Goal: Task Accomplishment & Management: Manage account settings

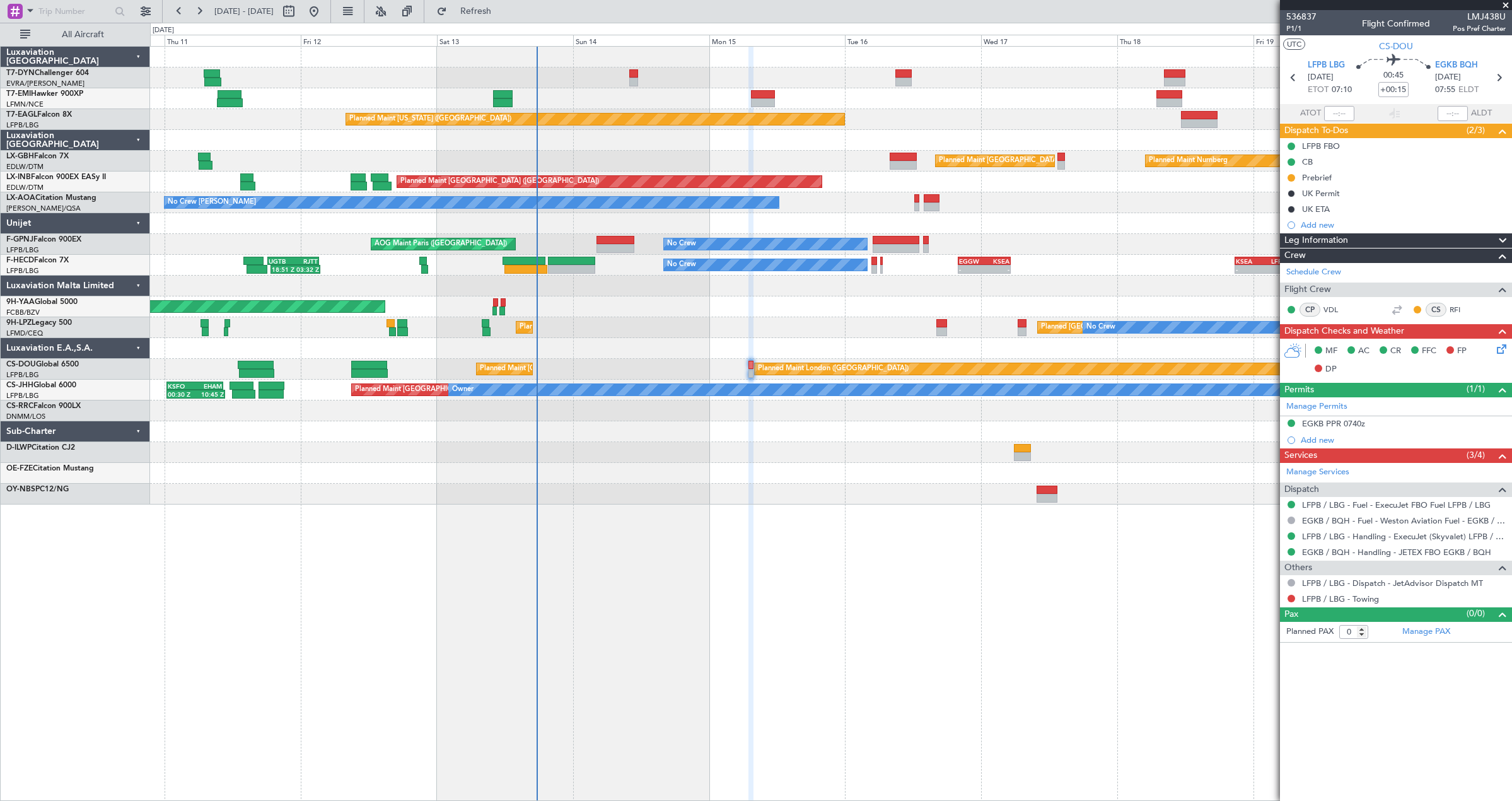
click at [638, 77] on div at bounding box center [831, 78] width 1361 height 21
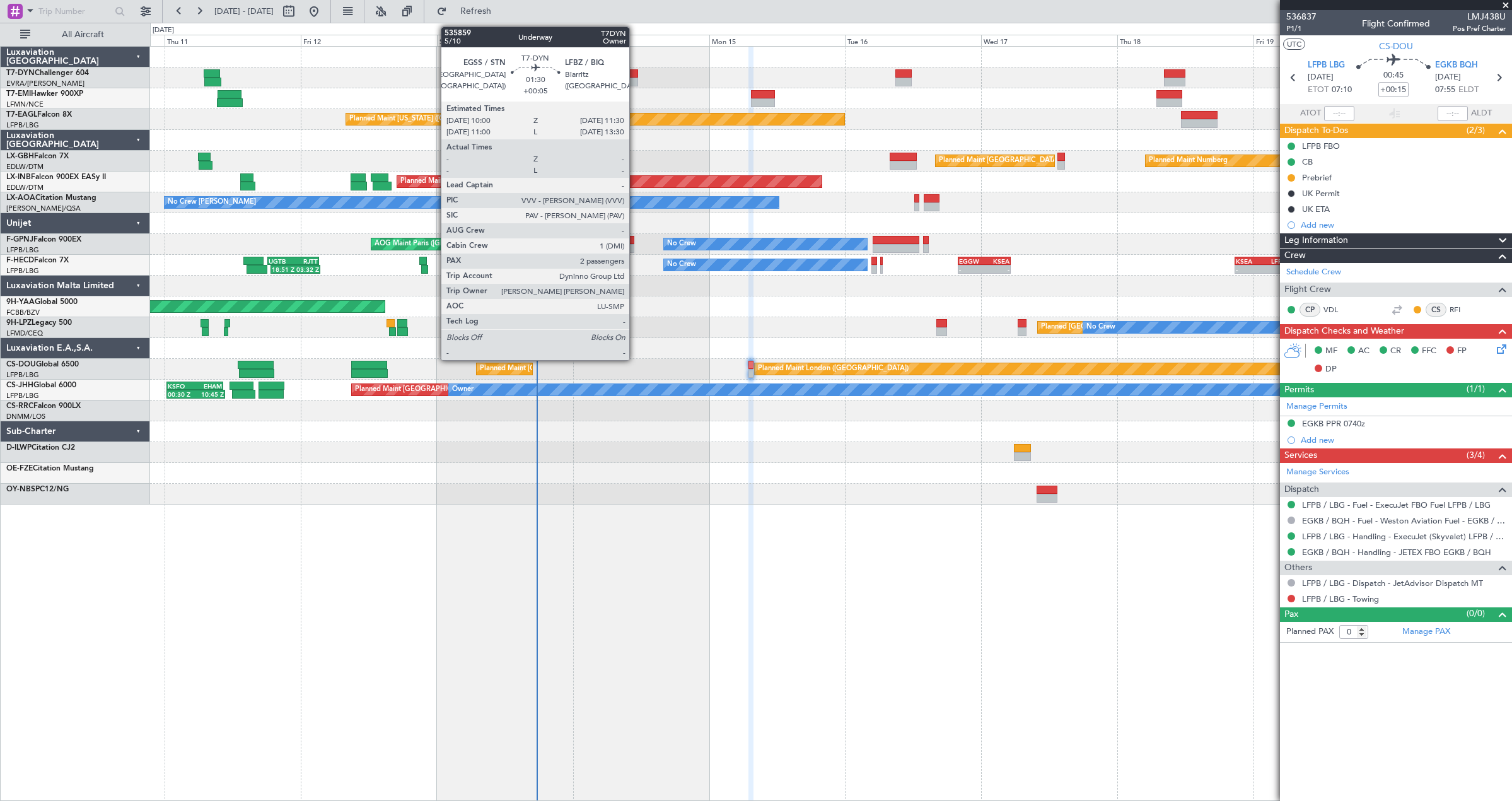
click at [635, 76] on div at bounding box center [633, 74] width 9 height 9
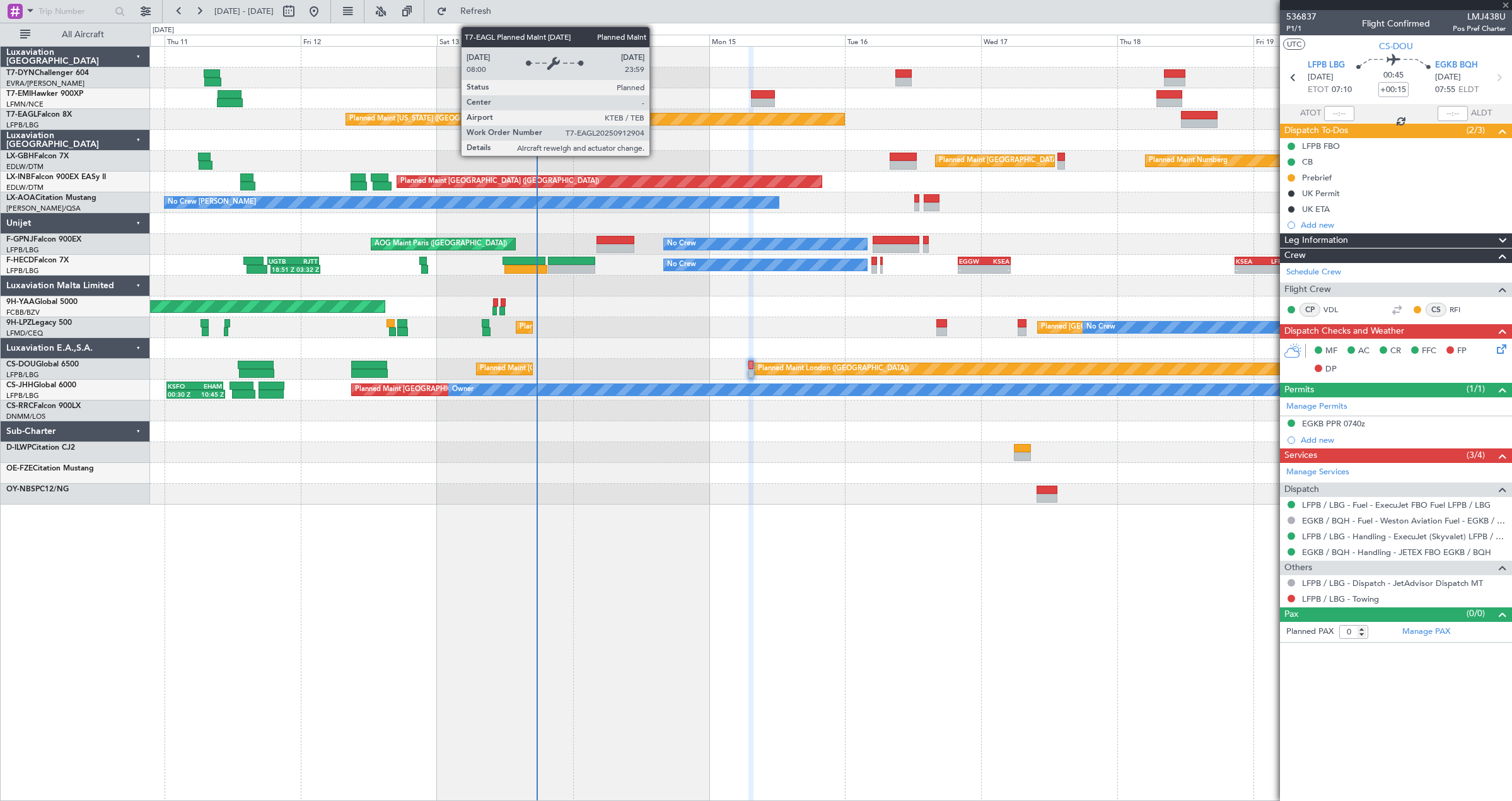
type input "+00:05"
type input "2"
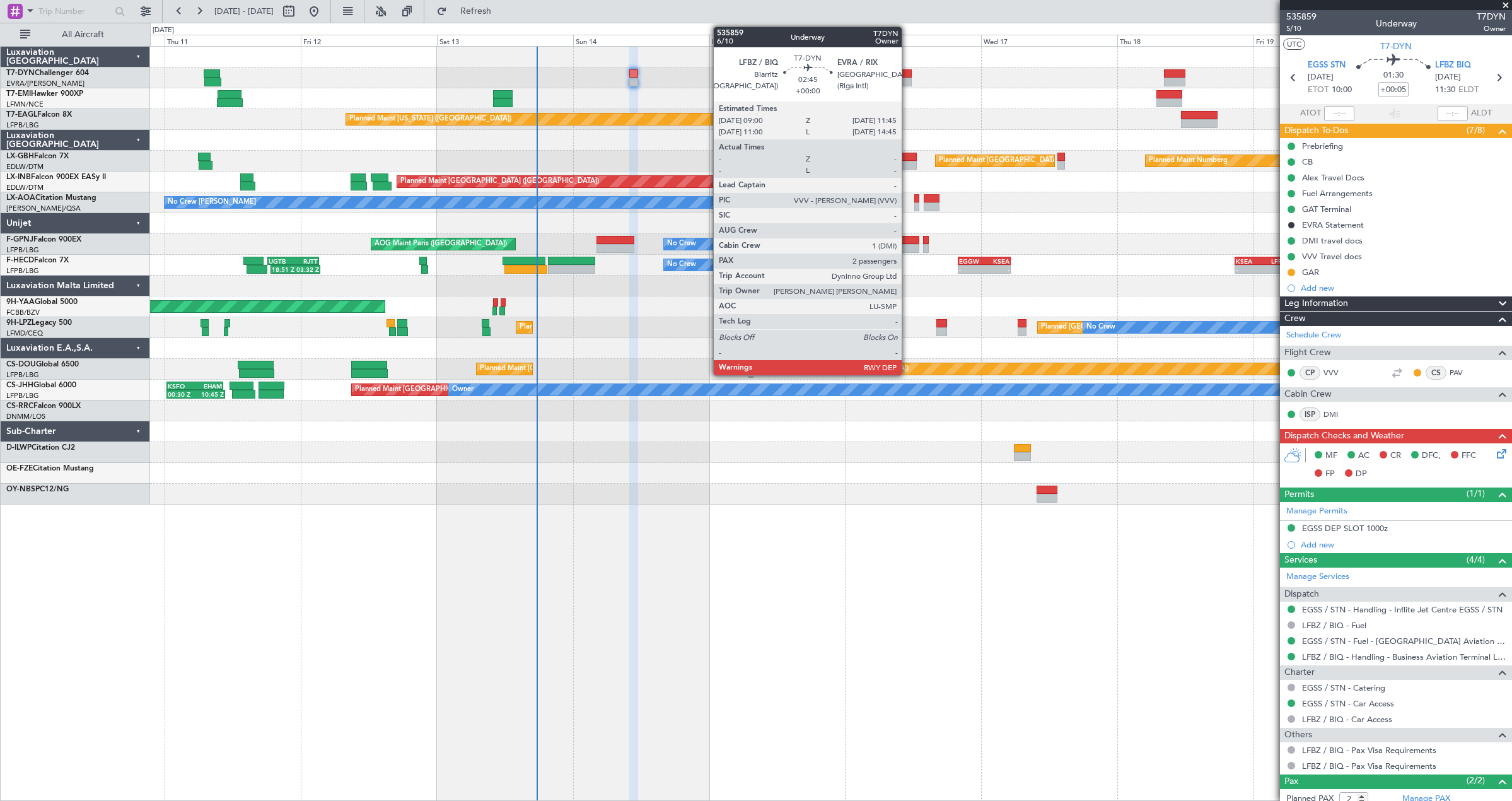
click at [907, 79] on div at bounding box center [902, 82] width 16 height 9
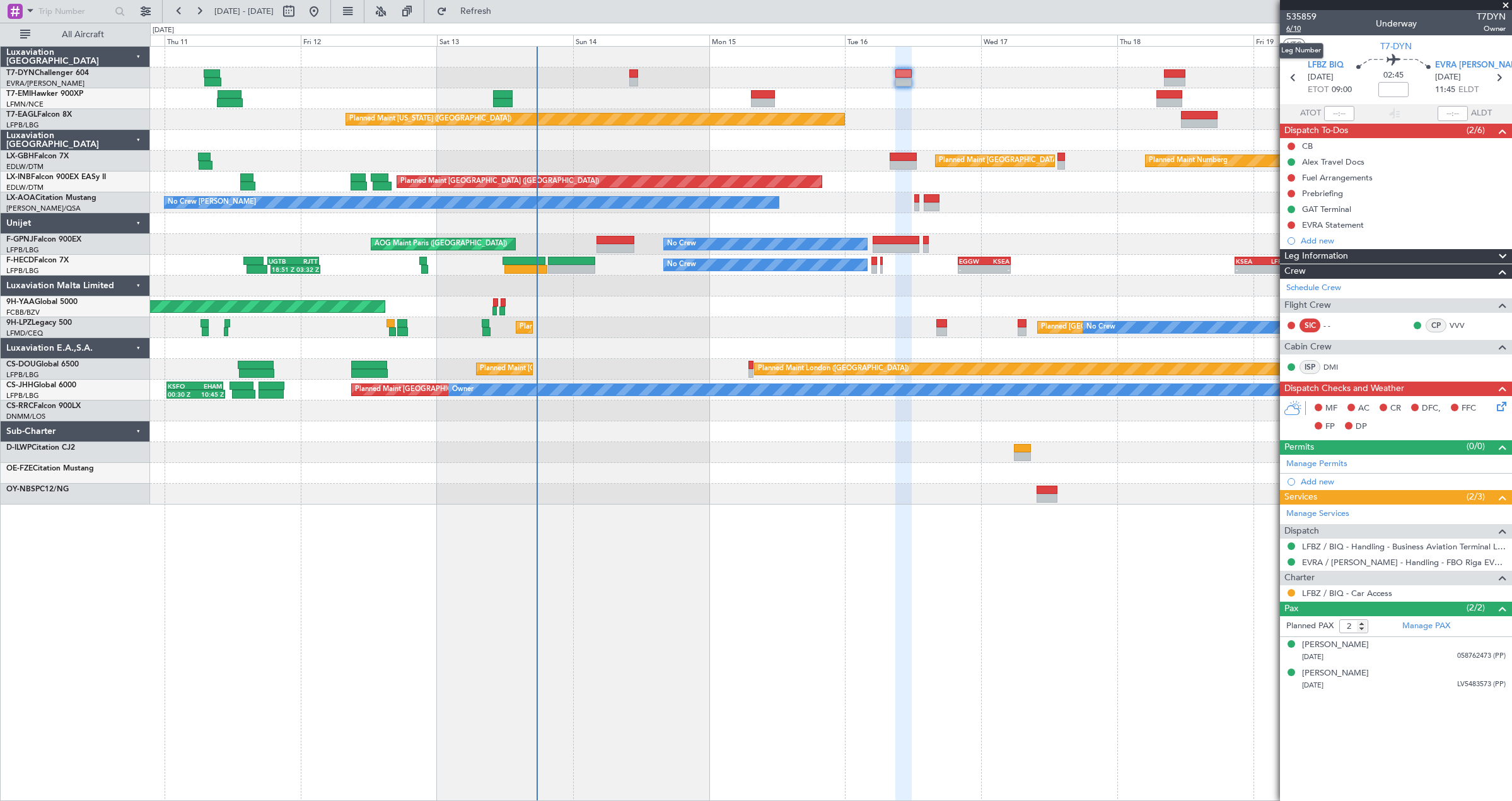
click at [1291, 30] on span "6/10" at bounding box center [1301, 28] width 30 height 11
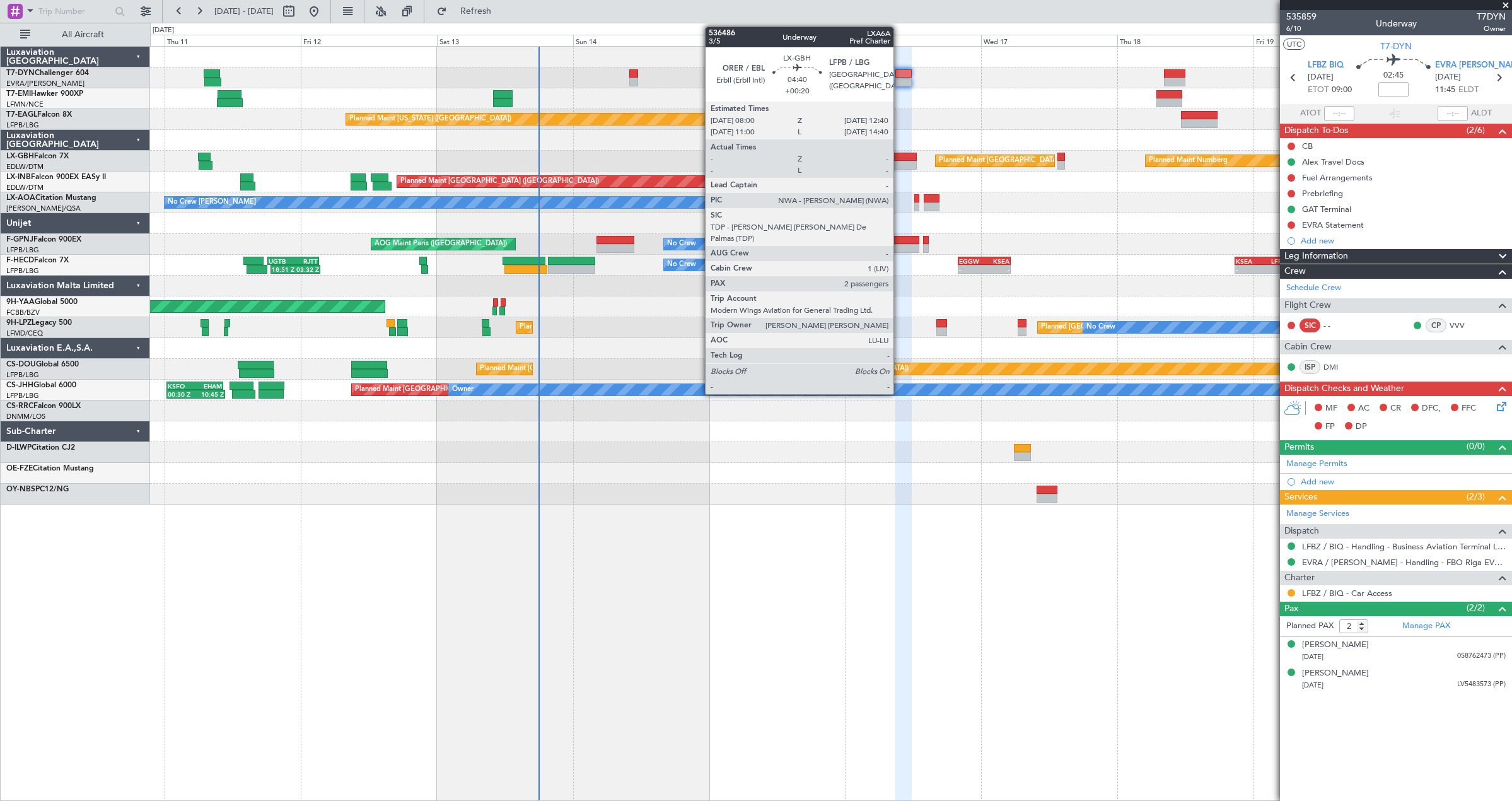
click at [900, 154] on div at bounding box center [902, 157] width 26 height 9
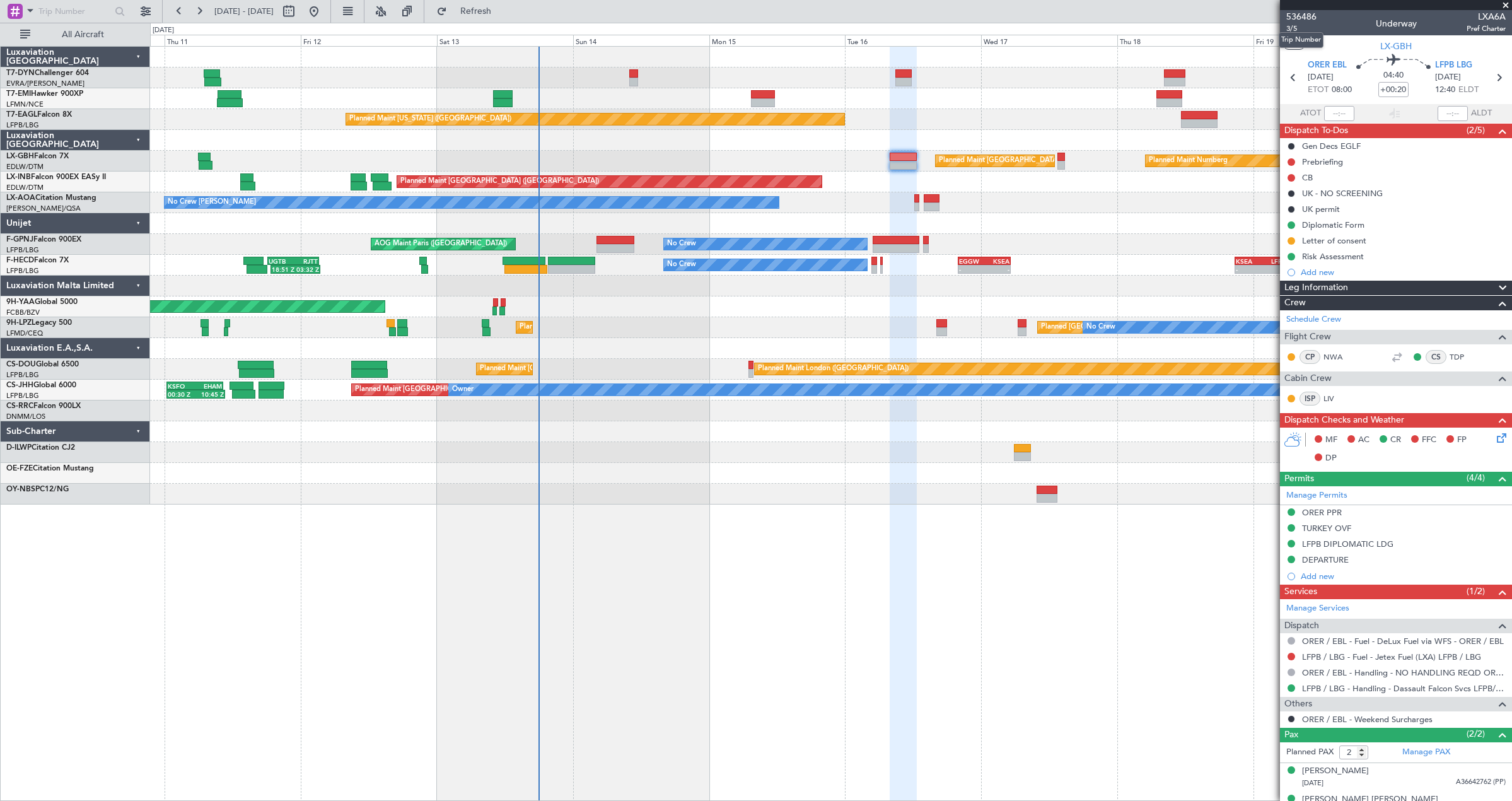
click at [1293, 30] on mat-tooltip-component "Trip Number" at bounding box center [1301, 39] width 62 height 33
click at [1289, 30] on span "3/5" at bounding box center [1301, 28] width 30 height 11
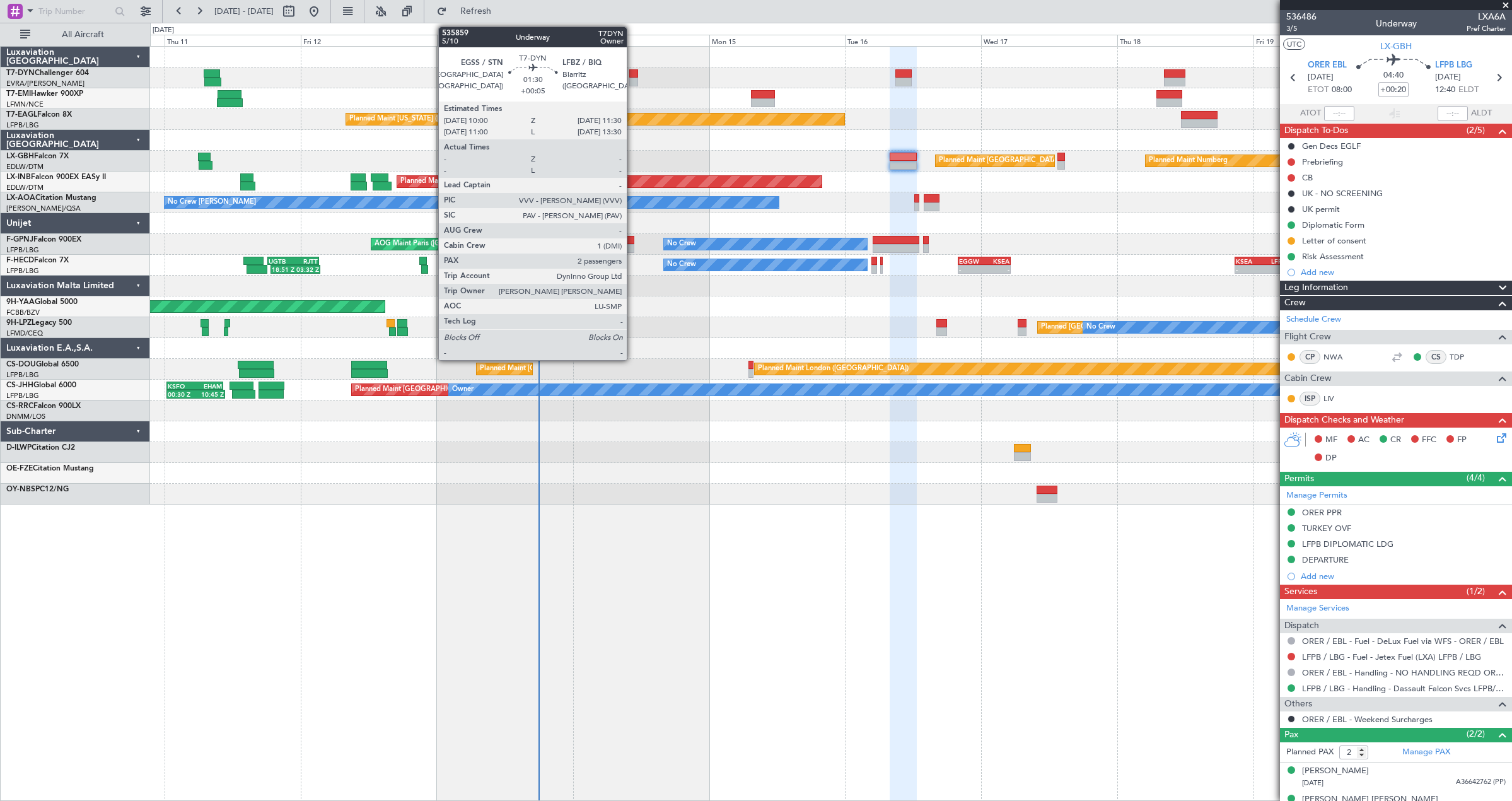
click at [633, 78] on div at bounding box center [633, 82] width 9 height 9
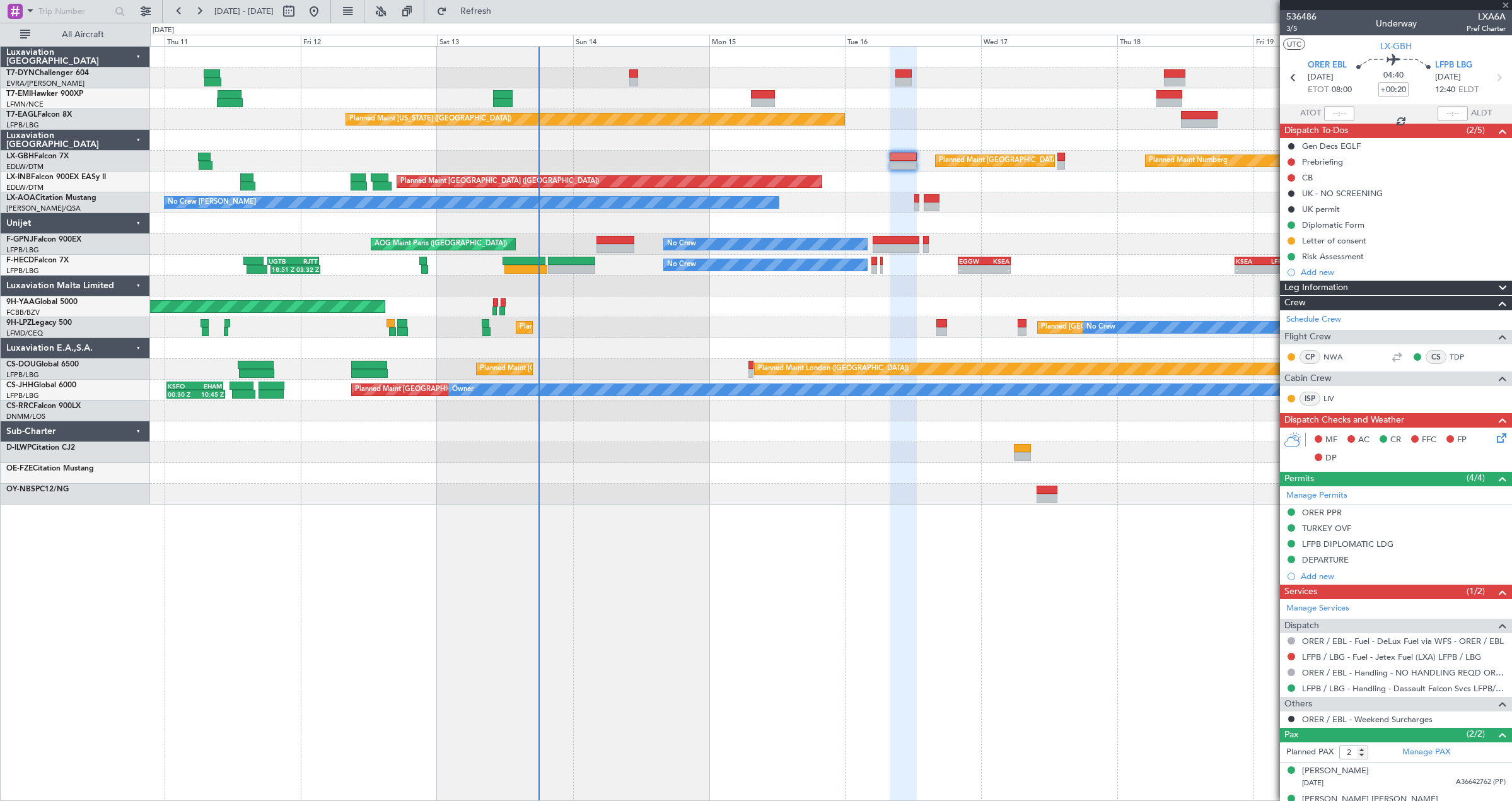
type input "+00:05"
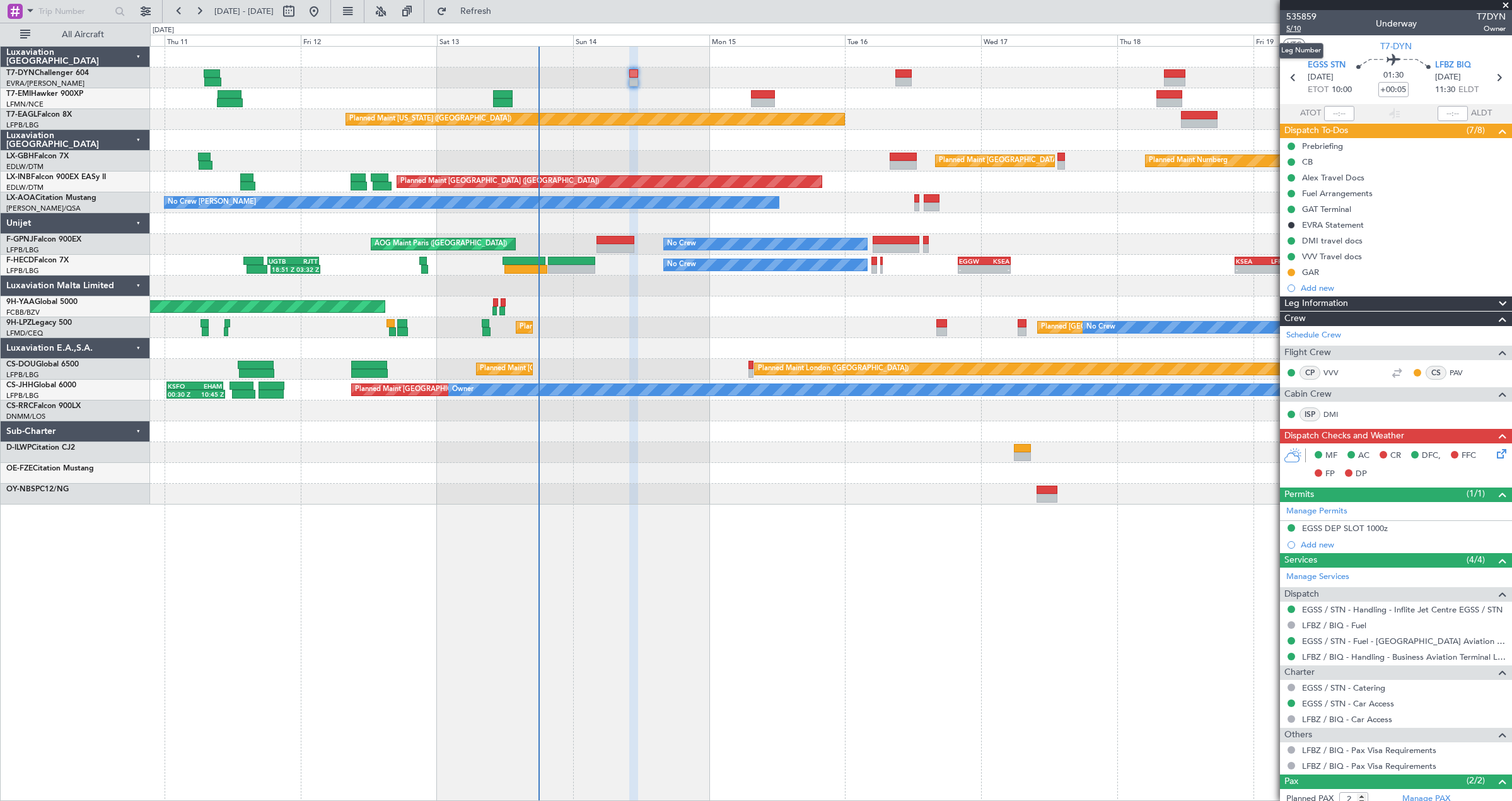
click at [1304, 24] on span "5/10" at bounding box center [1301, 28] width 30 height 11
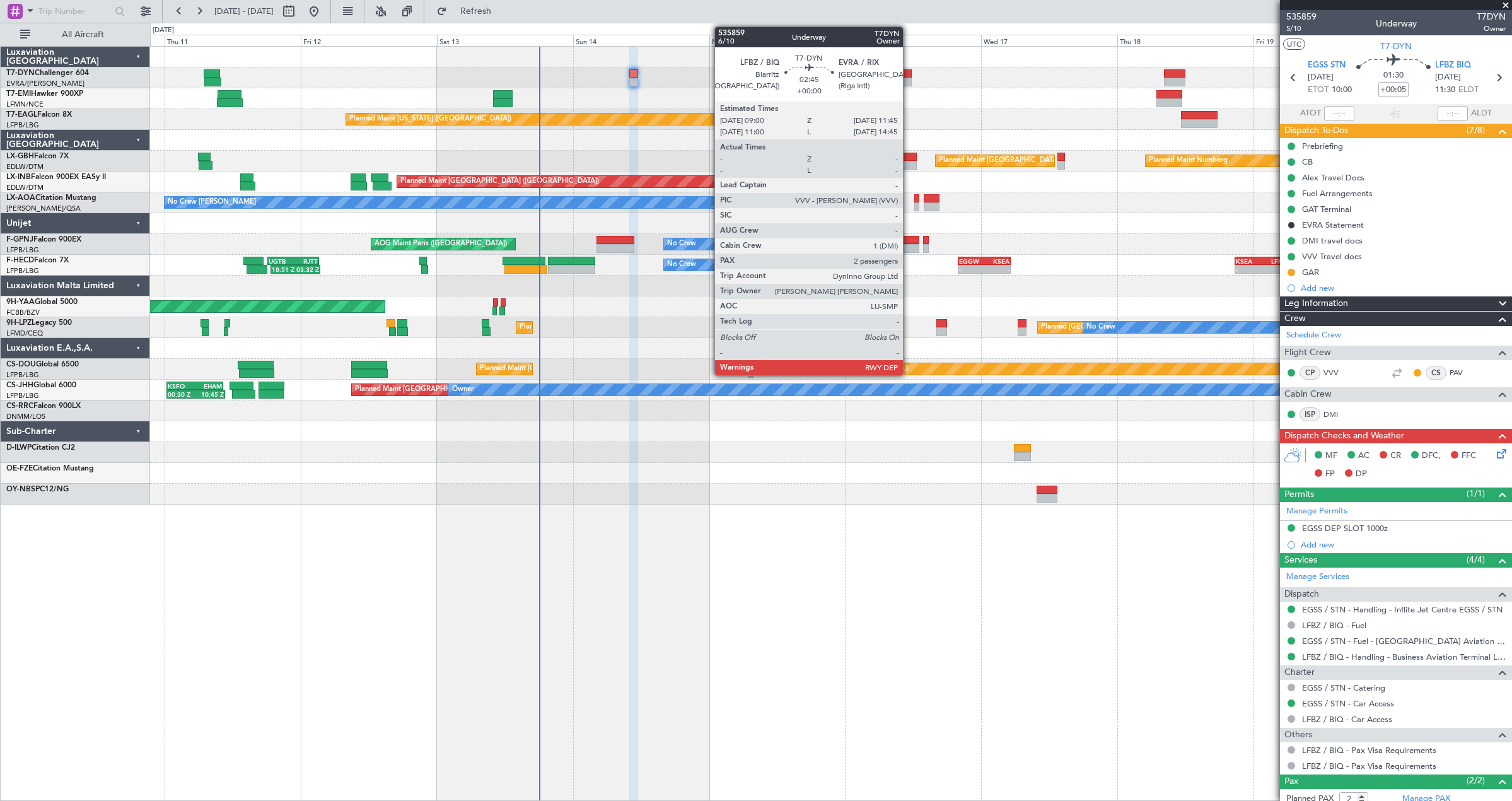
click at [909, 81] on div at bounding box center [902, 82] width 16 height 9
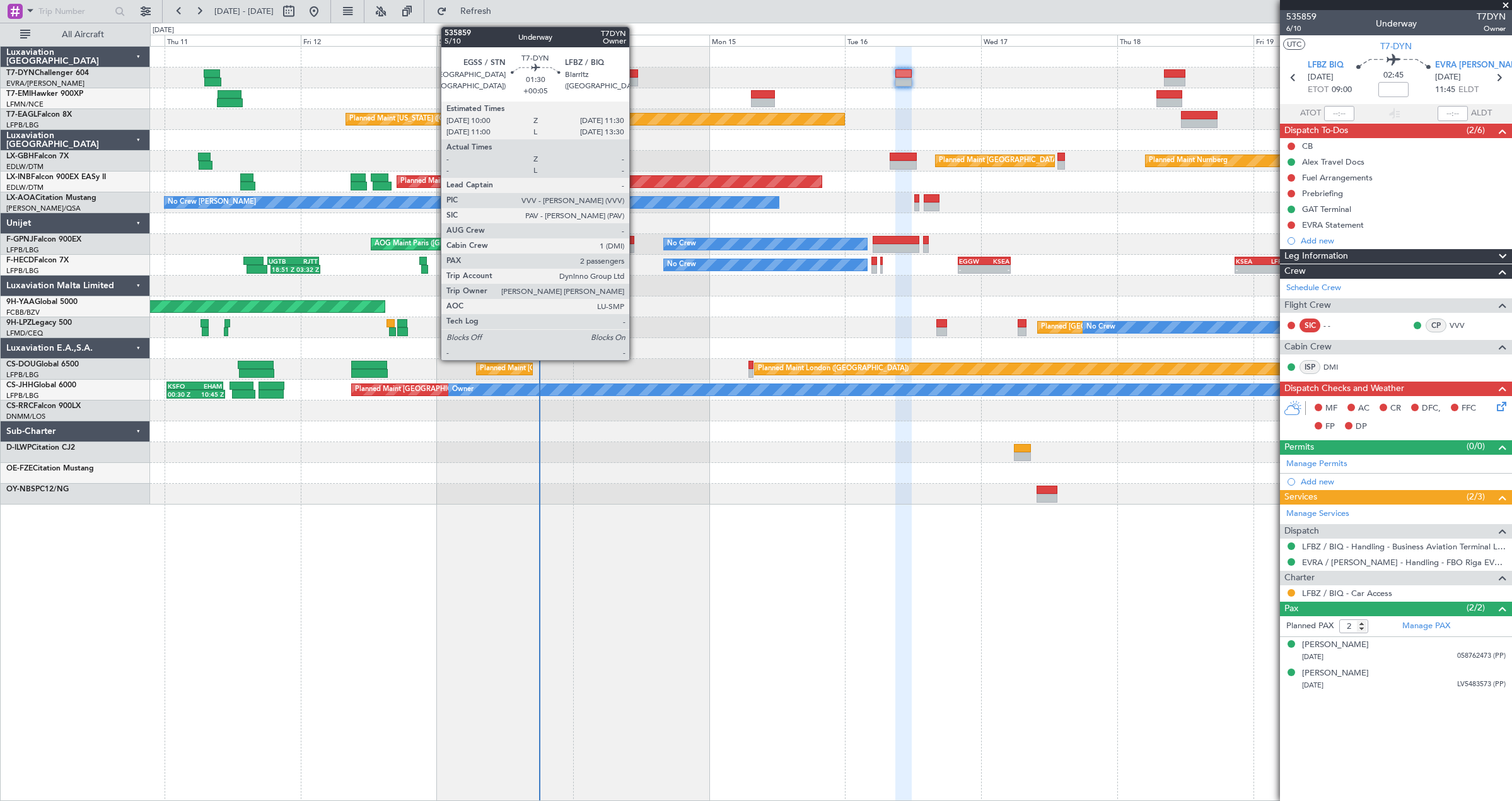
click at [635, 81] on div at bounding box center [633, 82] width 9 height 9
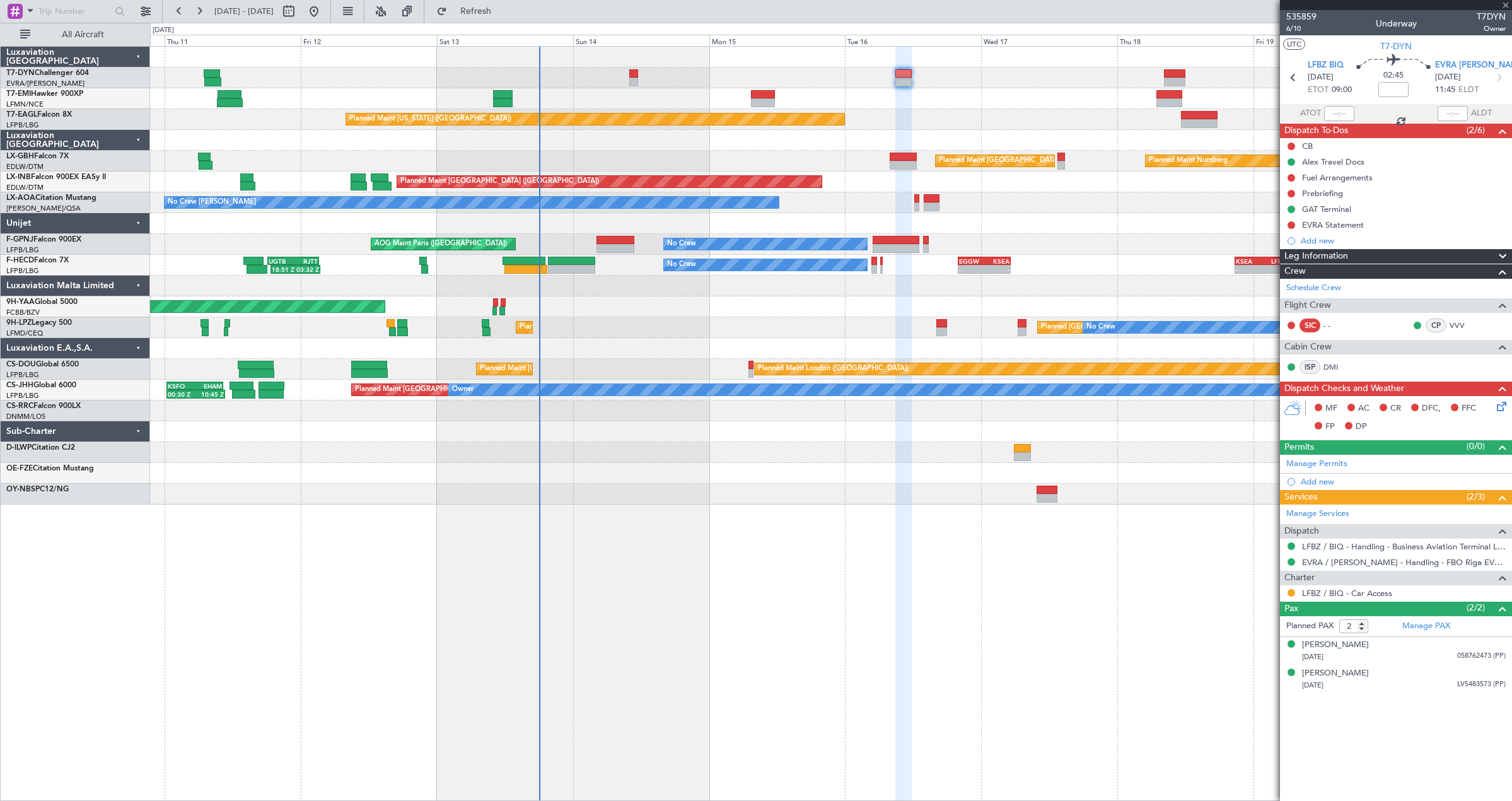
type input "+00:05"
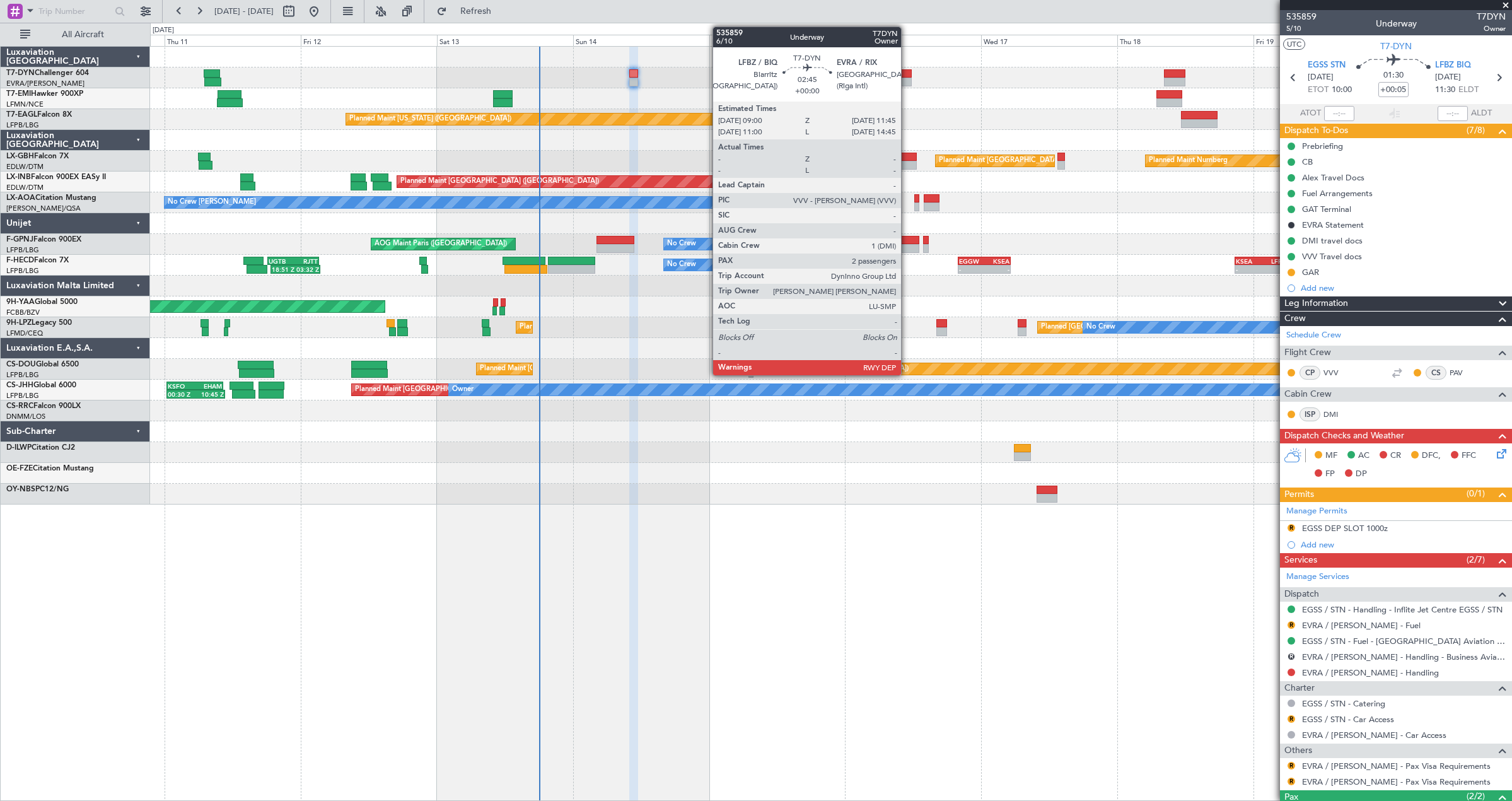
click at [903, 78] on div at bounding box center [902, 82] width 16 height 9
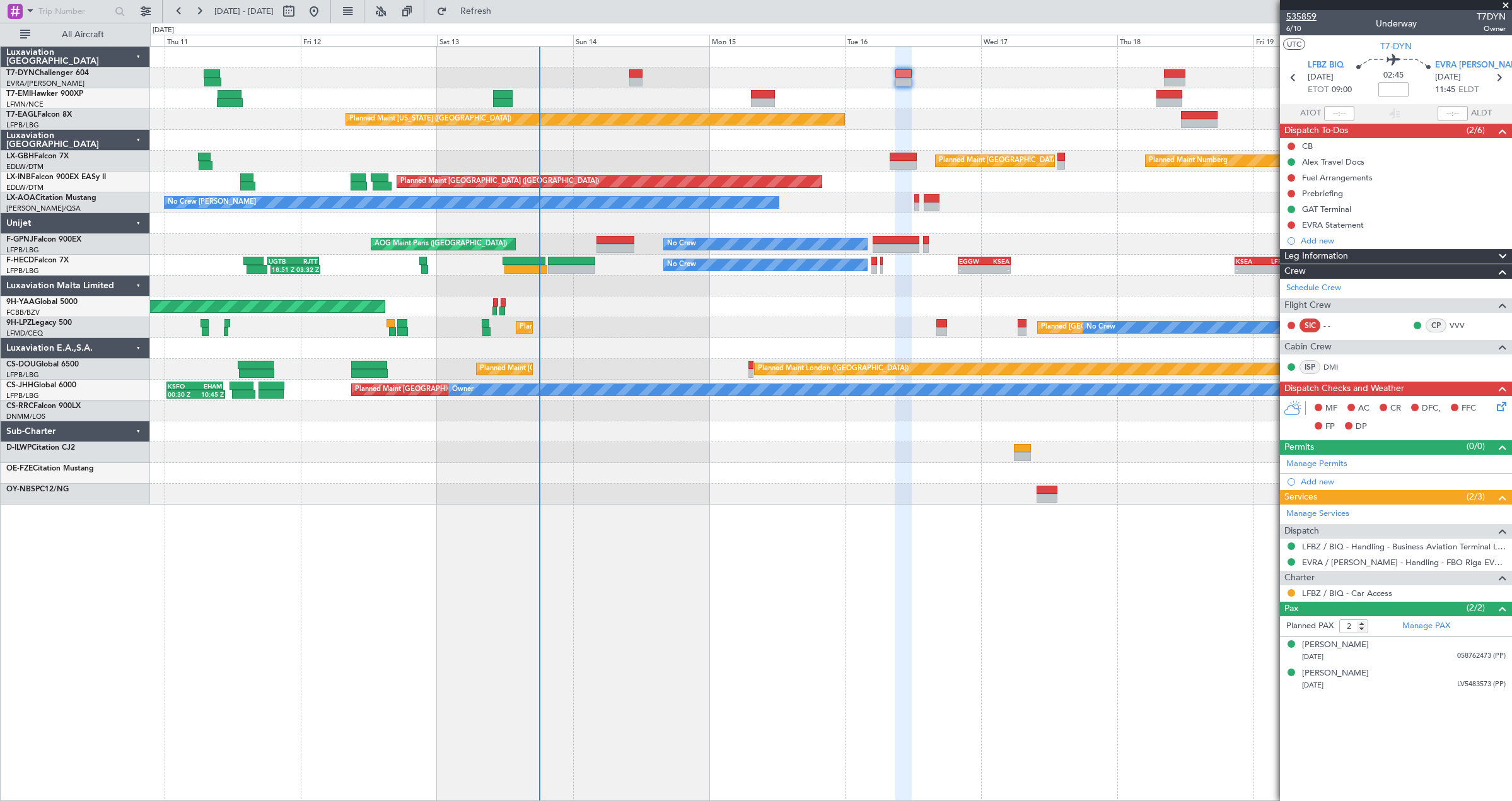
click at [1304, 16] on span "535859" at bounding box center [1301, 17] width 30 height 14
click at [483, 12] on button "Refresh" at bounding box center [468, 12] width 76 height 20
click at [1301, 32] on span "6/10" at bounding box center [1301, 28] width 30 height 11
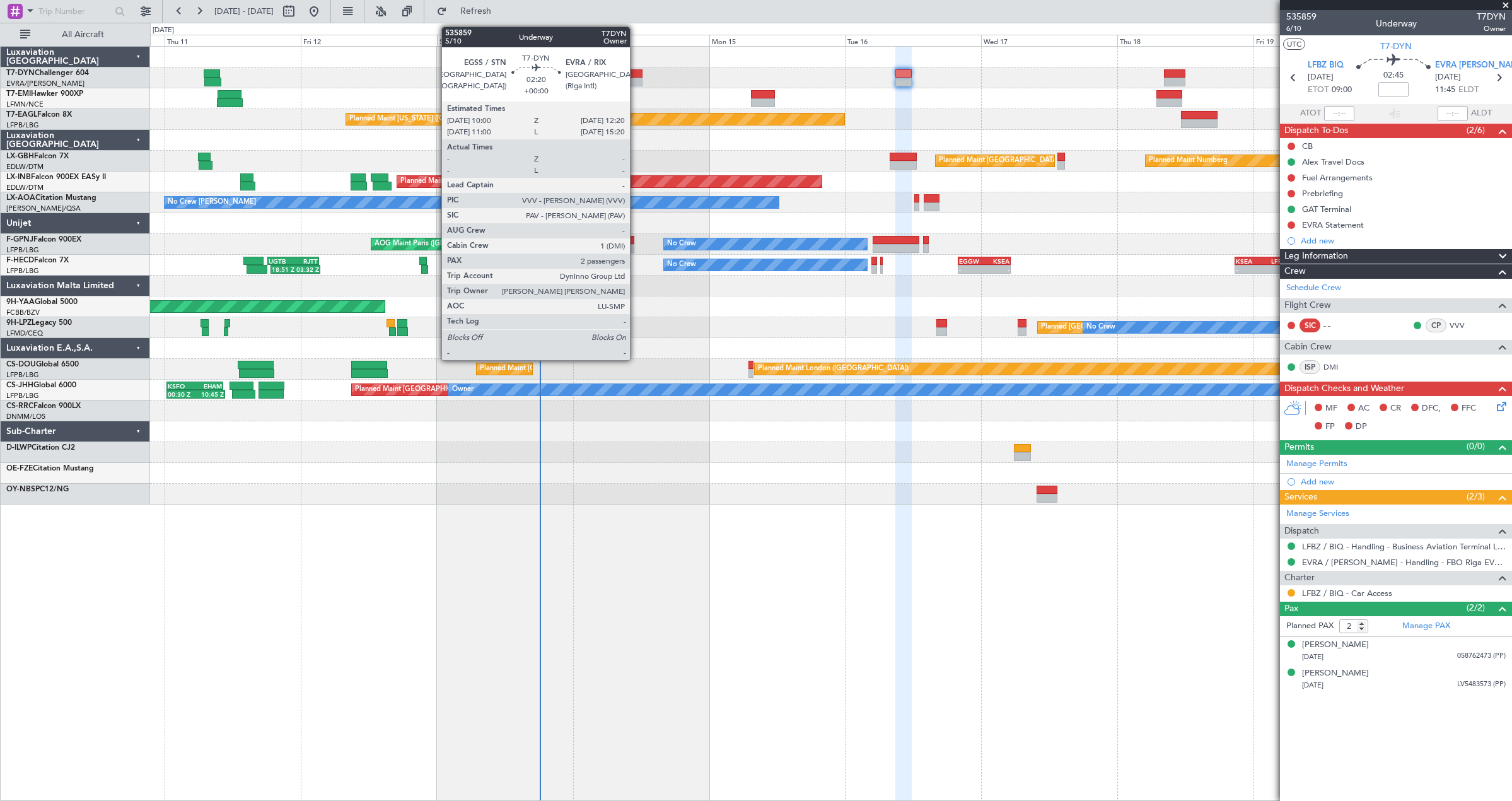
click at [635, 83] on div at bounding box center [636, 82] width 14 height 9
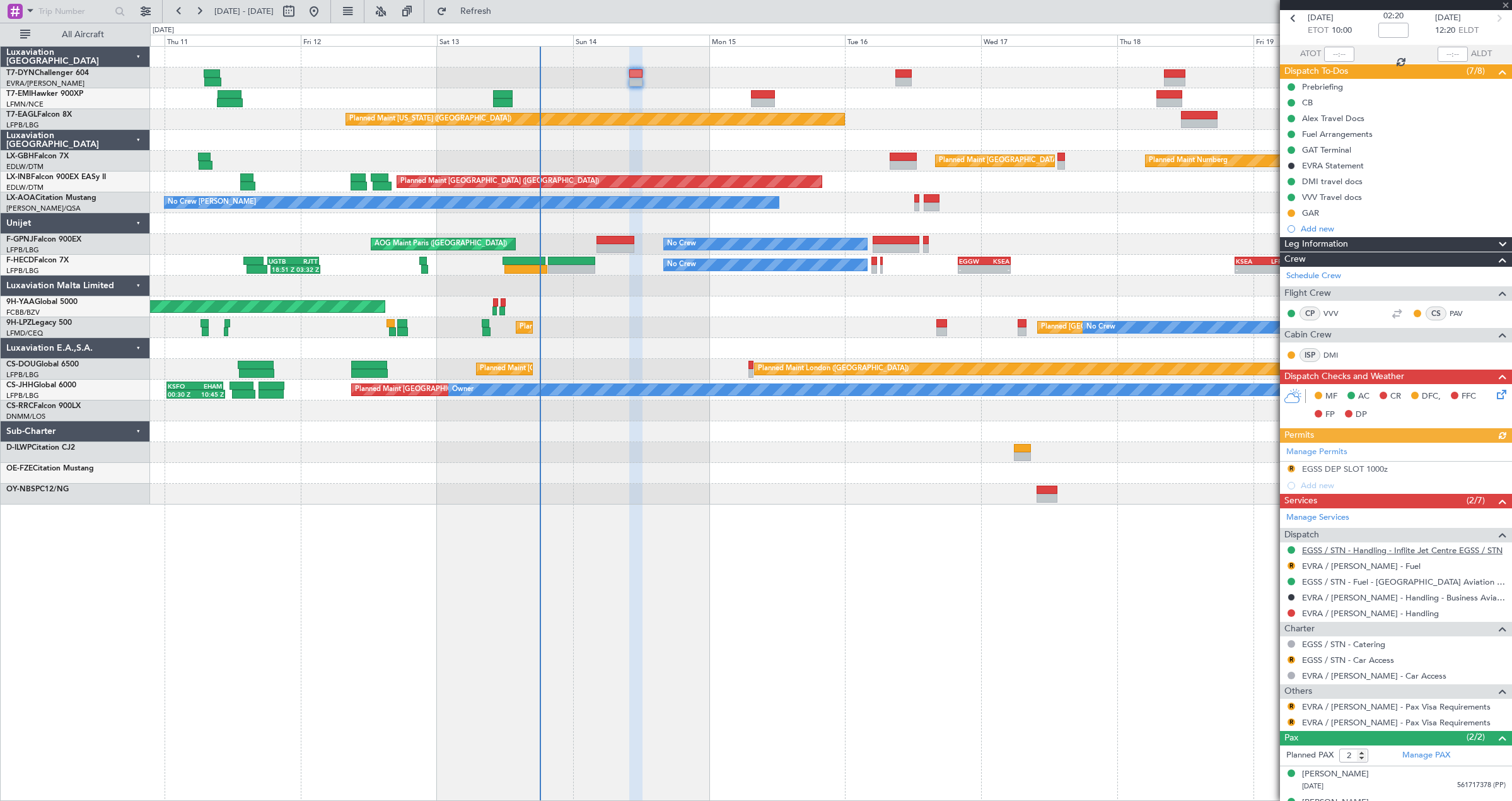
scroll to position [81, 0]
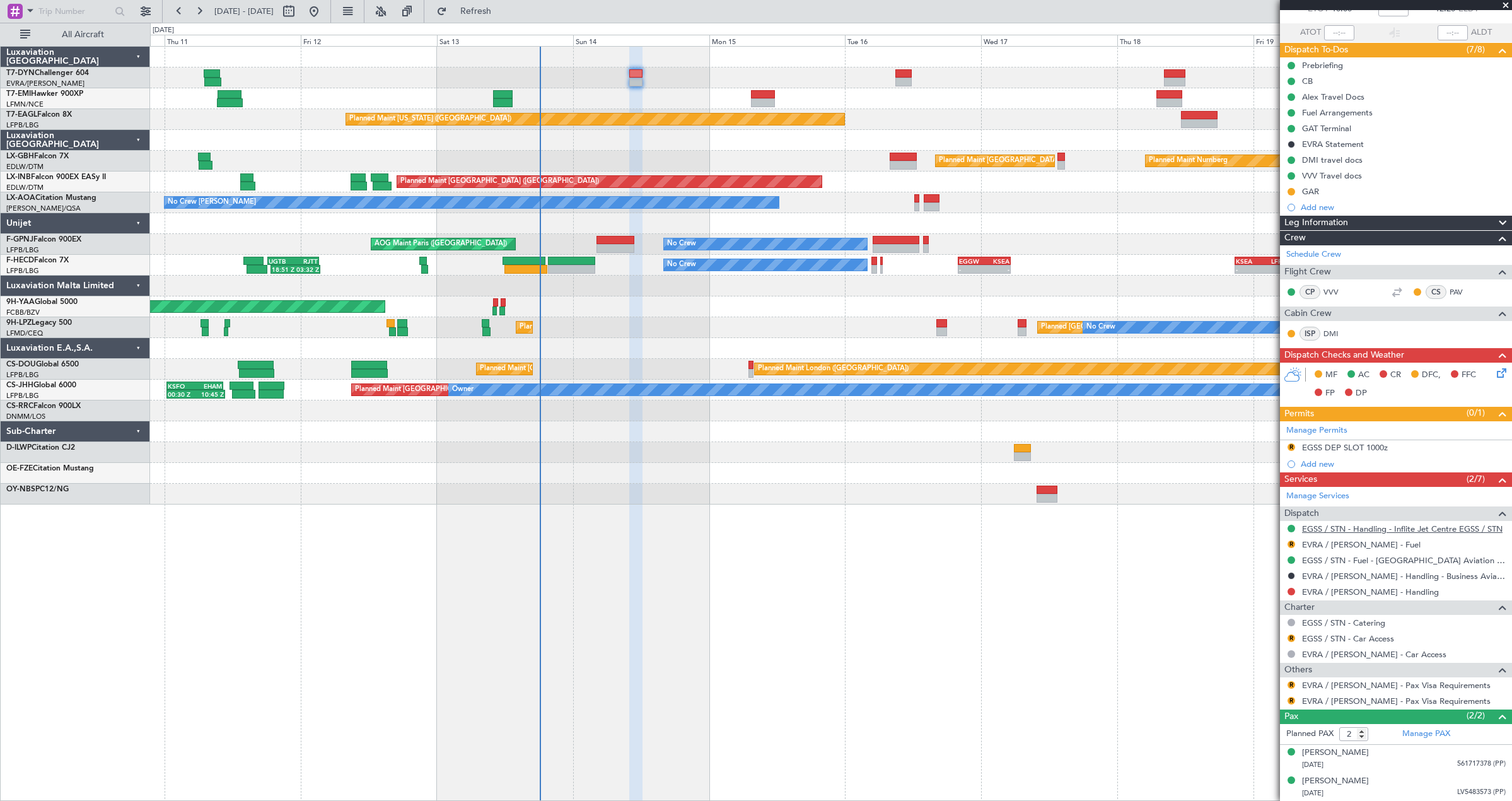
click at [1334, 524] on link "EGSS / STN - Handling - Inflite Jet Centre EGSS / STN" at bounding box center [1402, 528] width 200 height 11
click at [1337, 593] on div "EVRA / [PERSON_NAME] - Handling - Business Aviation Terminal LFBZ / BIQ" at bounding box center [1398, 602] width 209 height 26
click at [1325, 593] on link "EVRA / [PERSON_NAME] - Handling" at bounding box center [1370, 592] width 137 height 11
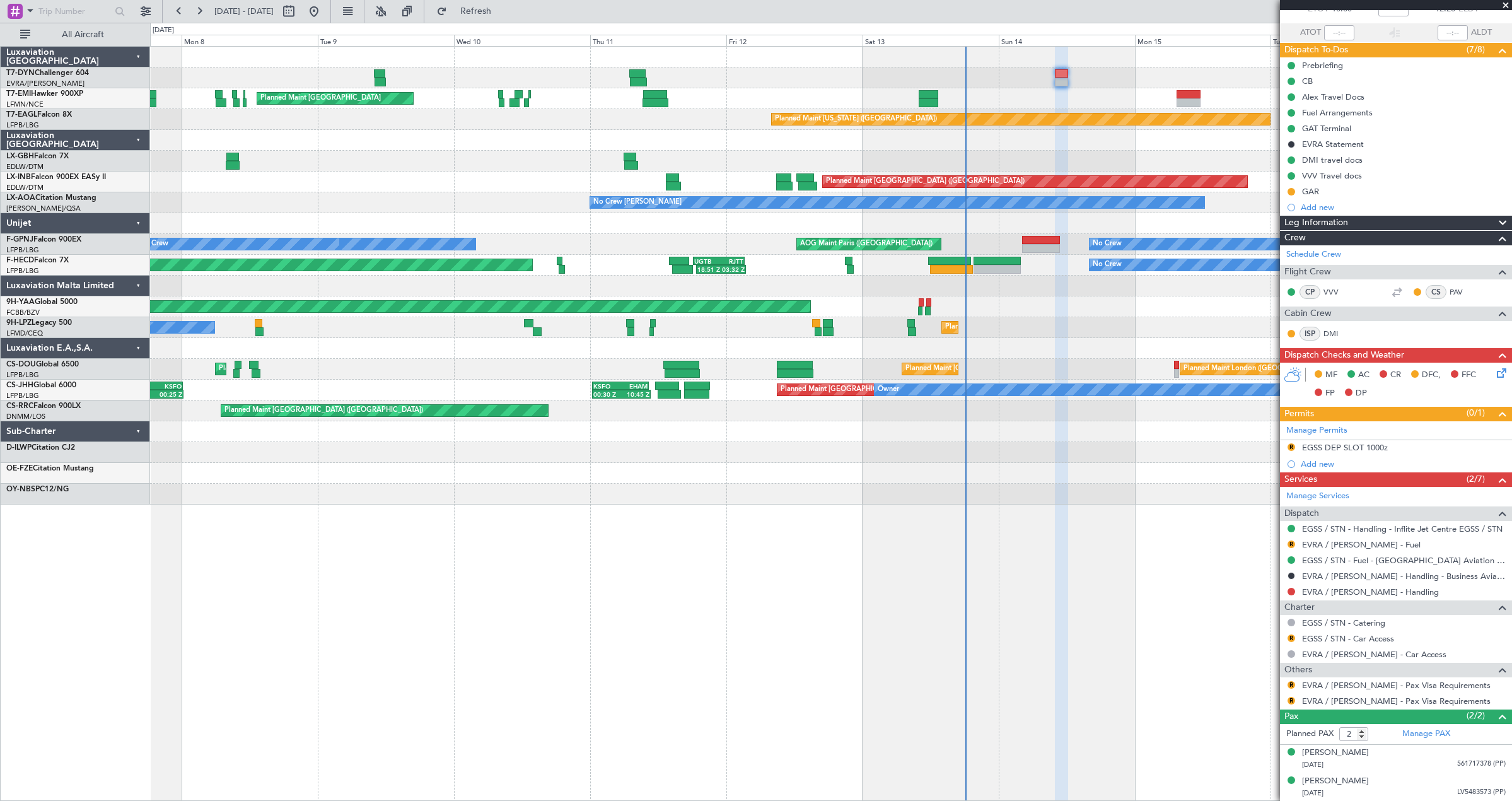
click at [769, 73] on div at bounding box center [831, 78] width 1361 height 21
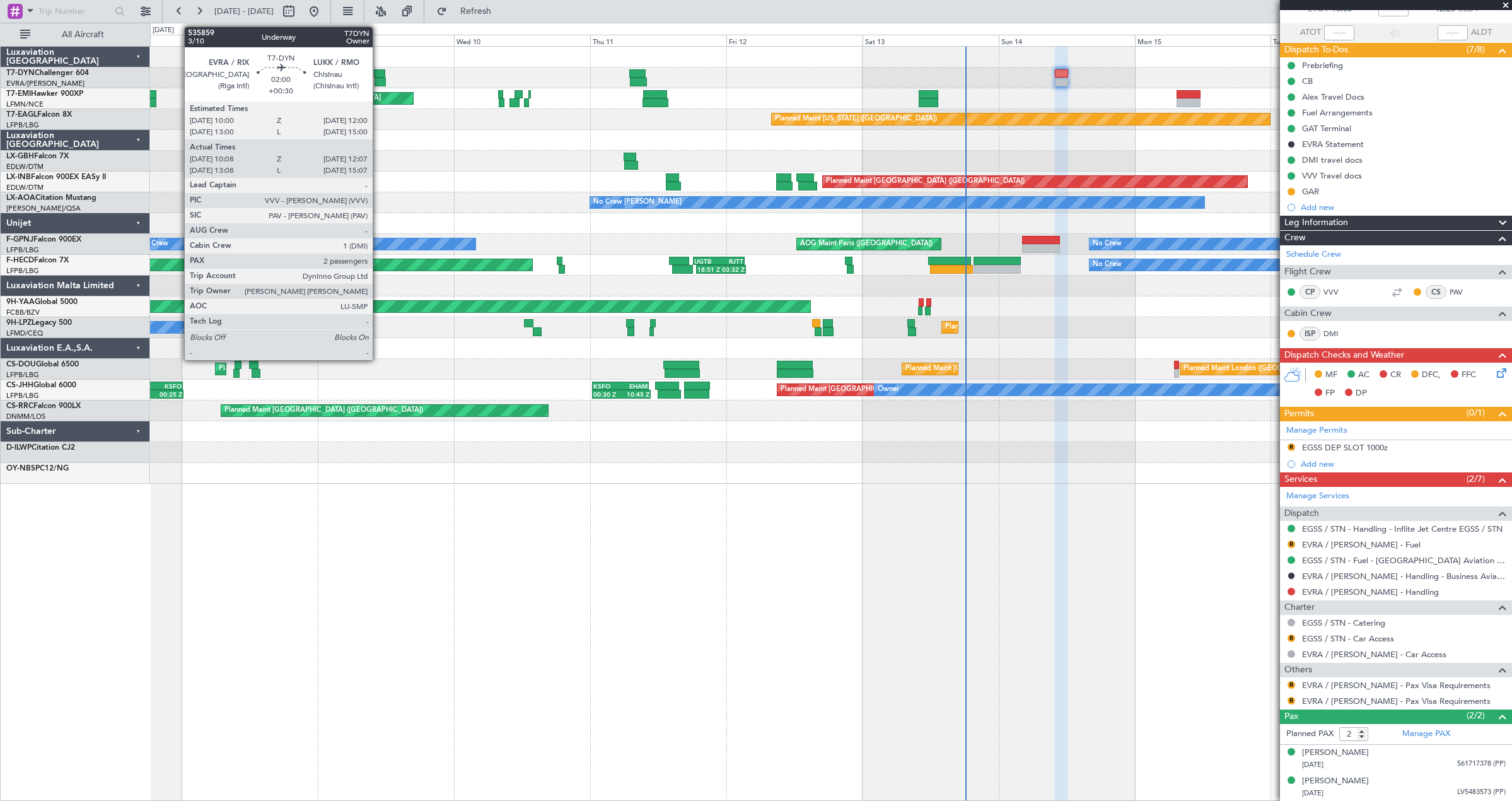
click at [378, 81] on div at bounding box center [380, 82] width 12 height 9
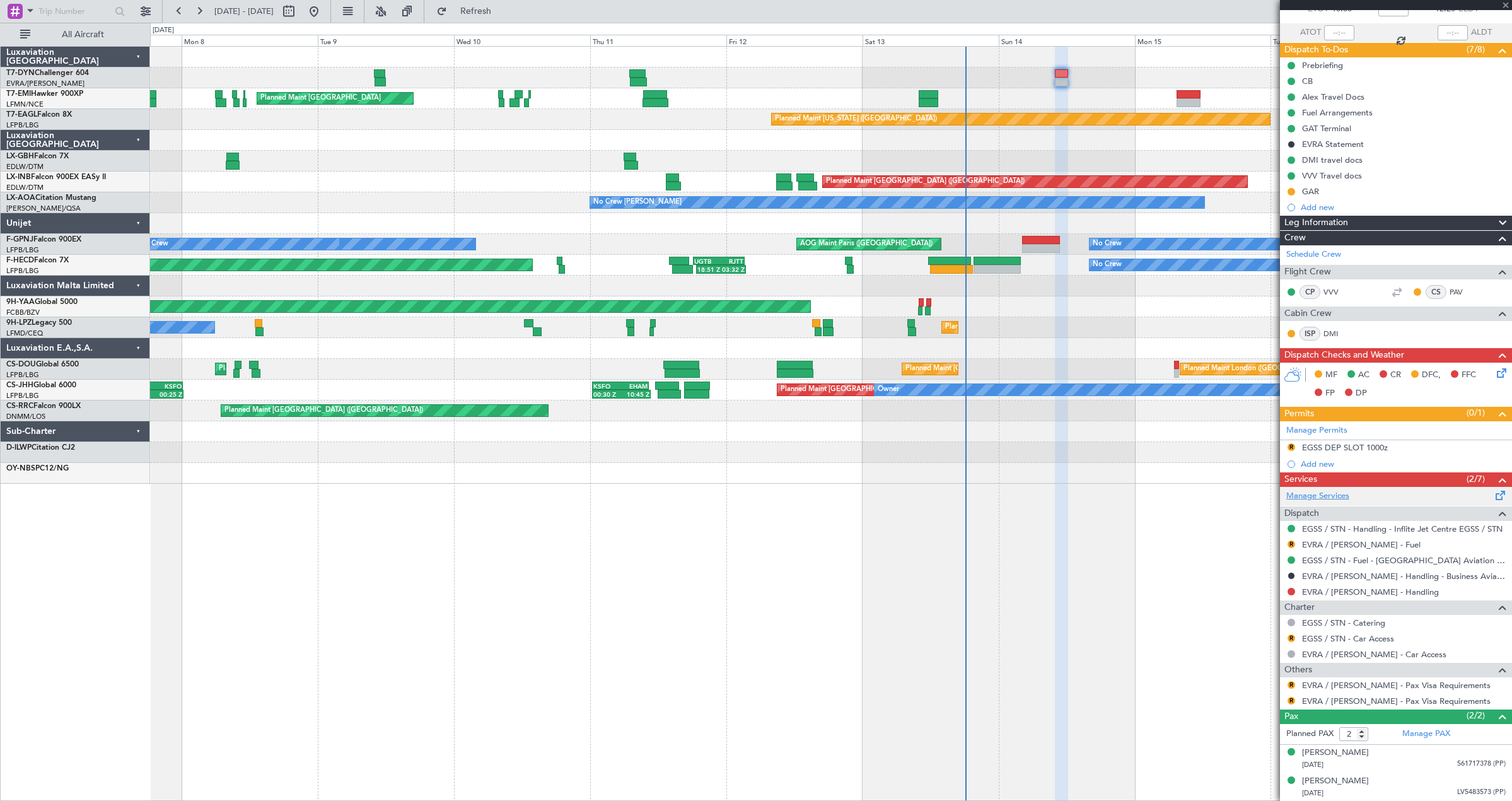
type input "+00:30"
type input "10:08"
type input "12:07"
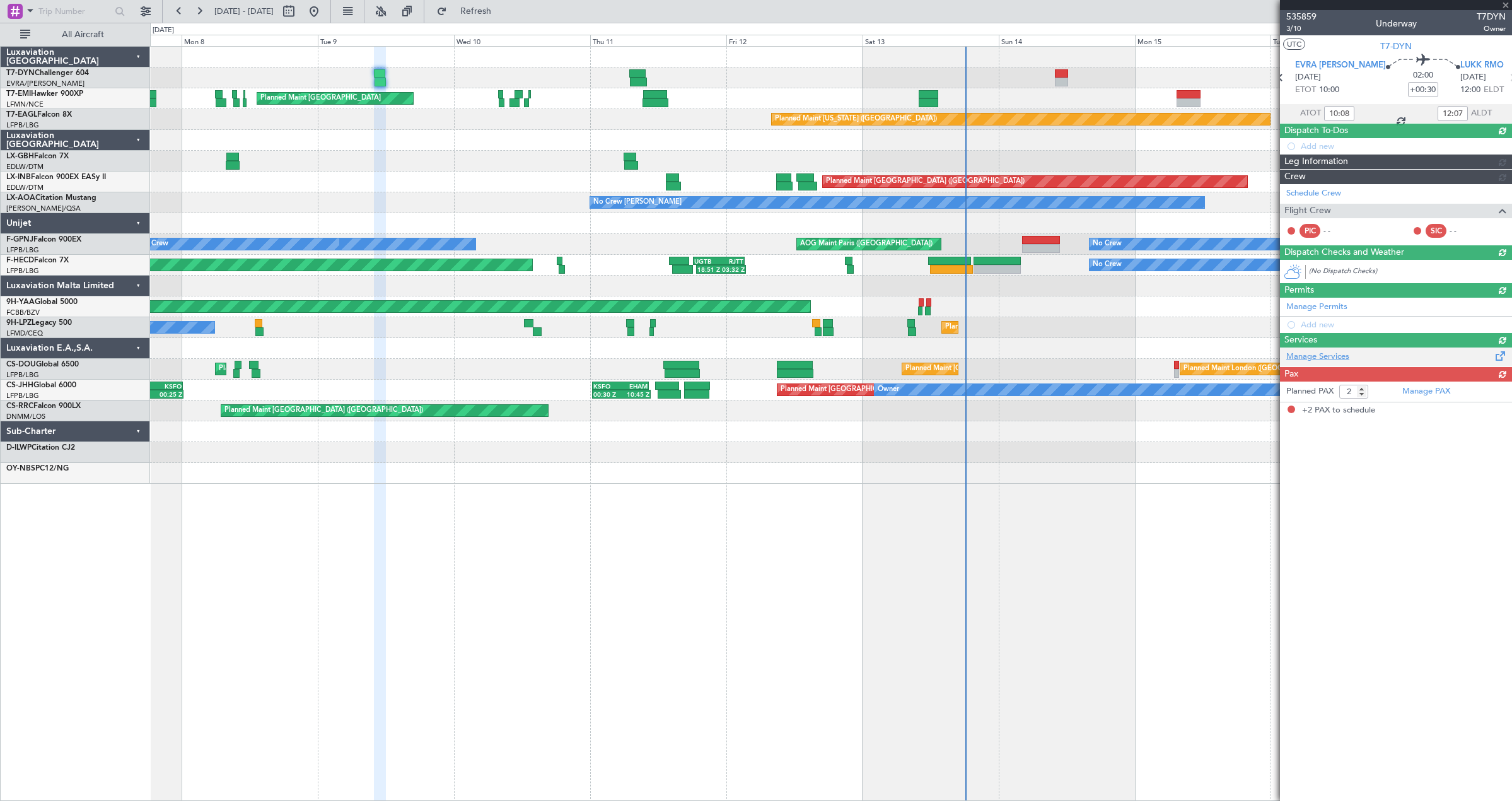
scroll to position [0, 0]
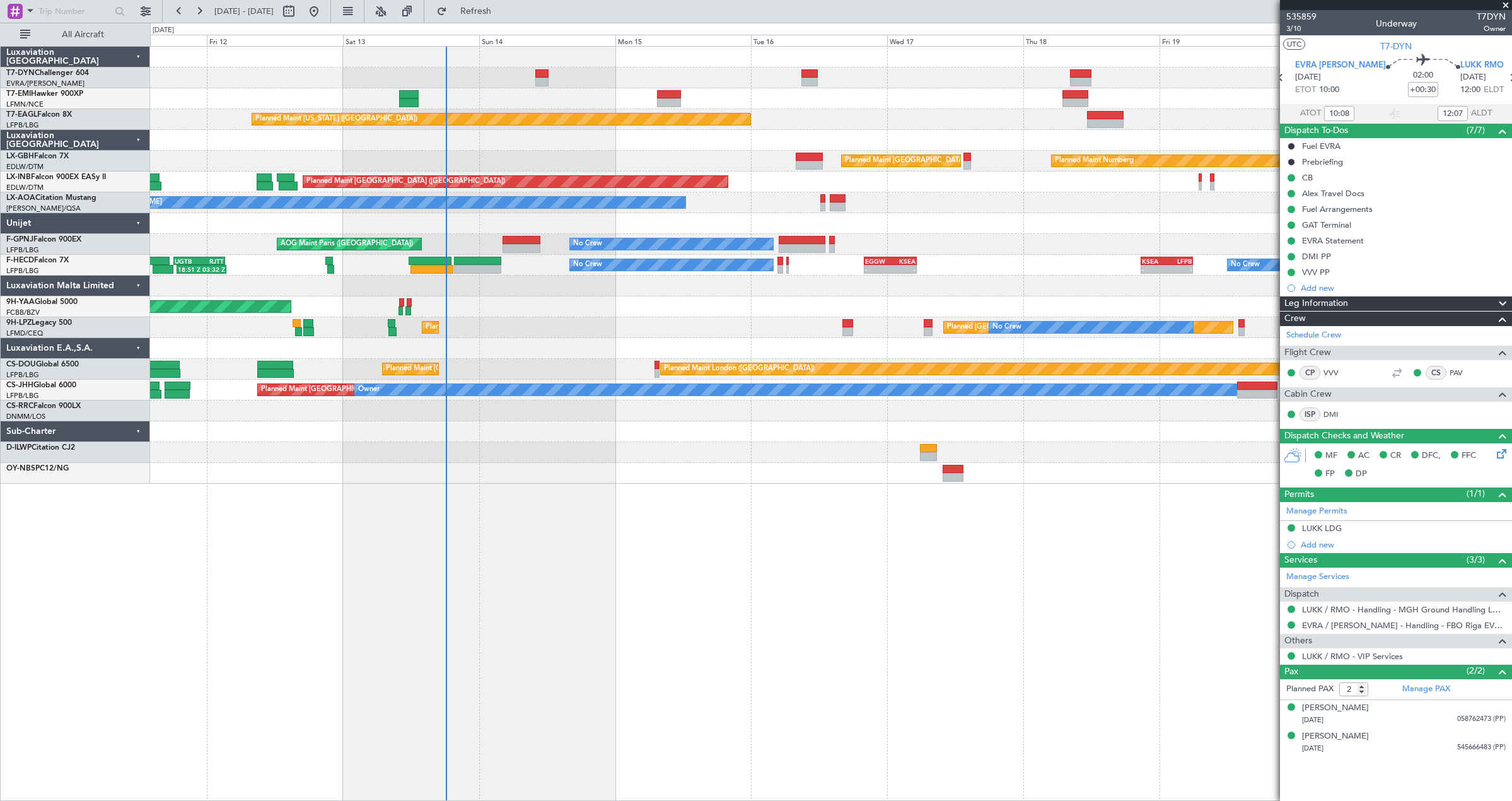
click at [623, 97] on div "Planned Maint [GEOGRAPHIC_DATA]" at bounding box center [831, 98] width 1361 height 21
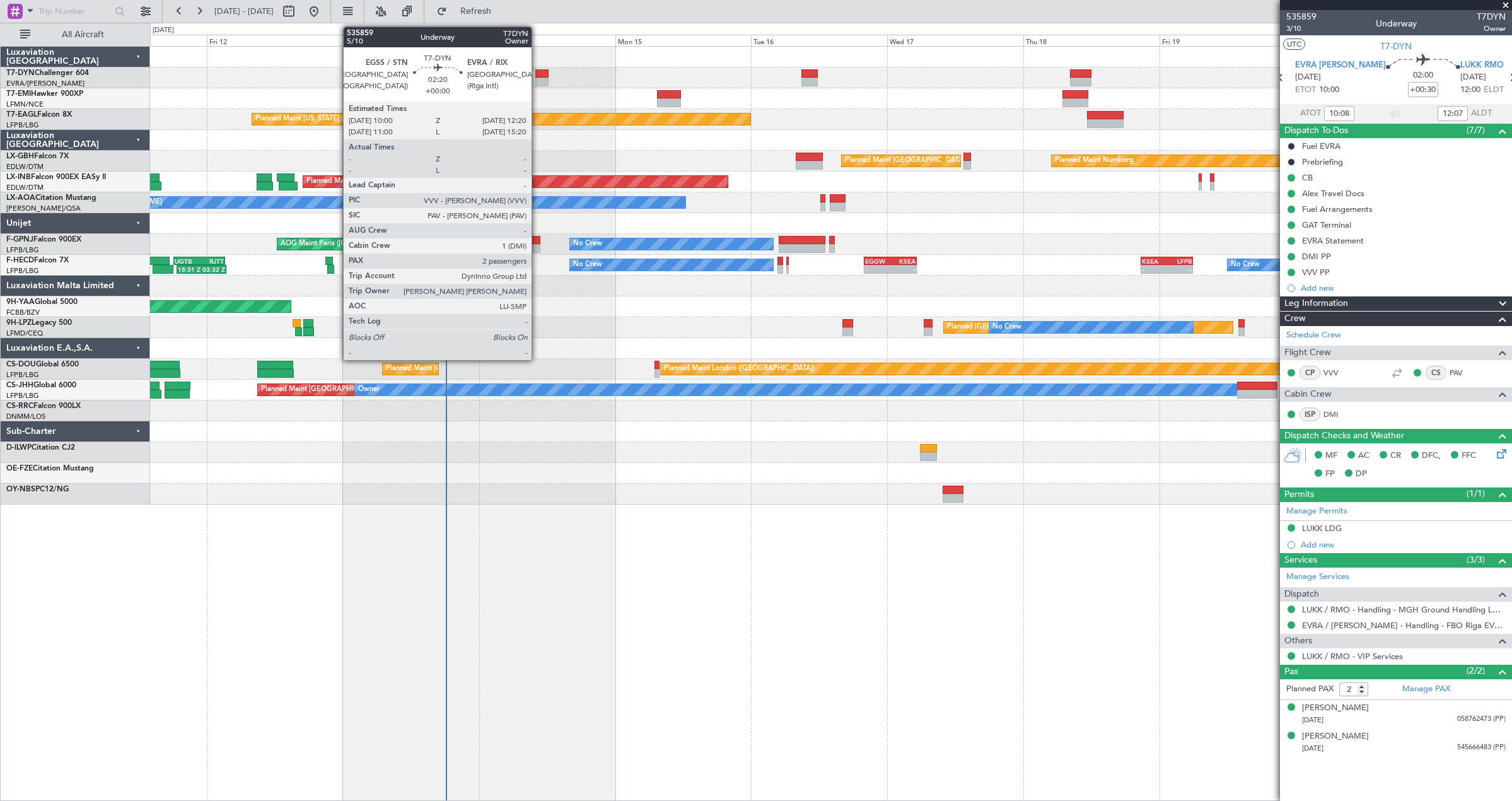
click at [537, 84] on div at bounding box center [542, 82] width 14 height 9
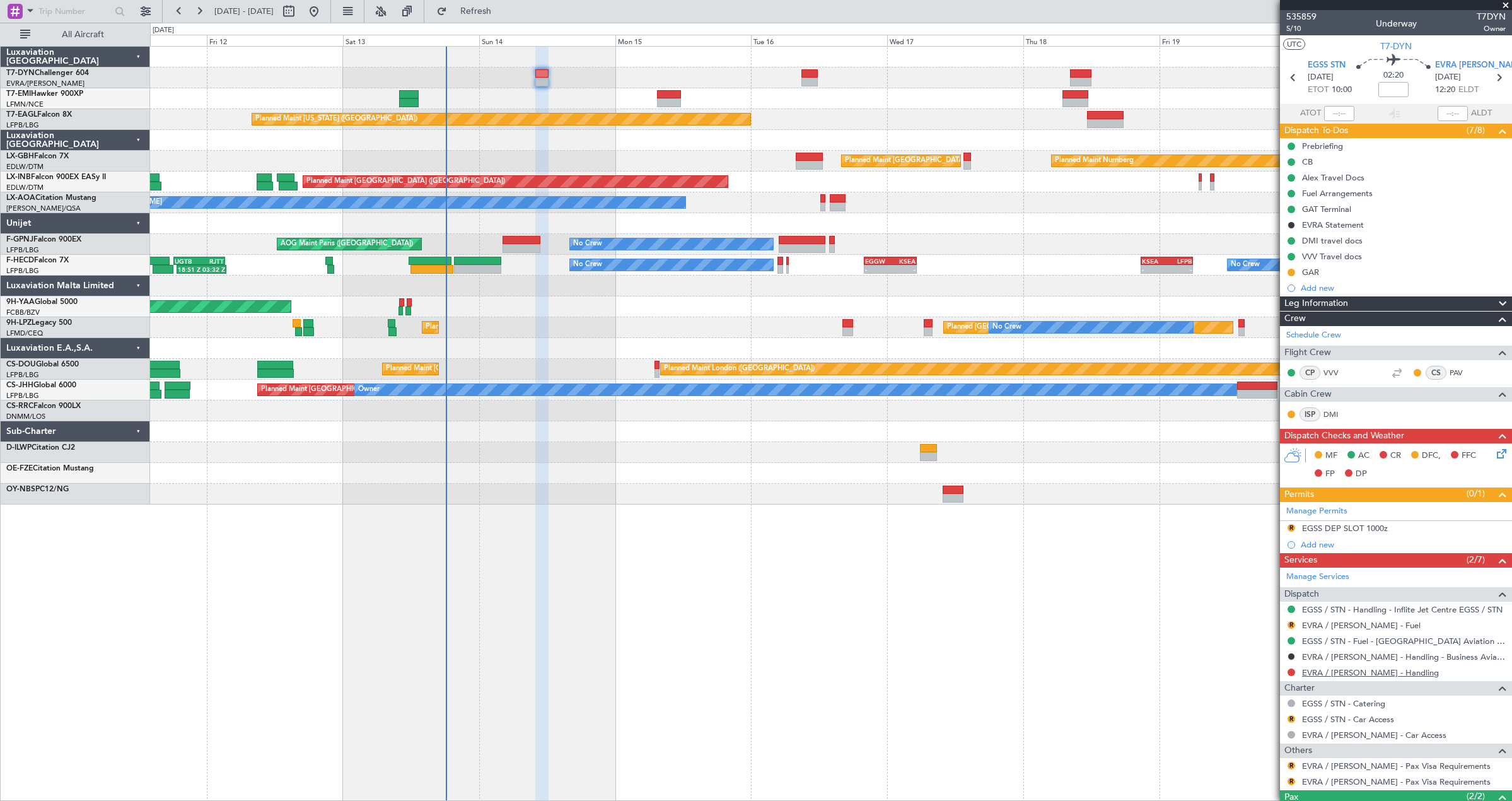
click at [1345, 670] on link "EVRA / [PERSON_NAME] - Handling" at bounding box center [1370, 672] width 137 height 11
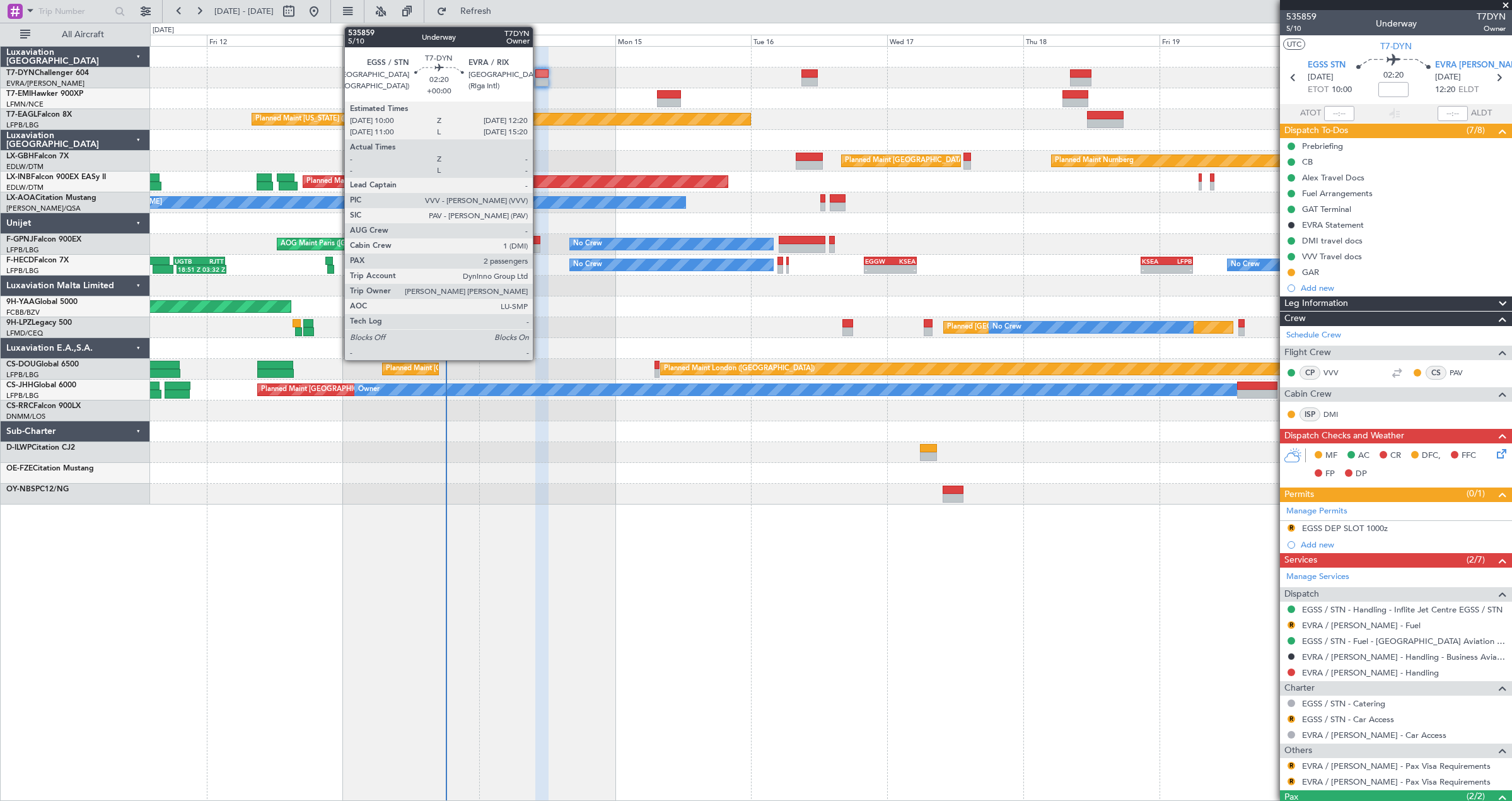
click at [539, 81] on div at bounding box center [542, 82] width 14 height 9
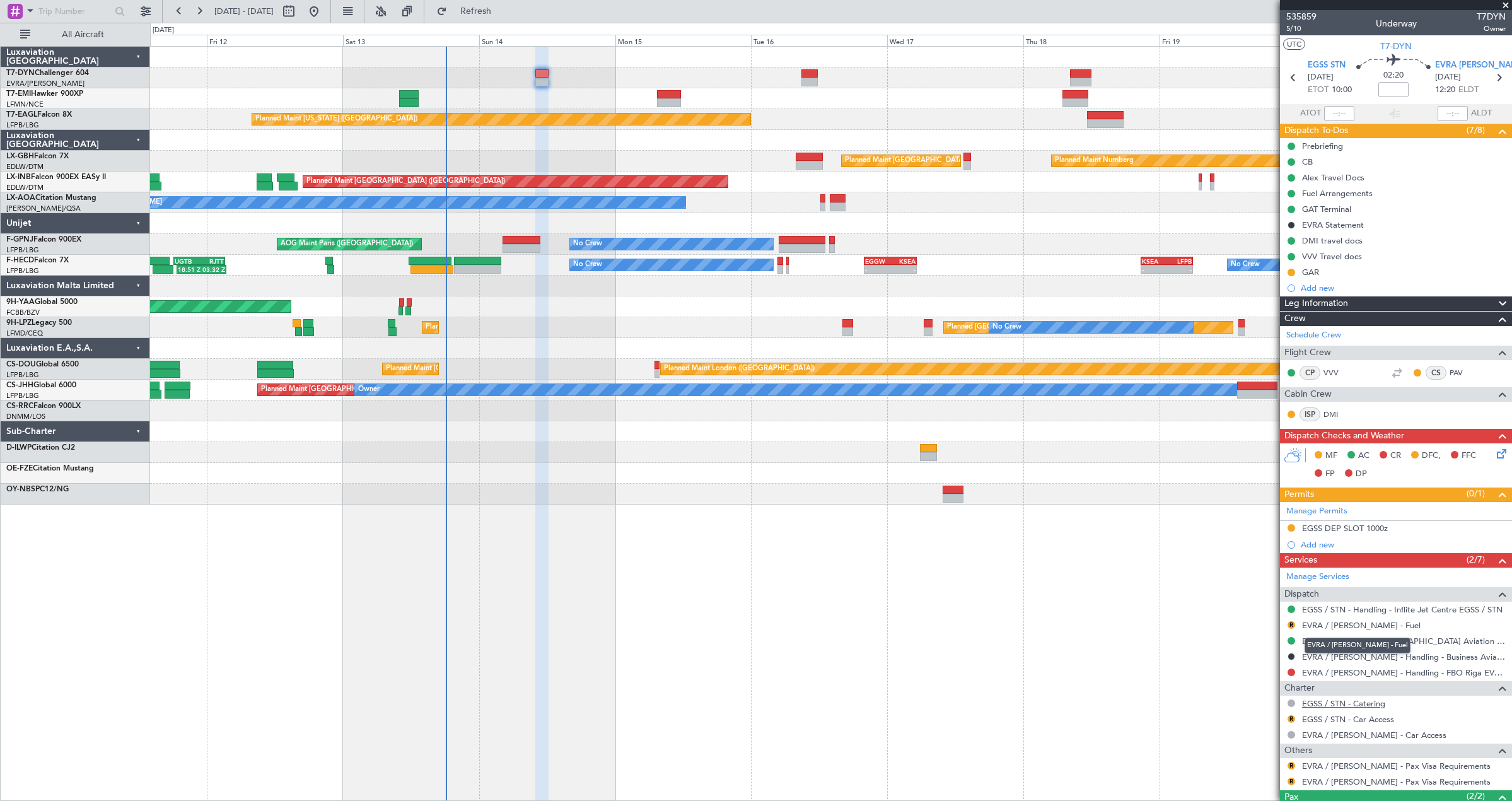
scroll to position [81, 0]
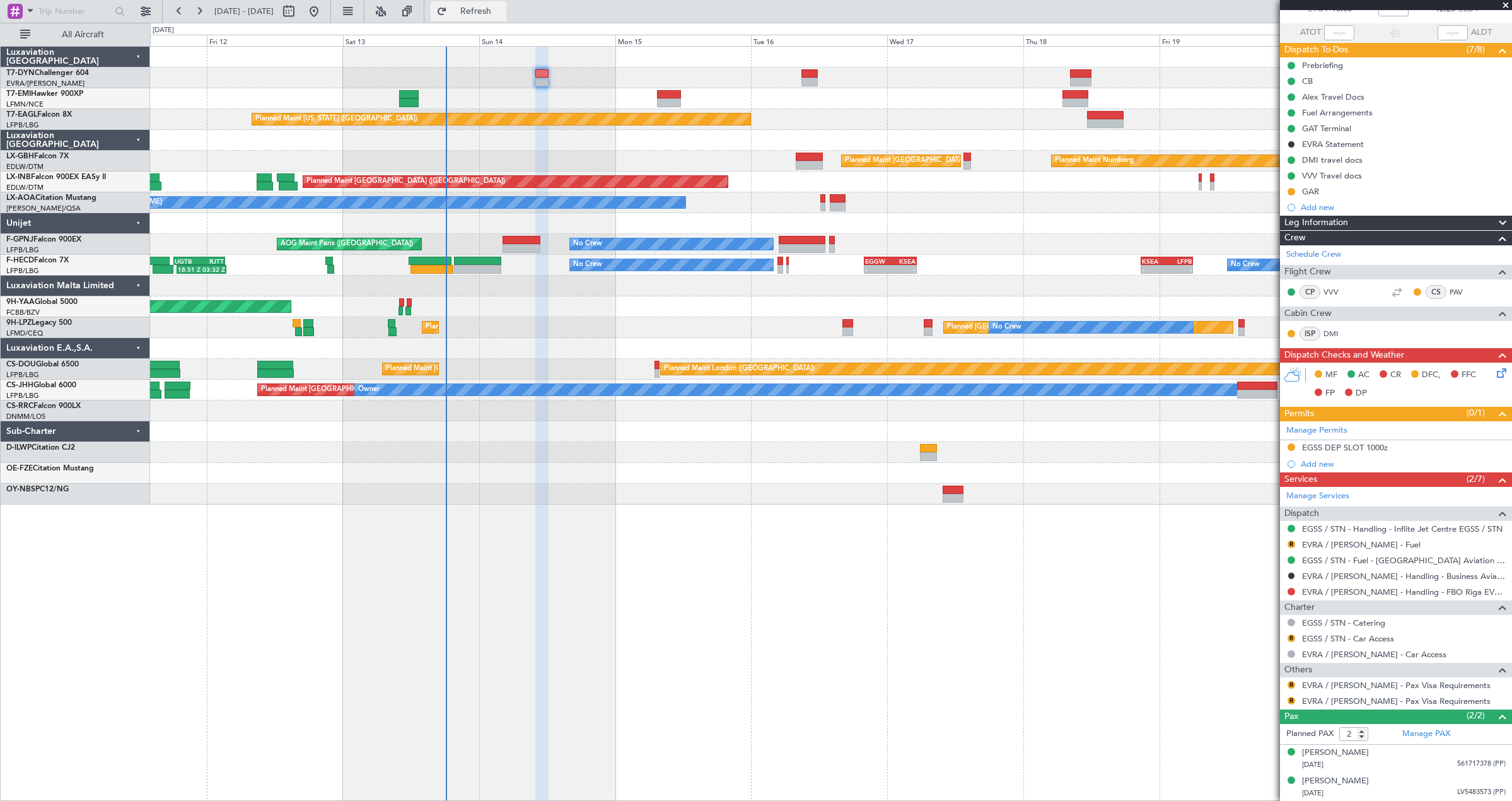
click at [485, 11] on button "Refresh" at bounding box center [468, 12] width 76 height 20
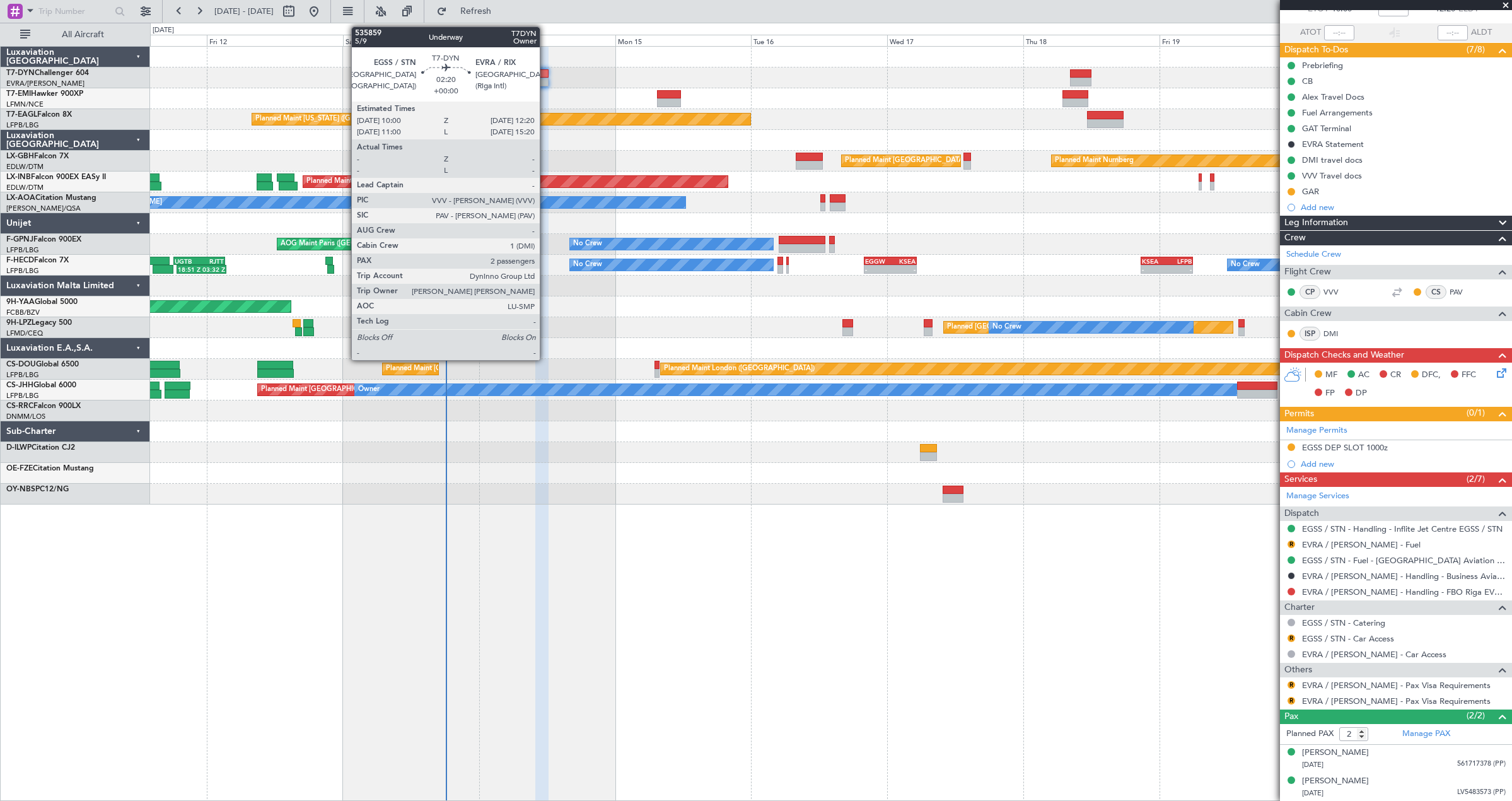
click at [543, 78] on div at bounding box center [542, 82] width 14 height 9
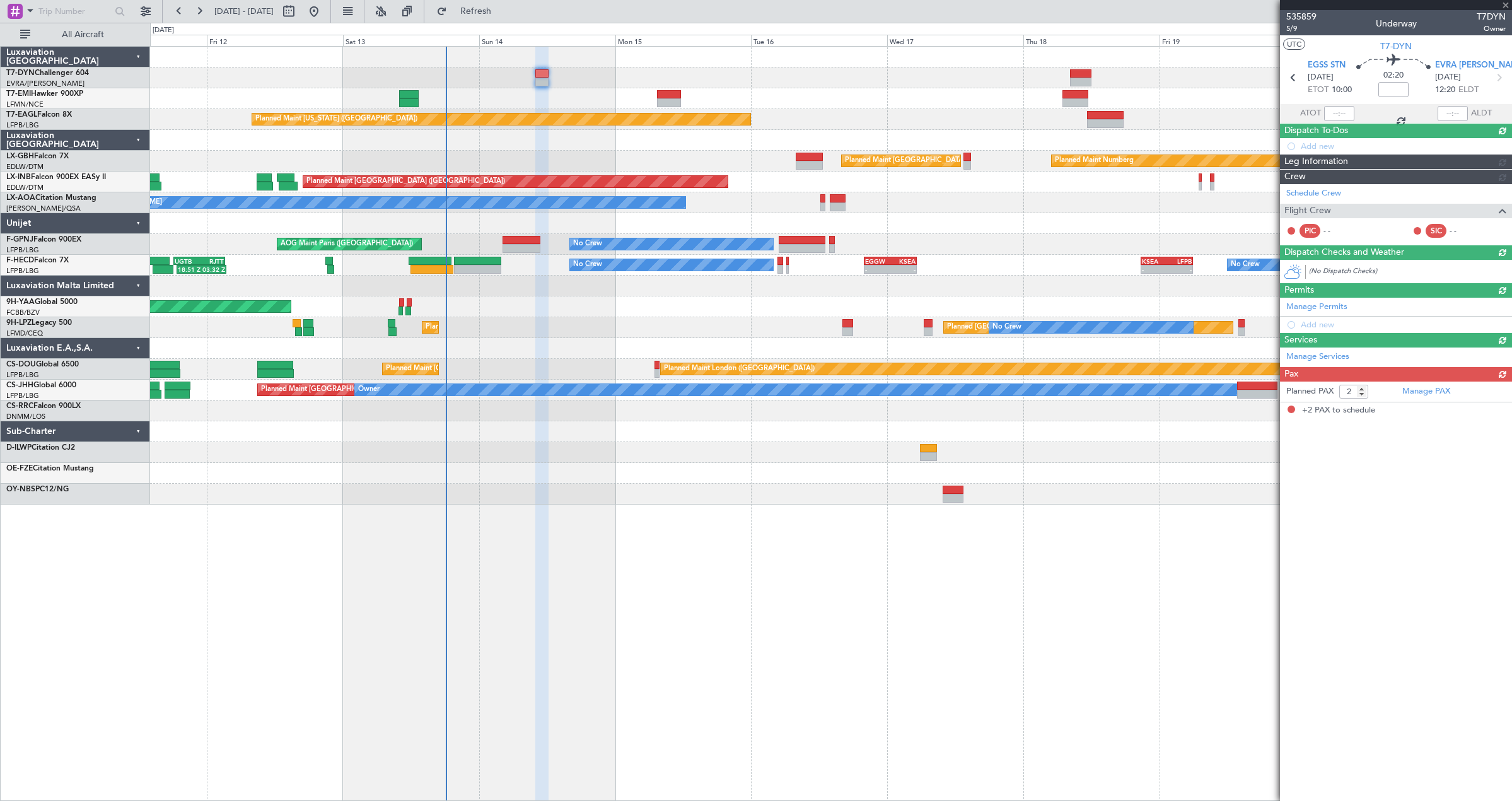
scroll to position [0, 0]
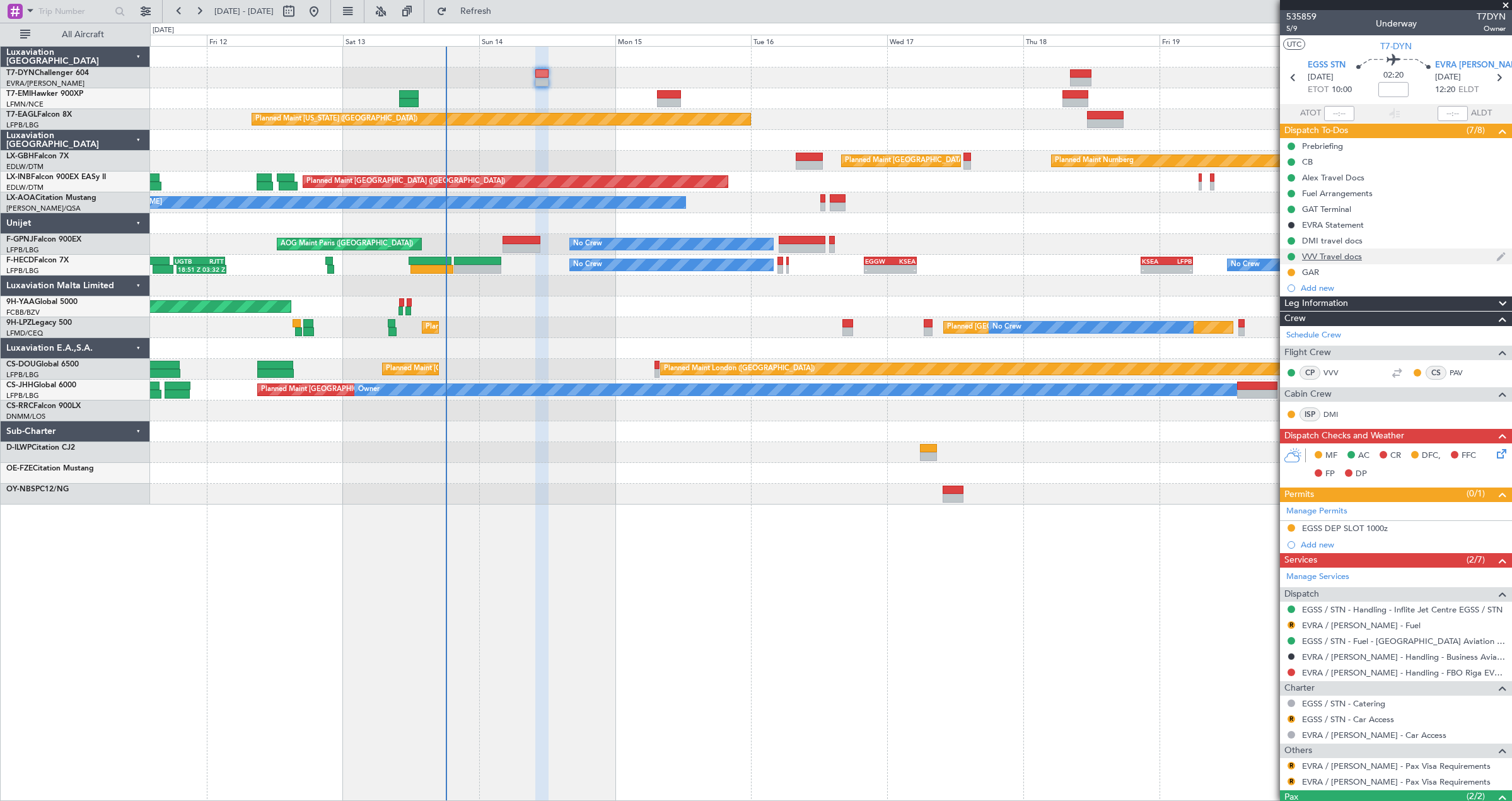
click at [1394, 257] on div "VVV Travel docs" at bounding box center [1396, 256] width 232 height 16
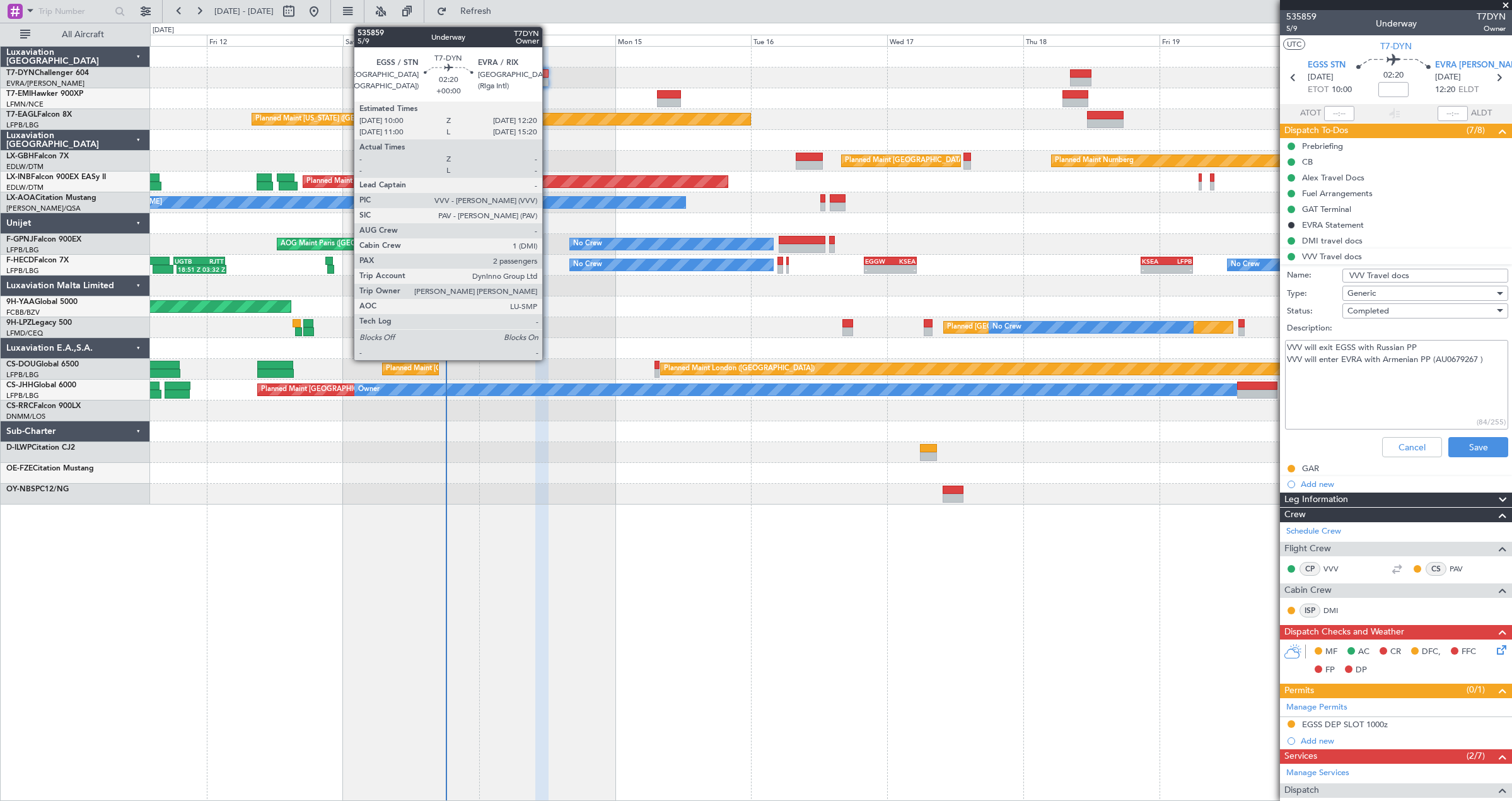
click at [787, 68] on div at bounding box center [831, 78] width 1361 height 21
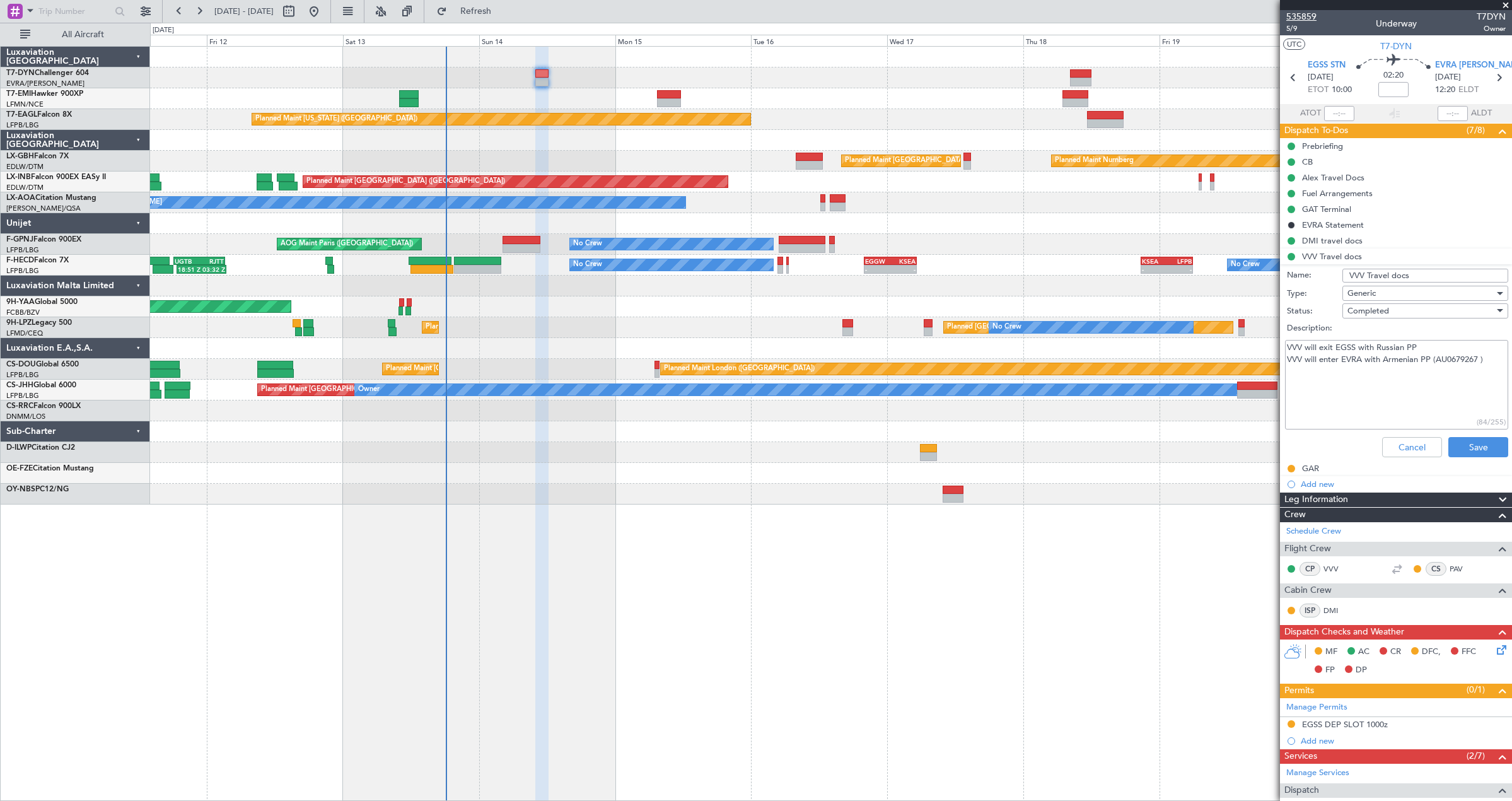
click at [1302, 14] on span "535859" at bounding box center [1301, 17] width 30 height 14
click at [731, 80] on div at bounding box center [831, 78] width 1361 height 21
type input "-00:20"
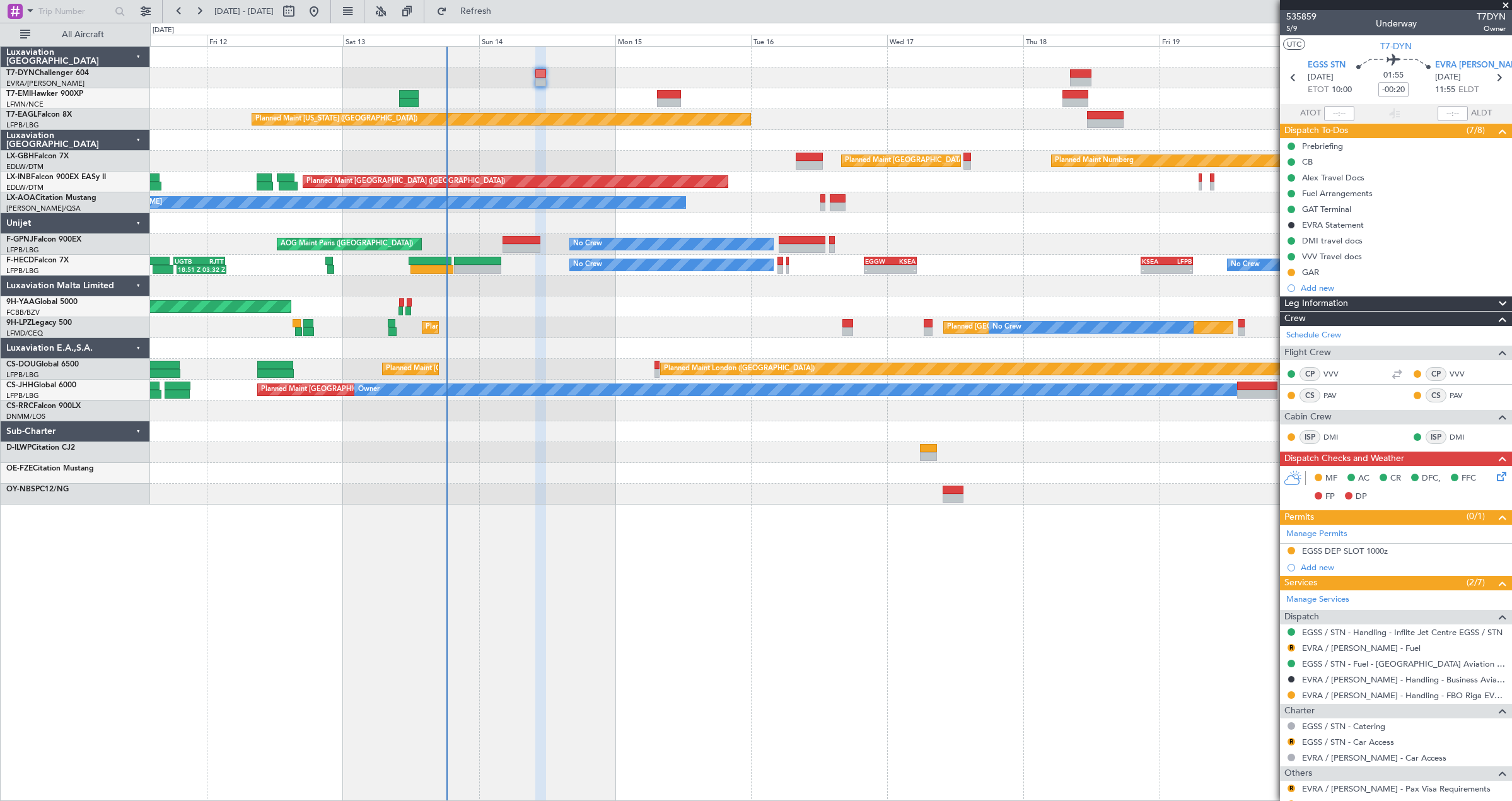
click at [1137, 697] on div "Planned Maint [GEOGRAPHIC_DATA] Planned Maint [US_STATE] ([GEOGRAPHIC_DATA]) Pl…" at bounding box center [831, 423] width 1362 height 754
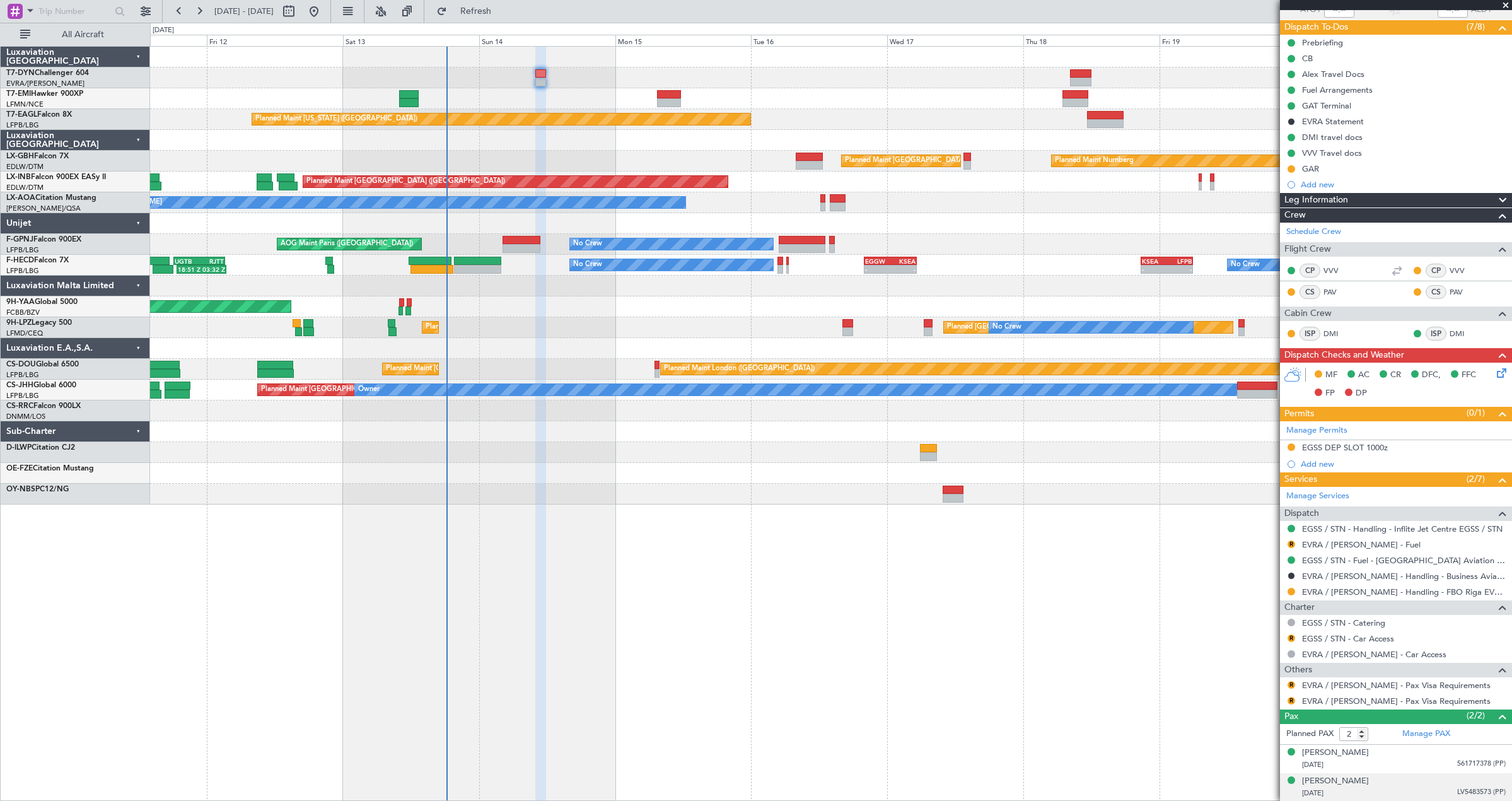
click at [1386, 780] on div "[PERSON_NAME] [DATE] LV5483573 (PP)" at bounding box center [1403, 787] width 204 height 24
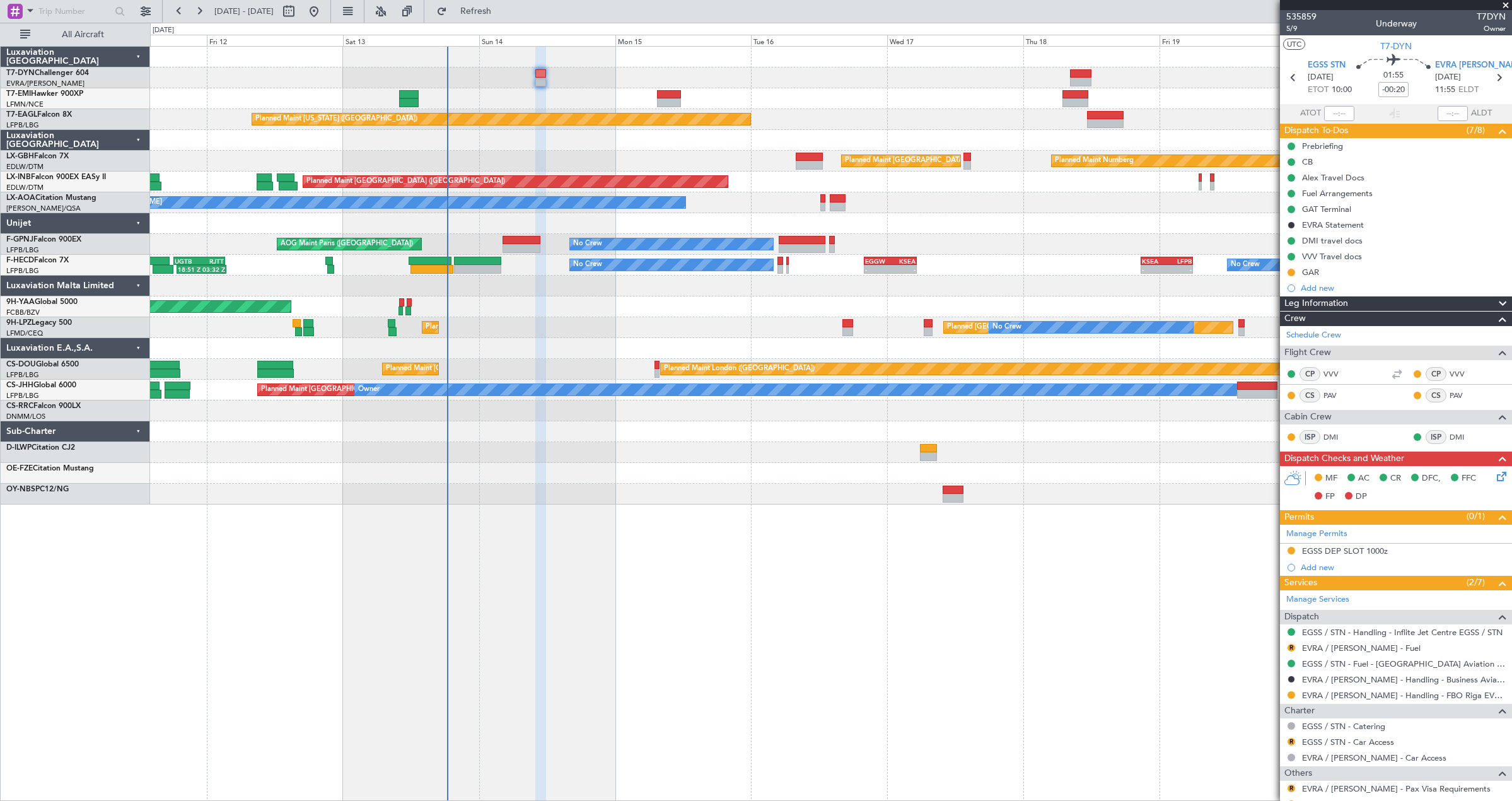
scroll to position [134, 0]
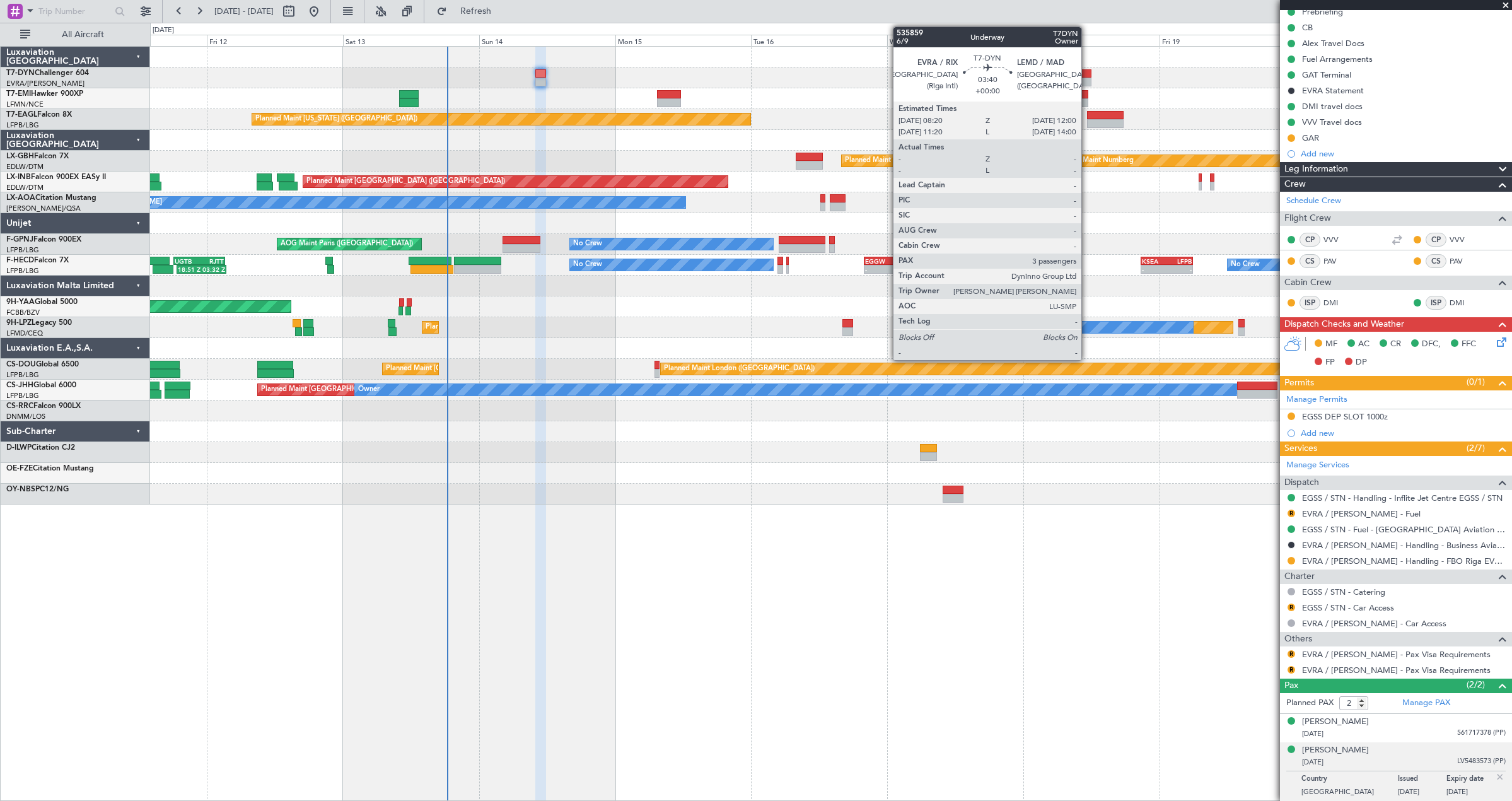
click at [1087, 75] on div at bounding box center [1080, 74] width 21 height 9
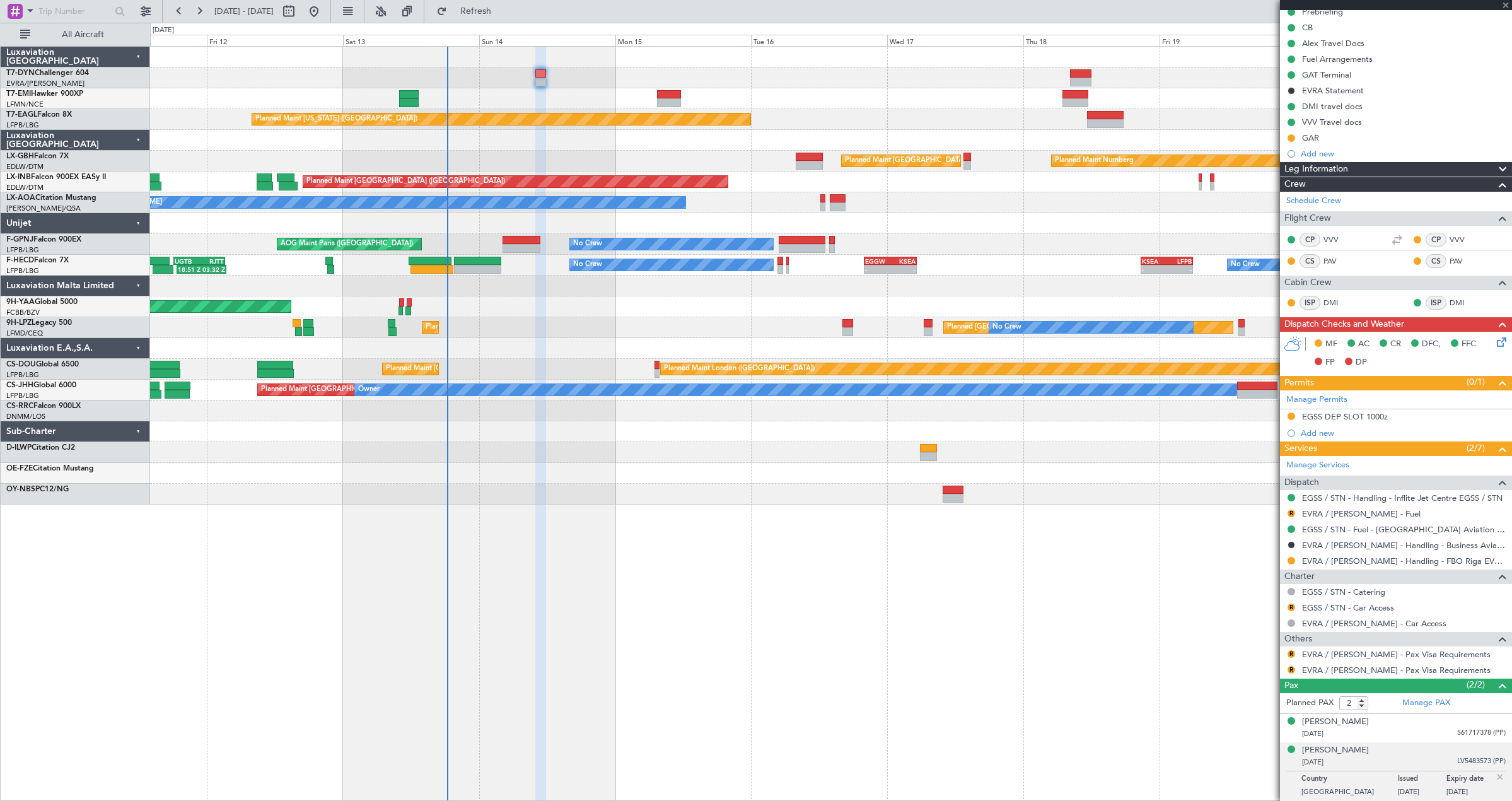
type input "3"
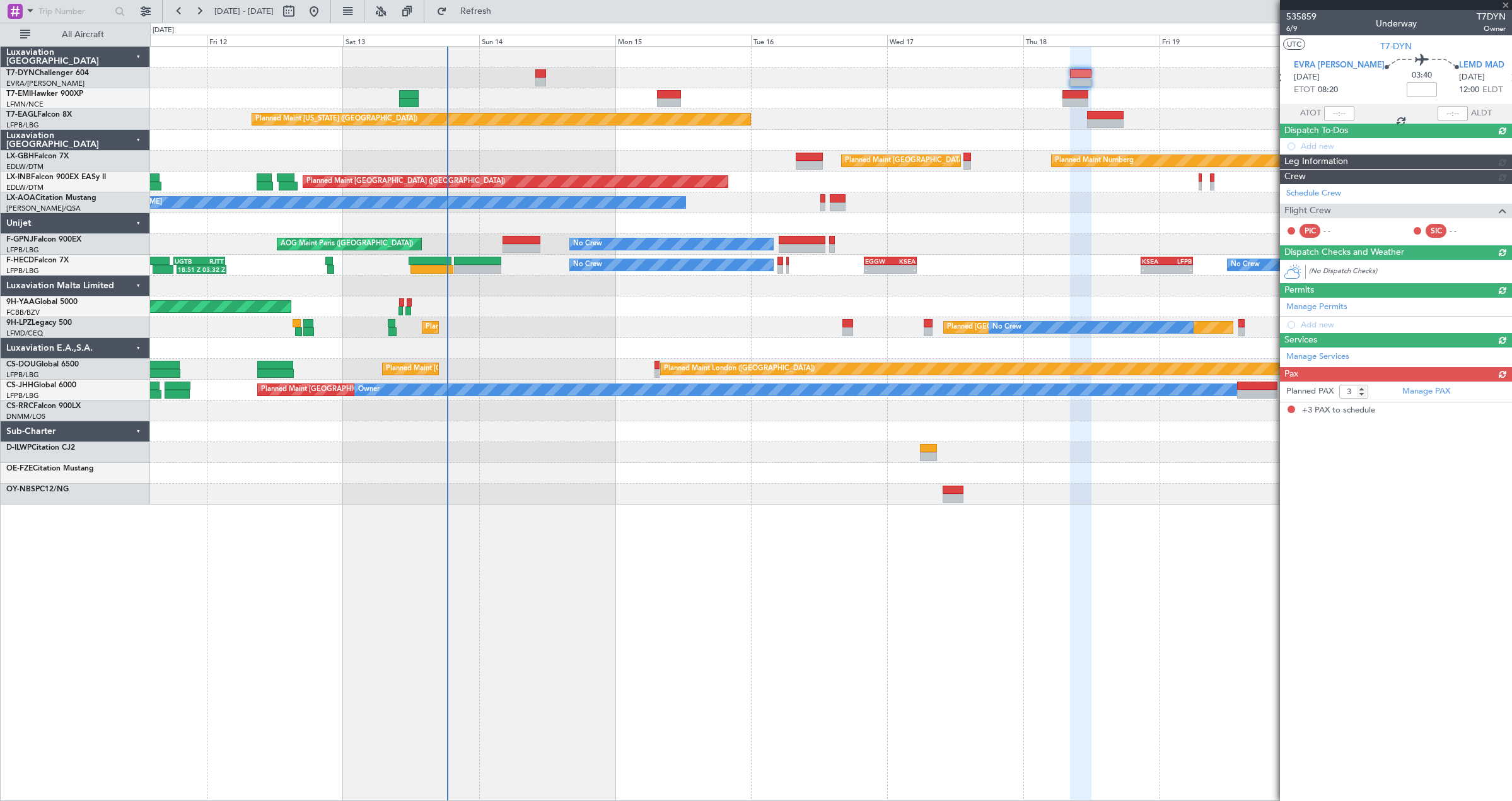
scroll to position [0, 0]
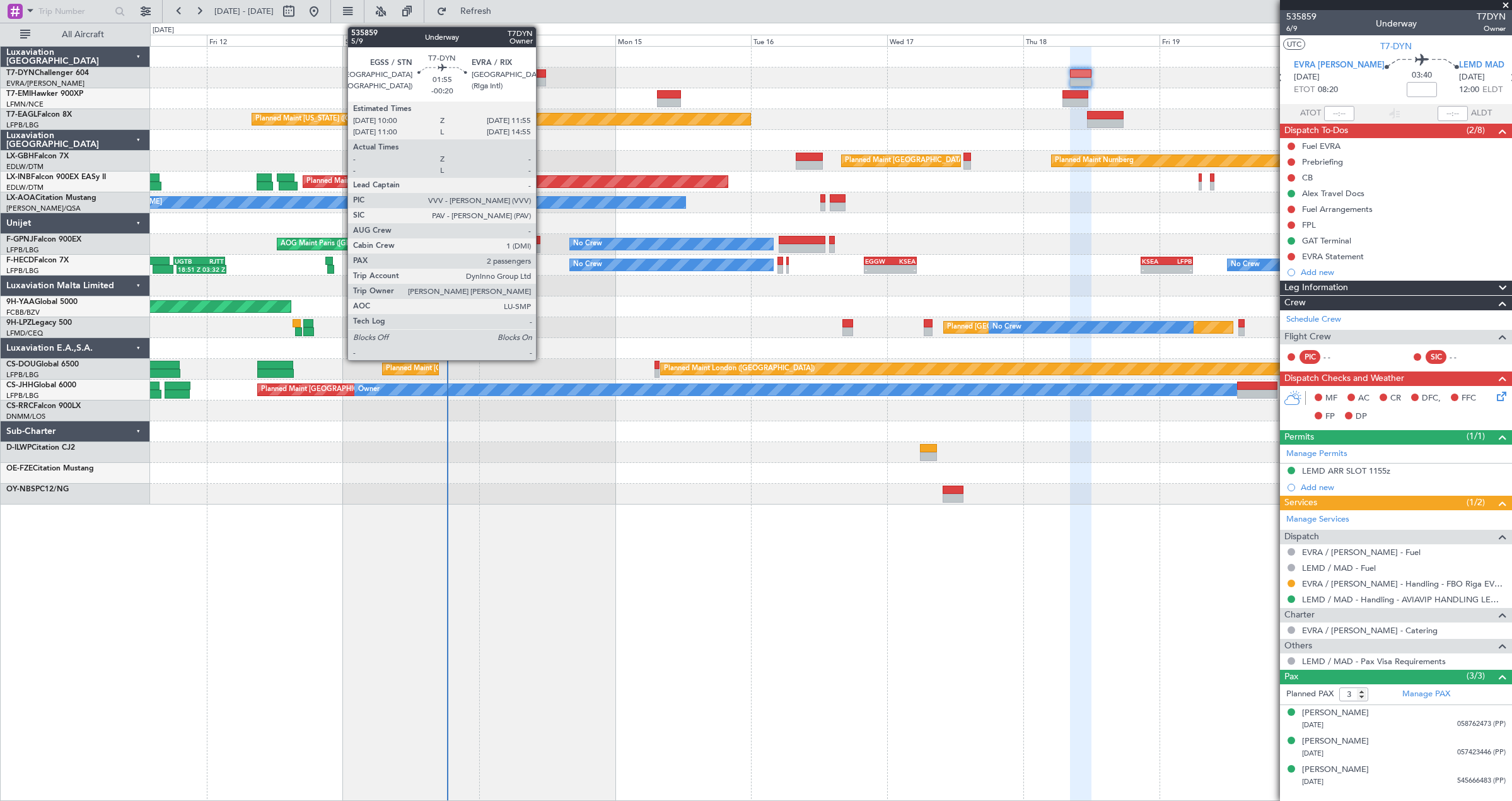
click at [542, 71] on div at bounding box center [541, 74] width 12 height 9
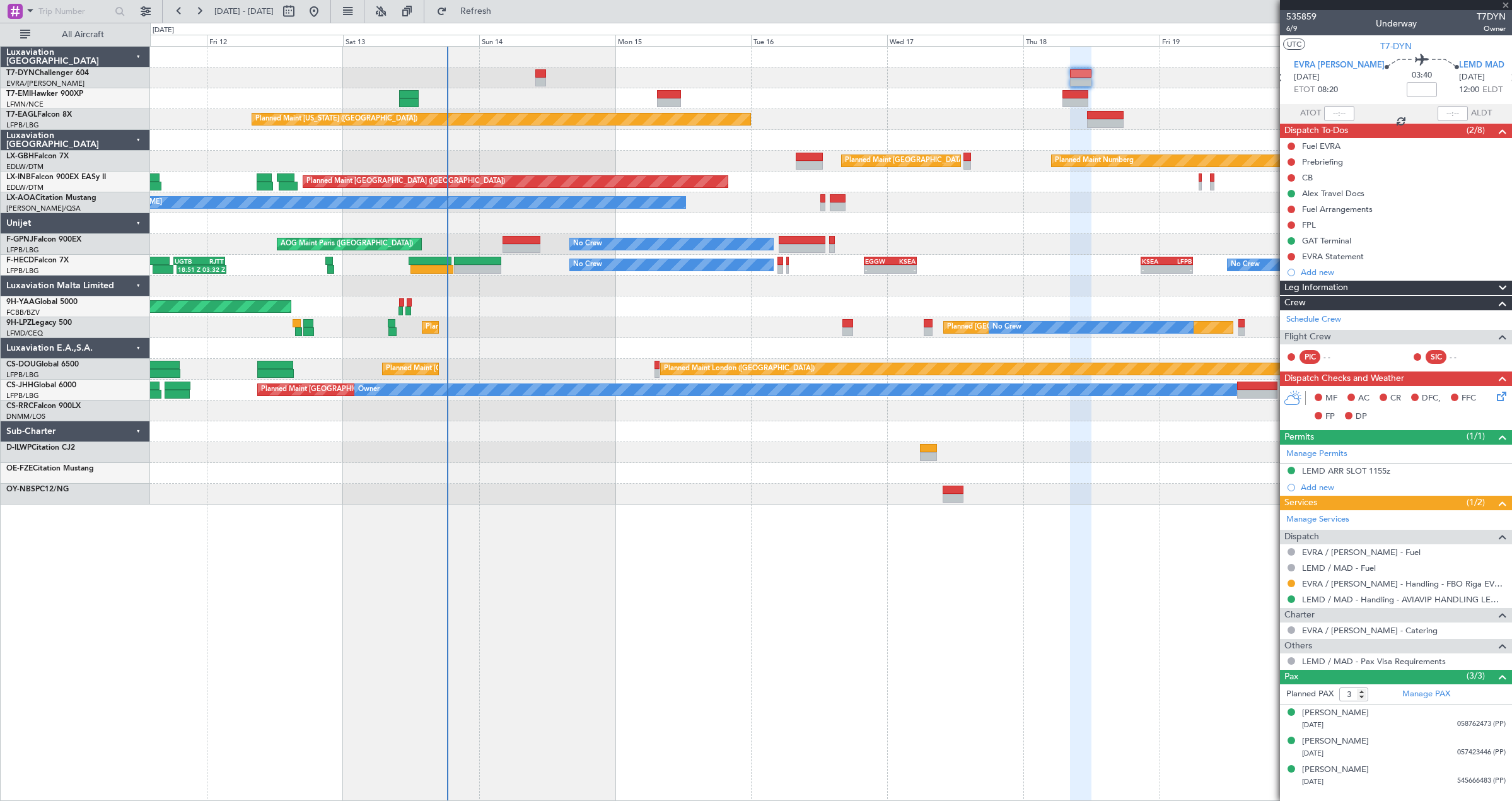
type input "-00:20"
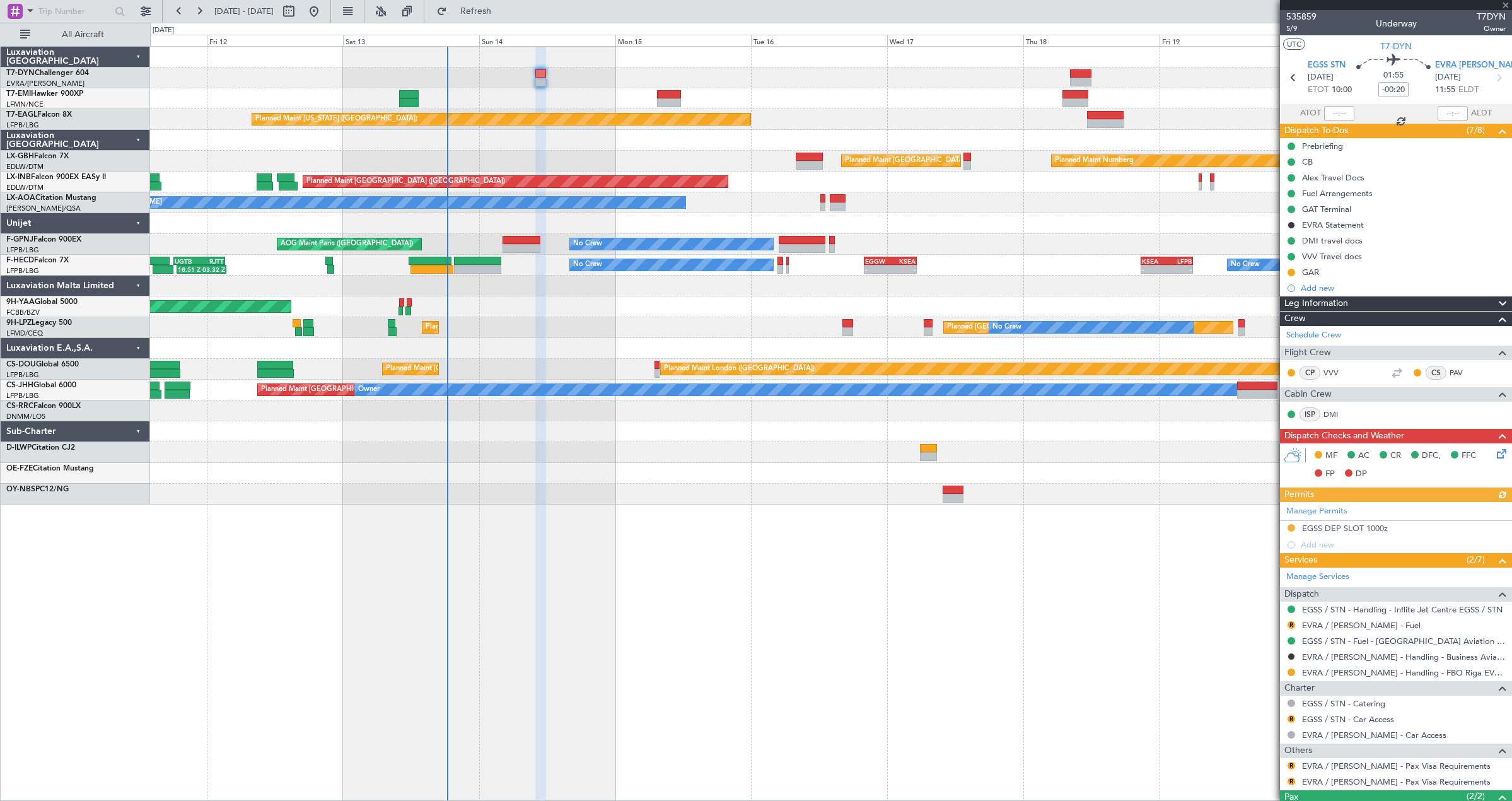
scroll to position [112, 0]
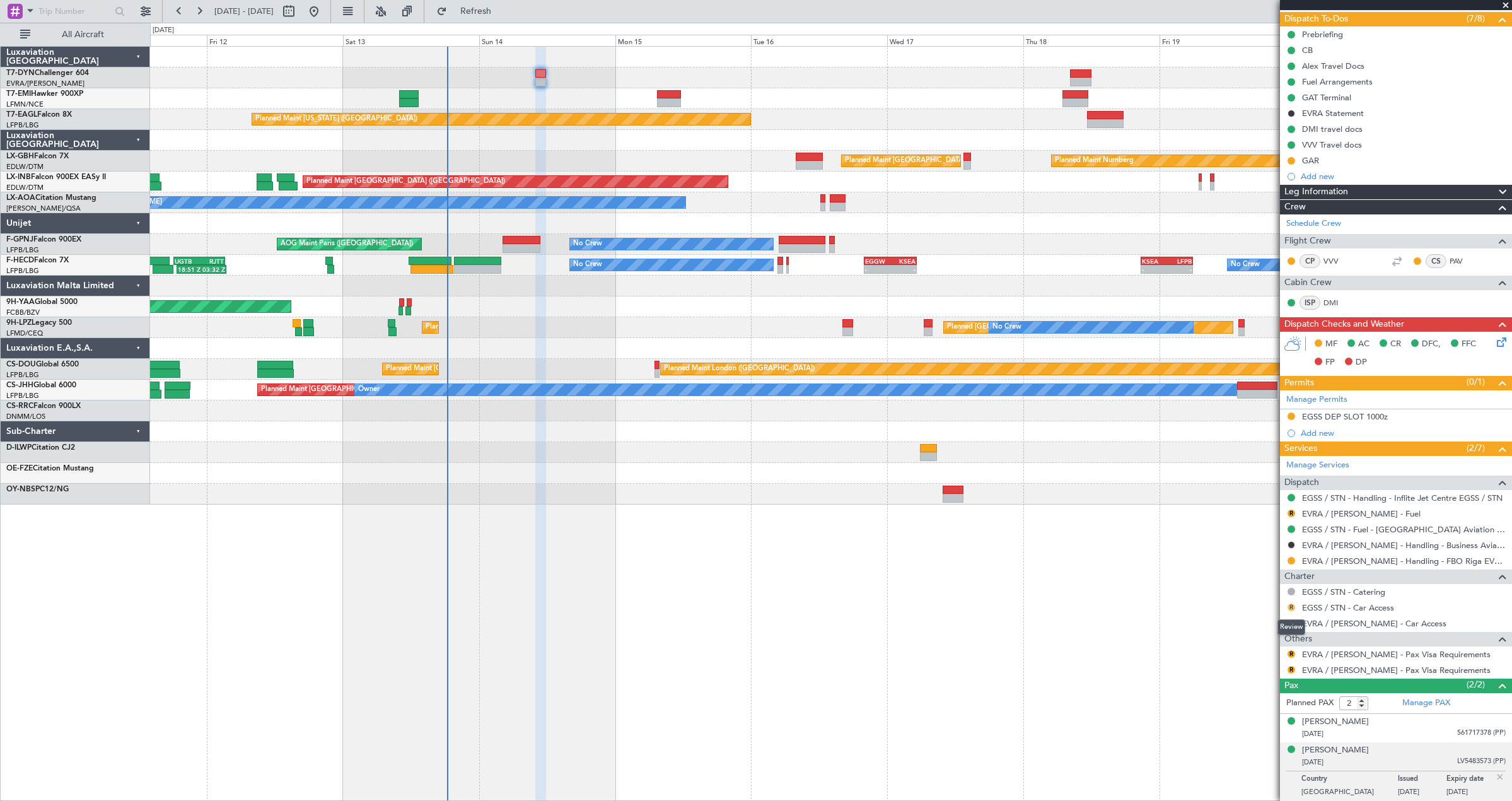
click at [1292, 608] on button "R" at bounding box center [1291, 607] width 7 height 7
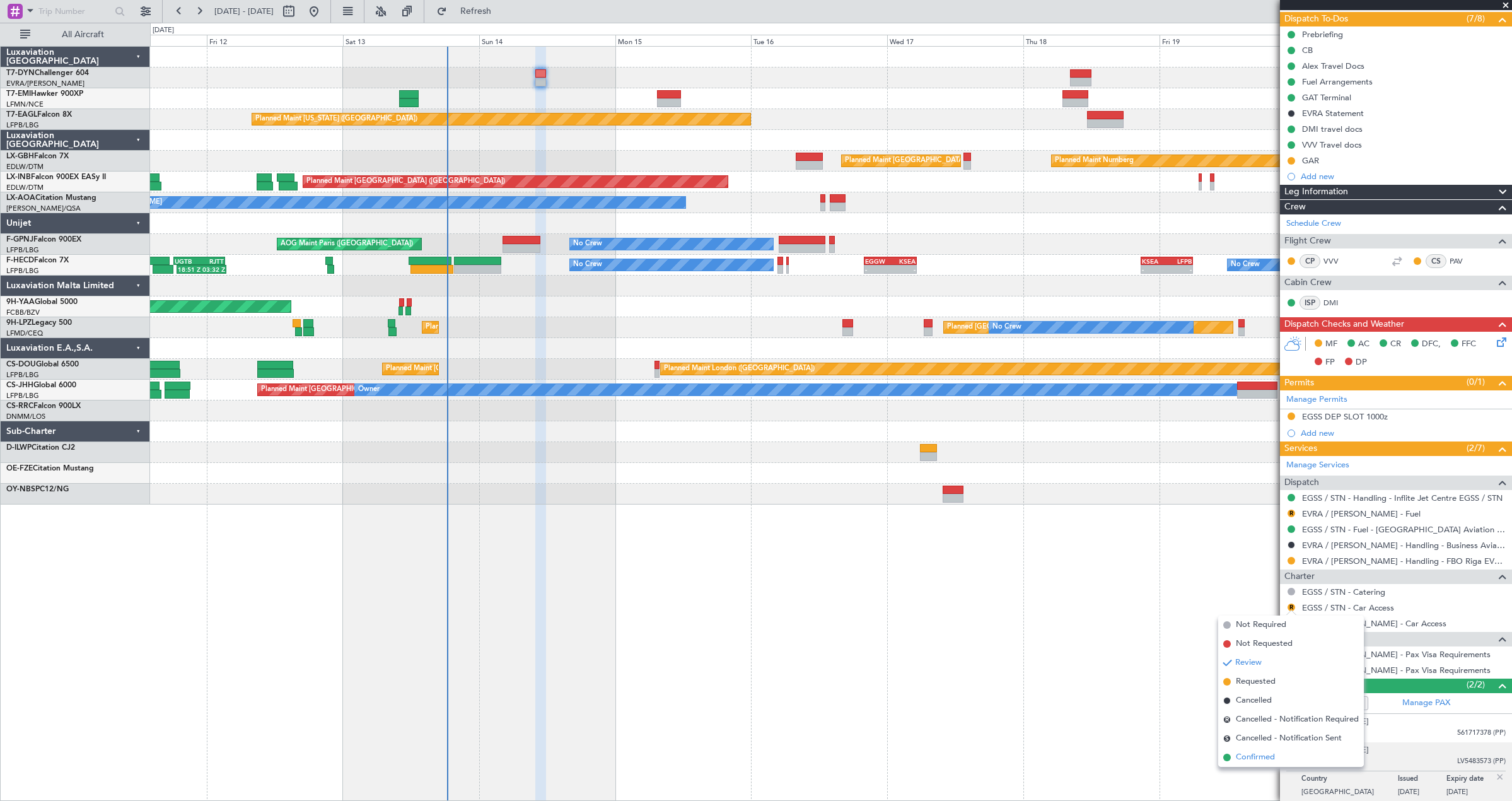
click at [1262, 751] on span "Confirmed" at bounding box center [1256, 757] width 39 height 13
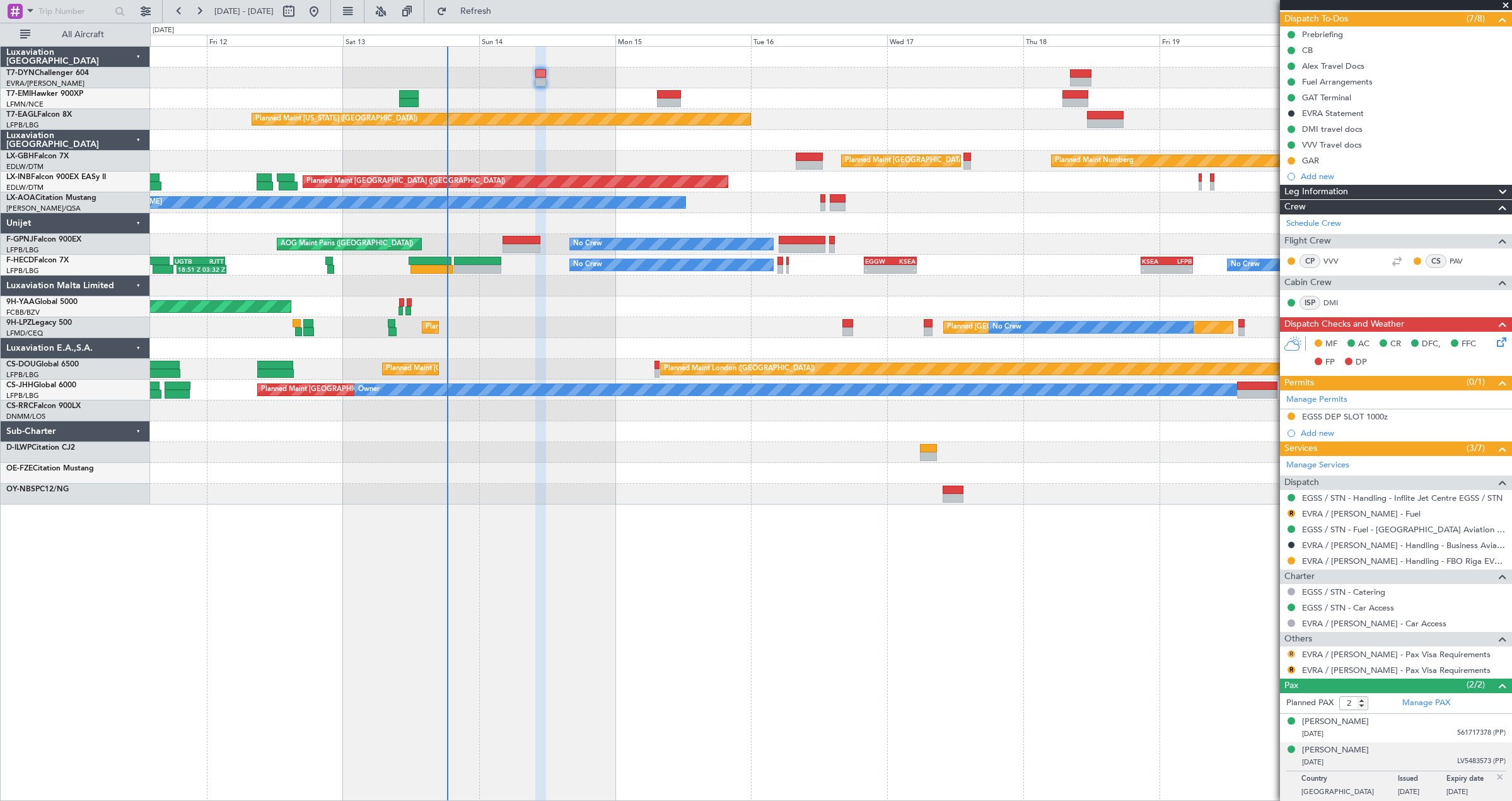
click at [1291, 651] on button "R" at bounding box center [1291, 654] width 7 height 7
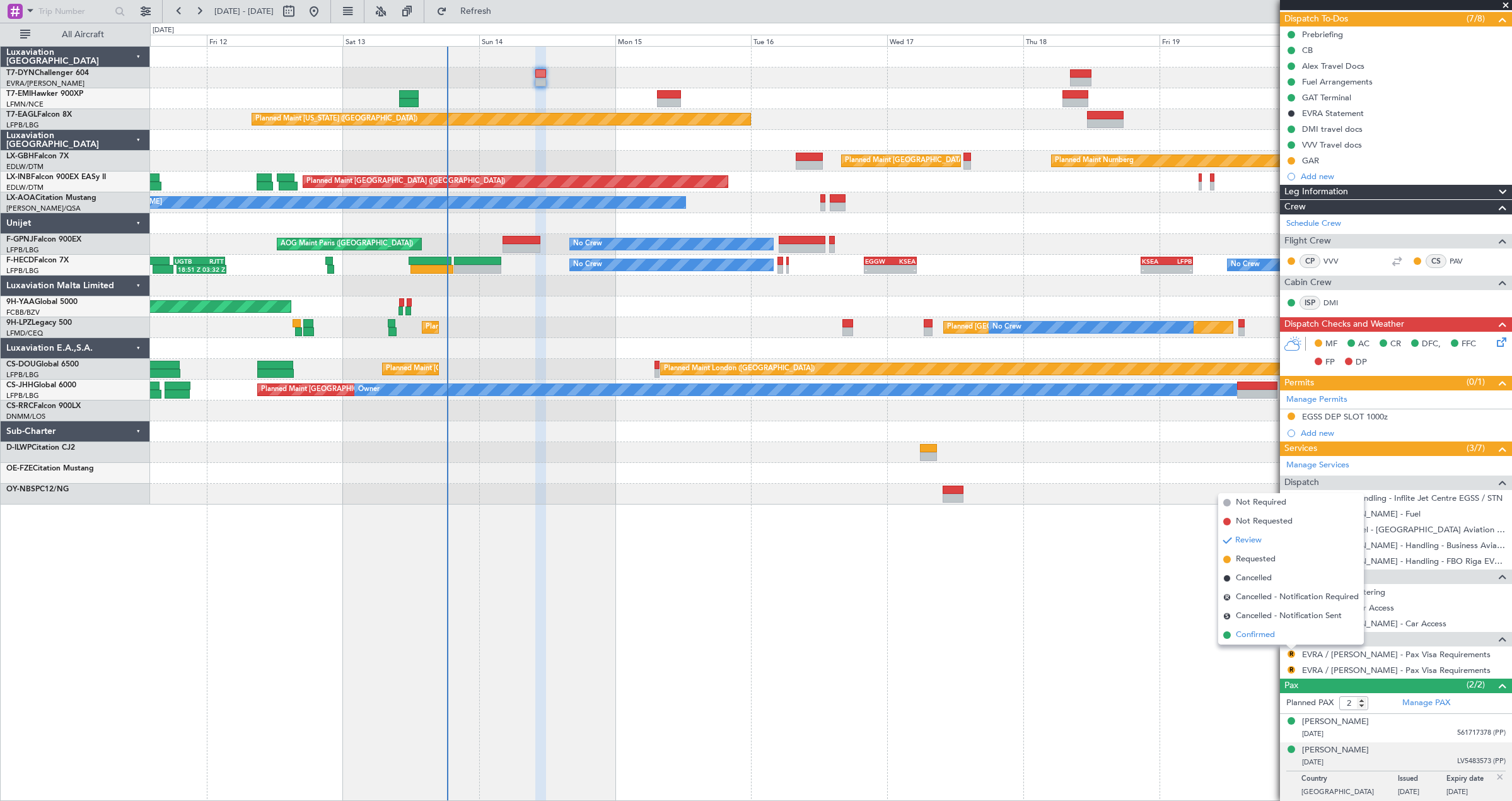
click at [1277, 636] on li "Confirmed" at bounding box center [1290, 635] width 145 height 19
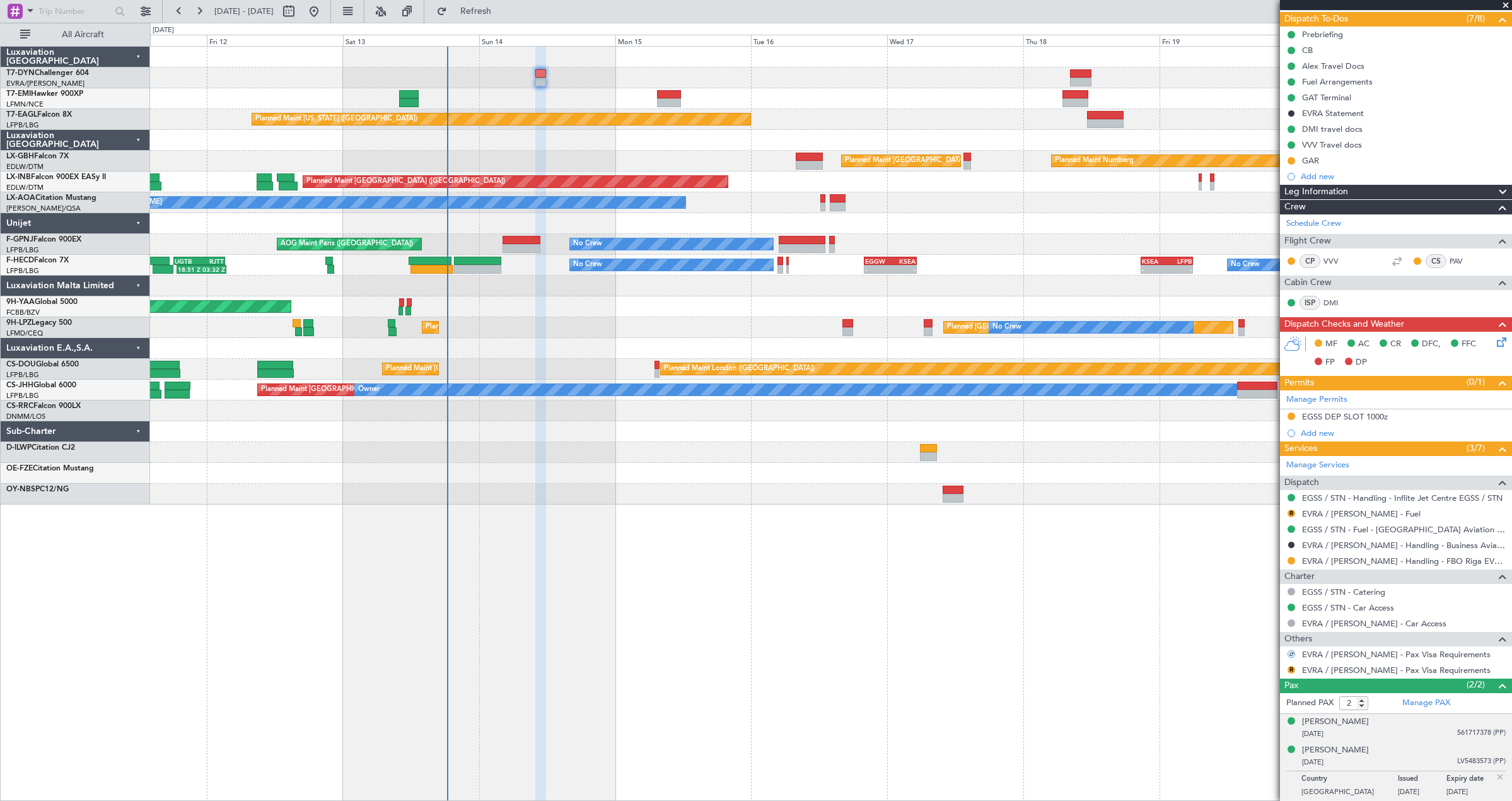
click at [1373, 733] on div "[DATE] 561717378 (PP)" at bounding box center [1403, 733] width 204 height 13
click at [1291, 668] on button "R" at bounding box center [1291, 669] width 7 height 7
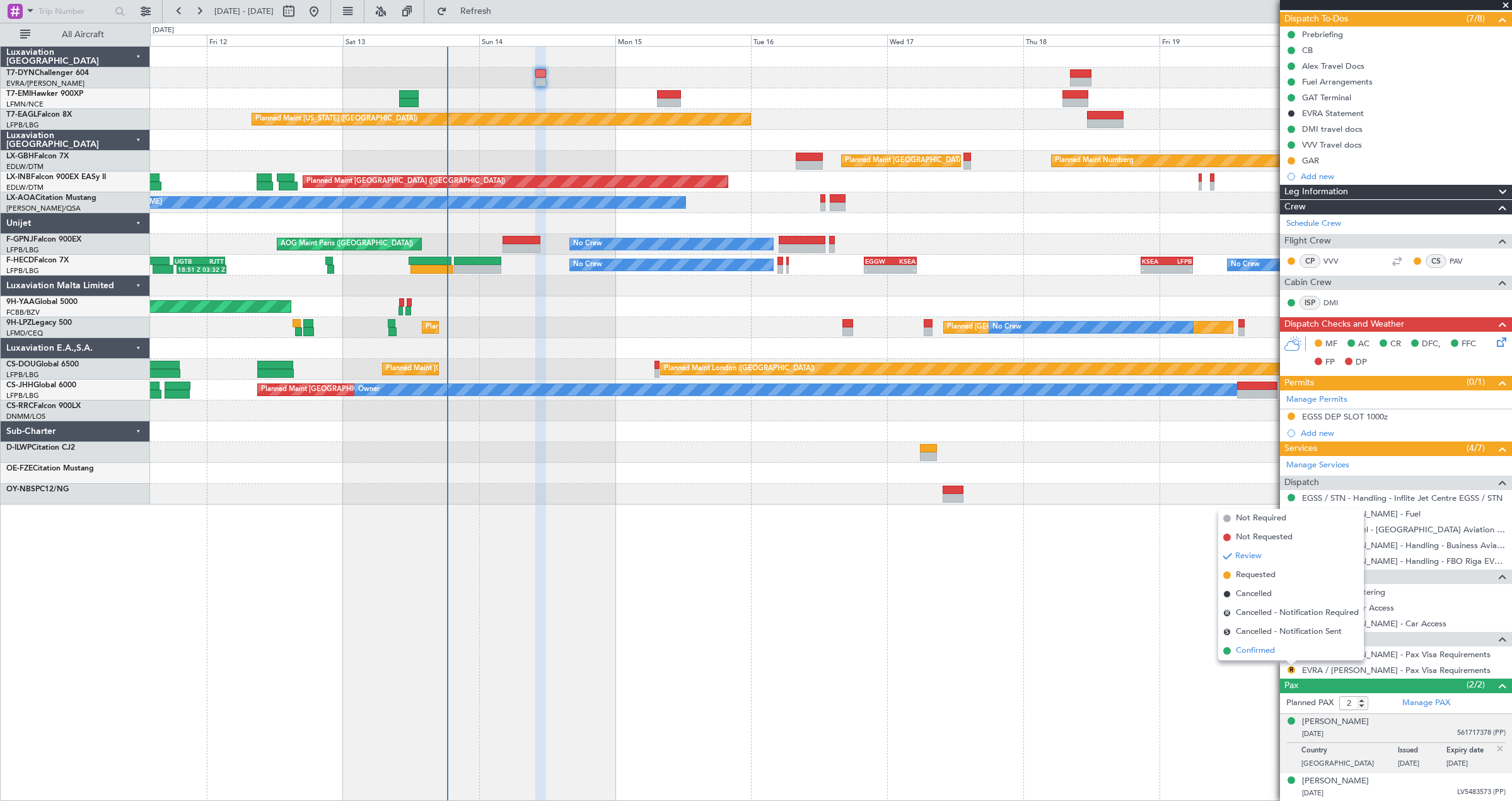
click at [1277, 645] on li "Confirmed" at bounding box center [1290, 651] width 145 height 19
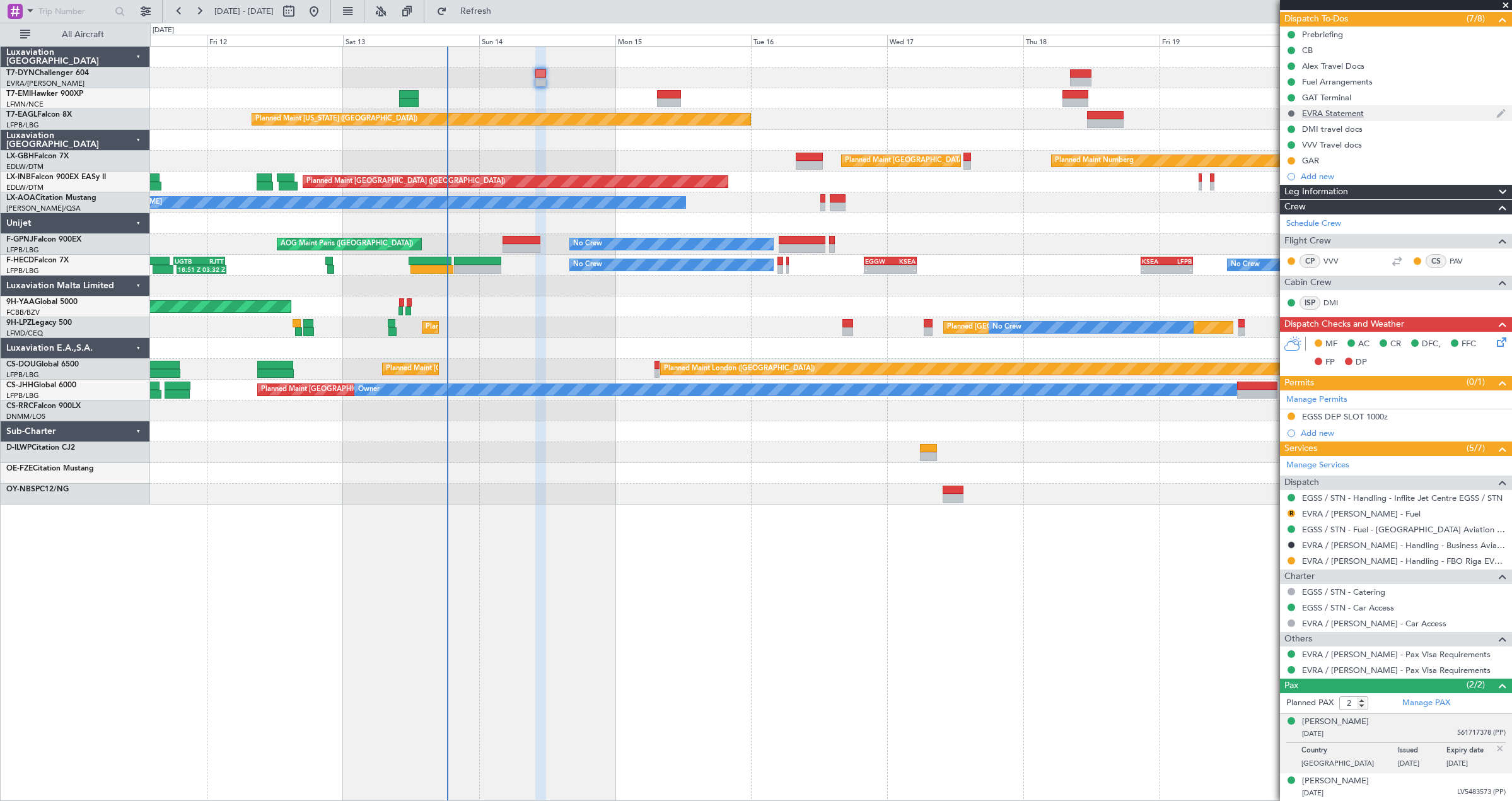
click at [1287, 114] on button at bounding box center [1291, 113] width 7 height 7
click at [1289, 151] on span "In Progress" at bounding box center [1296, 150] width 43 height 13
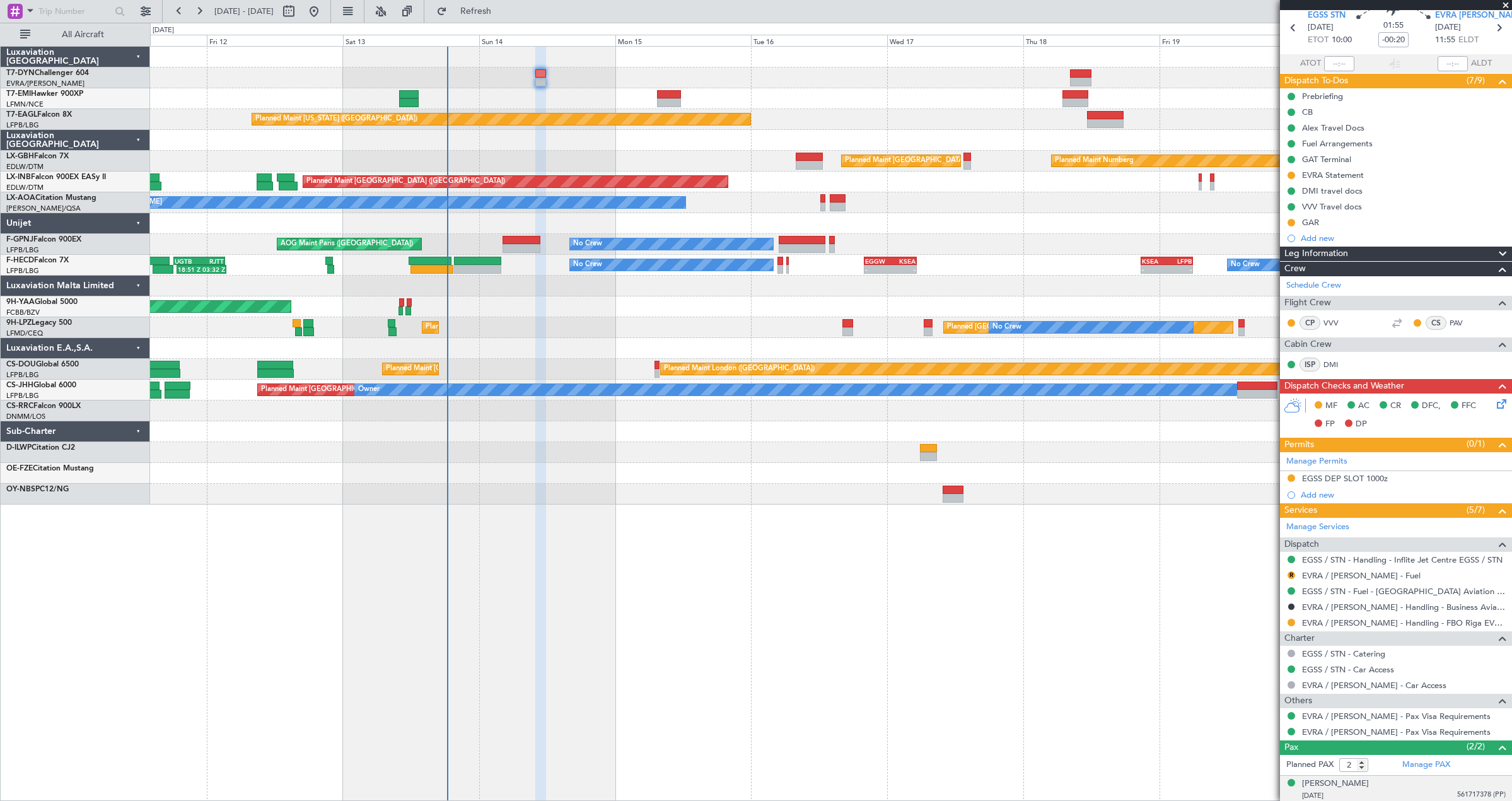
scroll to position [0, 0]
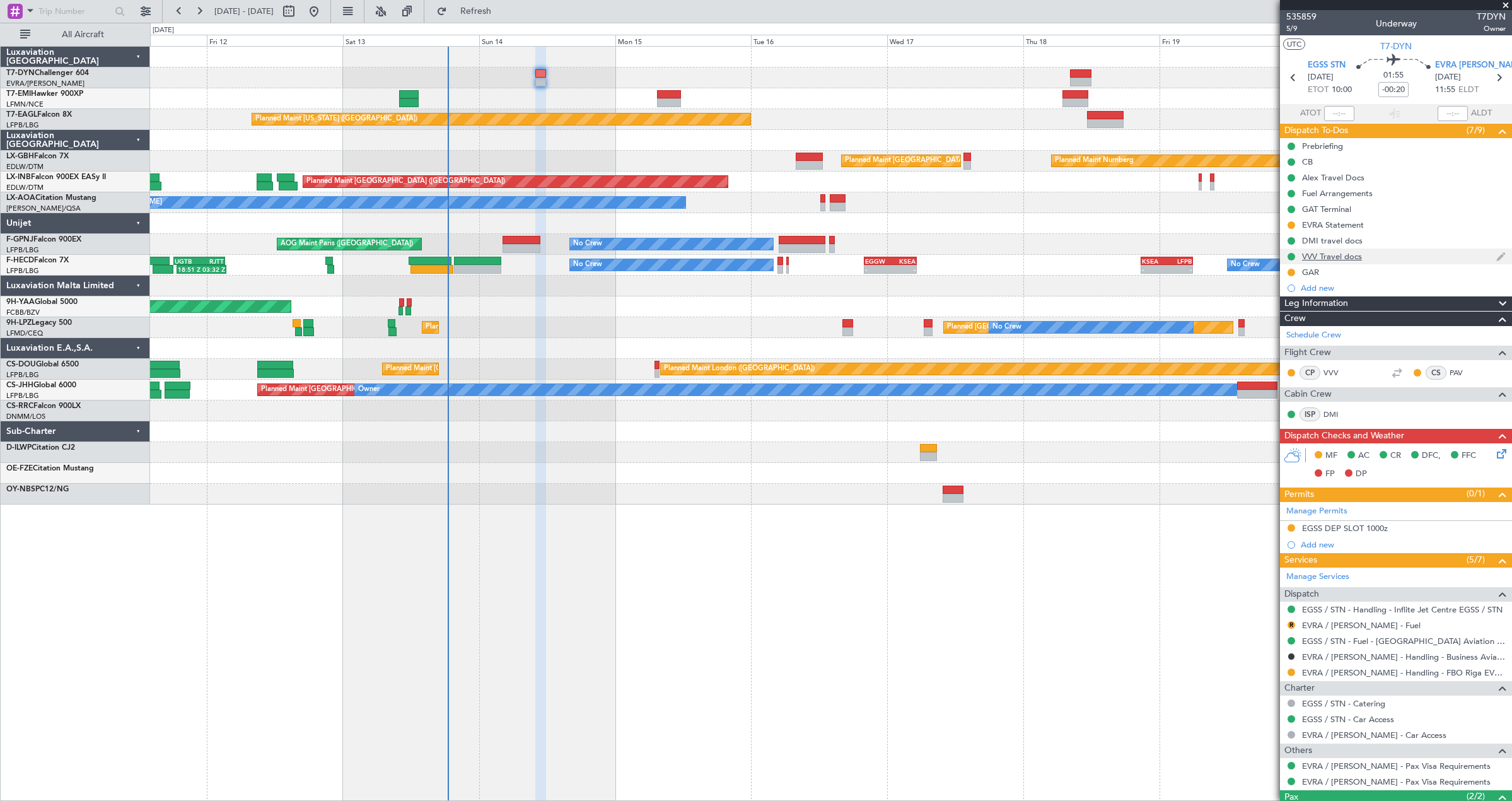
click at [1406, 252] on div "VVV Travel docs" at bounding box center [1396, 256] width 232 height 16
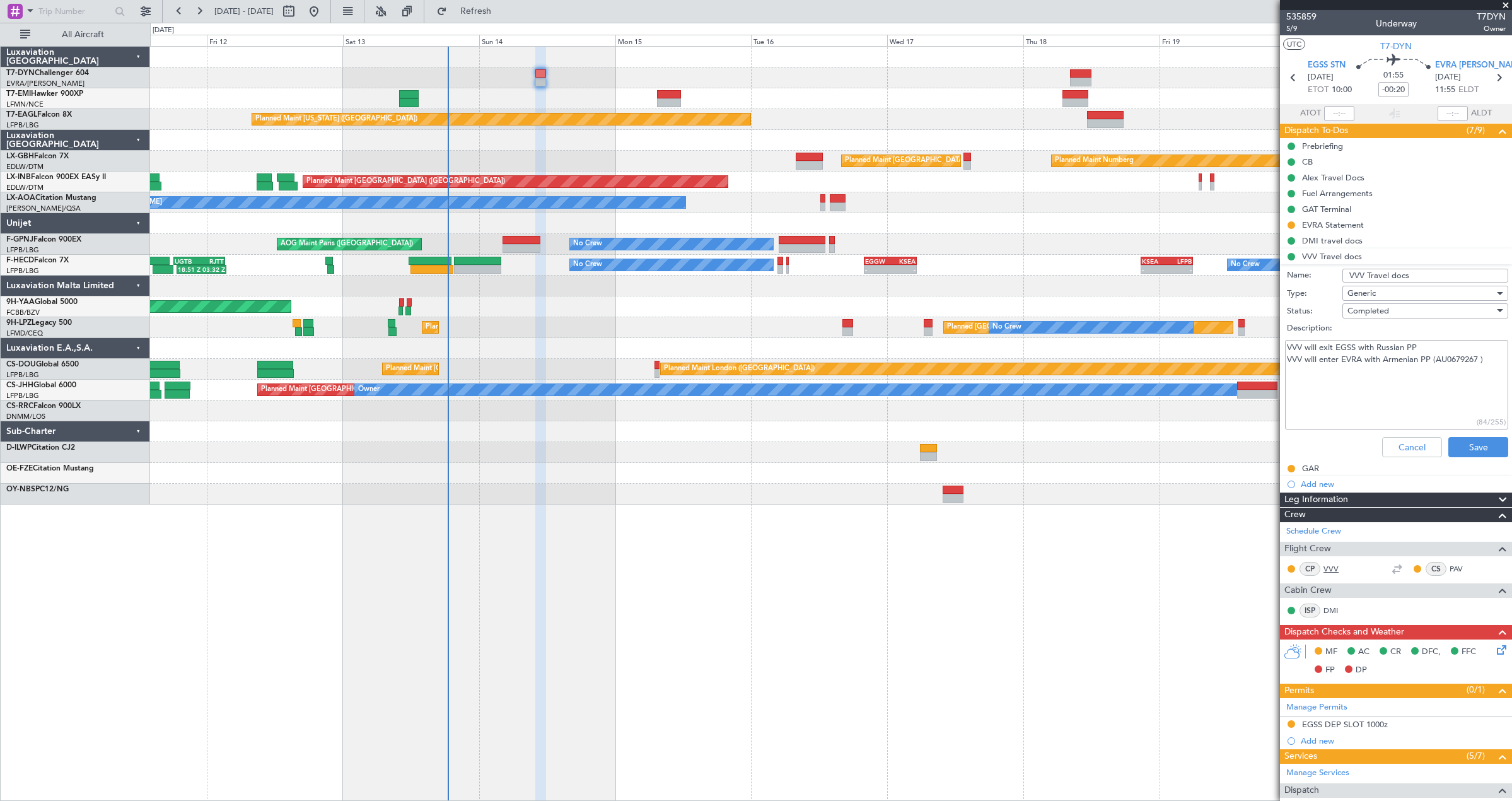
click at [1330, 569] on link "VVV" at bounding box center [1337, 568] width 28 height 12
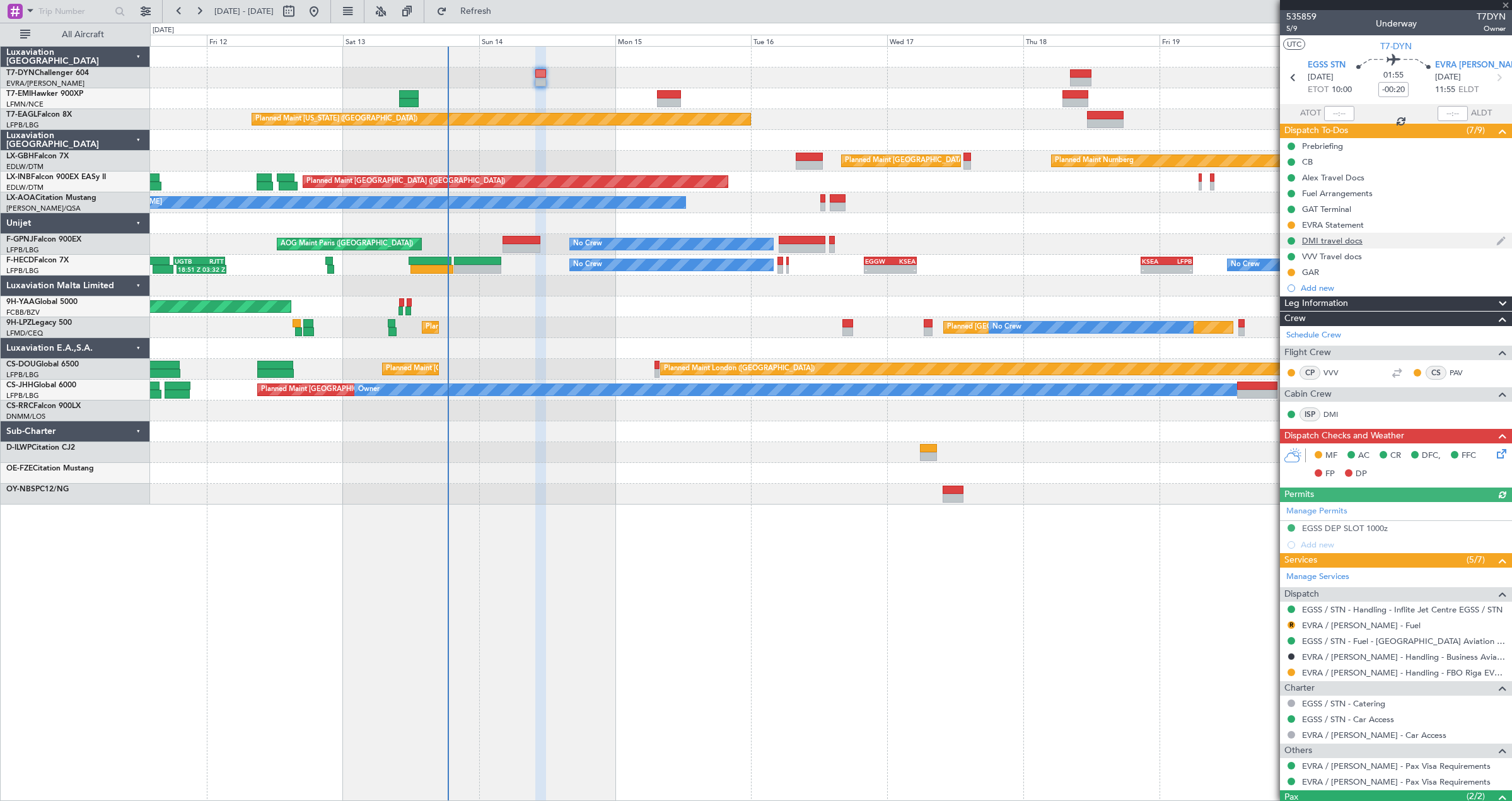
click at [1394, 243] on div "DMI travel docs" at bounding box center [1396, 240] width 232 height 16
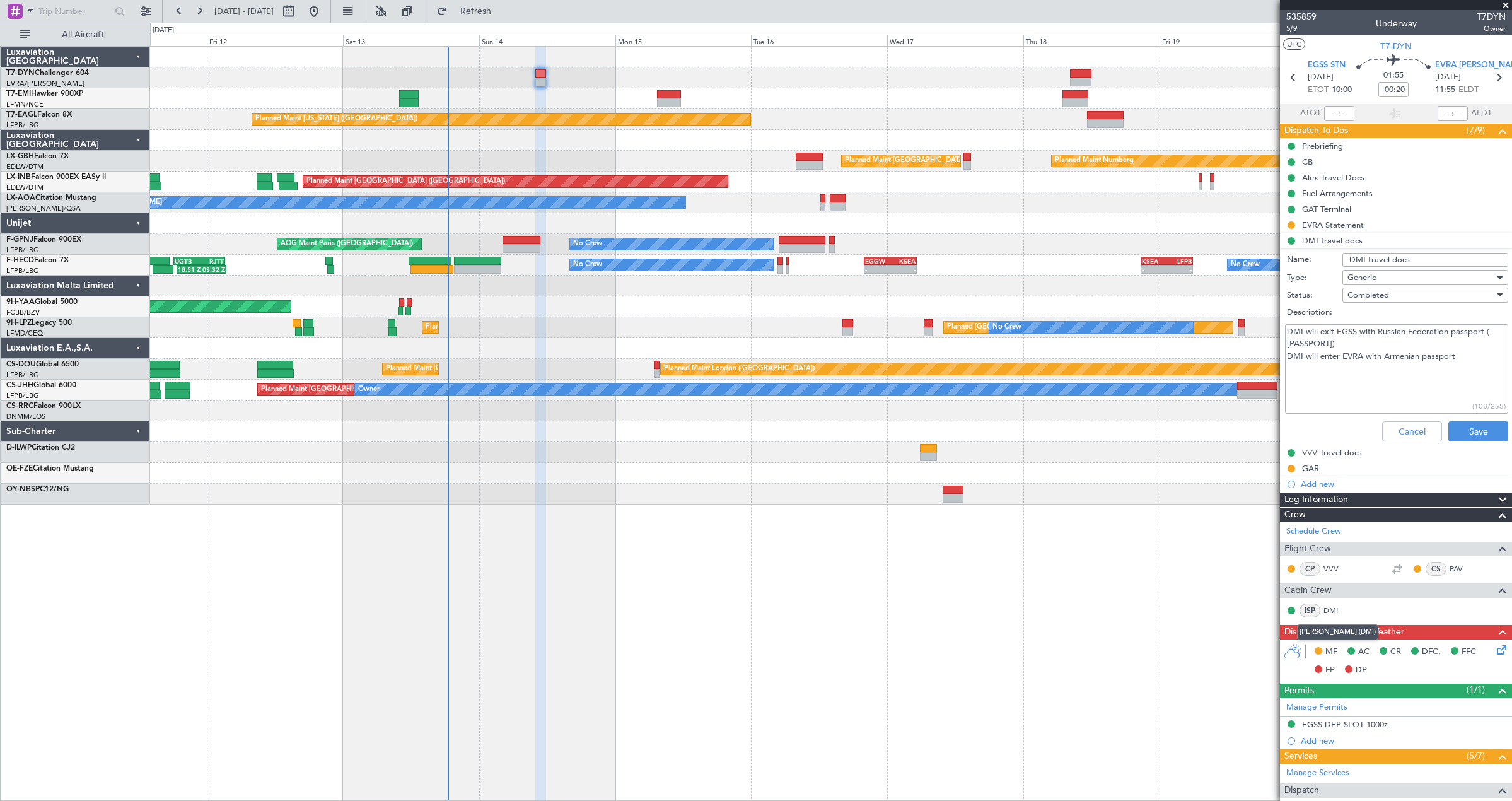
click at [1326, 614] on link "DMI" at bounding box center [1337, 610] width 28 height 12
click at [1298, 28] on span "5/9" at bounding box center [1301, 28] width 30 height 11
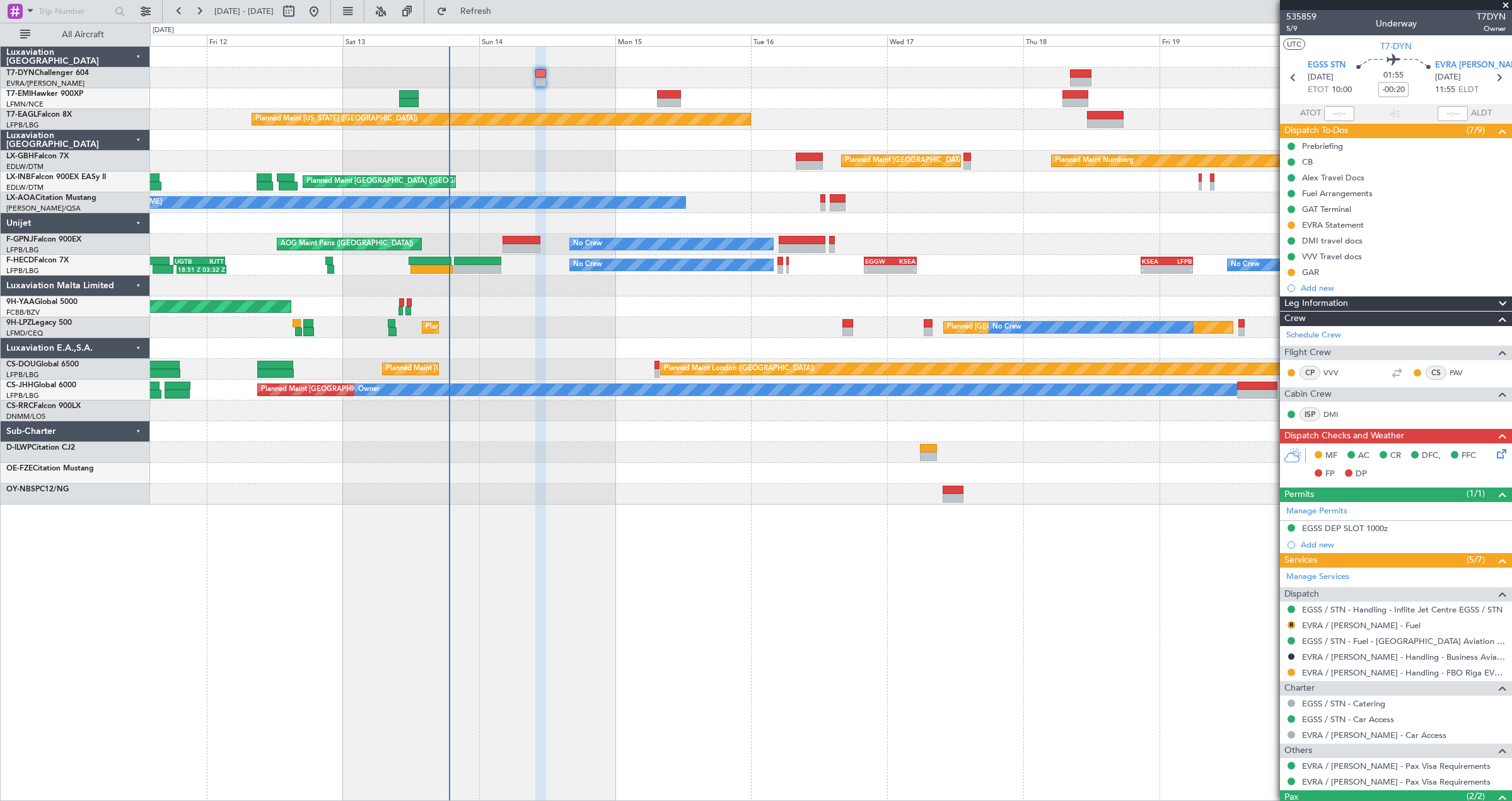
scroll to position [112, 0]
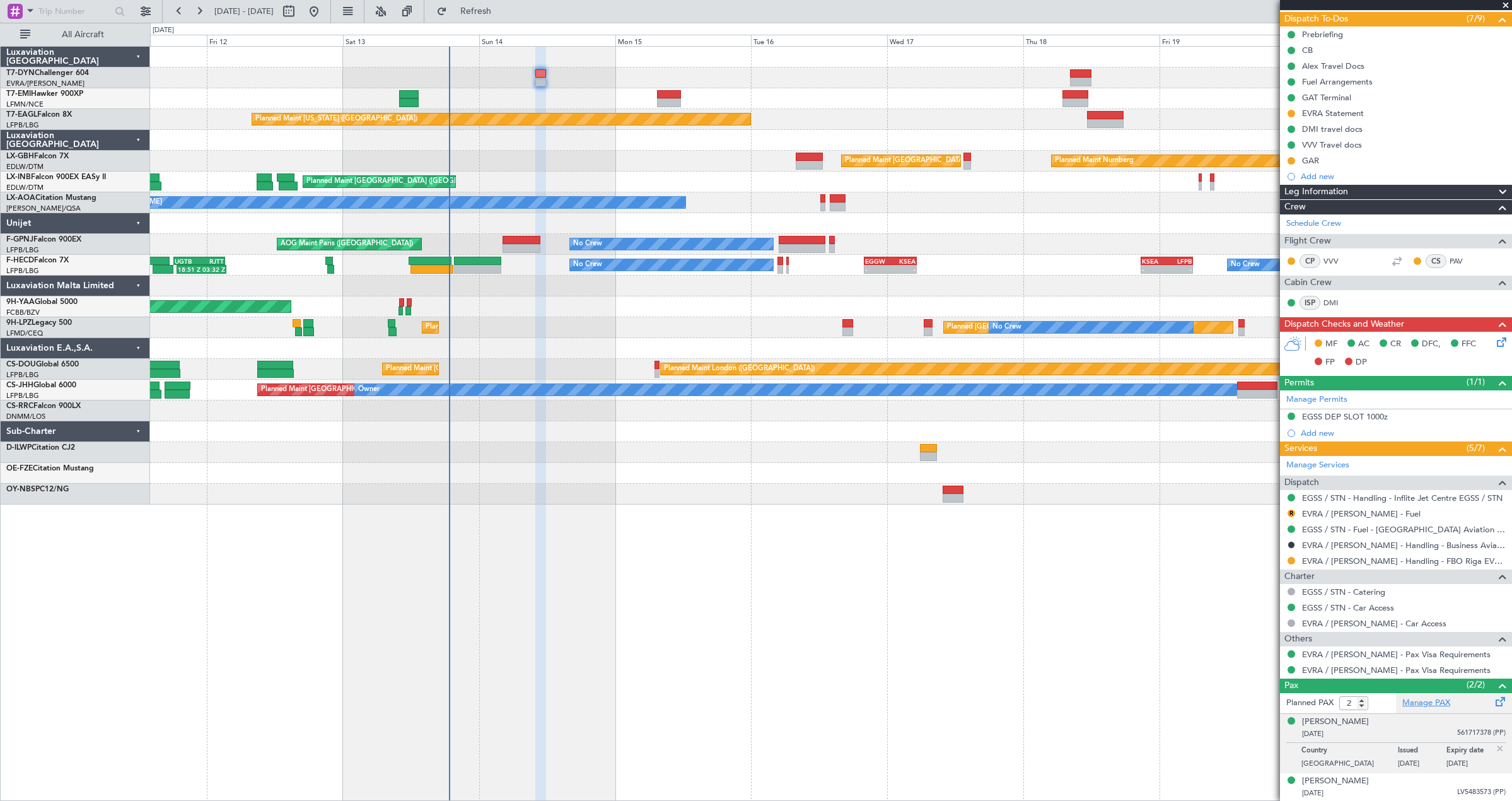
click at [1440, 697] on link "Manage PAX" at bounding box center [1426, 703] width 48 height 13
click at [1289, 513] on button "R" at bounding box center [1291, 513] width 7 height 7
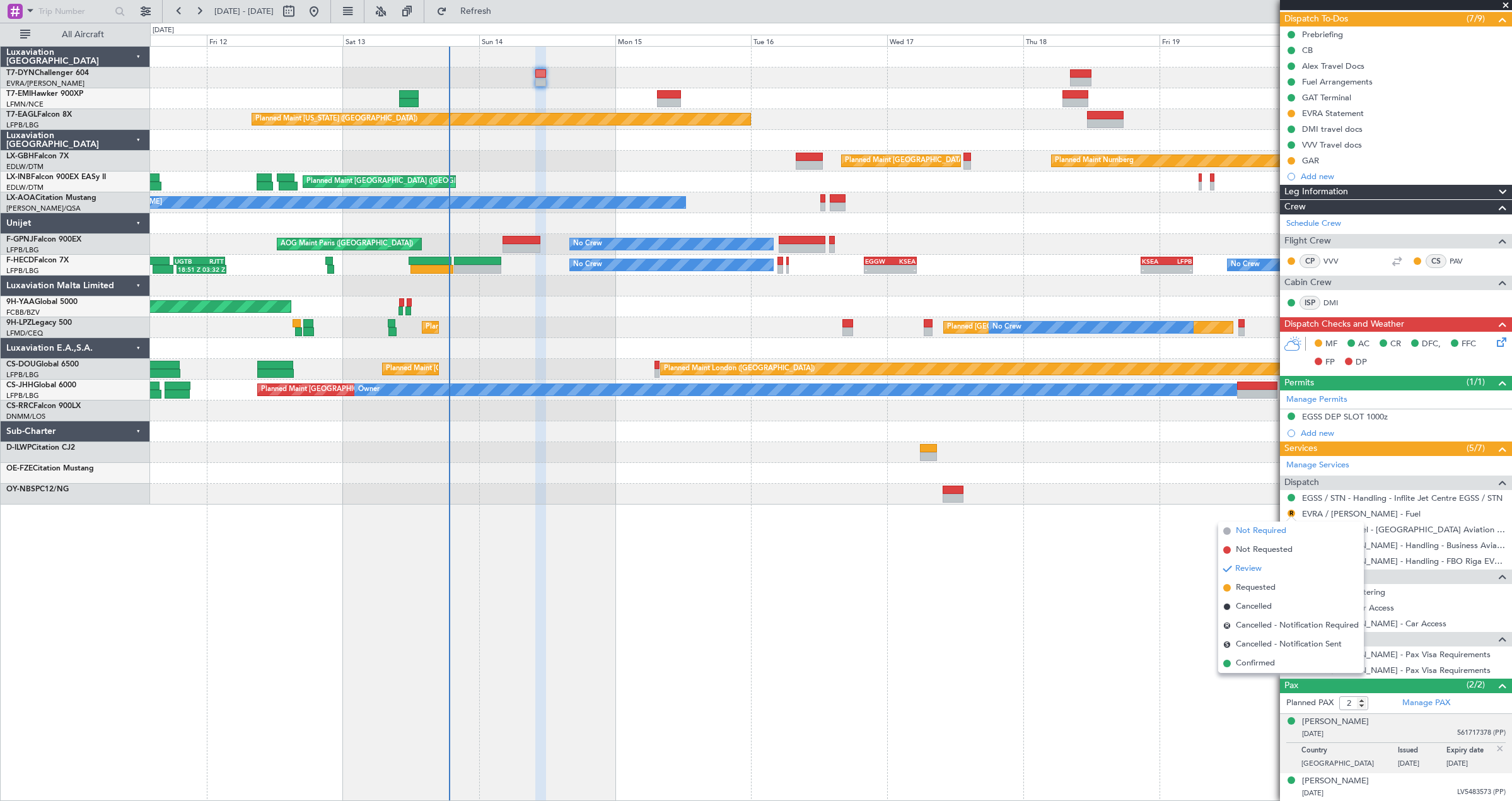
click at [1259, 534] on span "Not Required" at bounding box center [1261, 530] width 51 height 13
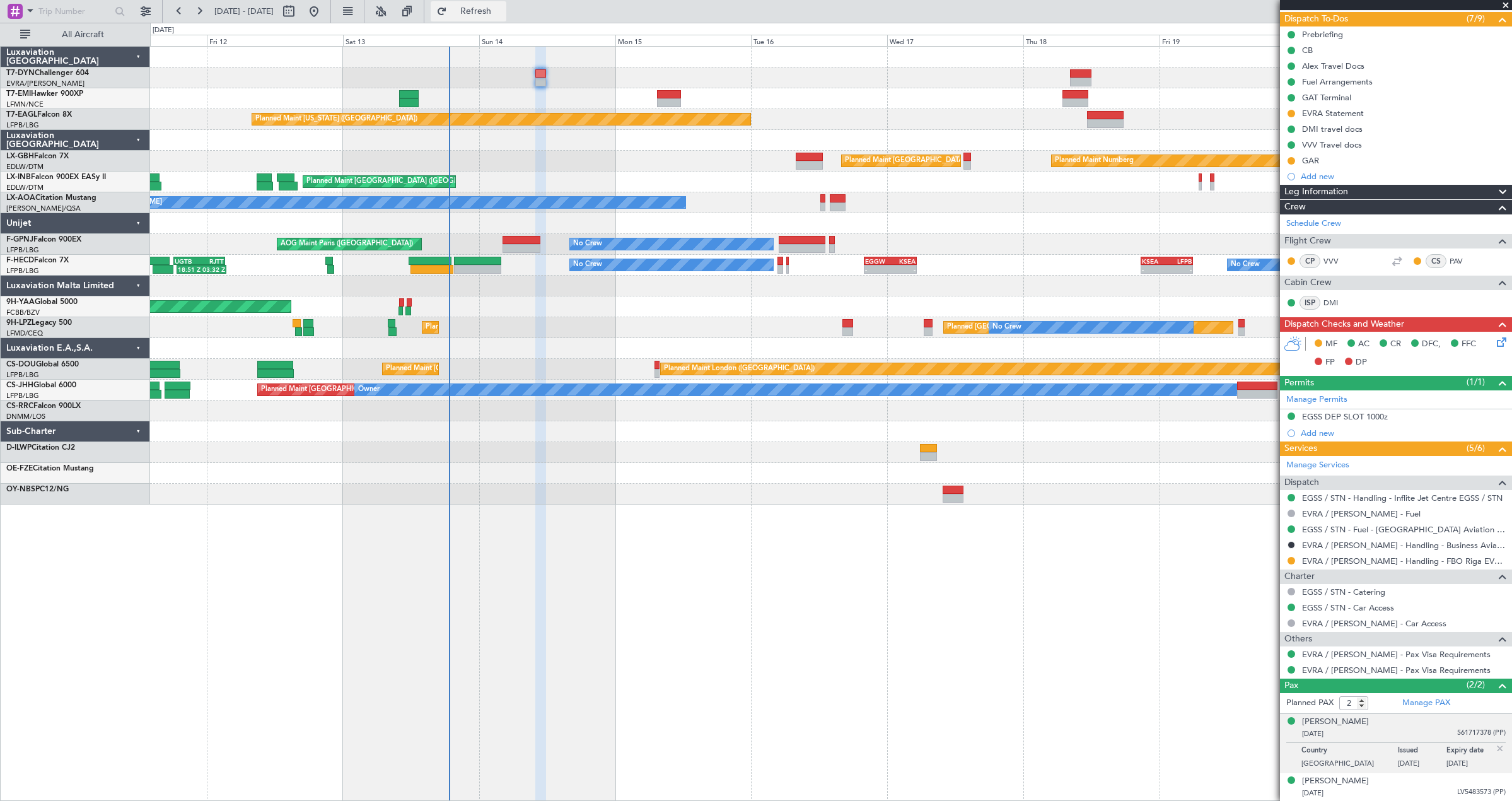
click at [495, 15] on span "Refresh" at bounding box center [476, 11] width 53 height 9
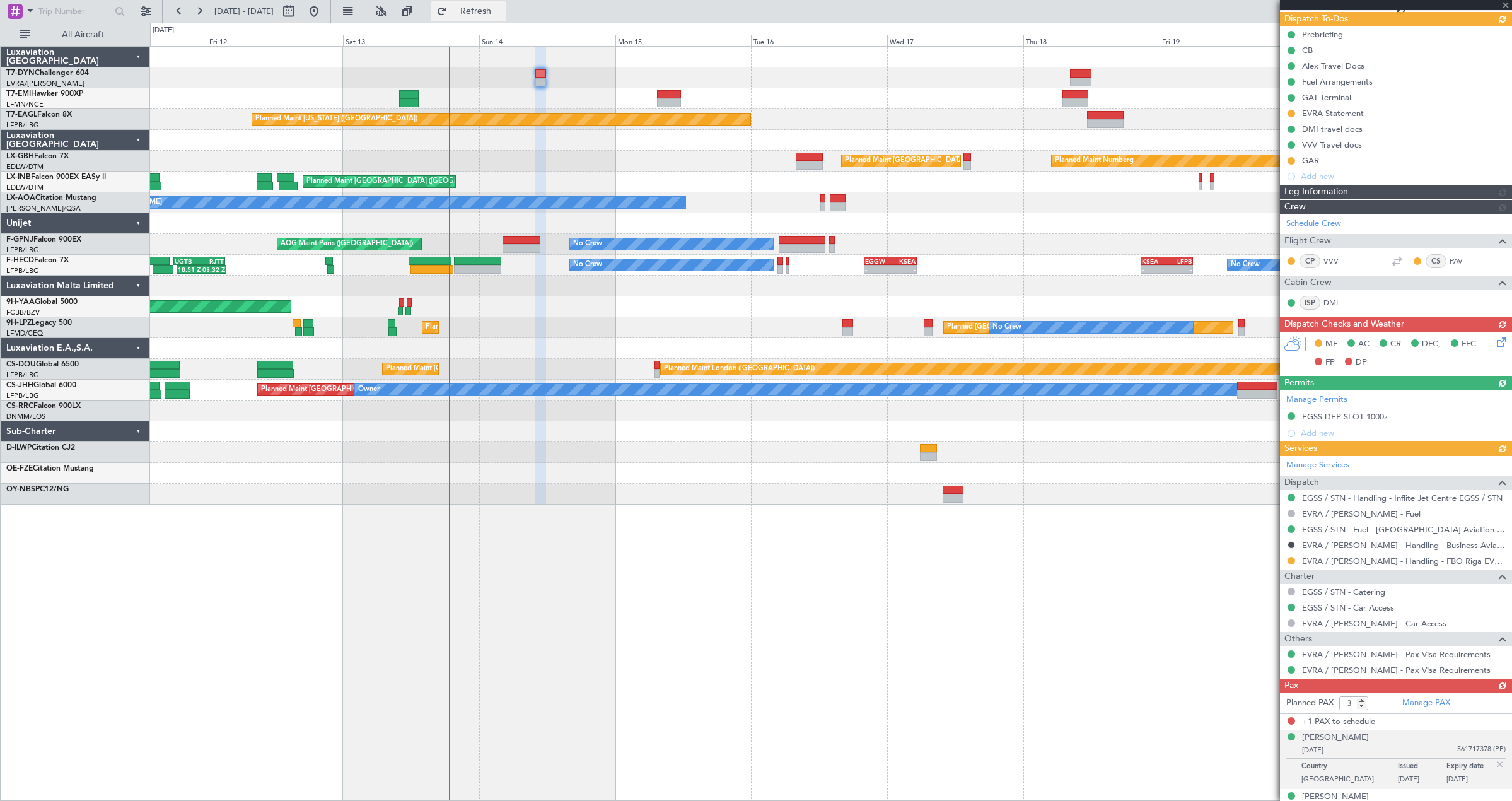
scroll to position [97, 0]
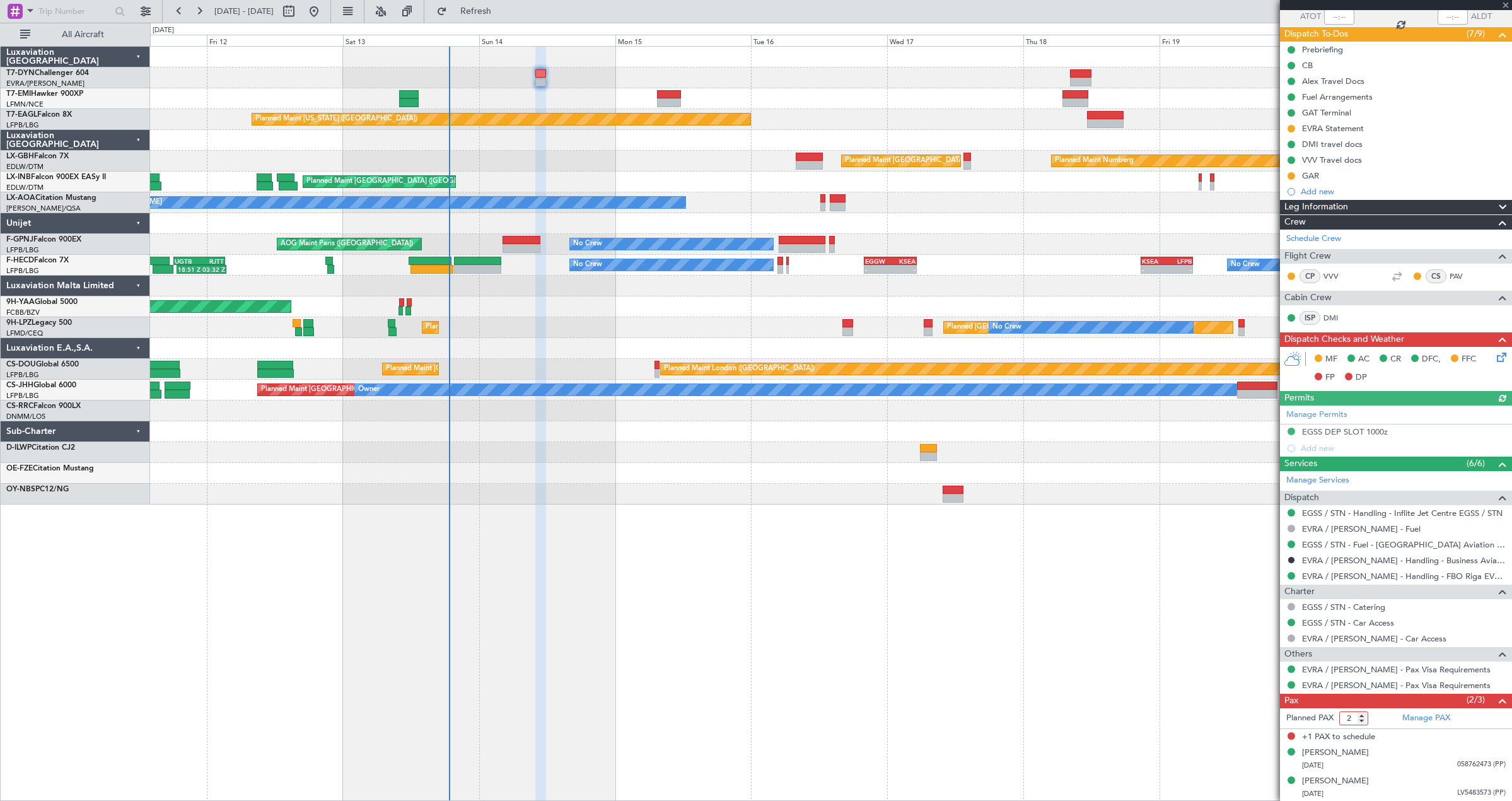
type input "2"
click at [1363, 722] on input "2" at bounding box center [1353, 718] width 29 height 14
click at [1377, 720] on form "Planned PAX 2" at bounding box center [1337, 718] width 116 height 20
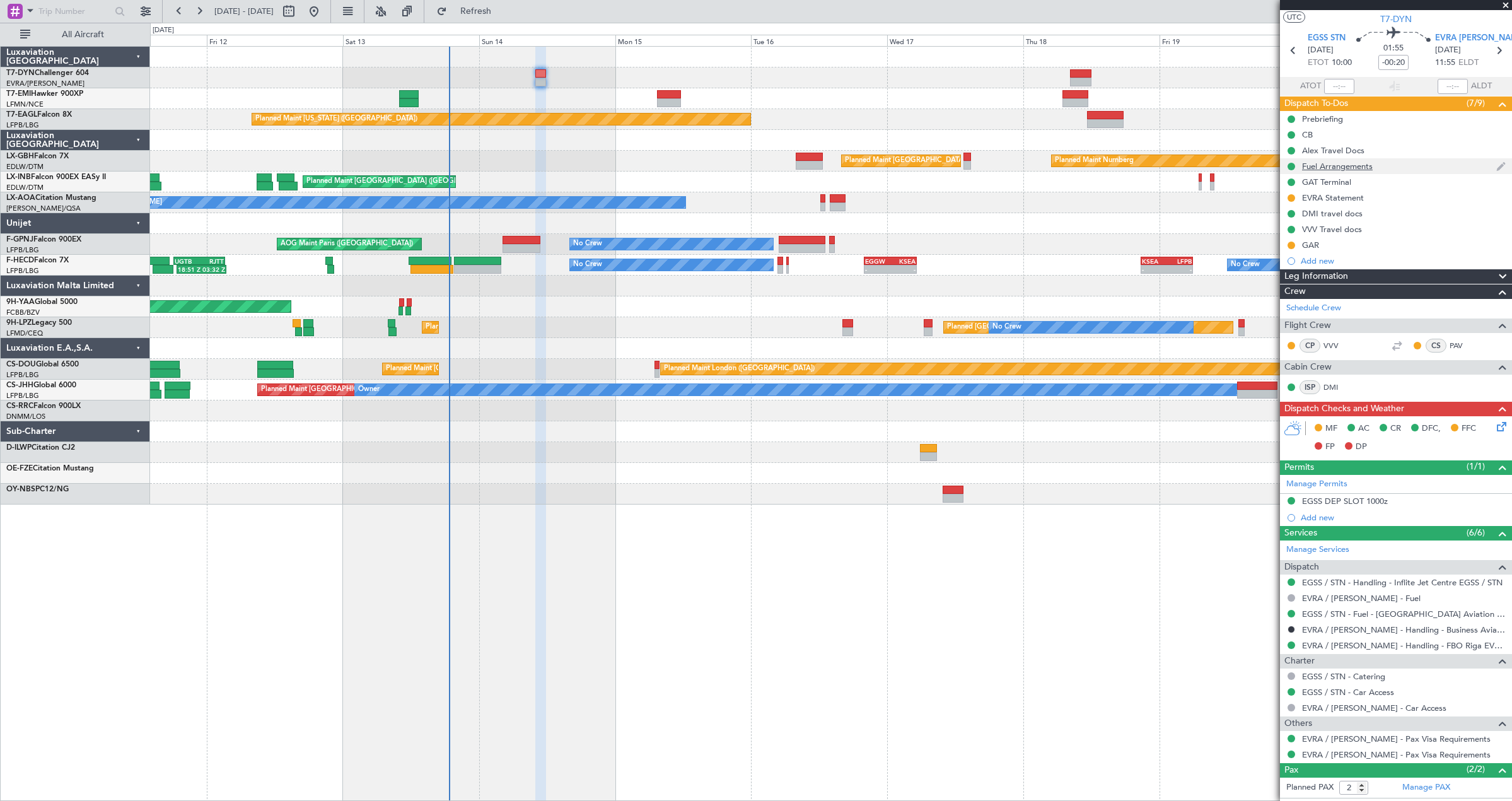
scroll to position [0, 0]
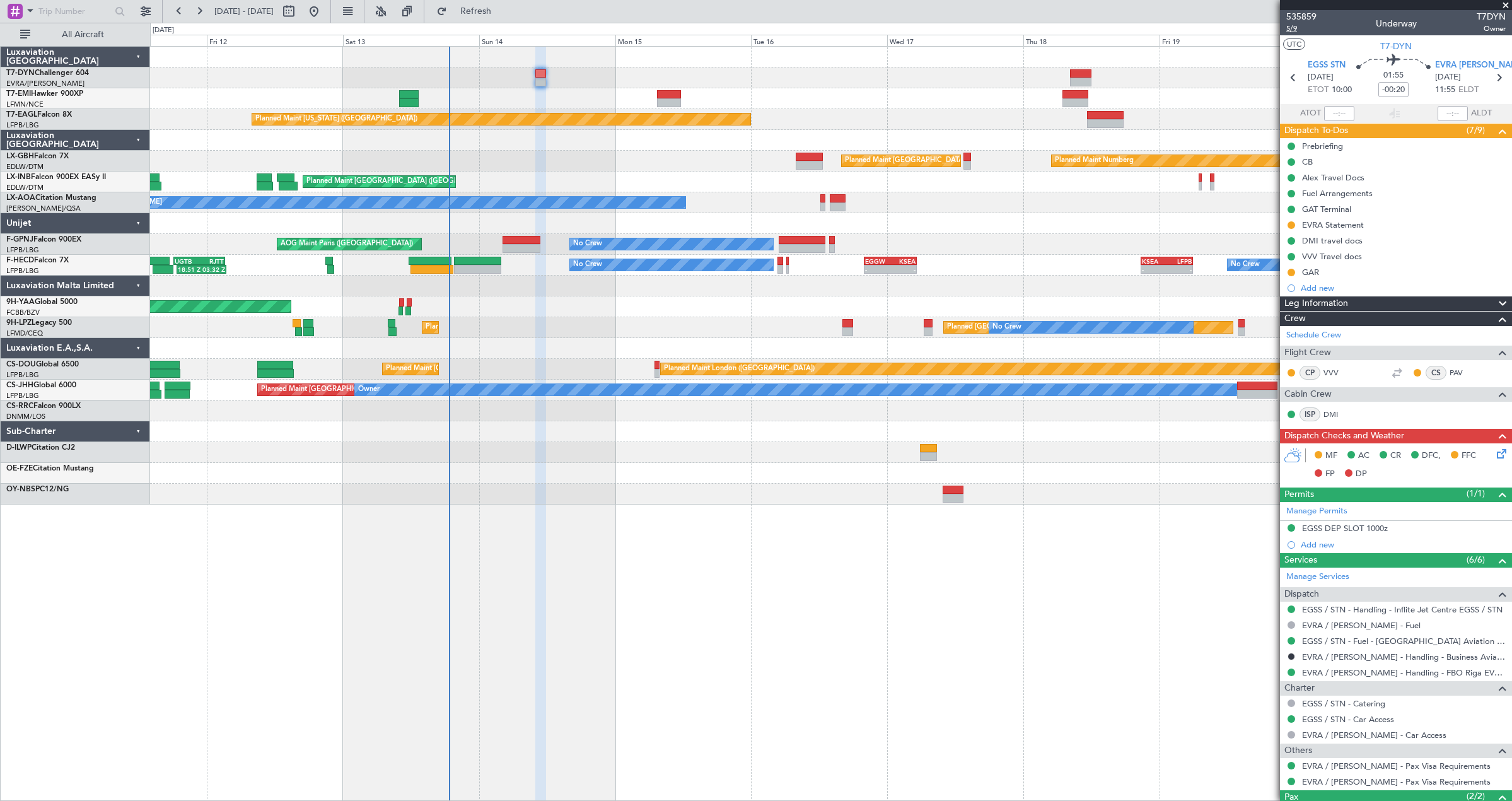
click at [1291, 32] on span "5/9" at bounding box center [1301, 28] width 30 height 11
click at [503, 14] on span "Refresh" at bounding box center [476, 11] width 53 height 9
click at [1298, 28] on span "5/9" at bounding box center [1301, 28] width 30 height 11
click at [1291, 30] on span "5/9" at bounding box center [1301, 28] width 30 height 11
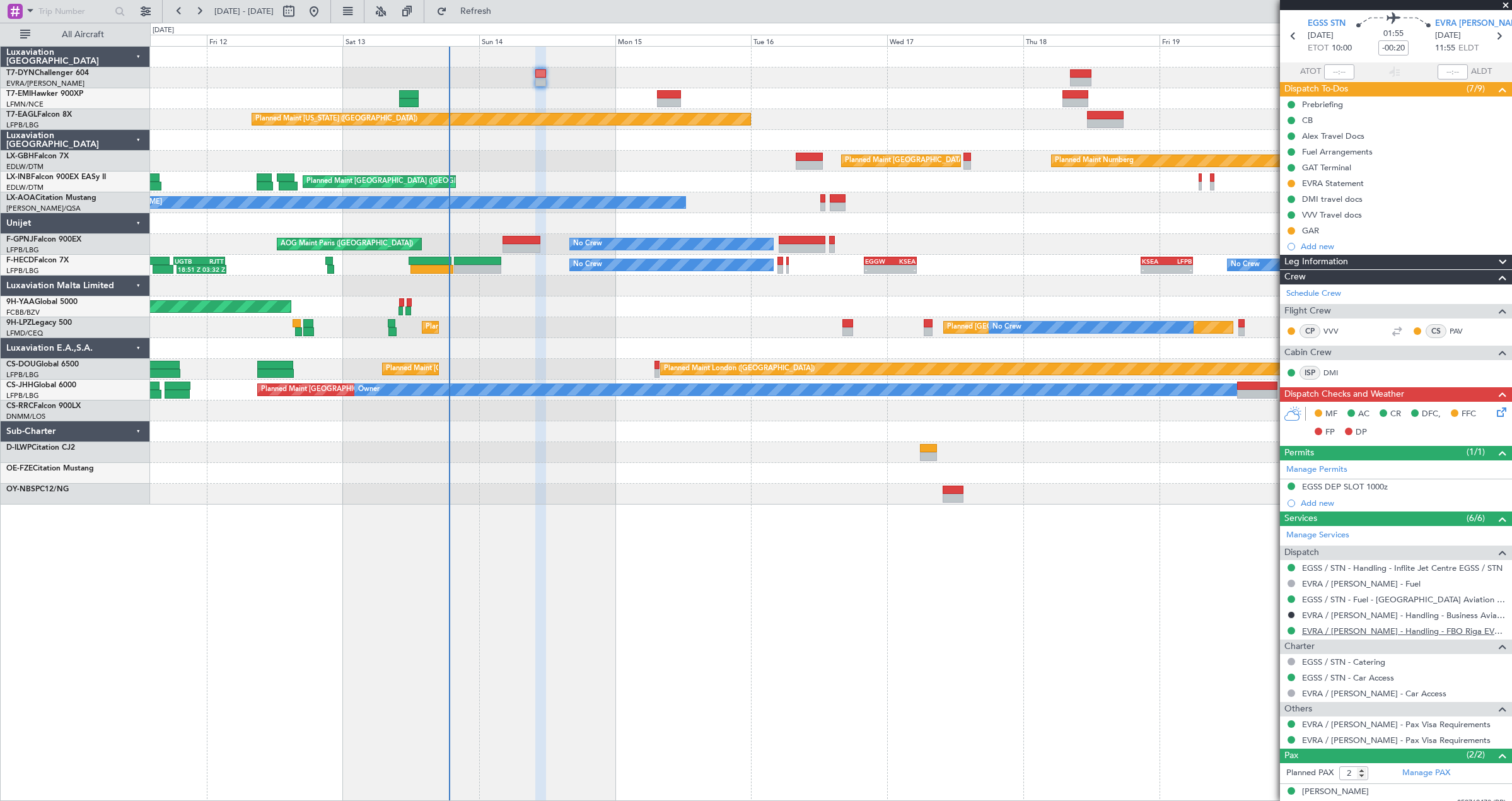
scroll to position [81, 0]
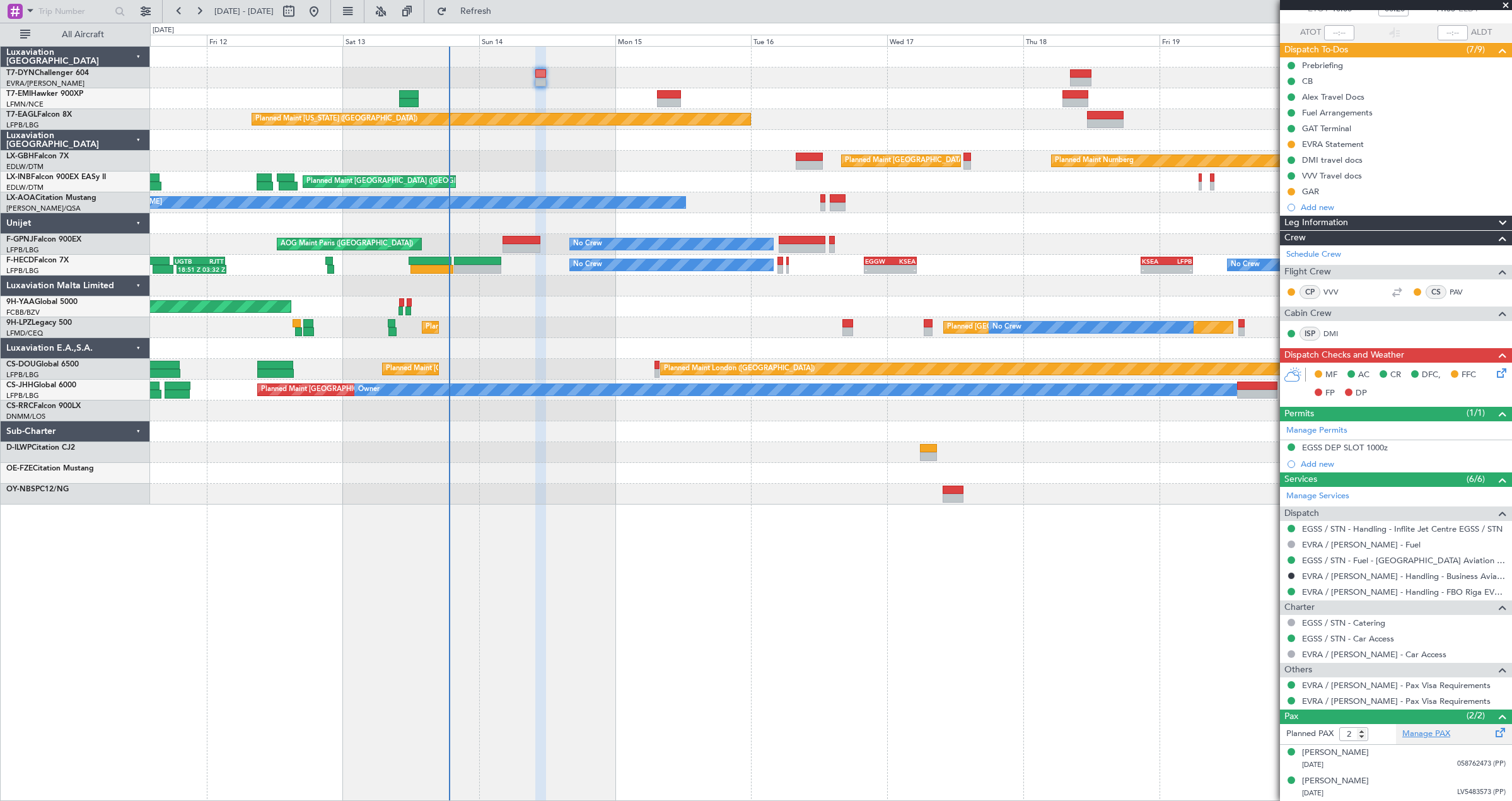
click at [1411, 736] on link "Manage PAX" at bounding box center [1426, 733] width 48 height 13
click at [1494, 375] on icon at bounding box center [1499, 371] width 10 height 10
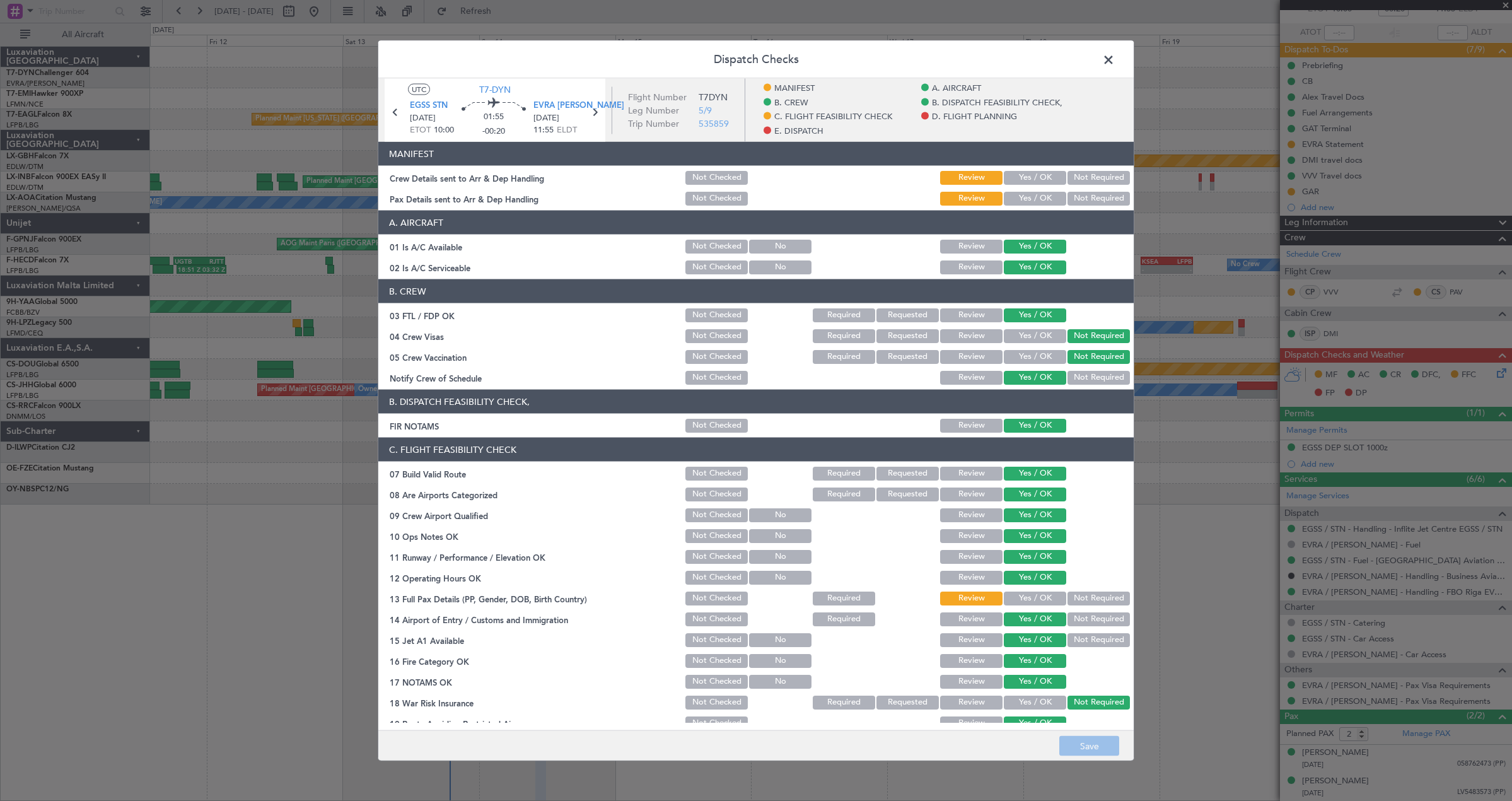
click at [1019, 175] on button "Yes / OK" at bounding box center [1035, 178] width 62 height 14
click at [1016, 191] on button "Yes / OK" at bounding box center [1035, 198] width 62 height 14
click at [1073, 748] on button "Save" at bounding box center [1089, 746] width 60 height 20
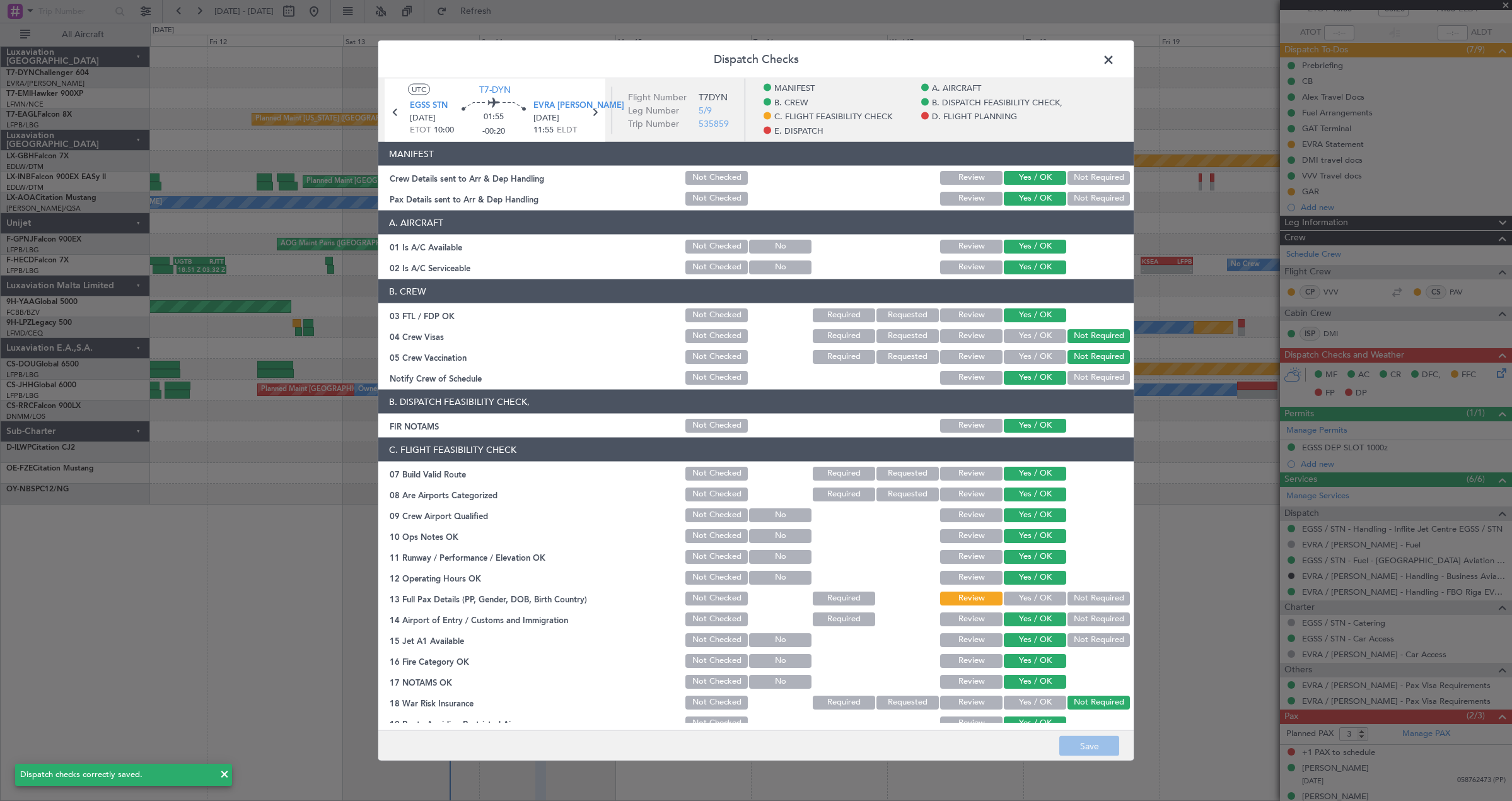
click at [1115, 58] on span at bounding box center [1115, 63] width 0 height 25
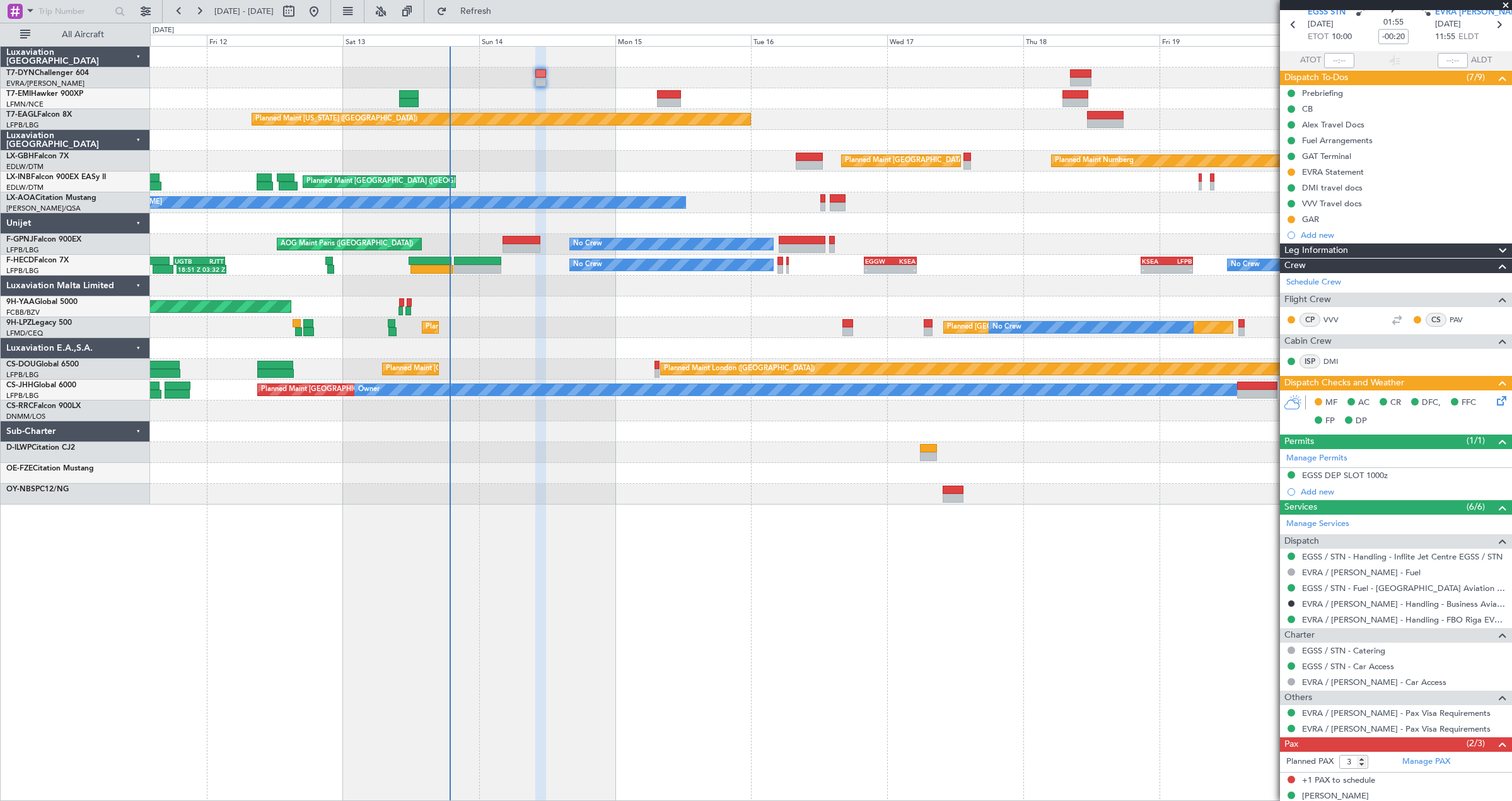
scroll to position [97, 0]
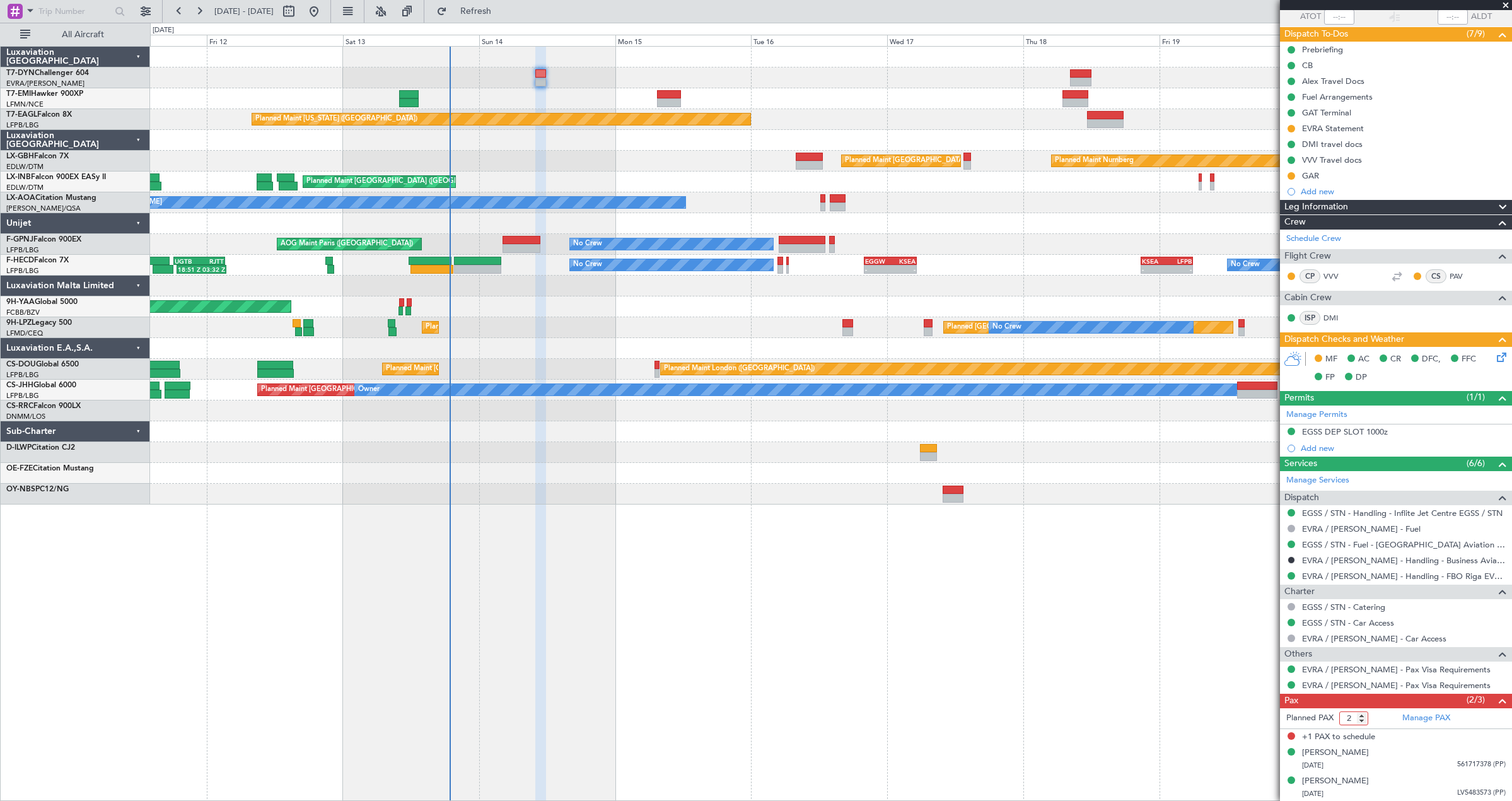
type input "2"
click at [1362, 718] on input "2" at bounding box center [1353, 718] width 29 height 14
click at [1380, 713] on form "Planned PAX 2" at bounding box center [1337, 718] width 116 height 20
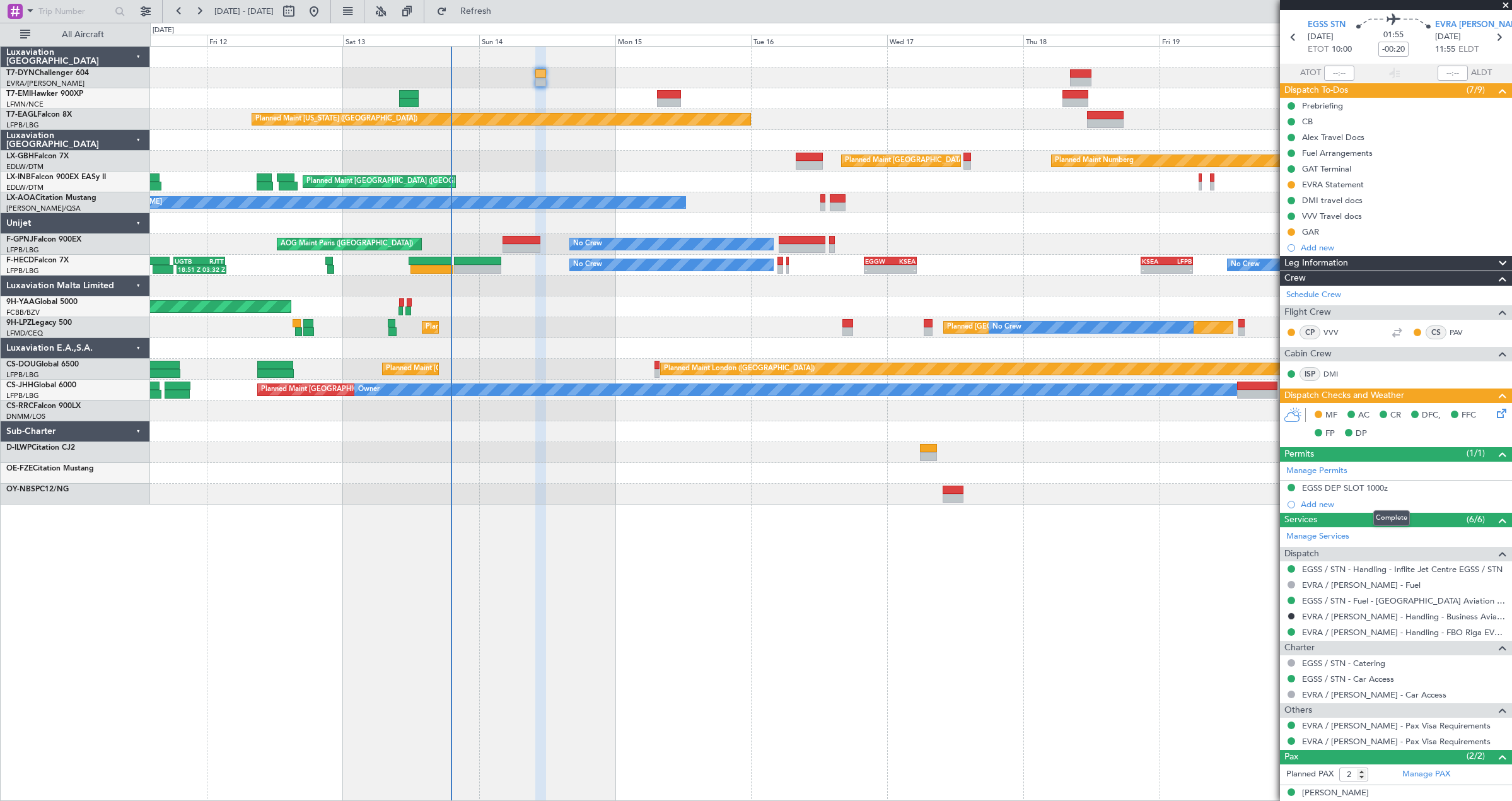
scroll to position [81, 0]
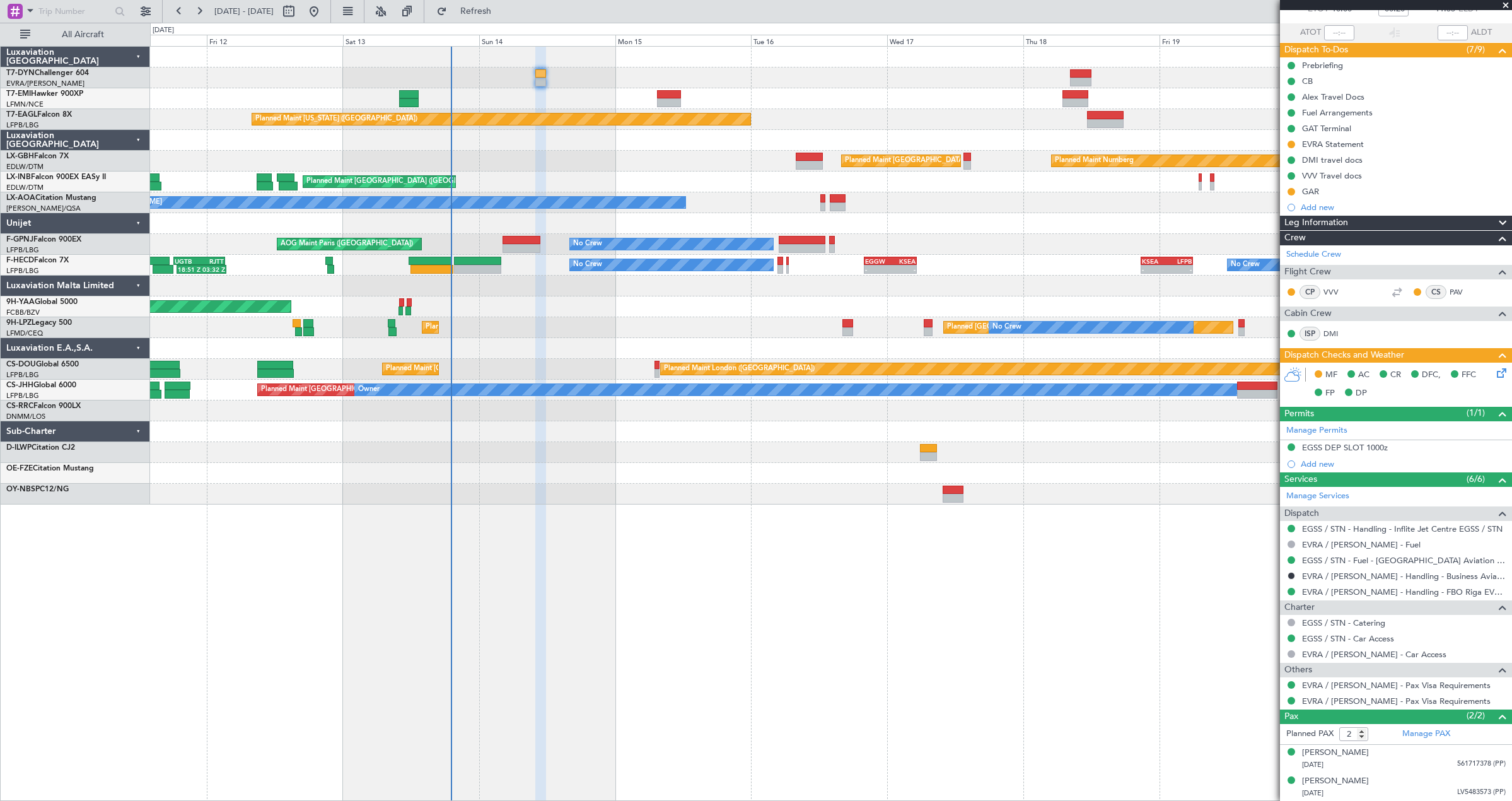
click at [1494, 372] on icon at bounding box center [1499, 371] width 10 height 10
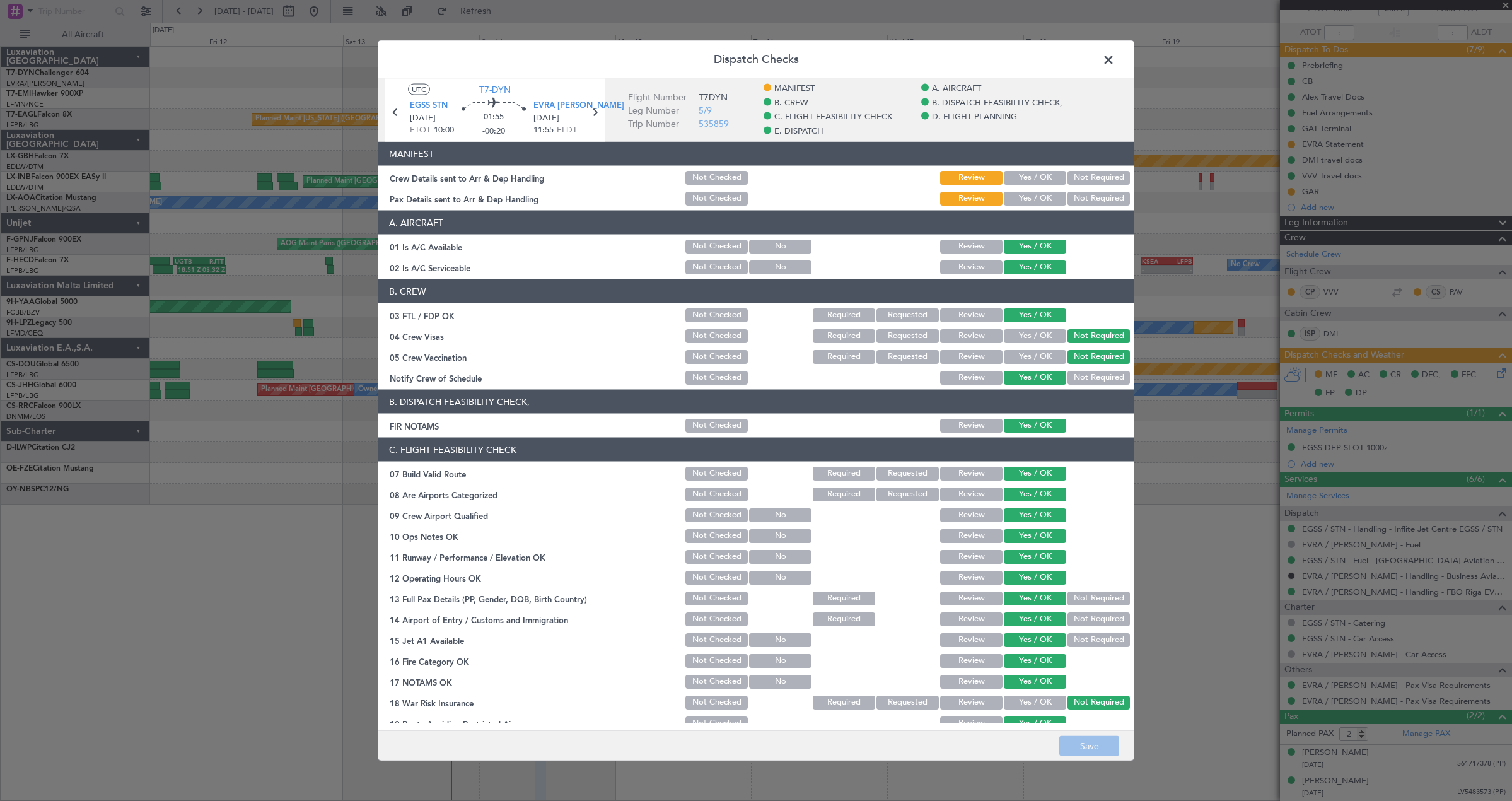
click at [1035, 174] on button "Yes / OK" at bounding box center [1035, 178] width 62 height 14
click at [1033, 201] on button "Yes / OK" at bounding box center [1035, 198] width 62 height 14
click at [1063, 750] on button "Save" at bounding box center [1089, 746] width 60 height 20
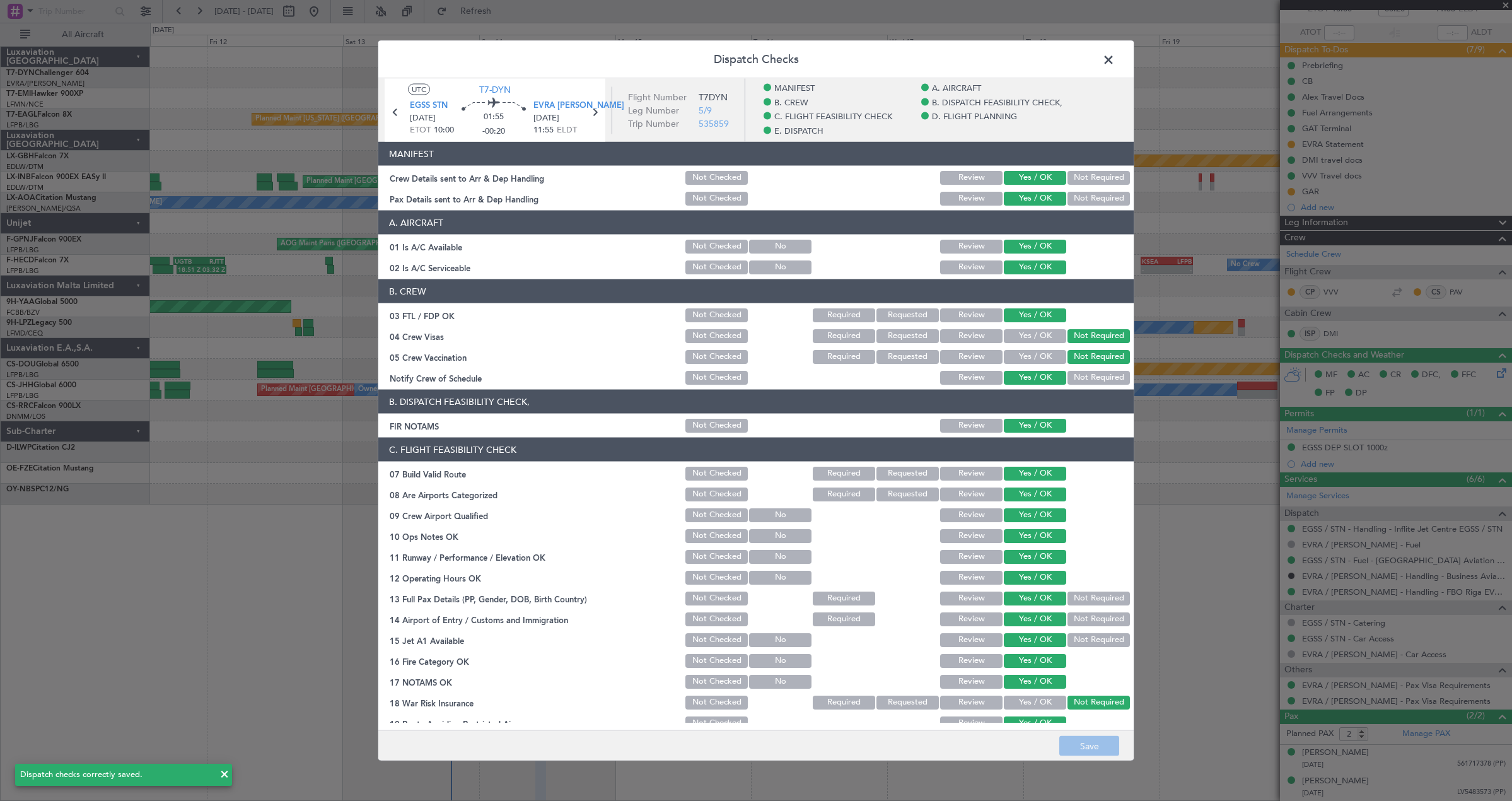
click at [1115, 54] on span at bounding box center [1115, 63] width 0 height 25
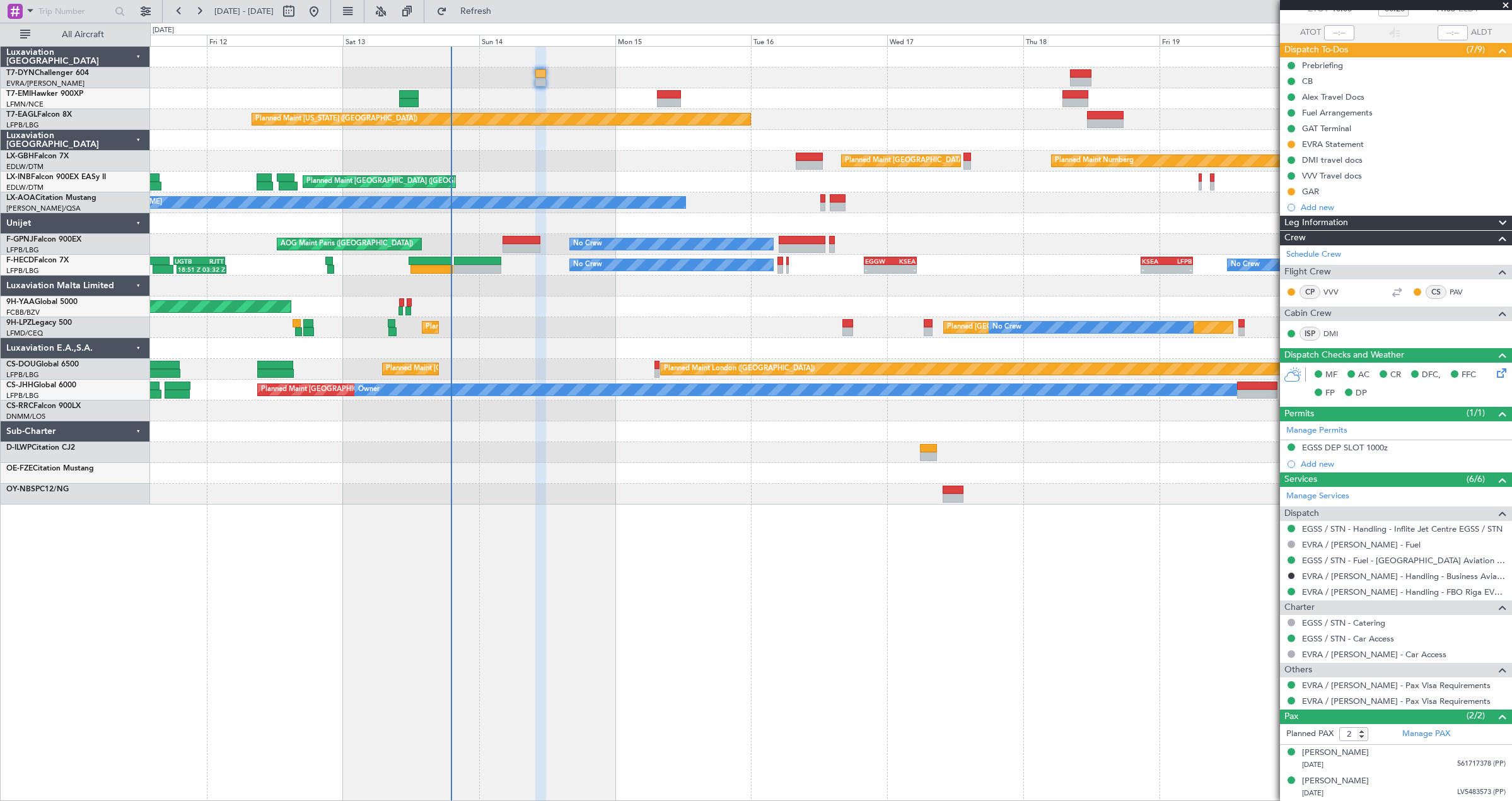
scroll to position [0, 0]
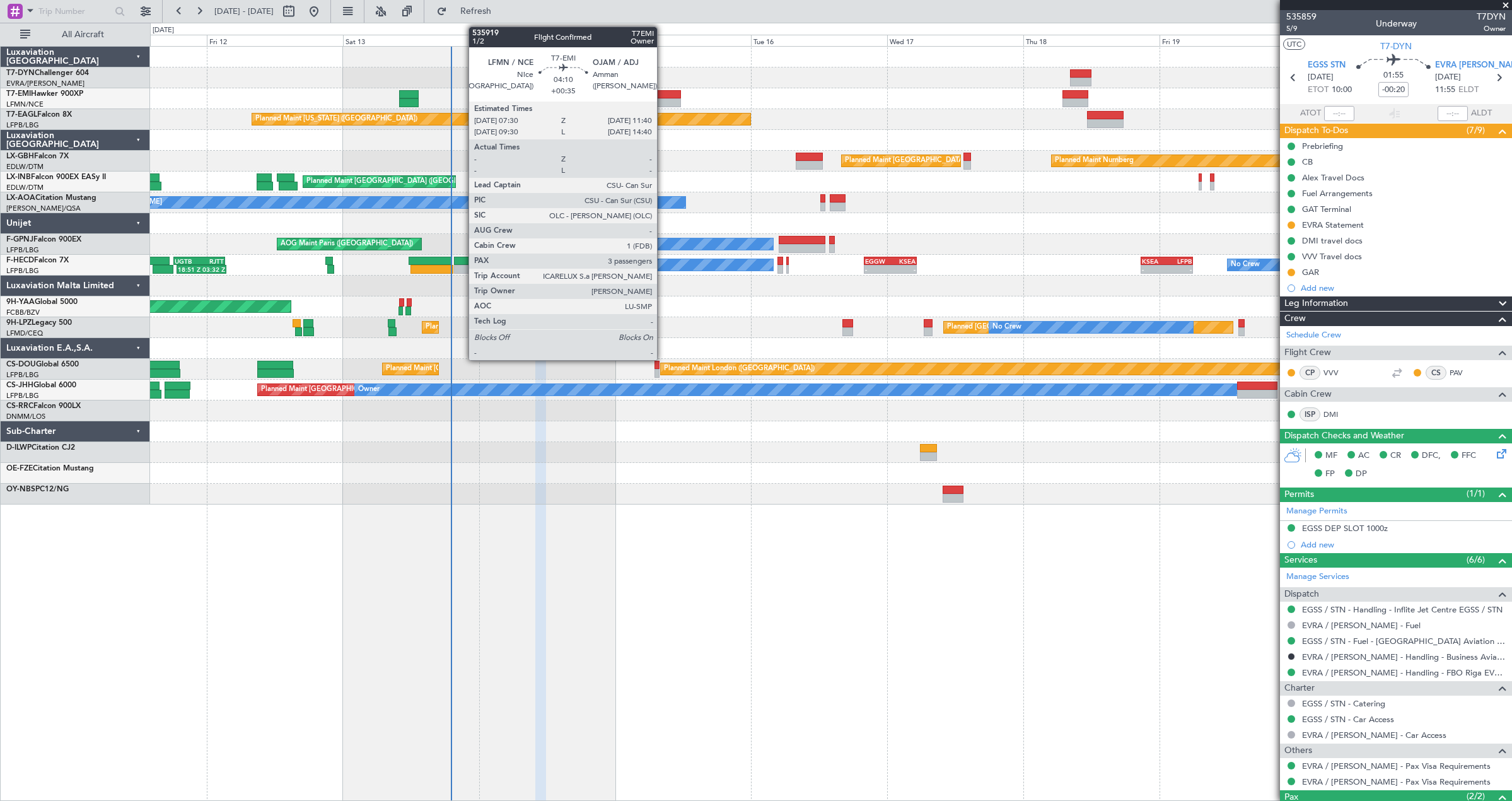
click at [662, 90] on div at bounding box center [668, 94] width 24 height 9
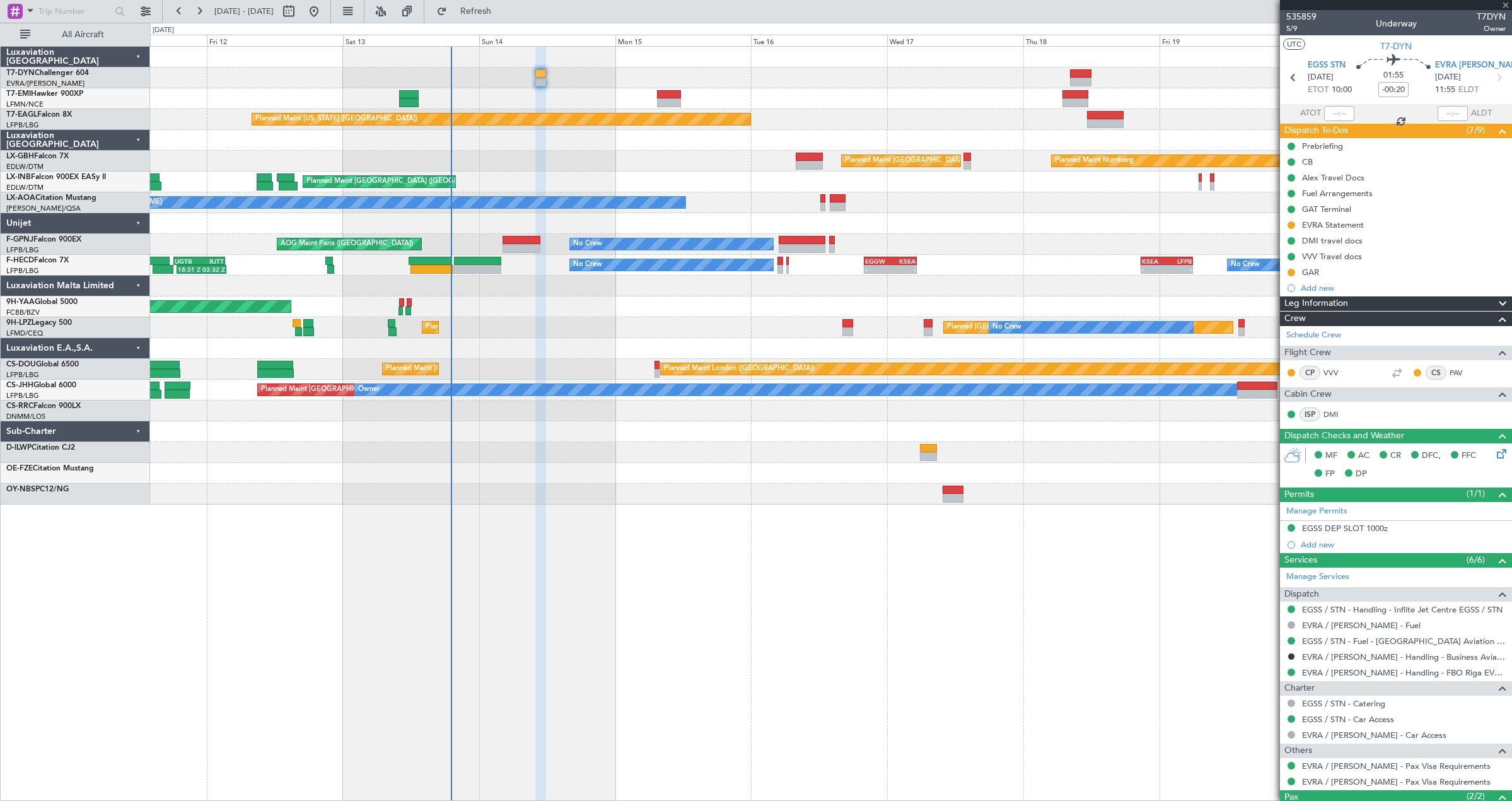
type input "+00:35"
type input "3"
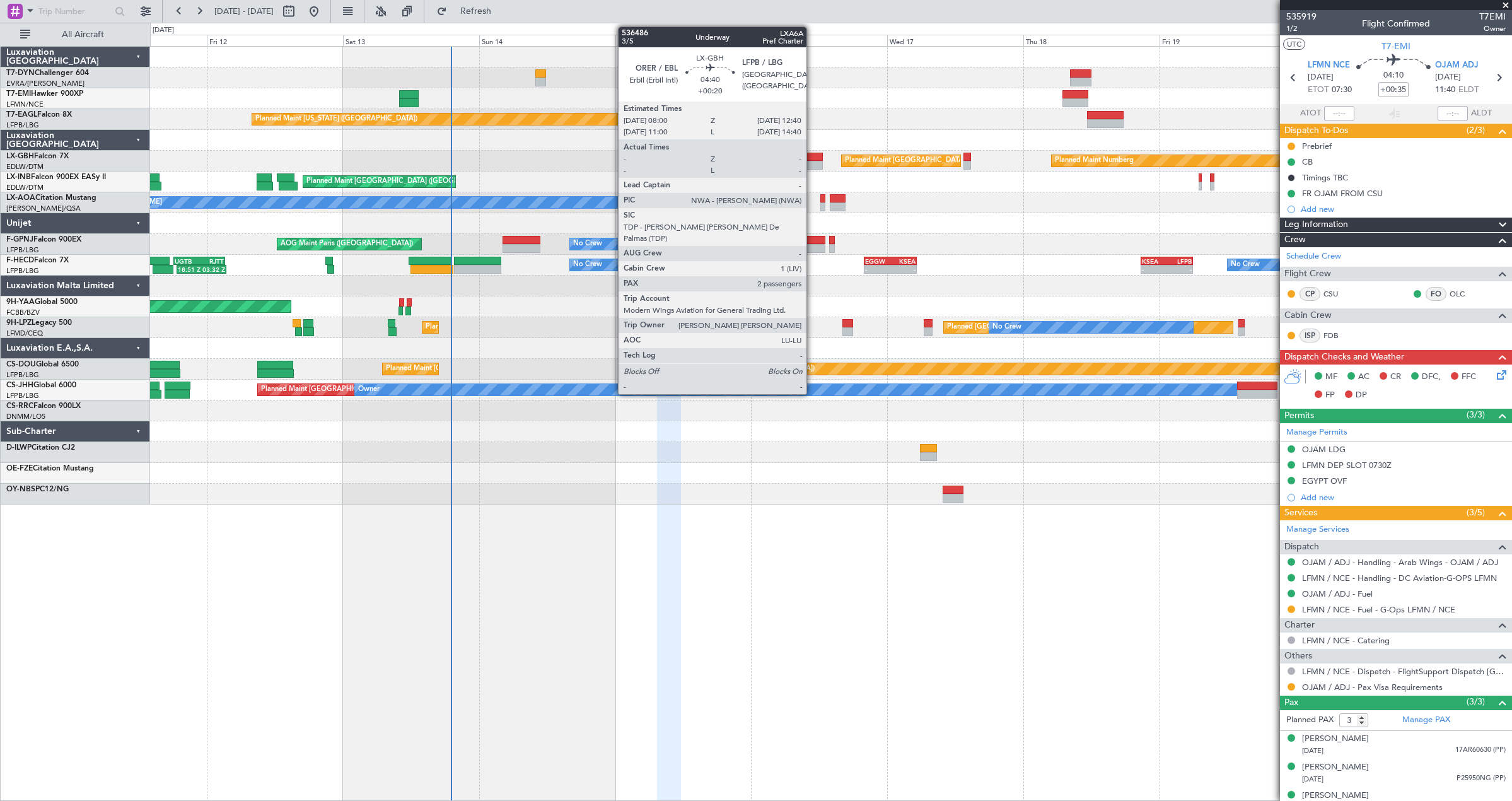
click at [812, 160] on div at bounding box center [808, 157] width 26 height 9
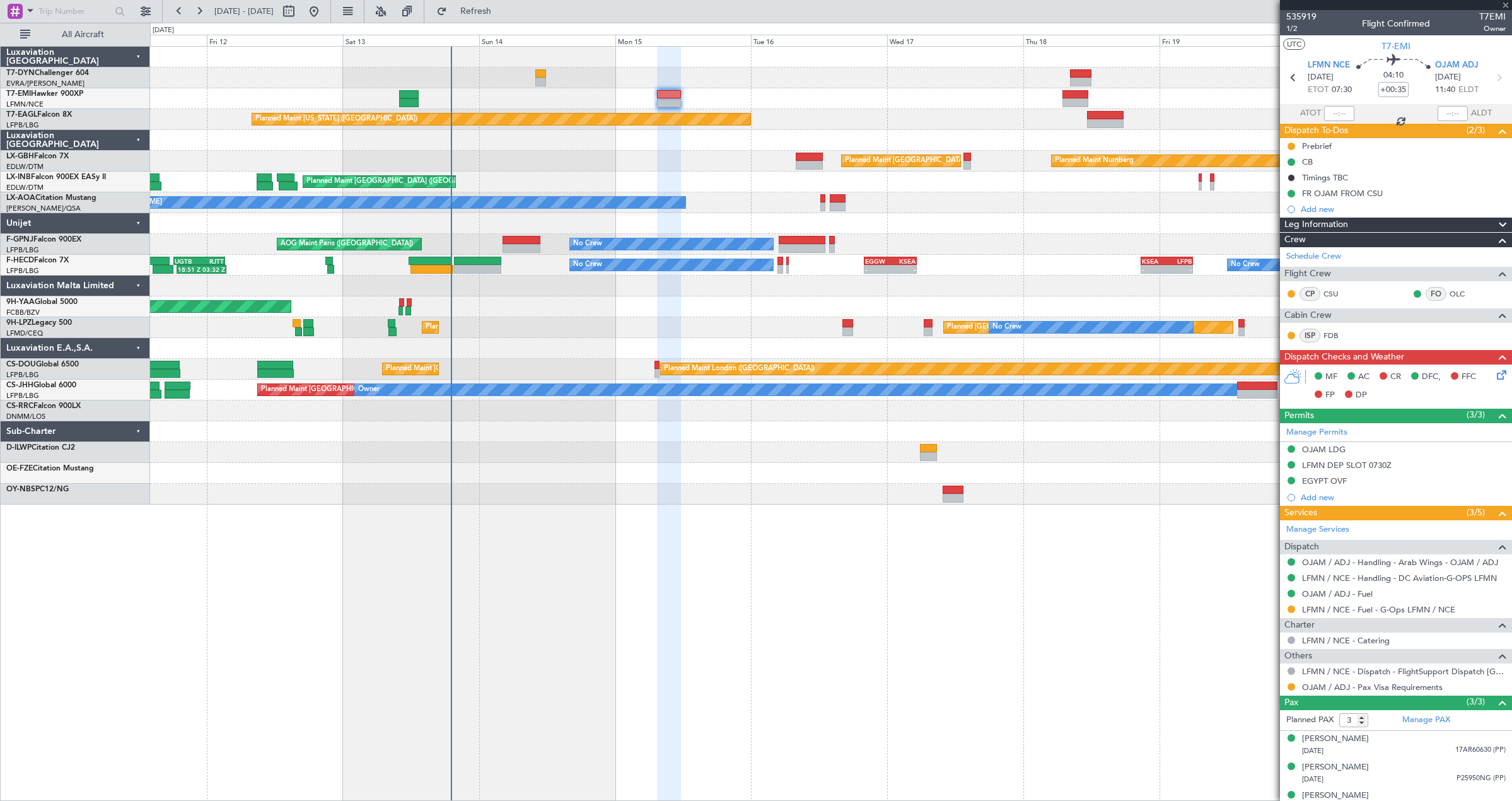
type input "+00:20"
type input "2"
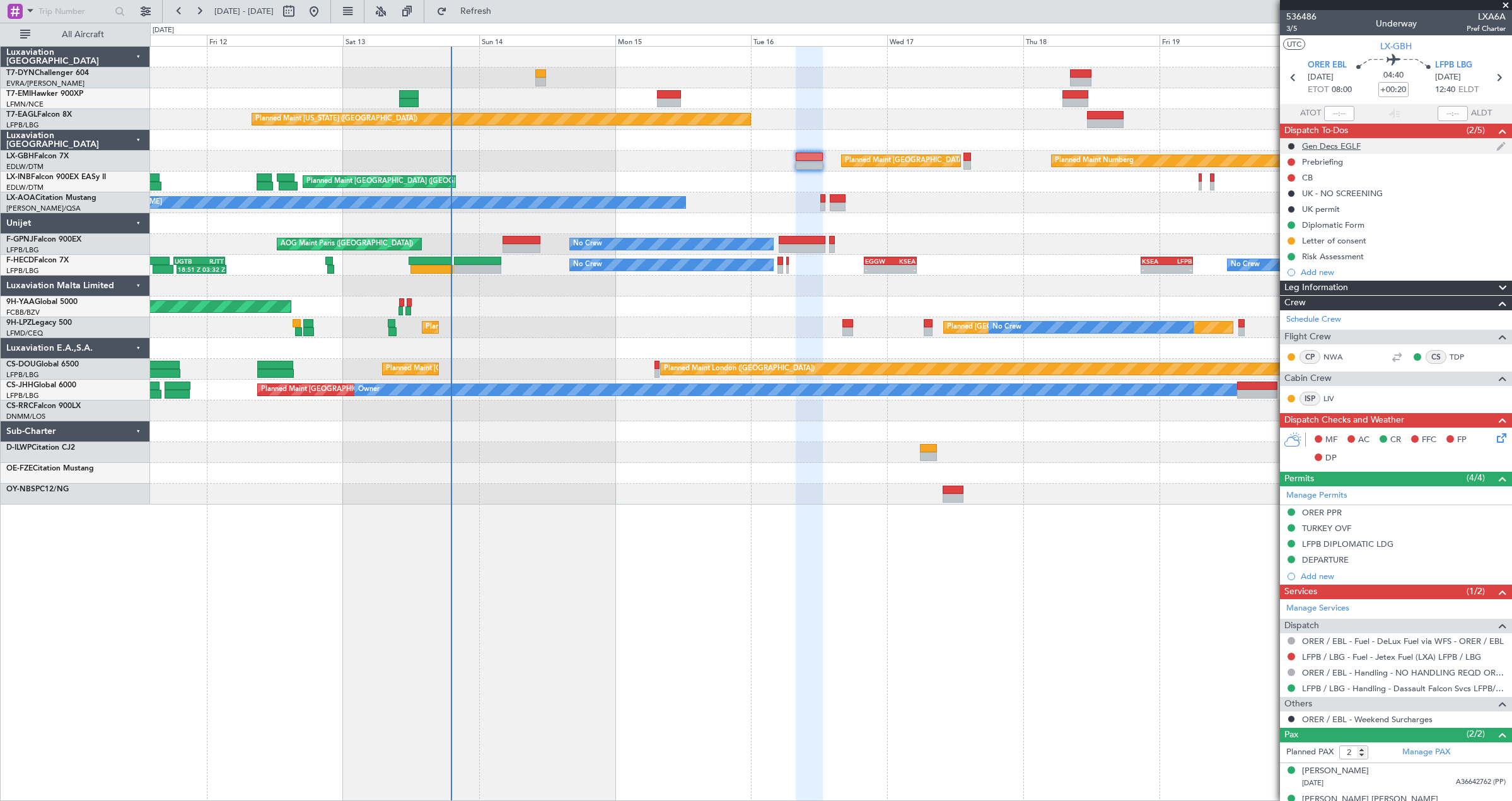
click at [1375, 145] on div "Gen Decs EGLF" at bounding box center [1396, 145] width 232 height 16
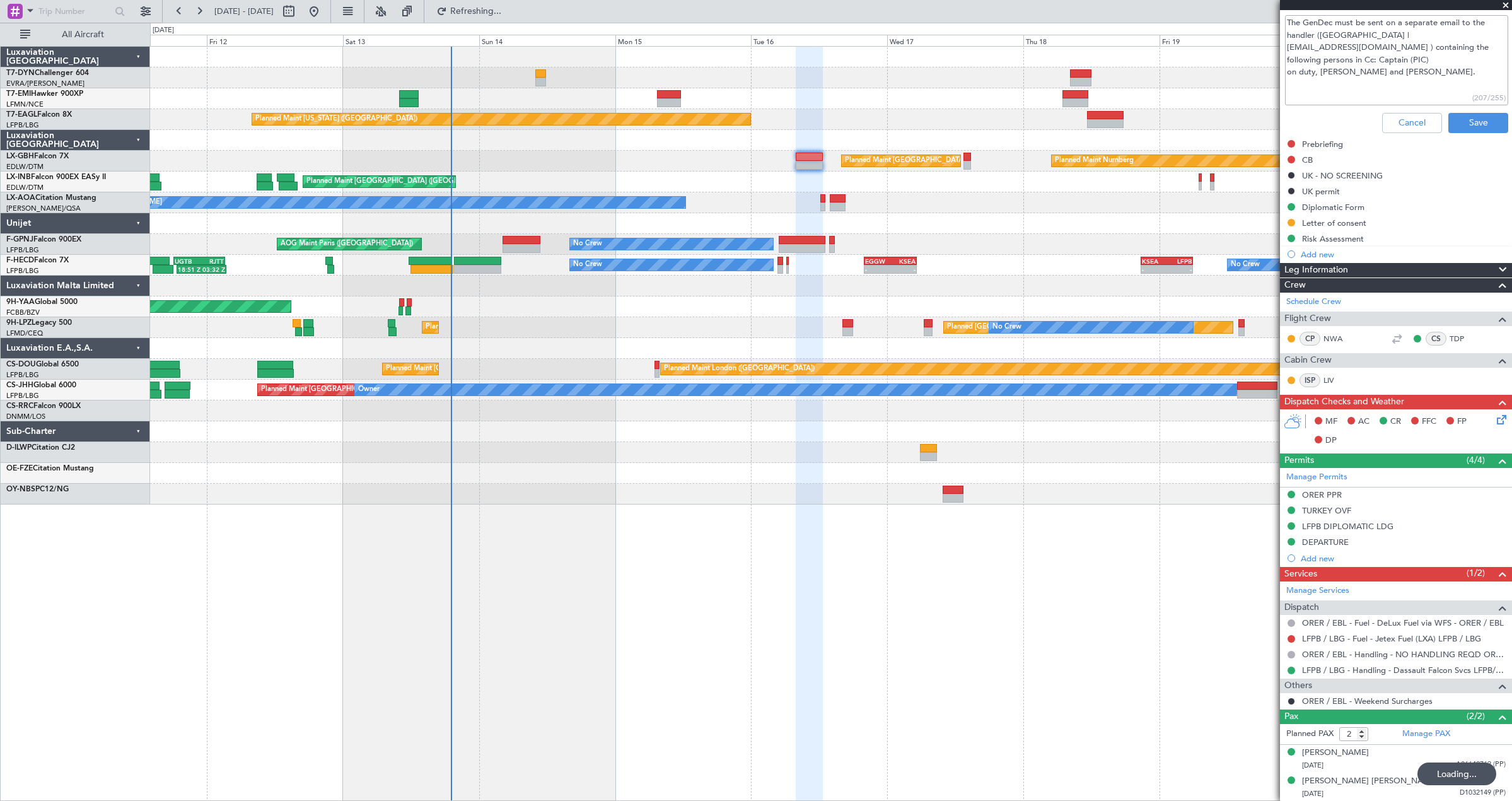
scroll to position [18, 0]
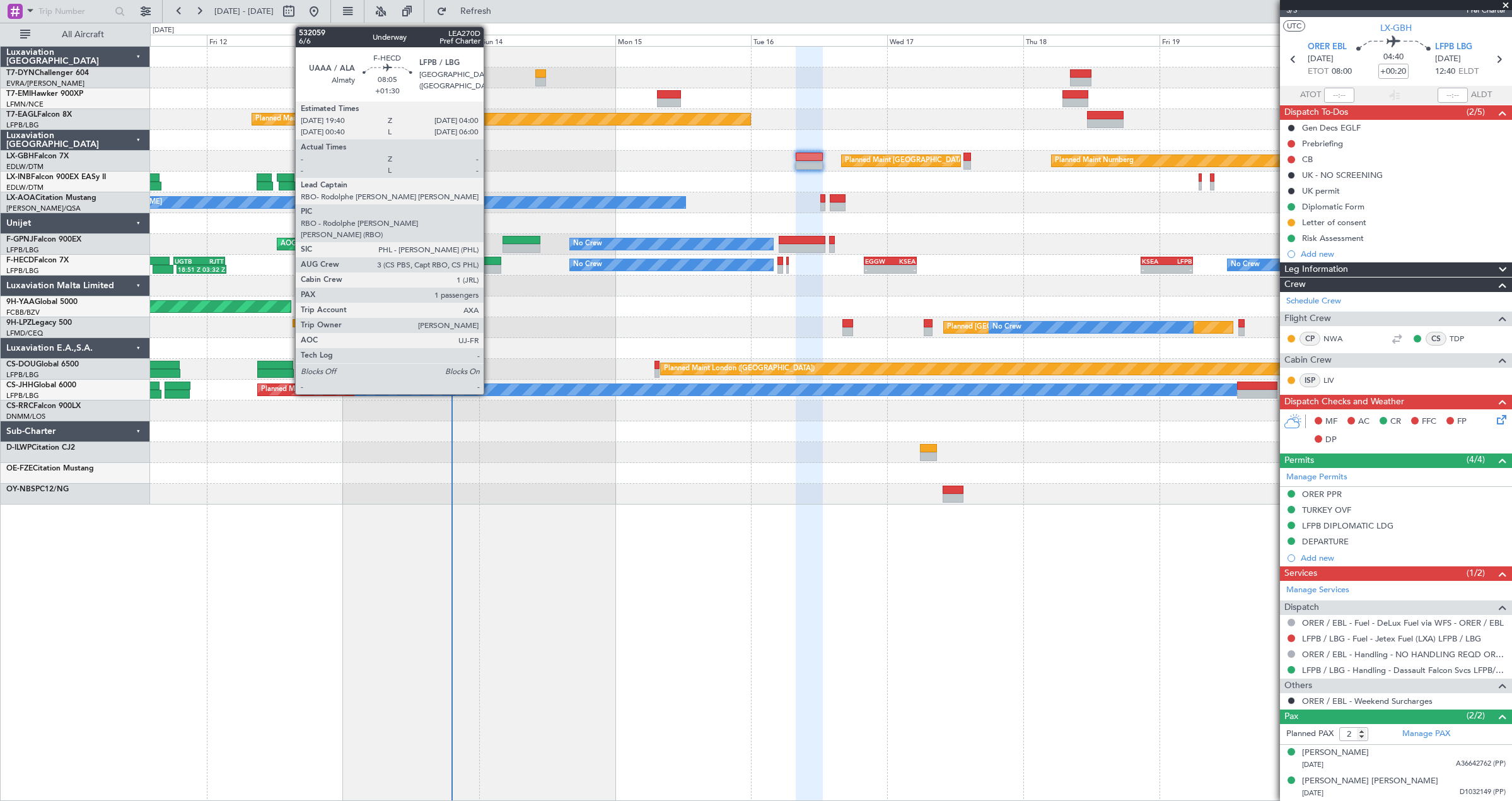
click at [489, 261] on div at bounding box center [478, 260] width 47 height 9
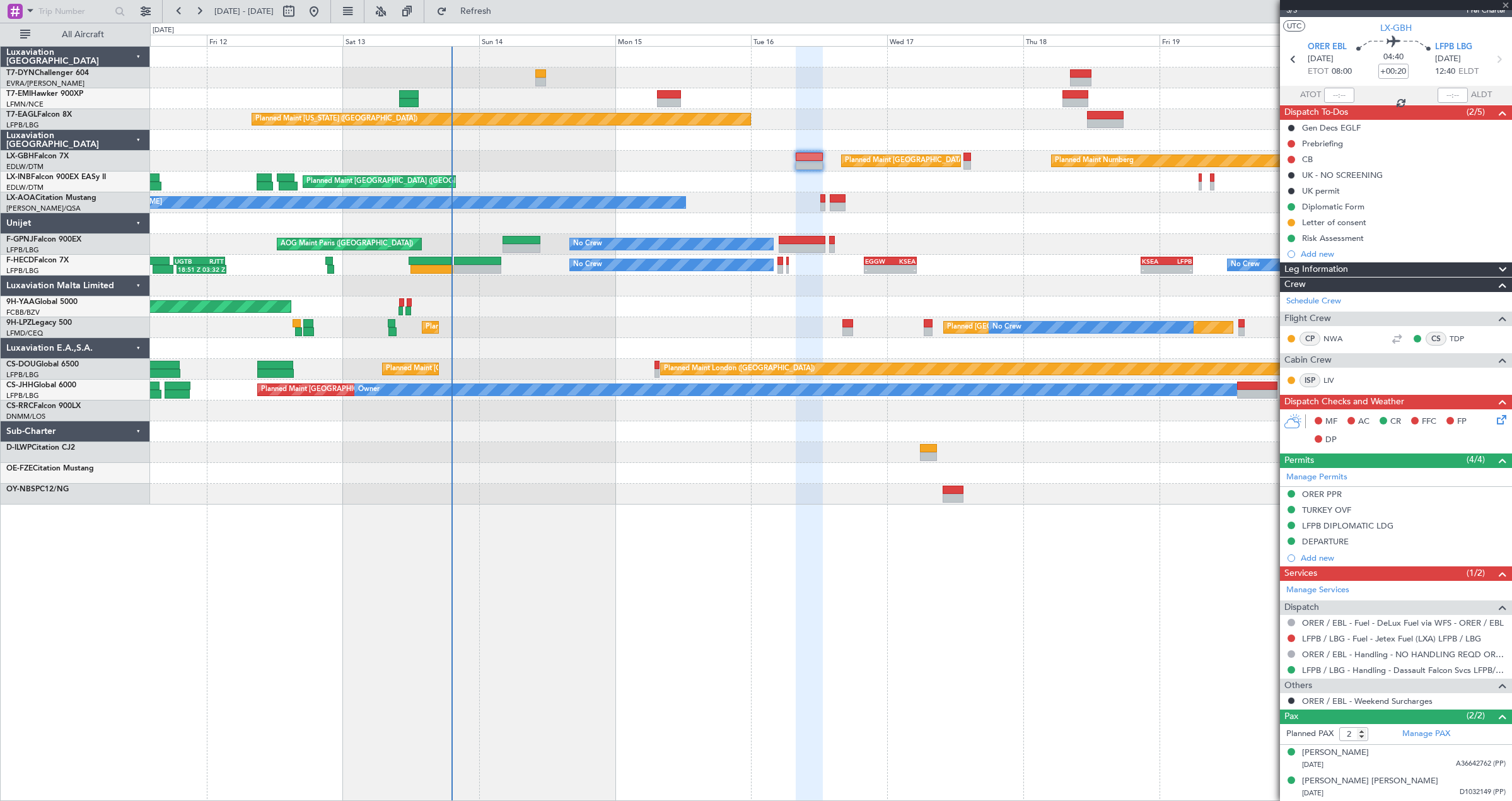
type input "+01:30"
type input "1"
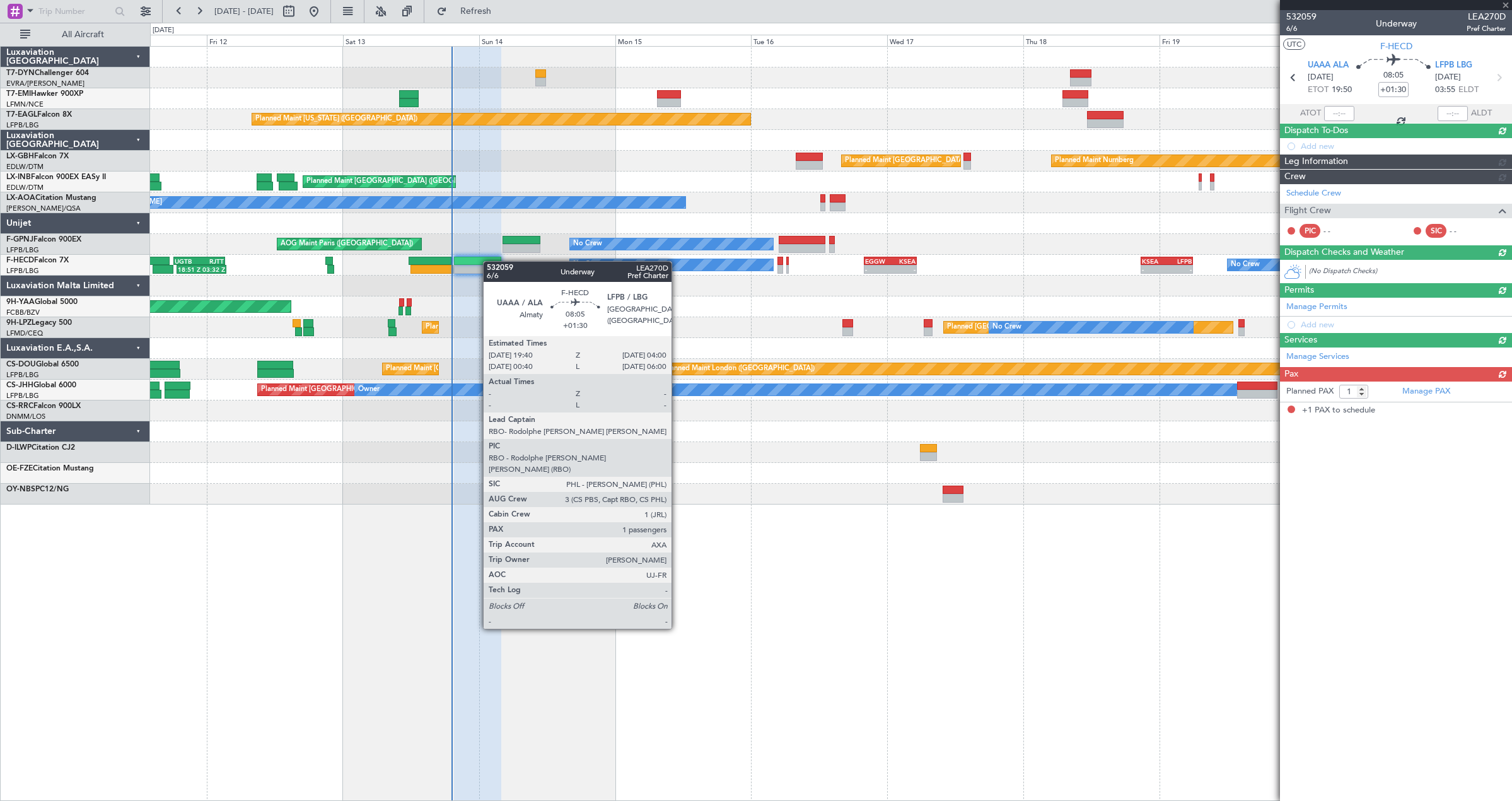
scroll to position [0, 0]
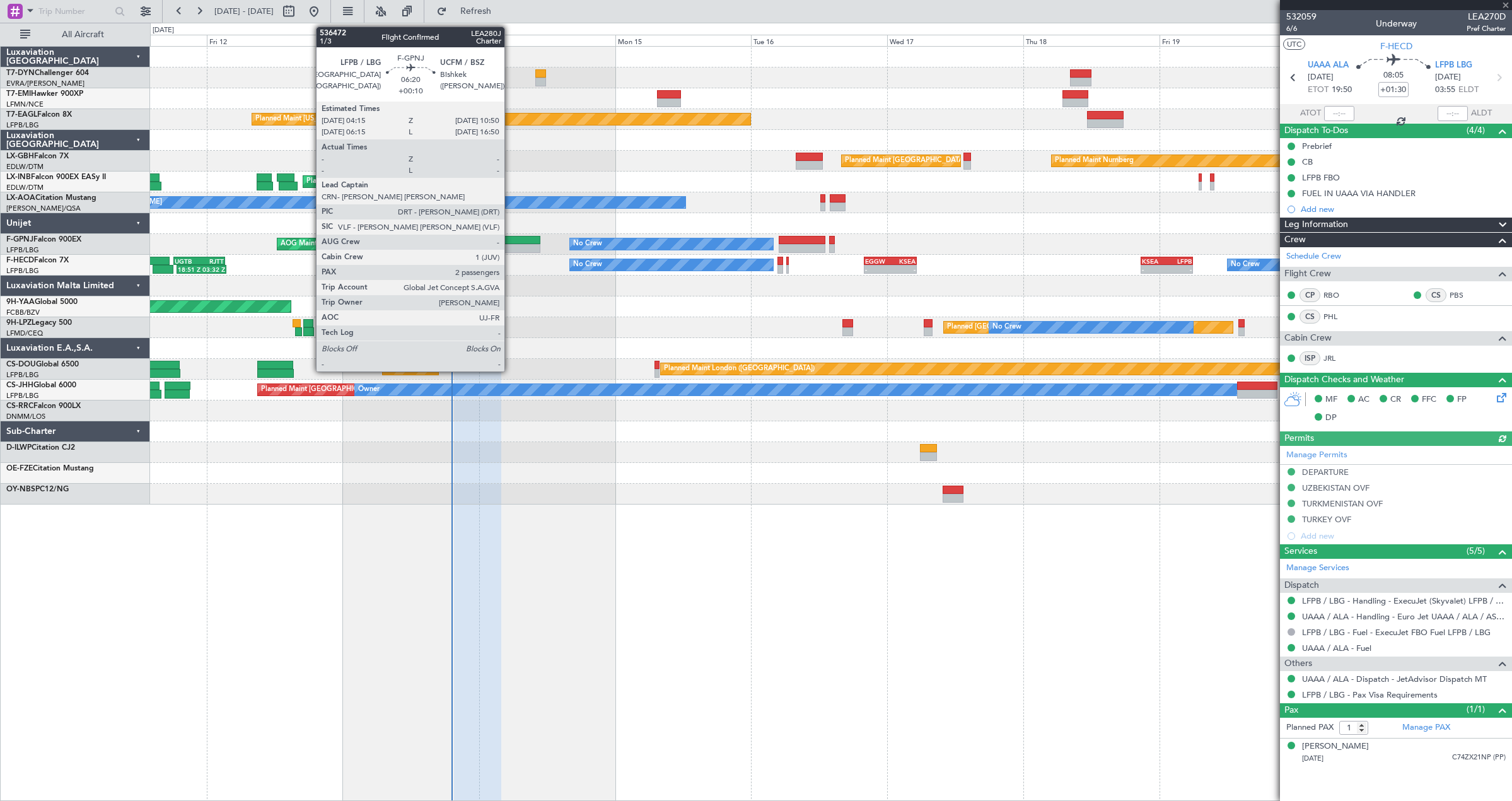
click at [510, 245] on div at bounding box center [522, 248] width 38 height 9
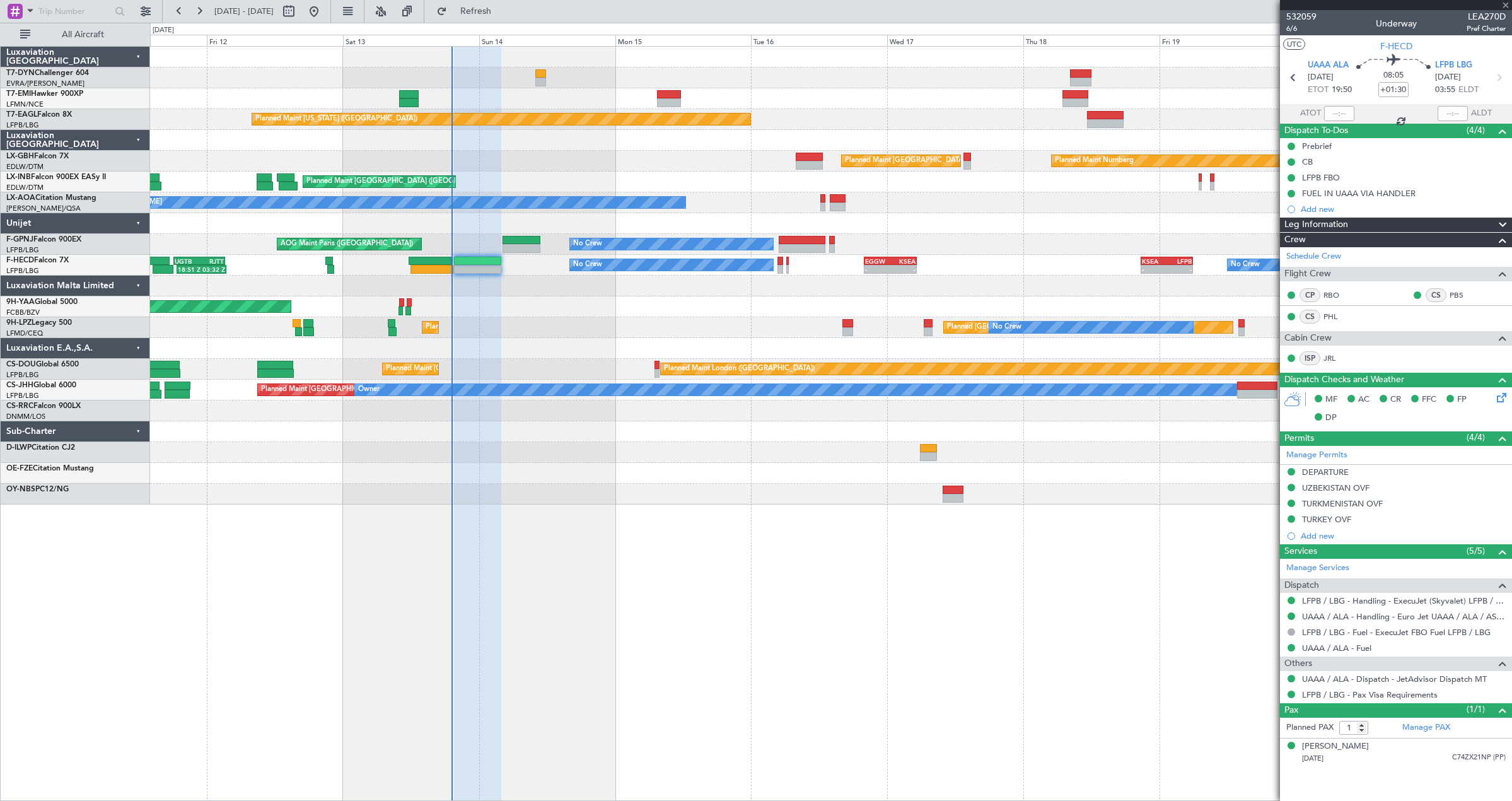
type input "+00:10"
type input "2"
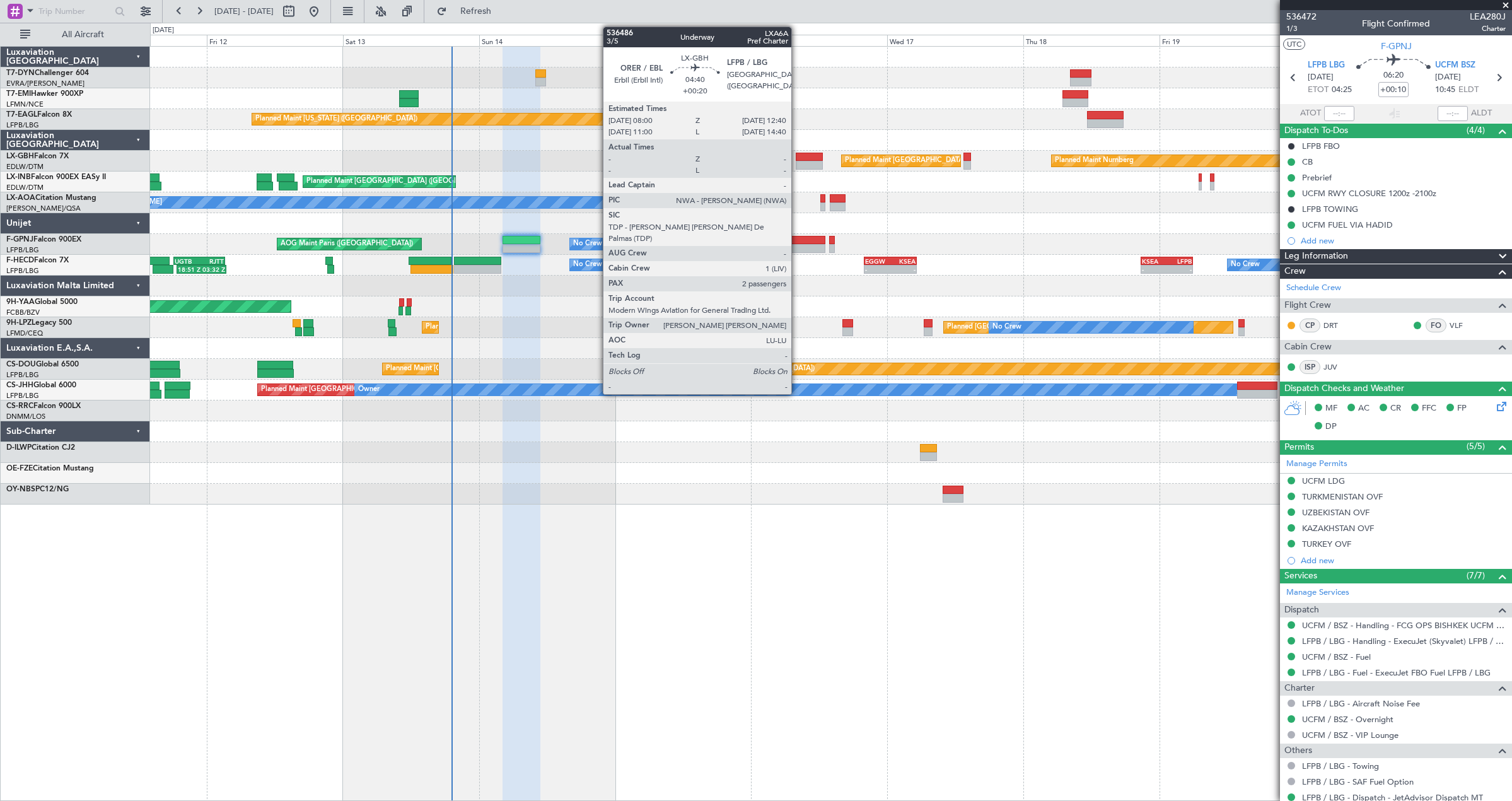
click at [797, 154] on div at bounding box center [808, 157] width 26 height 9
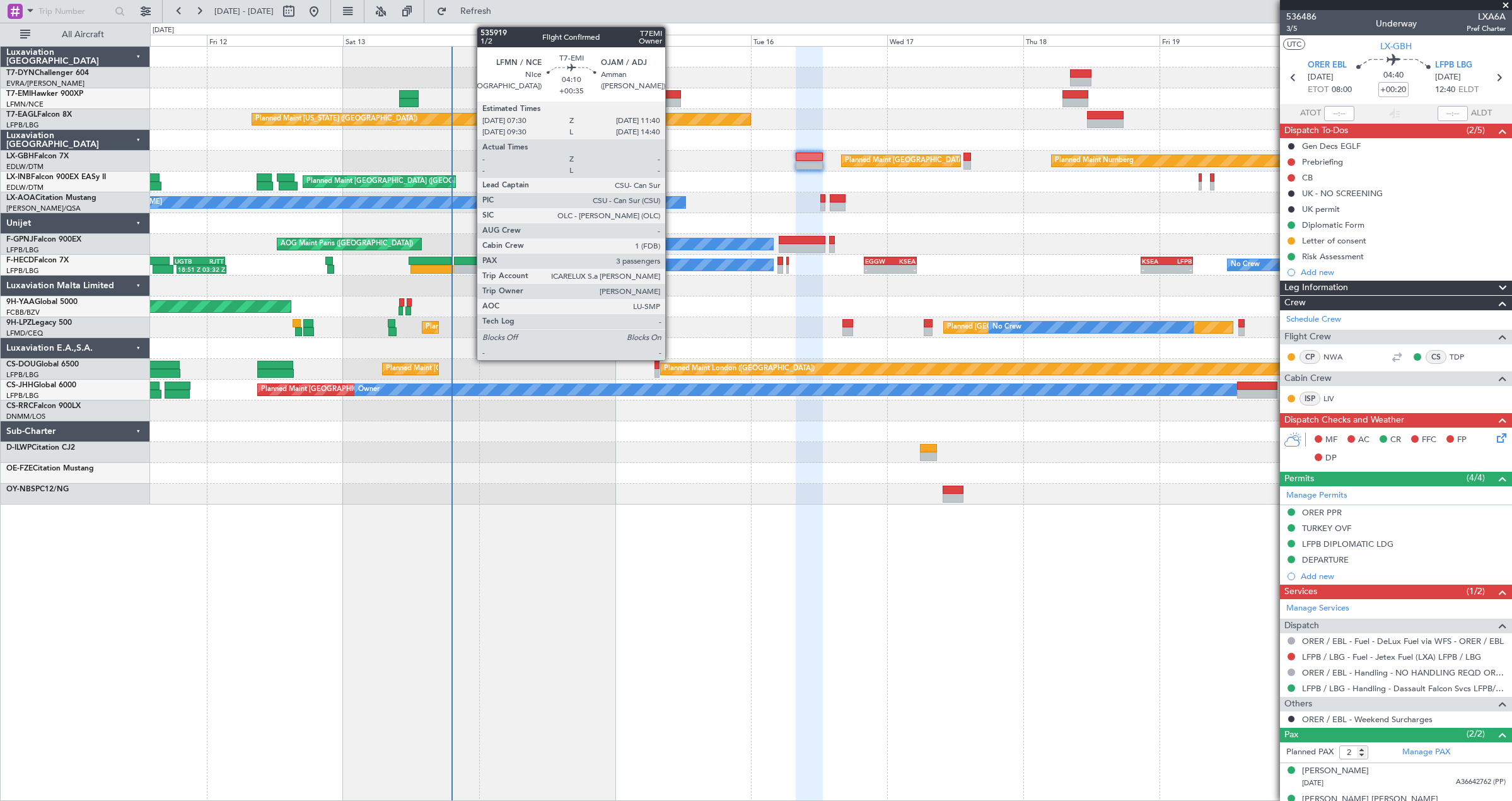
click at [671, 99] on div at bounding box center [668, 102] width 24 height 9
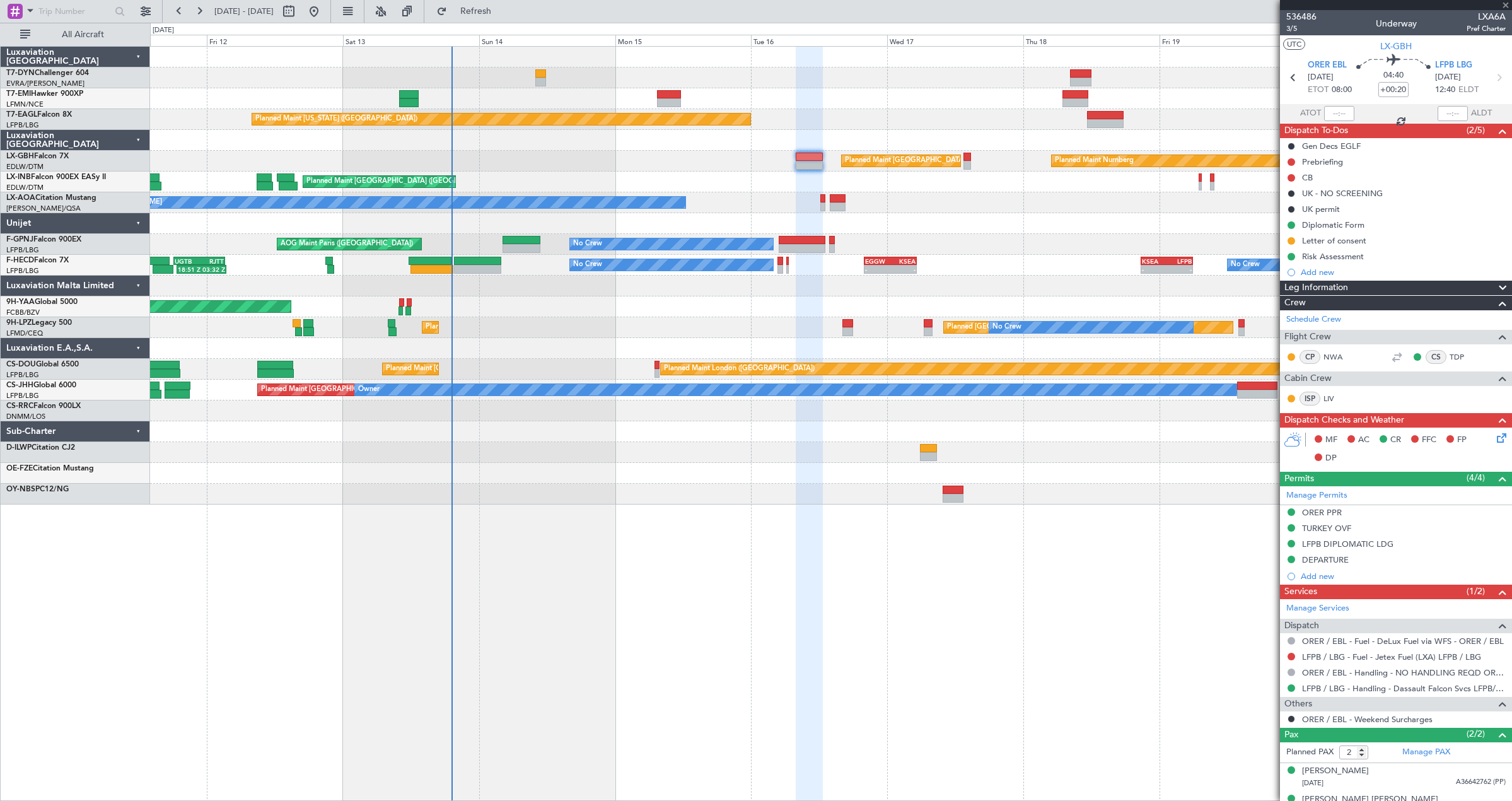
type input "+00:35"
type input "3"
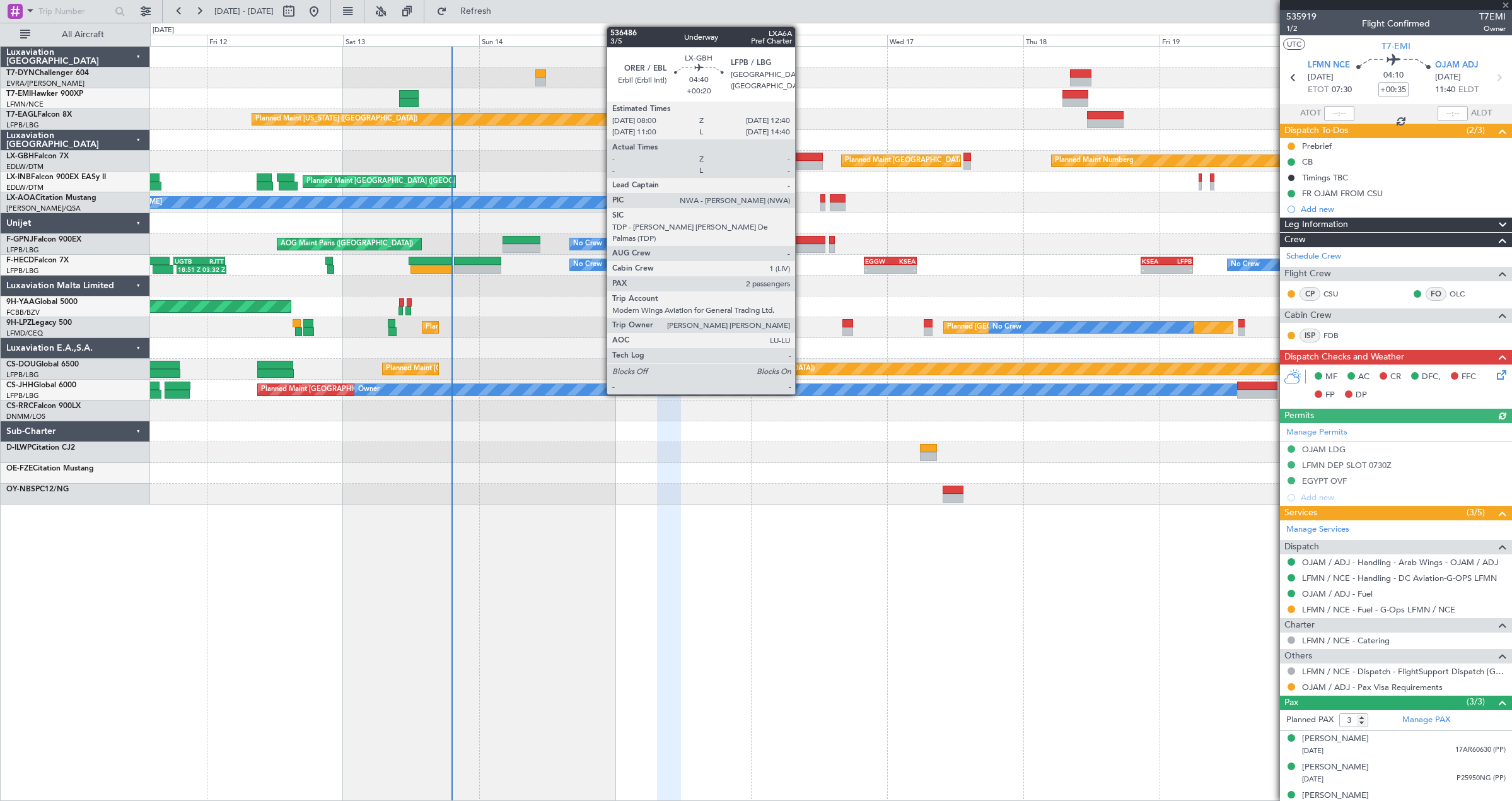
click at [801, 153] on div at bounding box center [808, 157] width 26 height 9
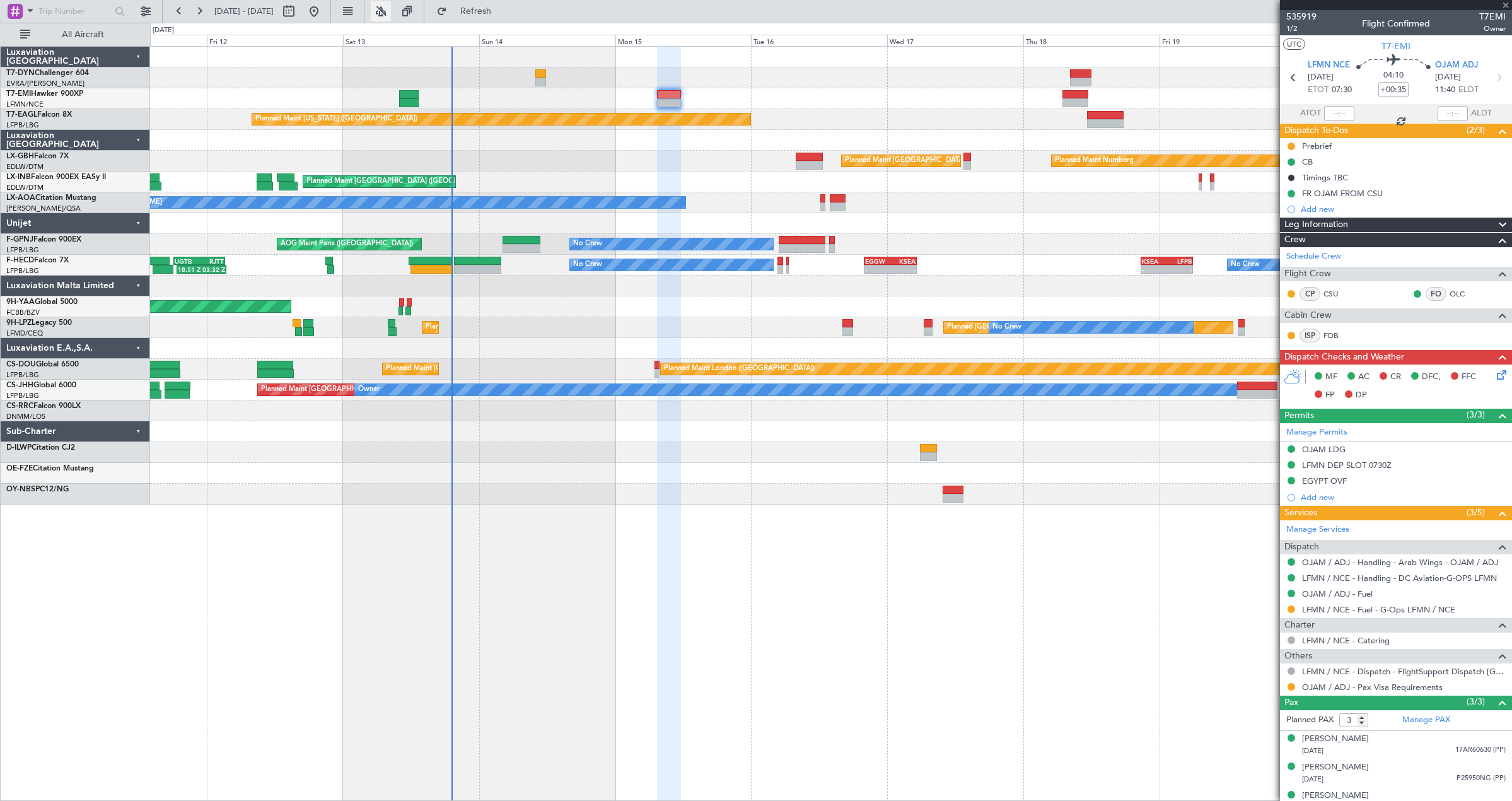
type input "+00:20"
type input "2"
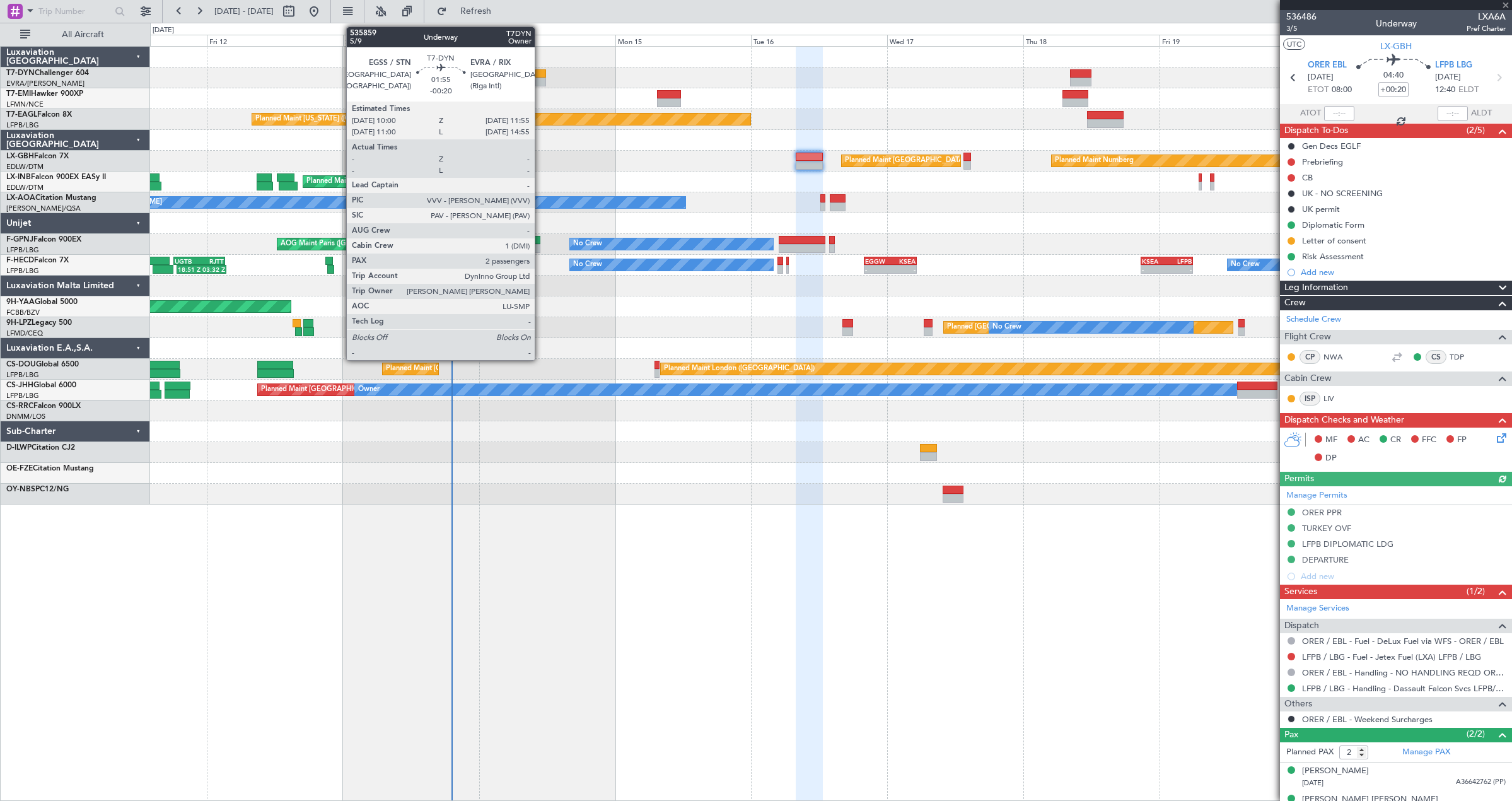
click at [541, 78] on div at bounding box center [541, 82] width 12 height 9
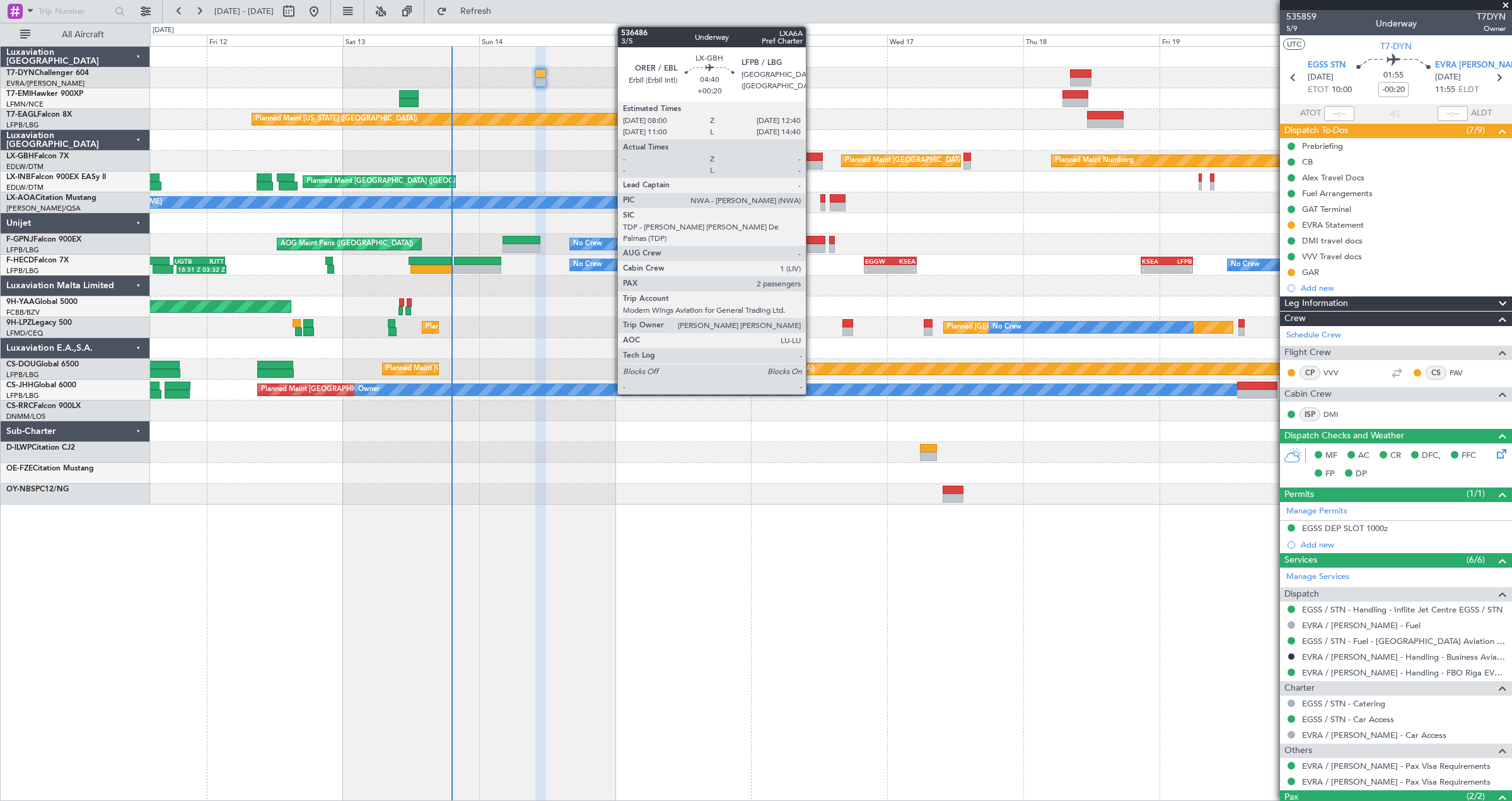
click at [811, 163] on div at bounding box center [808, 165] width 26 height 9
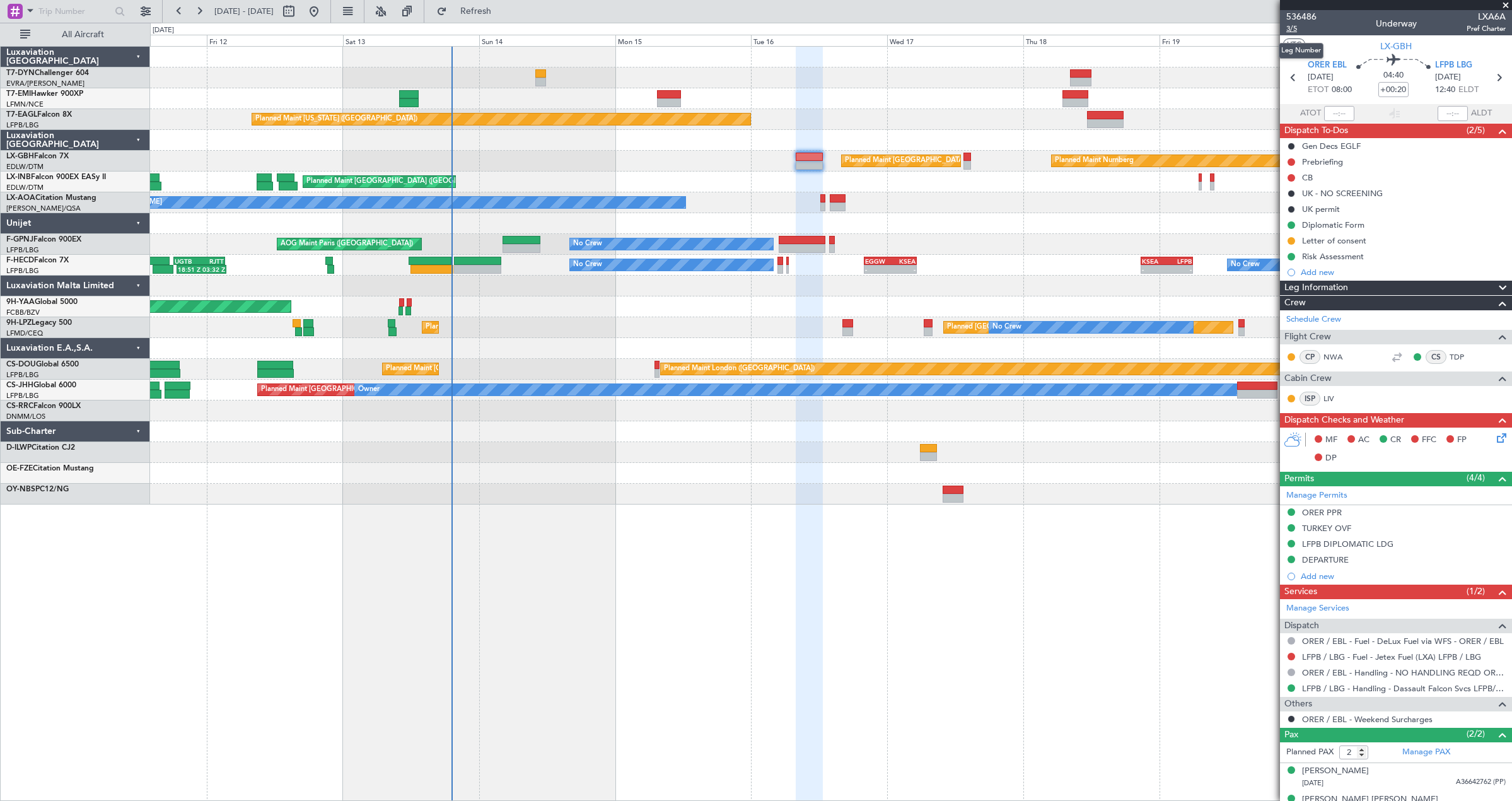
click at [1289, 32] on span "3/5" at bounding box center [1301, 28] width 30 height 11
click at [1287, 26] on span "3/5" at bounding box center [1301, 28] width 30 height 11
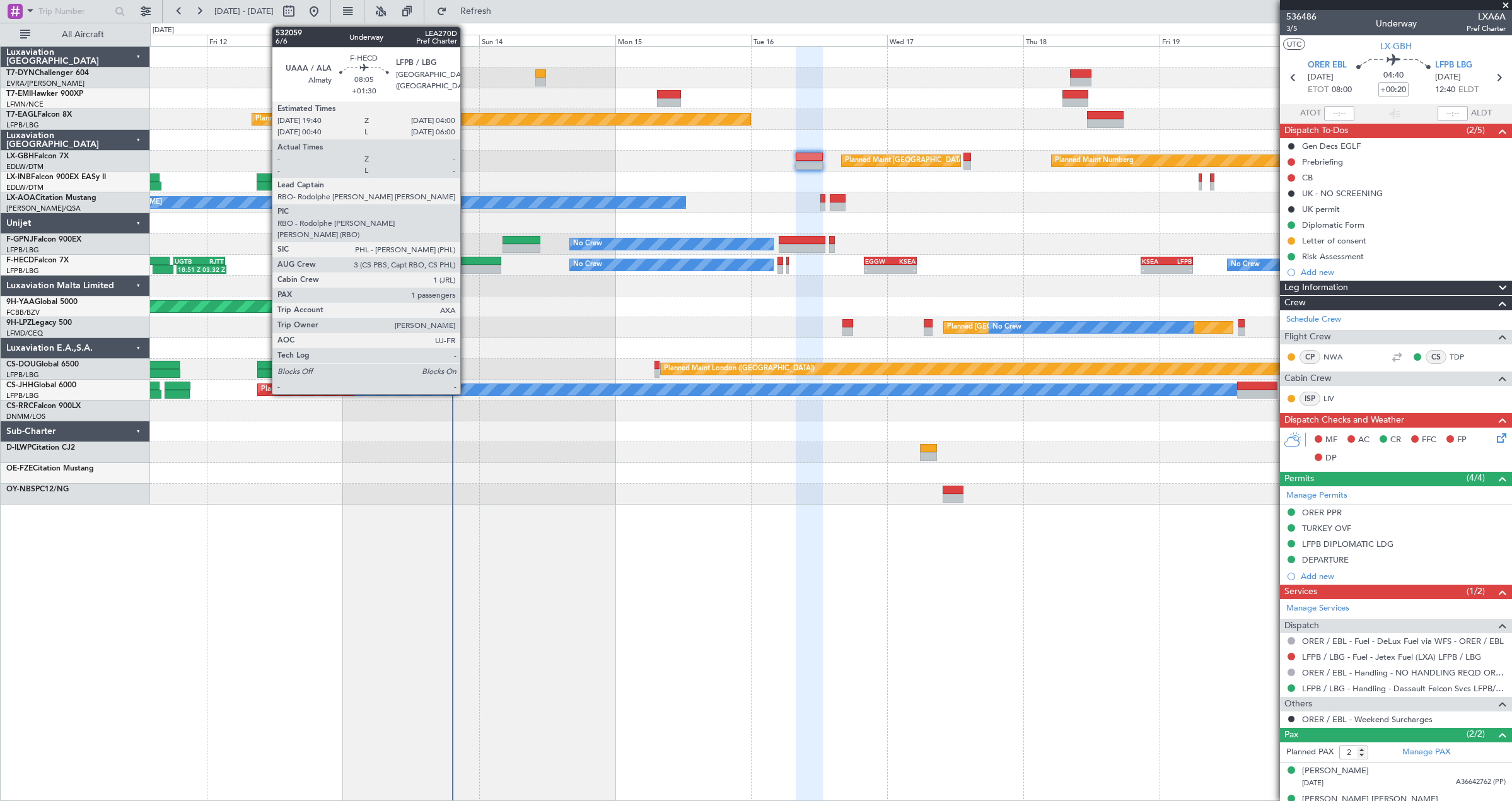
click at [467, 264] on div at bounding box center [478, 260] width 47 height 9
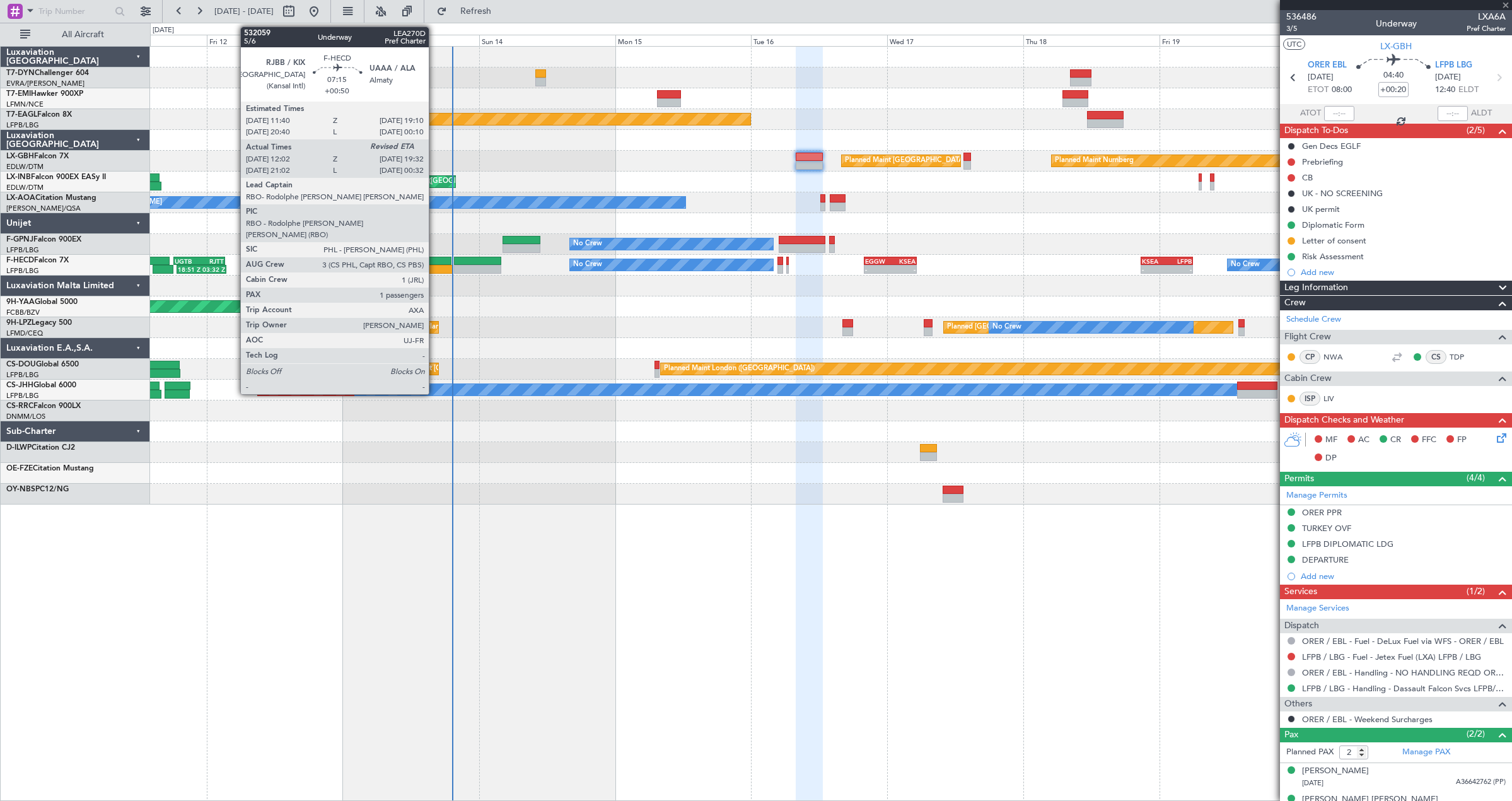
click at [434, 266] on div at bounding box center [432, 269] width 43 height 9
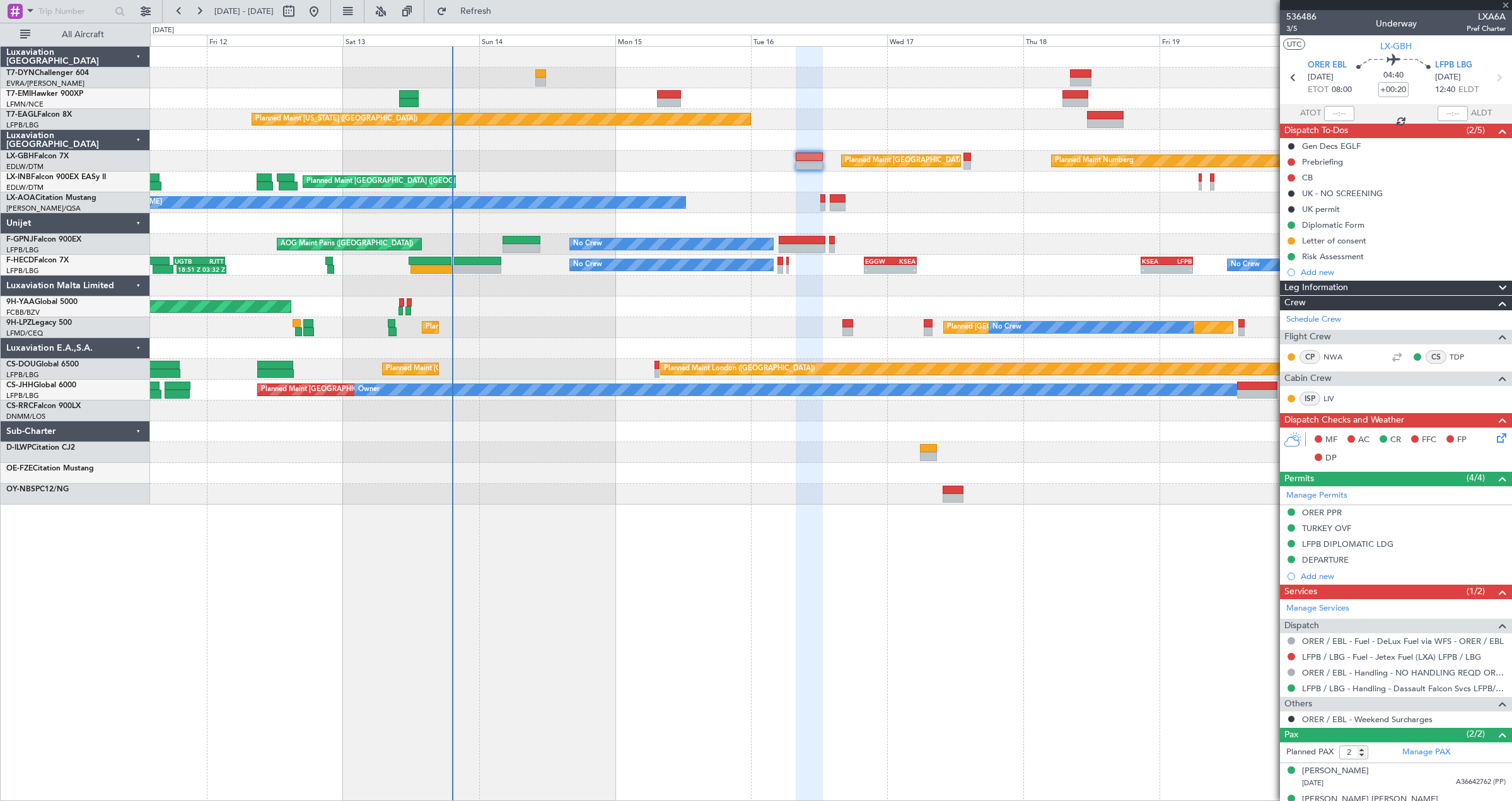
type input "+00:50"
type input "12:12"
type input "1"
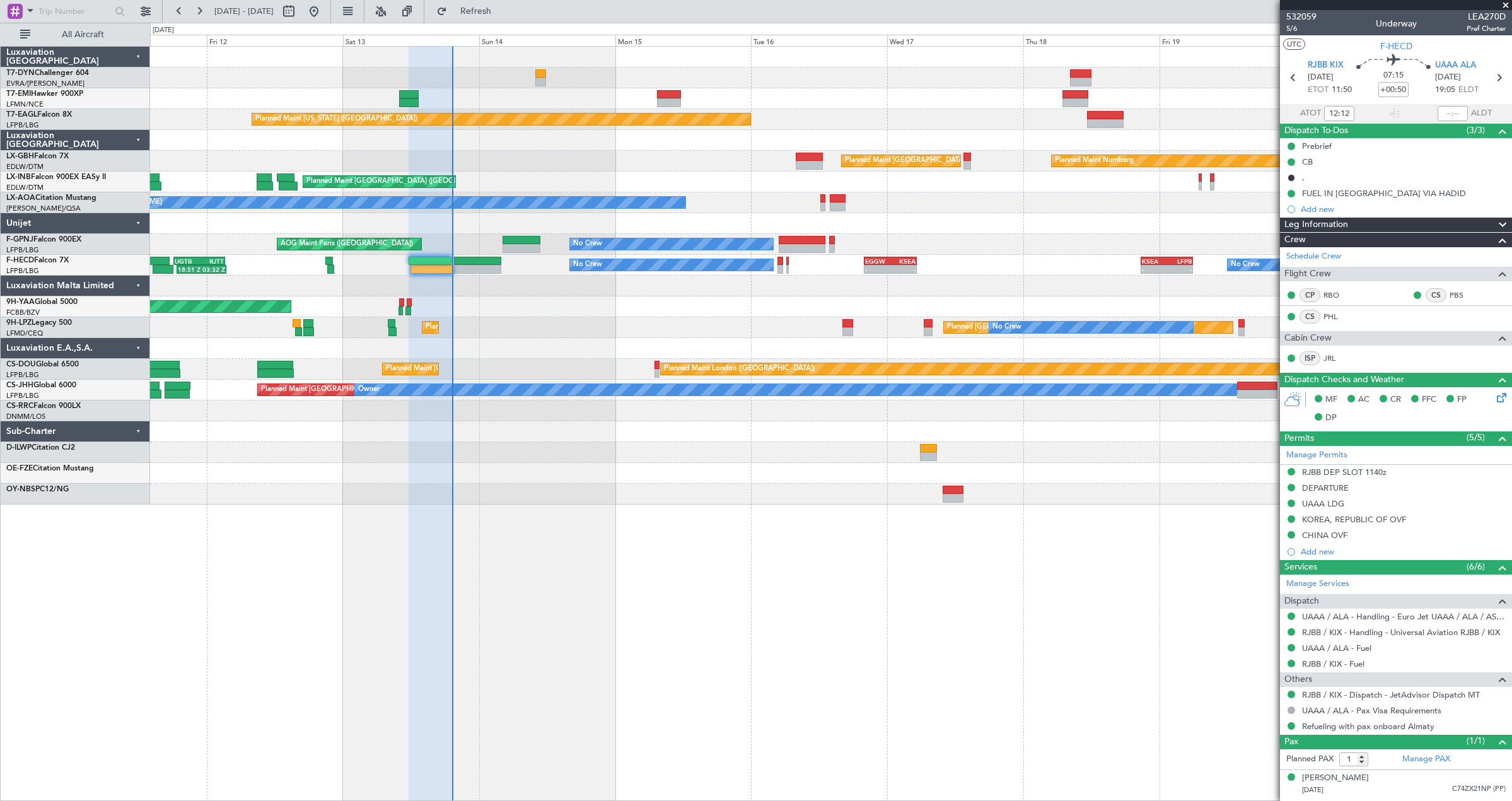
type input "19:10"
click at [485, 255] on div "No Crew No Crew 18:51 Z 03:32 Z UGTB 18:15 Z RJTT 03:20 Z - - EGGW 20:00 Z KSEA…" at bounding box center [831, 265] width 1361 height 21
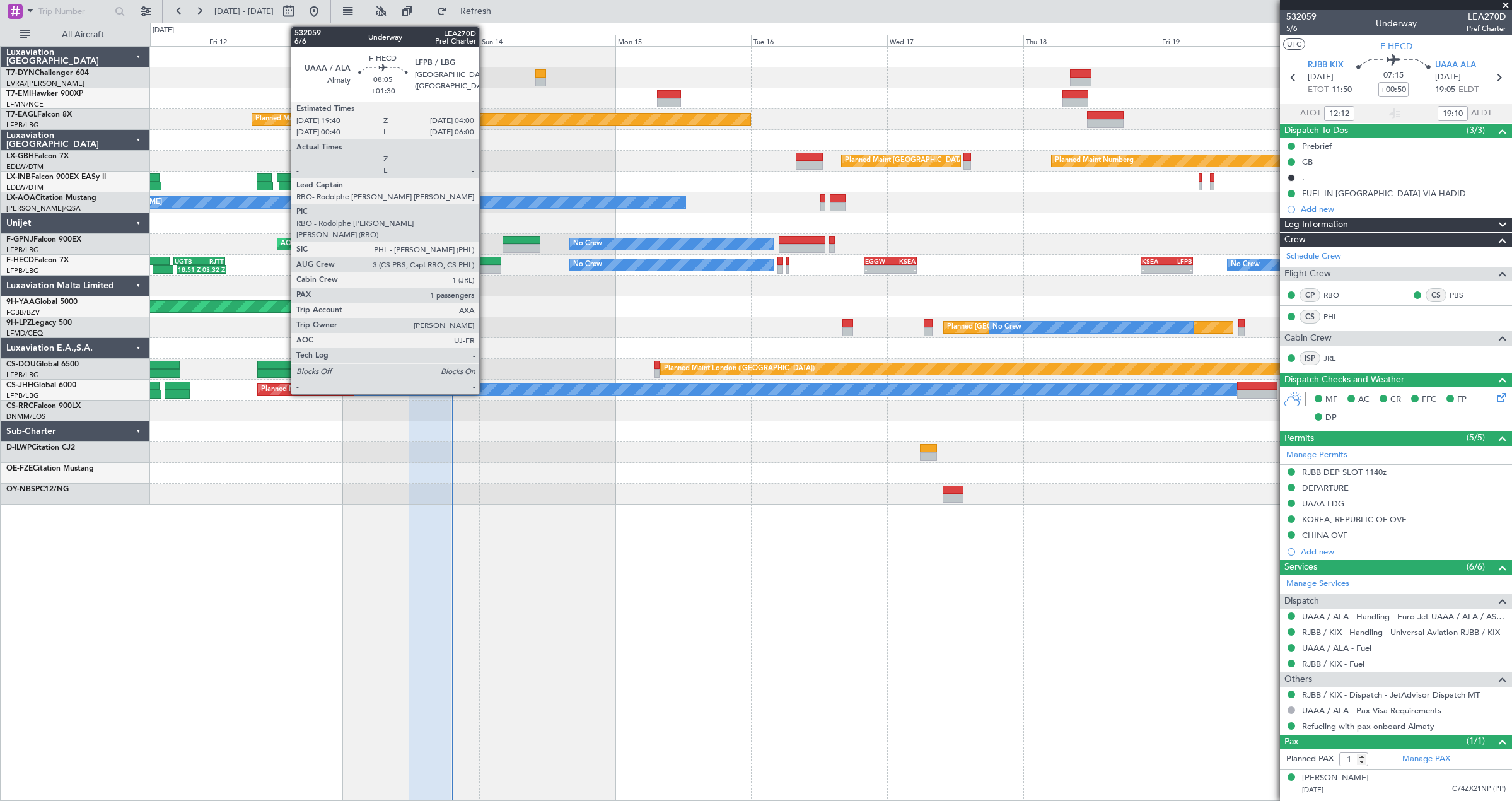
click at [485, 268] on div at bounding box center [478, 269] width 47 height 9
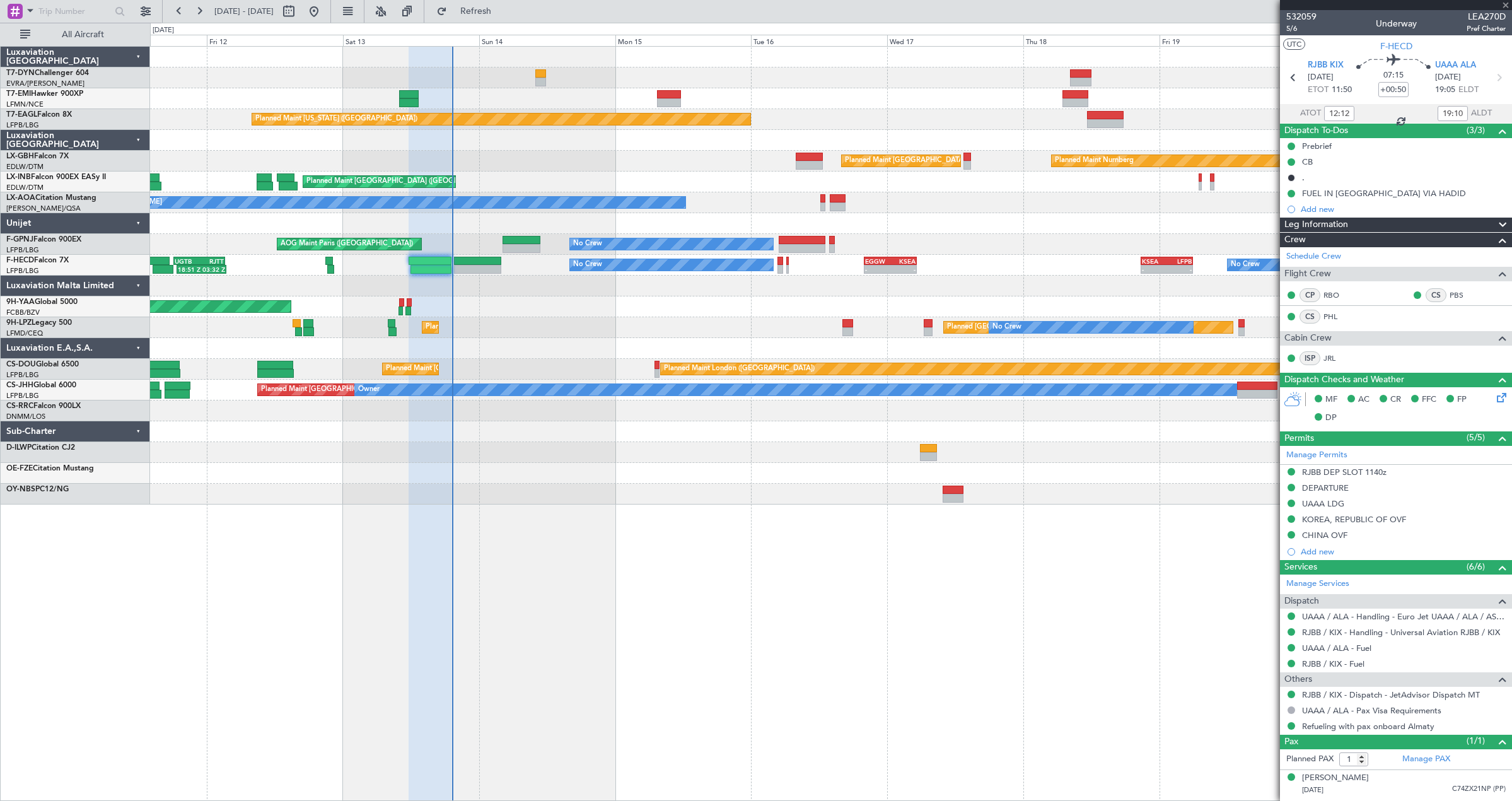
type input "+01:30"
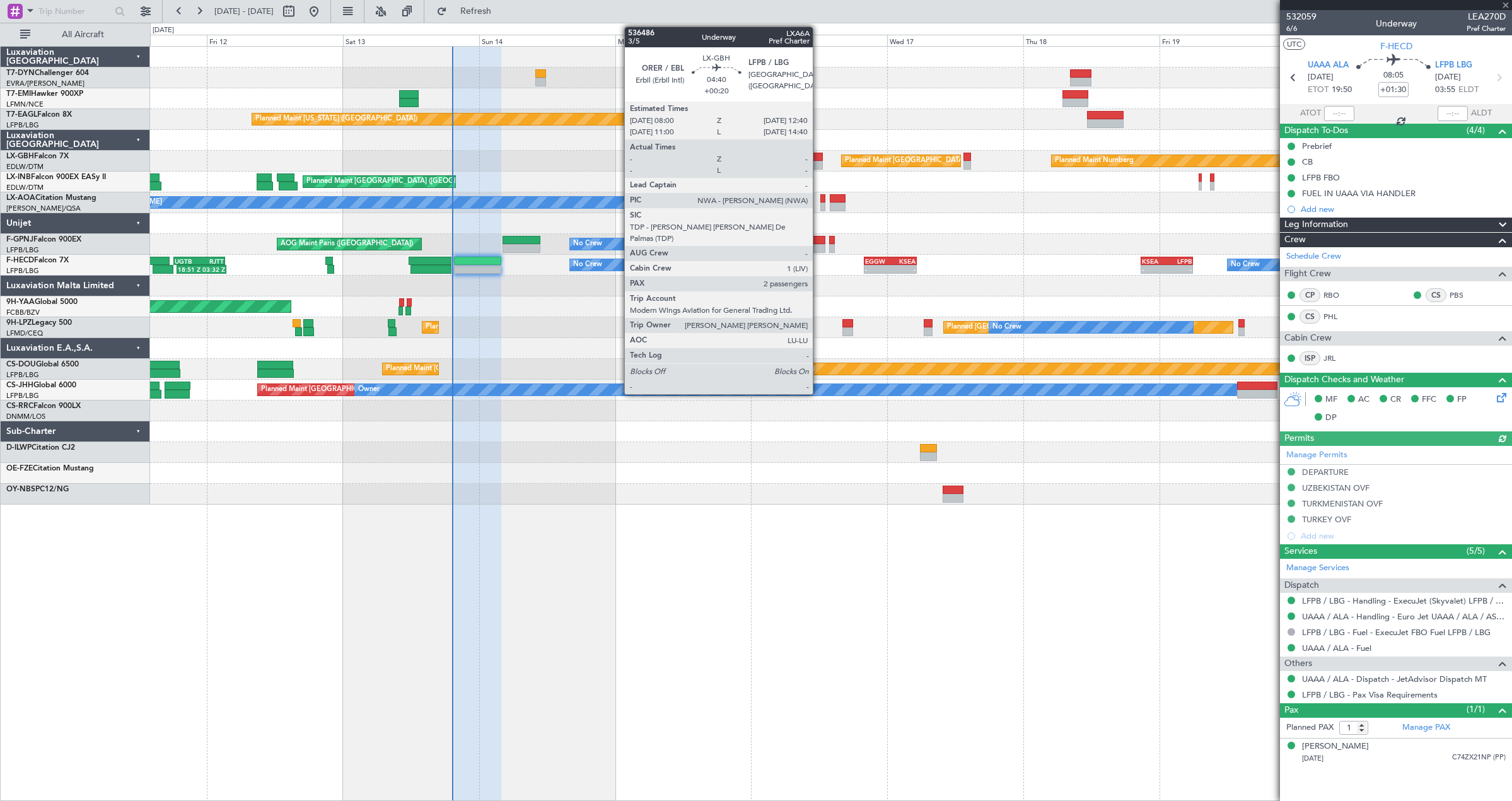
click at [819, 154] on div at bounding box center [808, 157] width 26 height 9
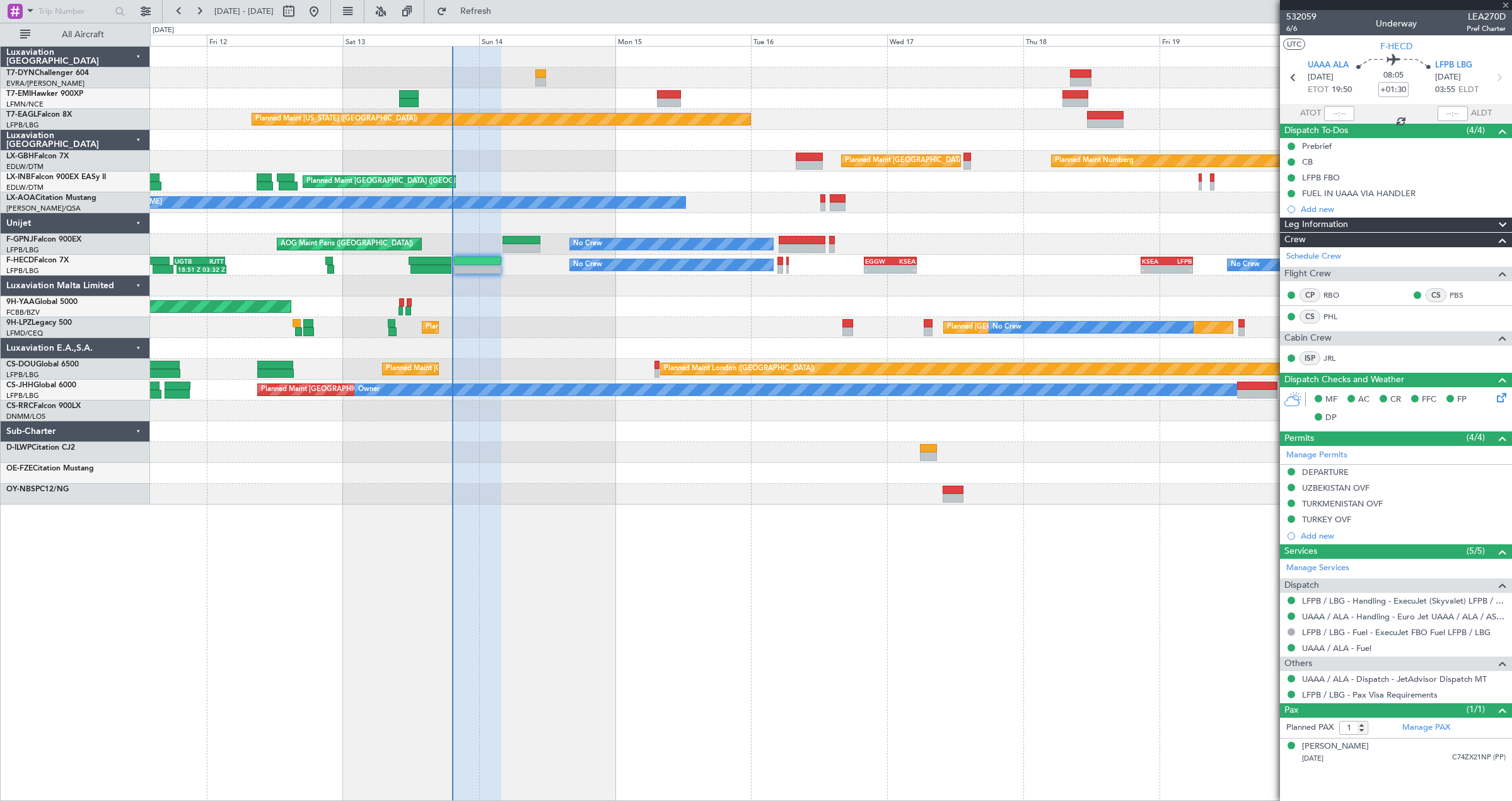
type input "+00:20"
type input "2"
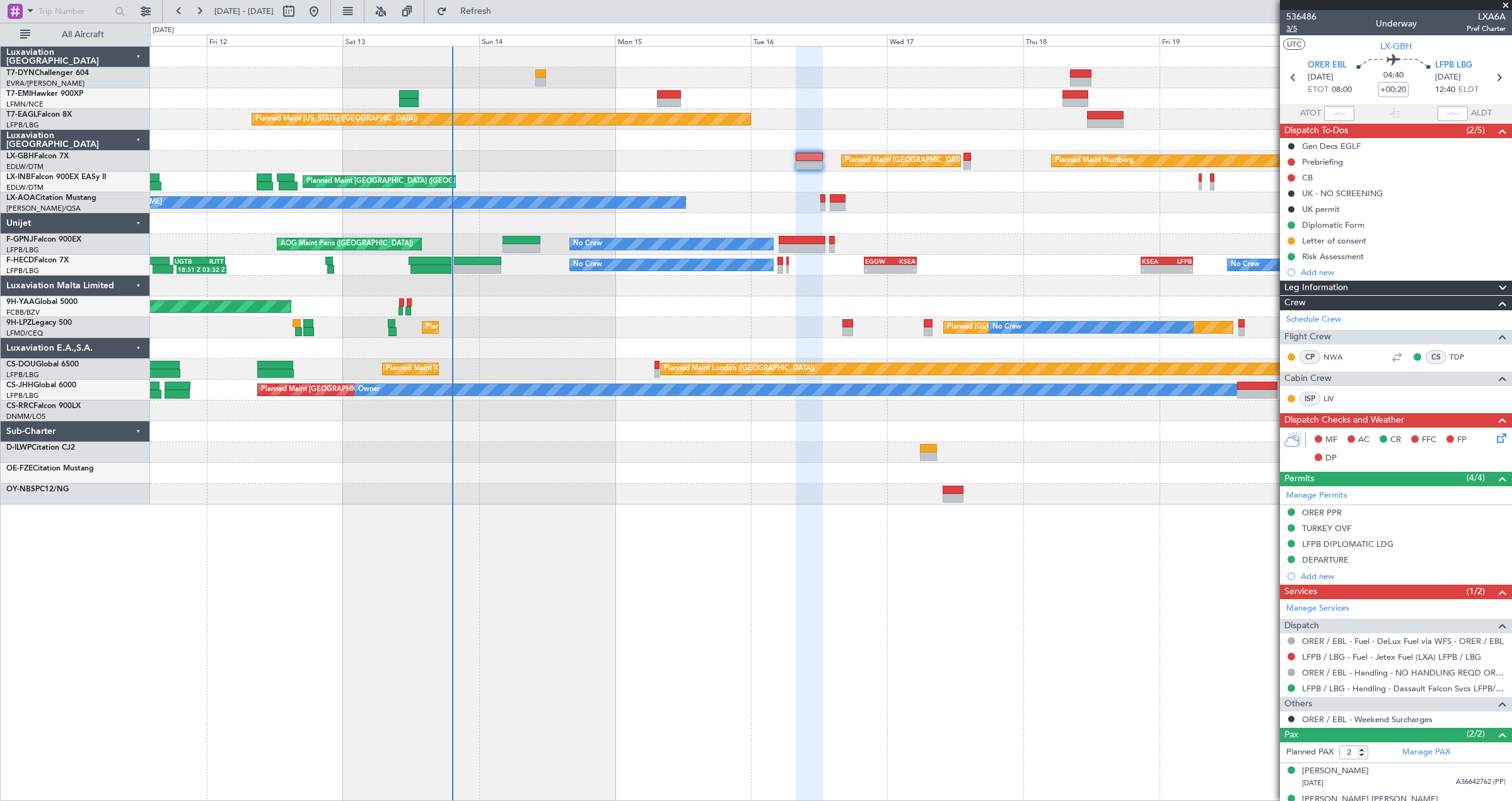
click at [1291, 26] on span "3/5" at bounding box center [1301, 28] width 30 height 11
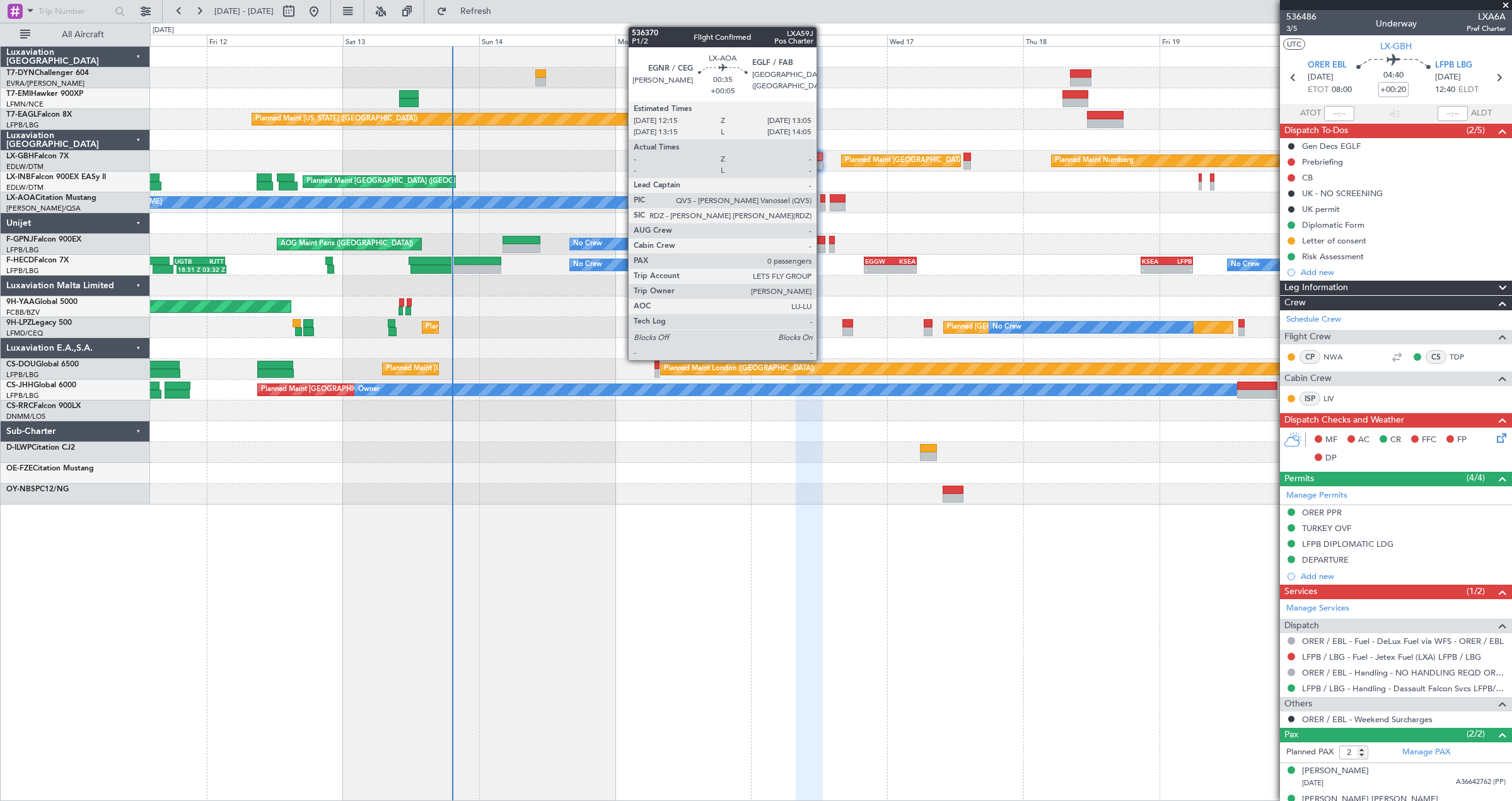
click at [822, 199] on div at bounding box center [822, 198] width 5 height 9
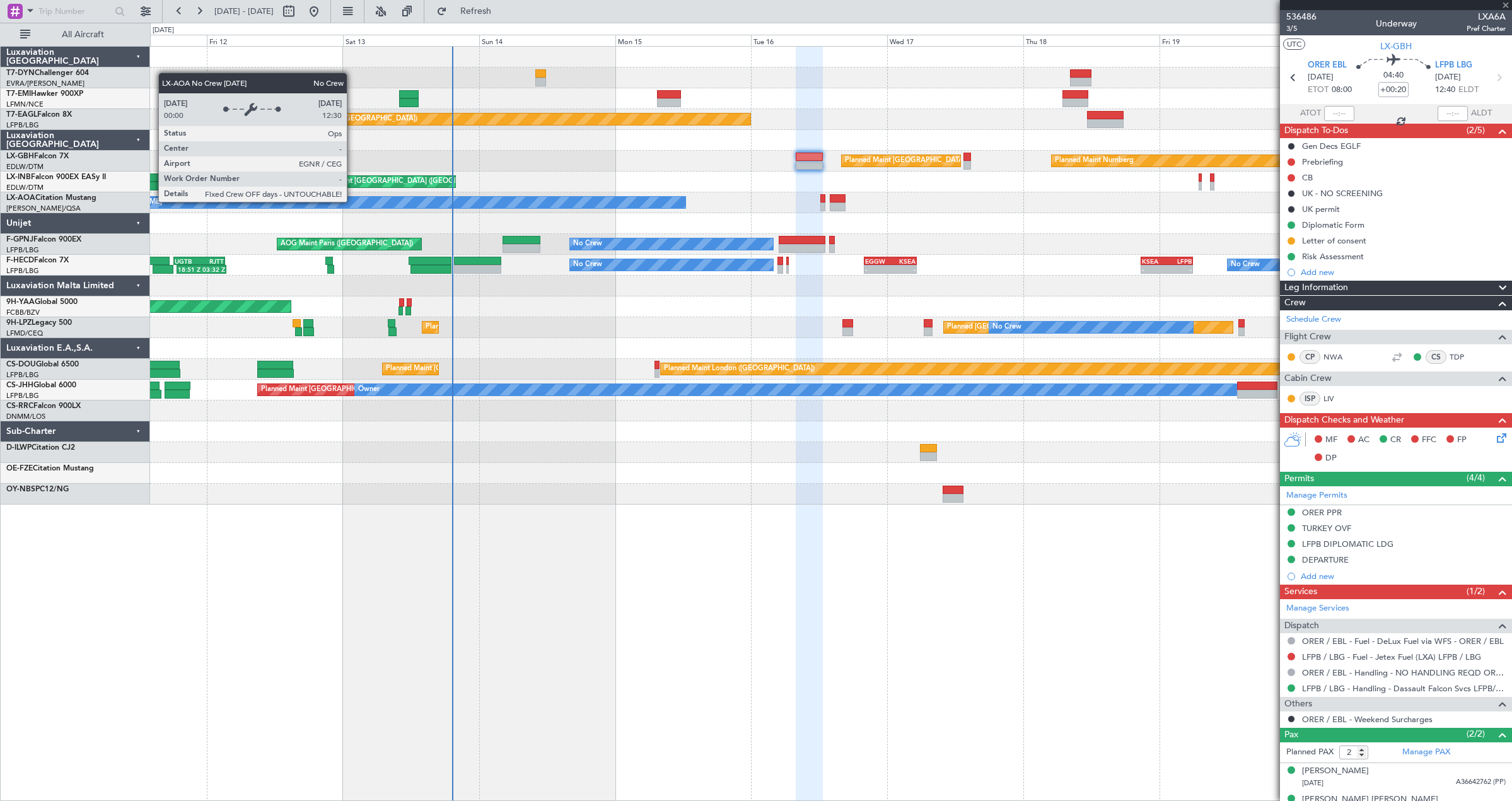
type input "+00:05"
type input "0"
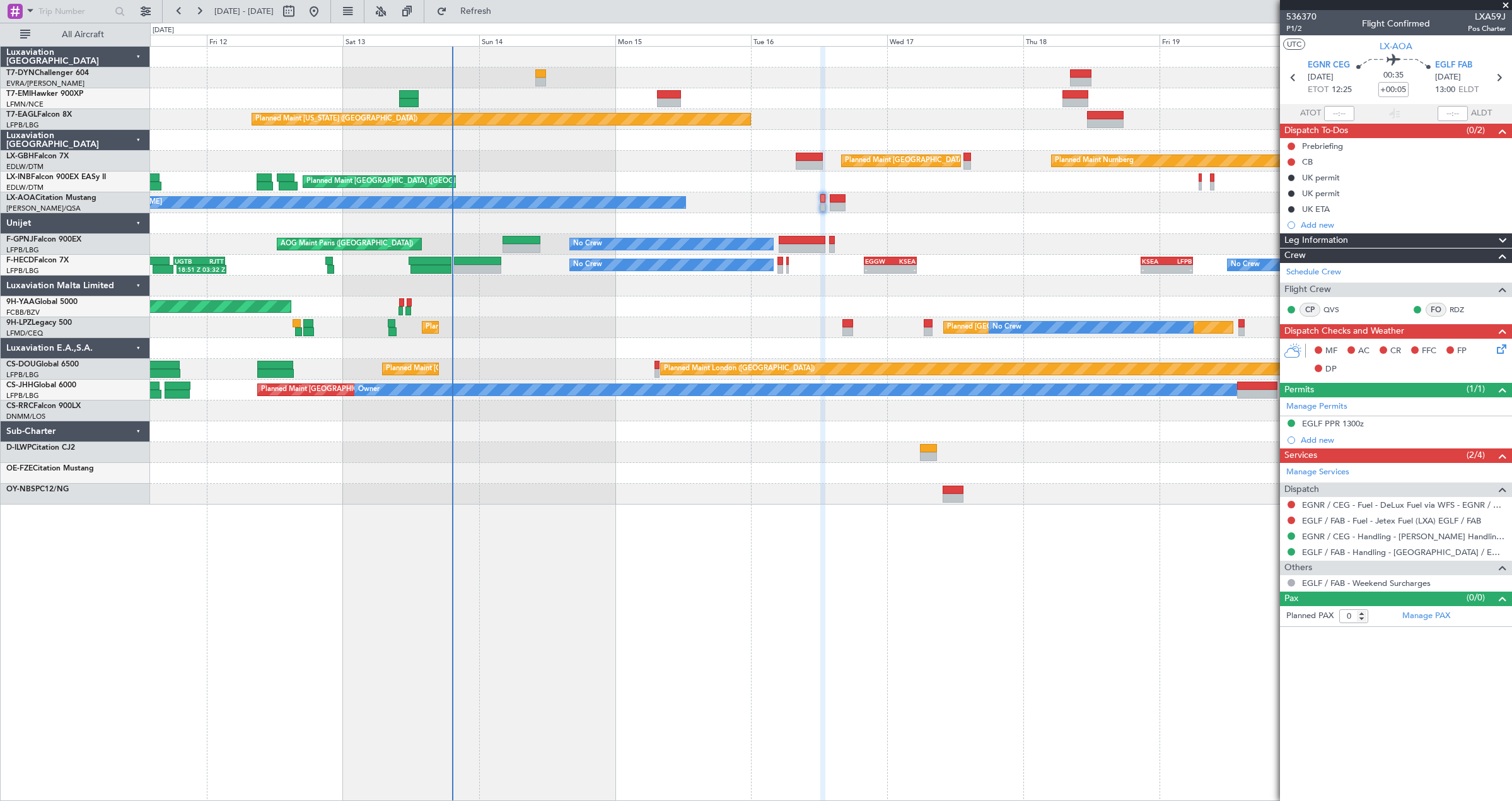
click at [1285, 26] on div "536370 P1/2 Flight Confirmed LXA59J Pos Charter" at bounding box center [1396, 22] width 232 height 25
click at [1292, 30] on span "P1/2" at bounding box center [1301, 28] width 30 height 11
click at [1299, 26] on mat-tooltip-component "Trip Number" at bounding box center [1301, 39] width 62 height 33
click at [1296, 32] on span "P1/2" at bounding box center [1301, 28] width 30 height 11
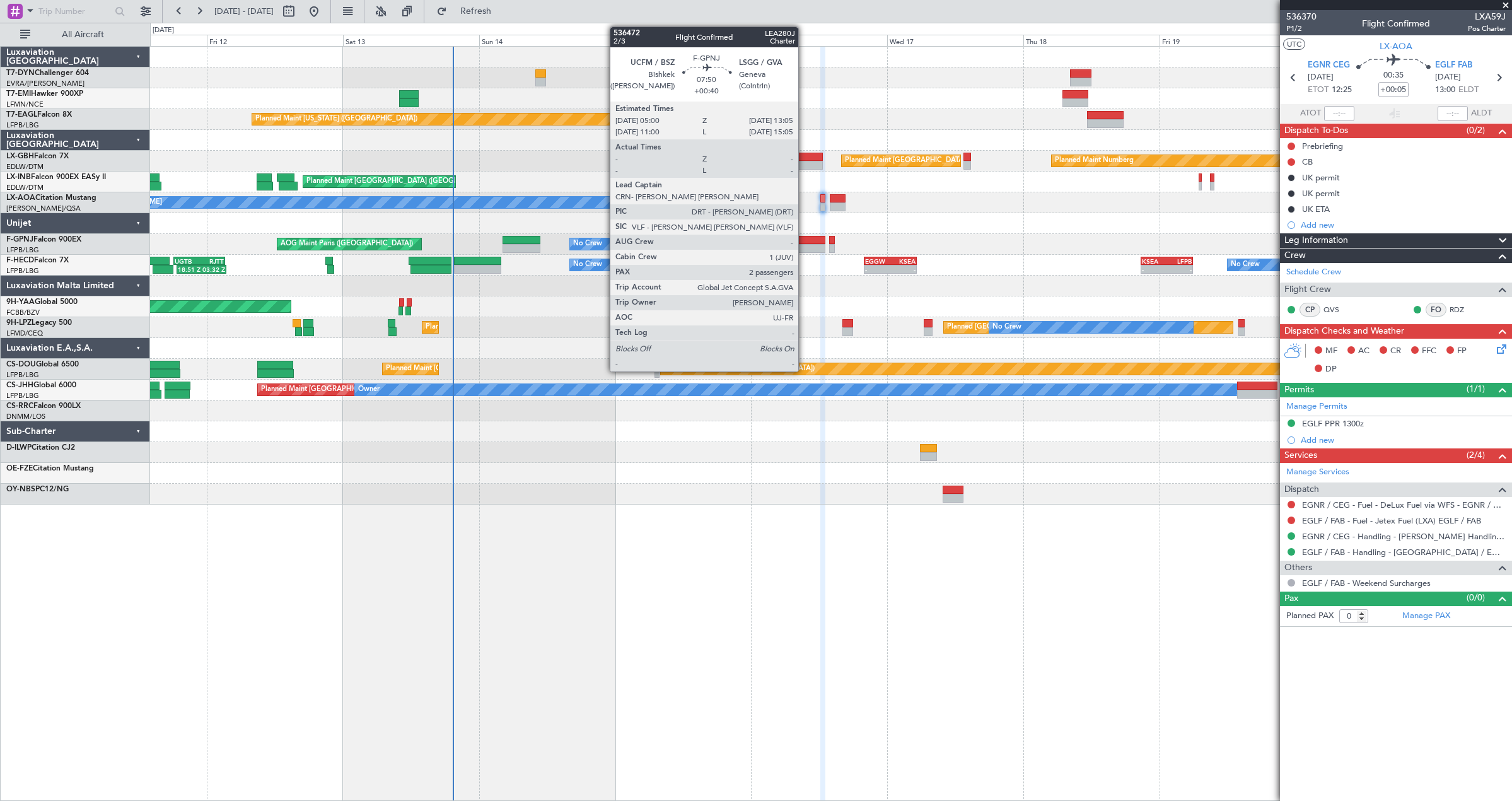
click at [804, 243] on div at bounding box center [802, 240] width 46 height 9
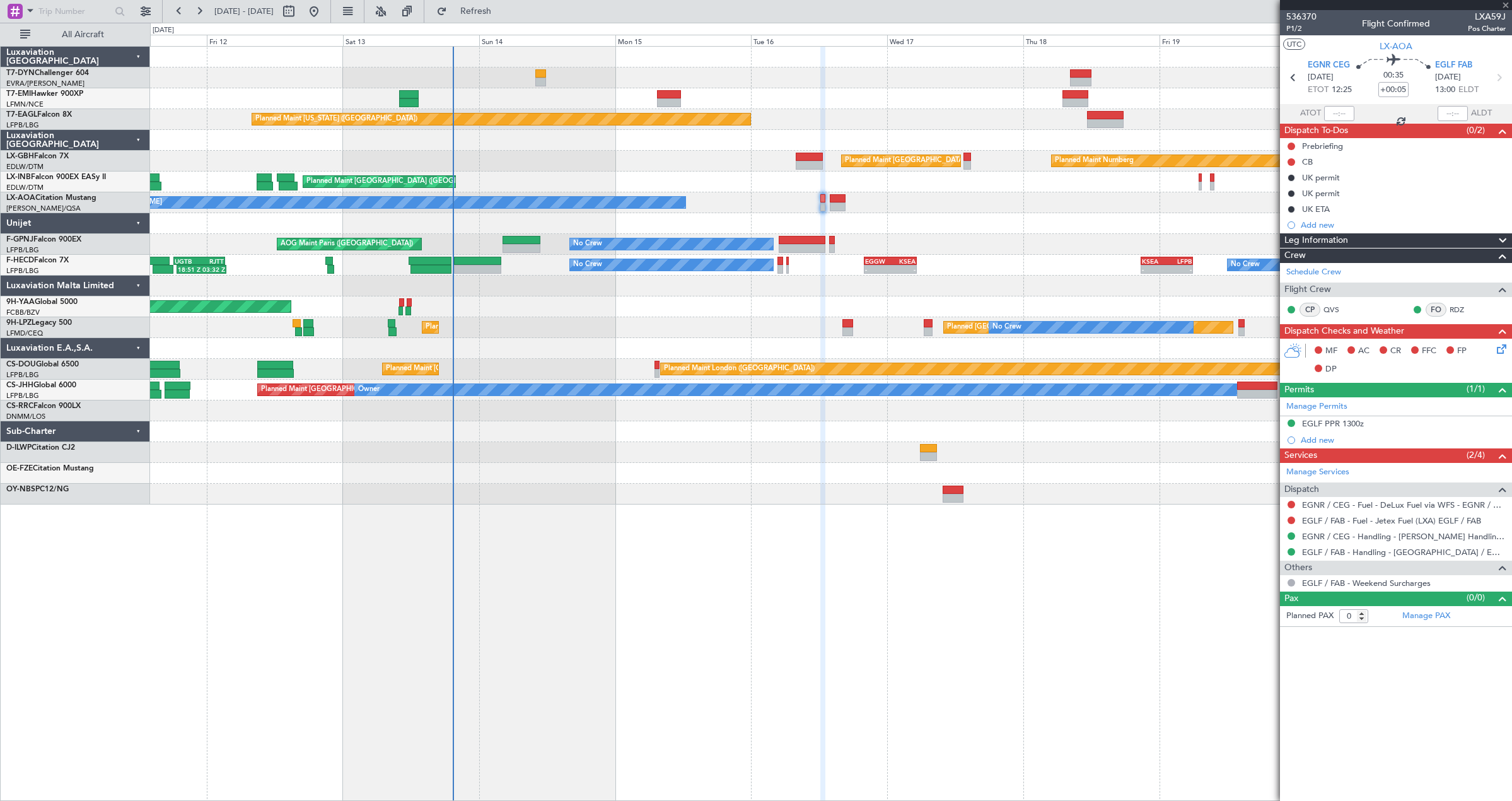
type input "+00:40"
type input "2"
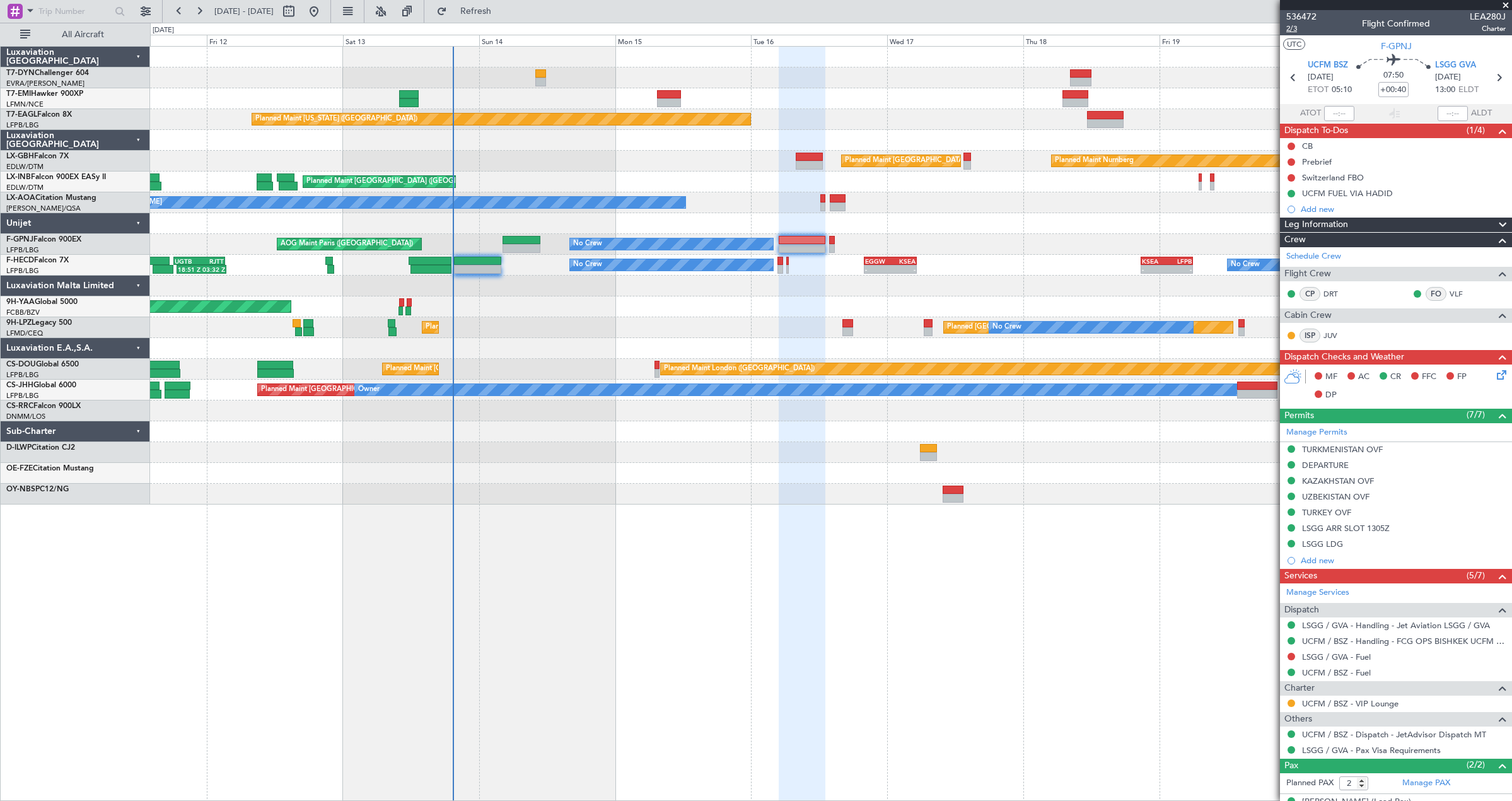
click at [1289, 30] on span "2/3" at bounding box center [1301, 28] width 30 height 11
click at [1291, 29] on span "2/3" at bounding box center [1301, 28] width 30 height 11
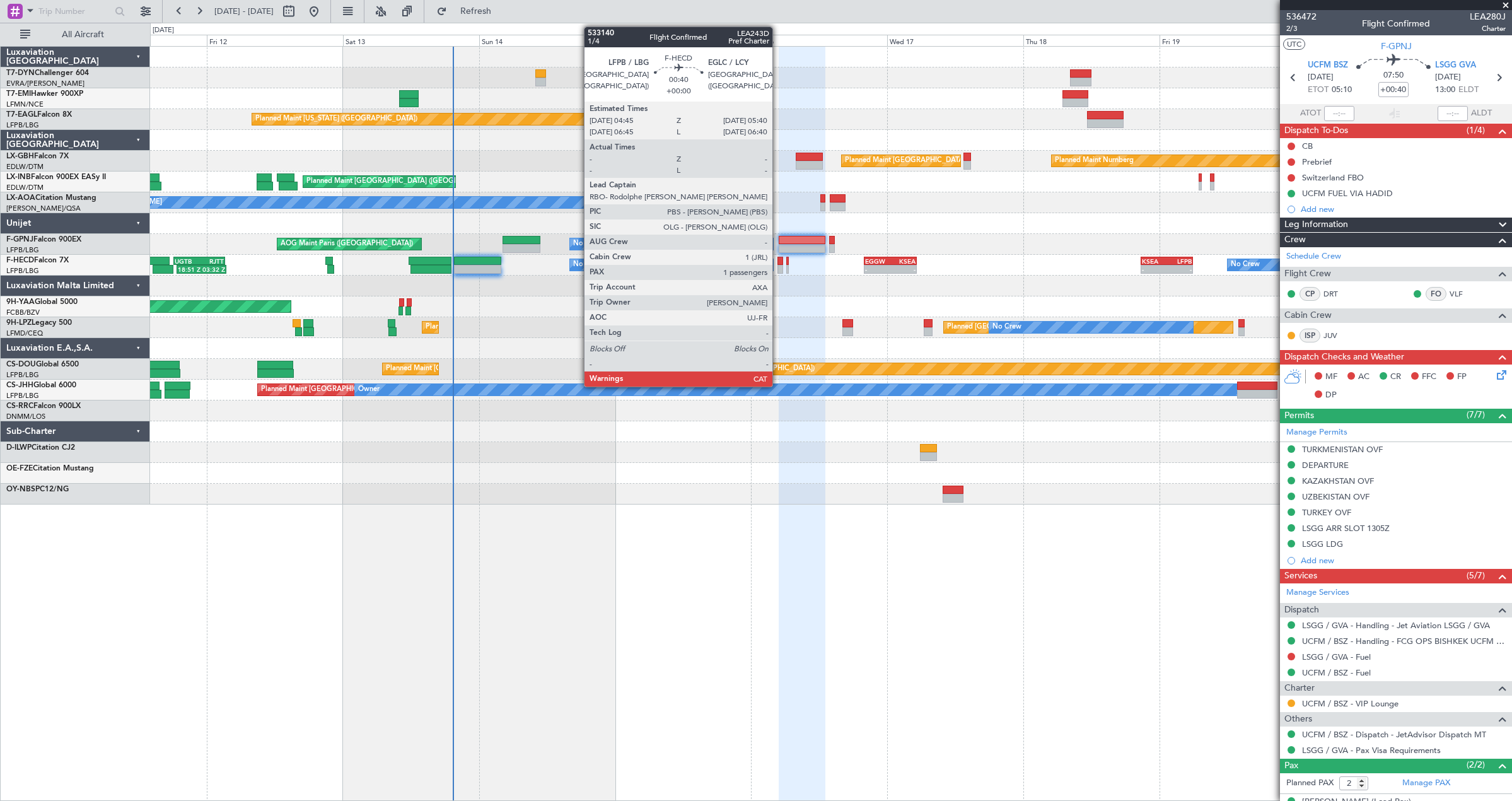
click at [778, 266] on div at bounding box center [780, 269] width 5 height 9
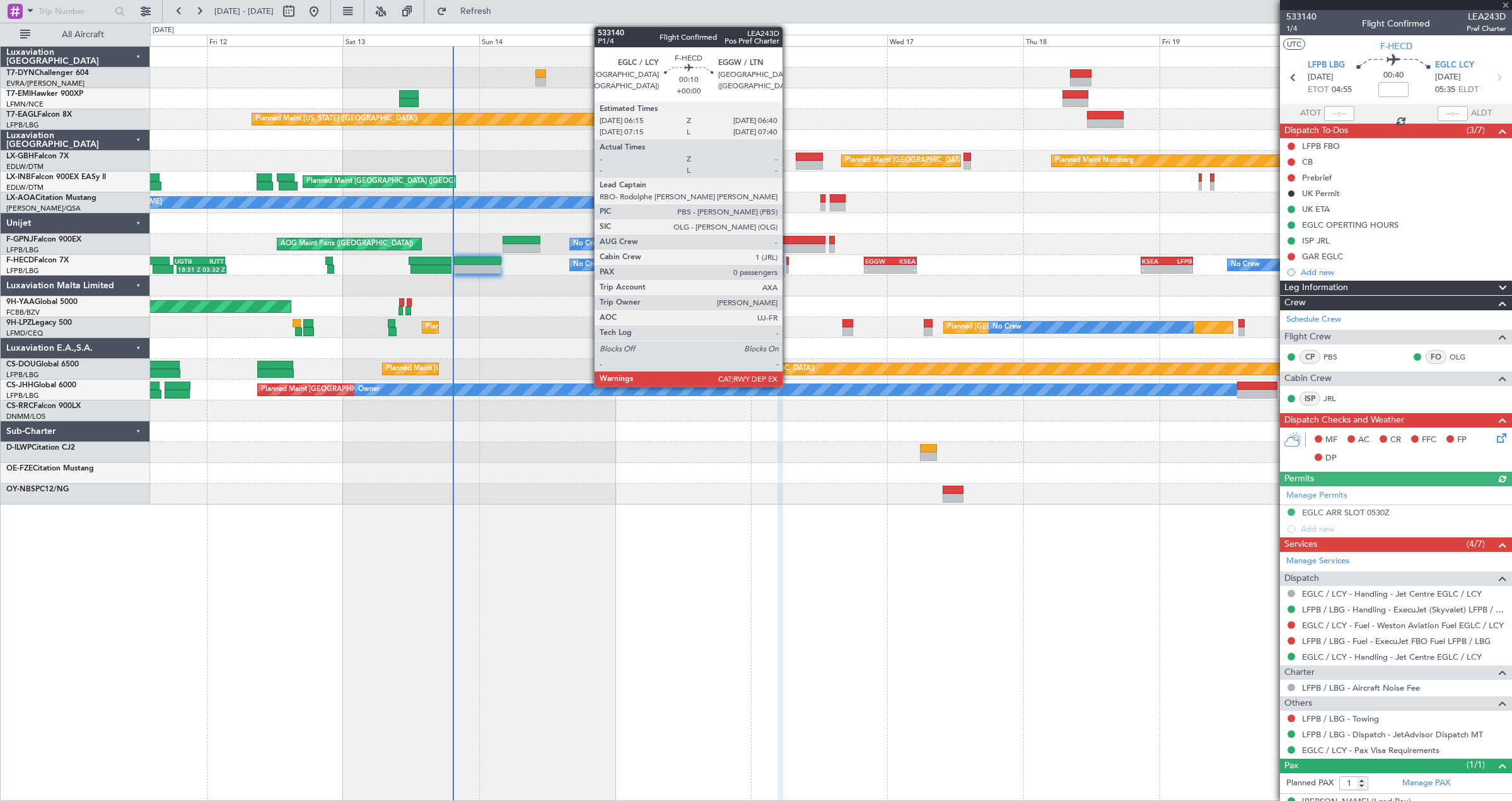
click at [788, 271] on div at bounding box center [787, 269] width 3 height 9
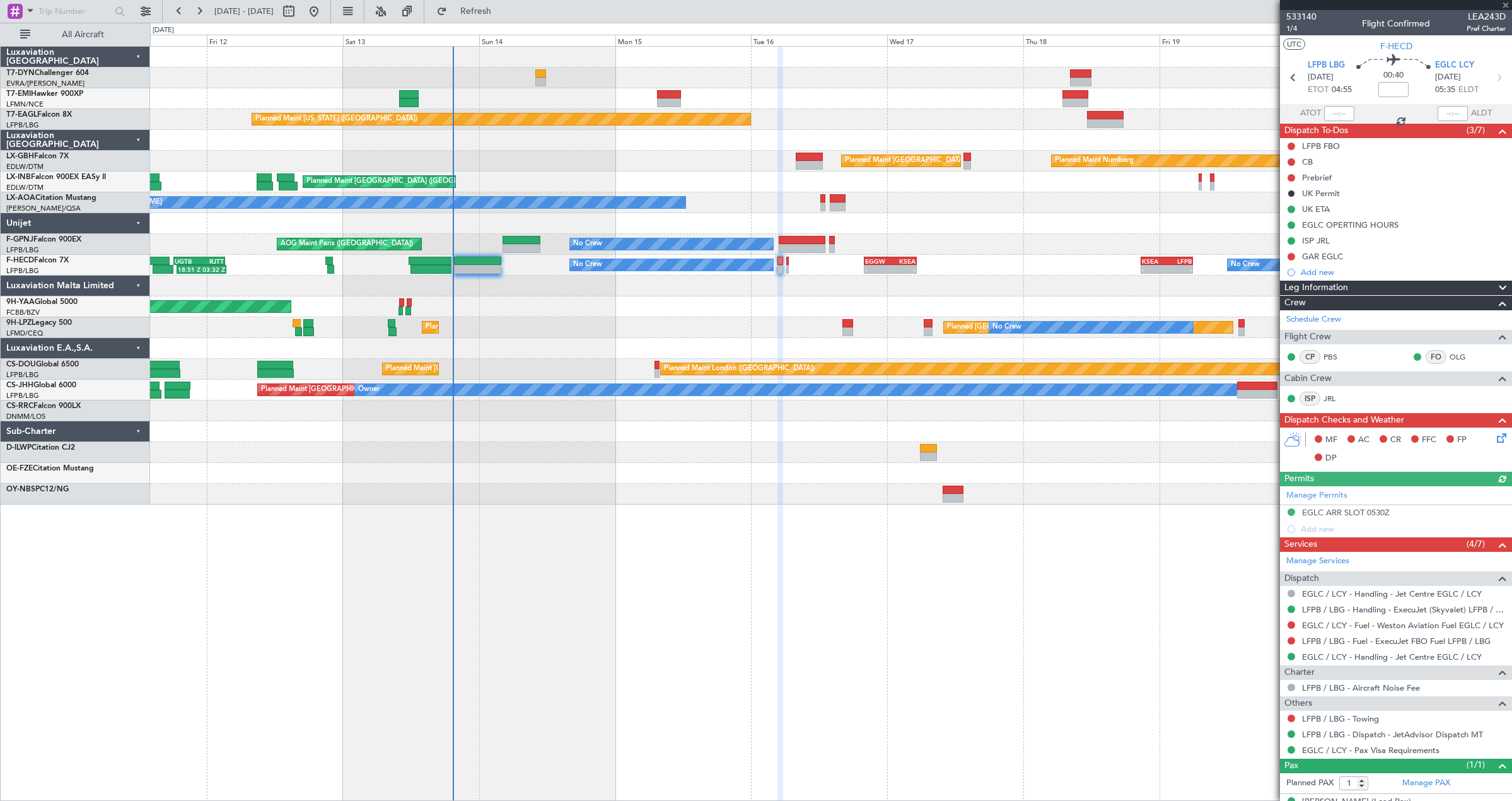
type input "0"
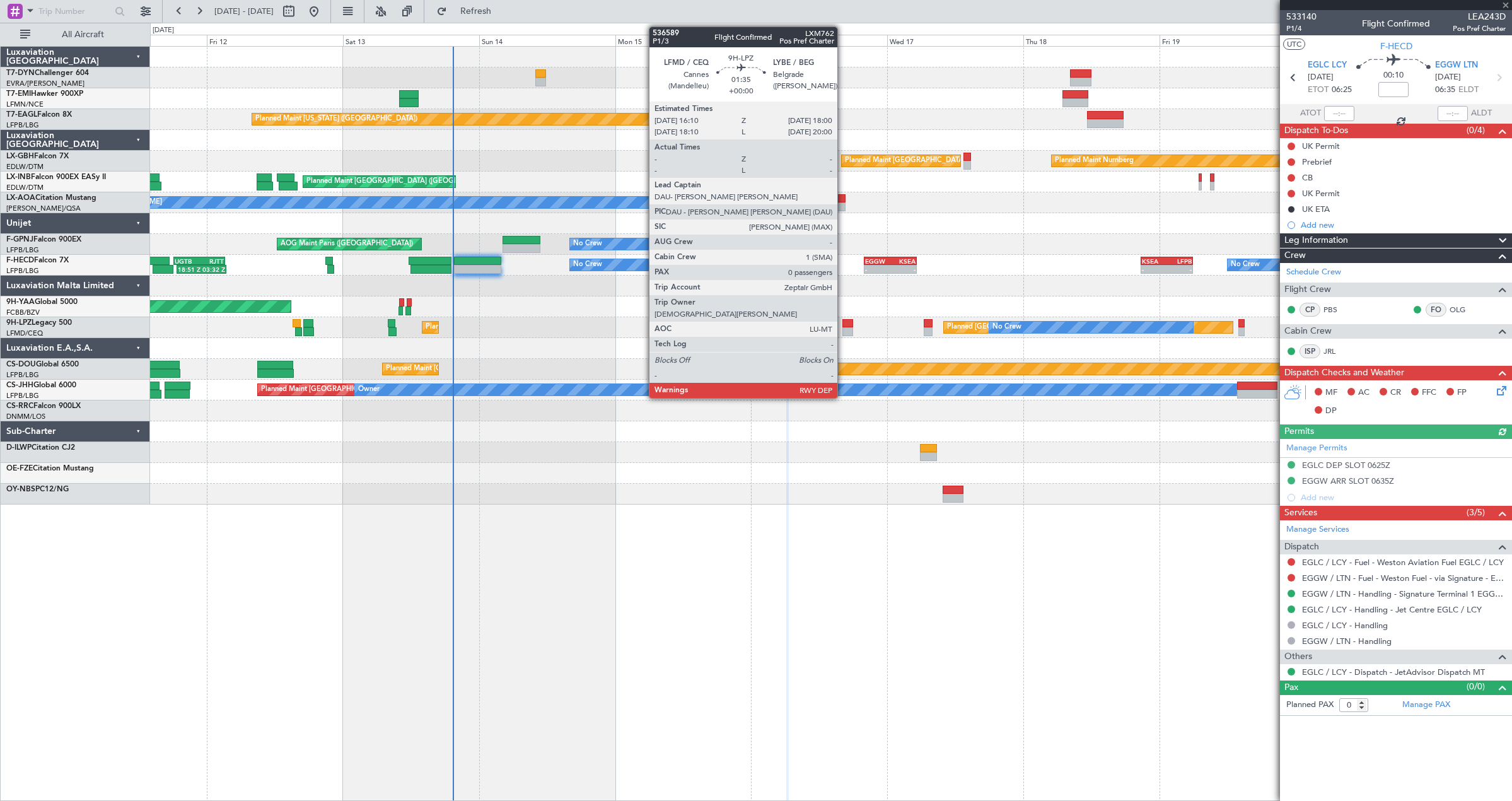
click at [843, 327] on div at bounding box center [848, 331] width 11 height 9
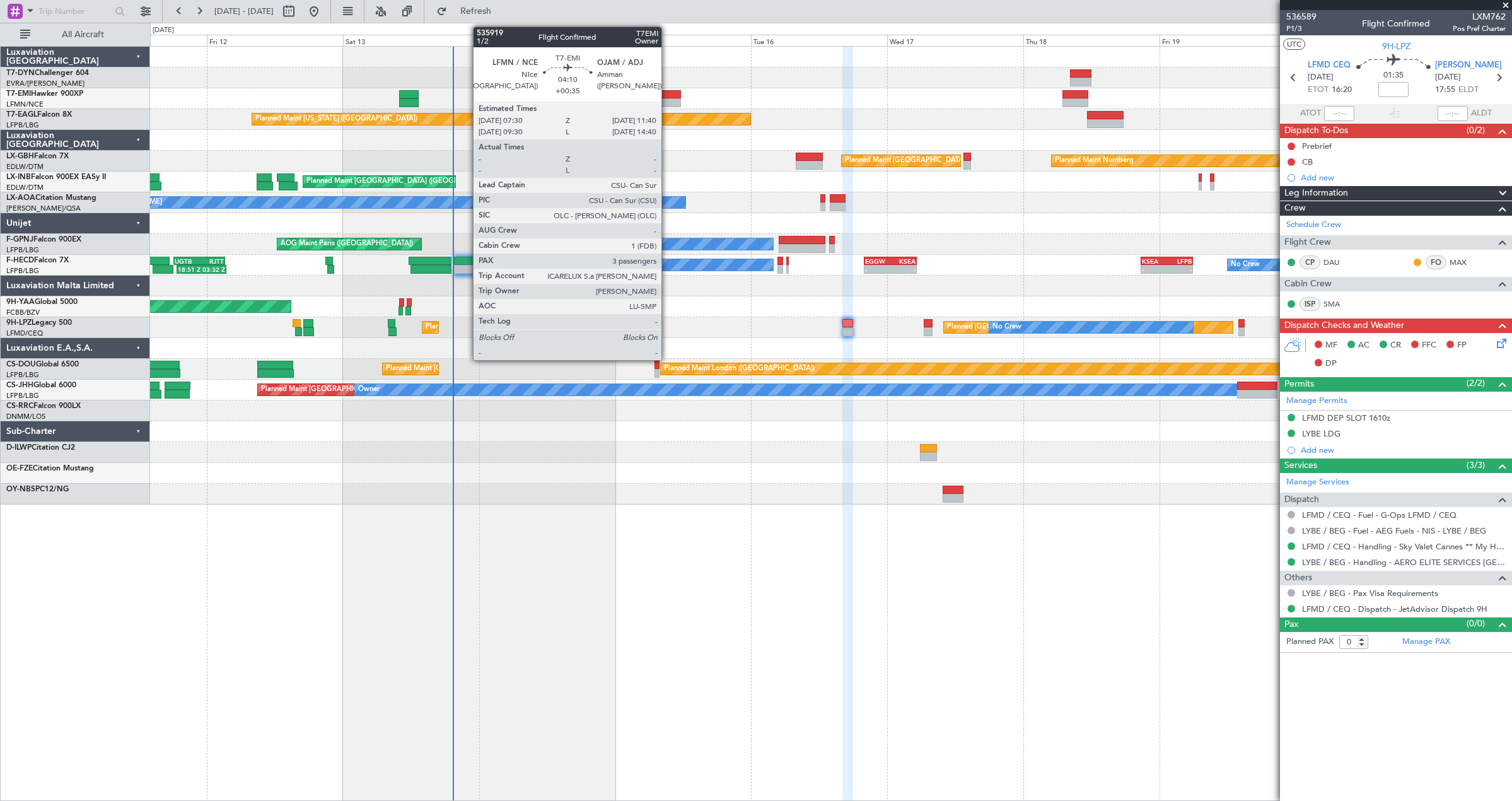
click at [667, 101] on div at bounding box center [668, 102] width 24 height 9
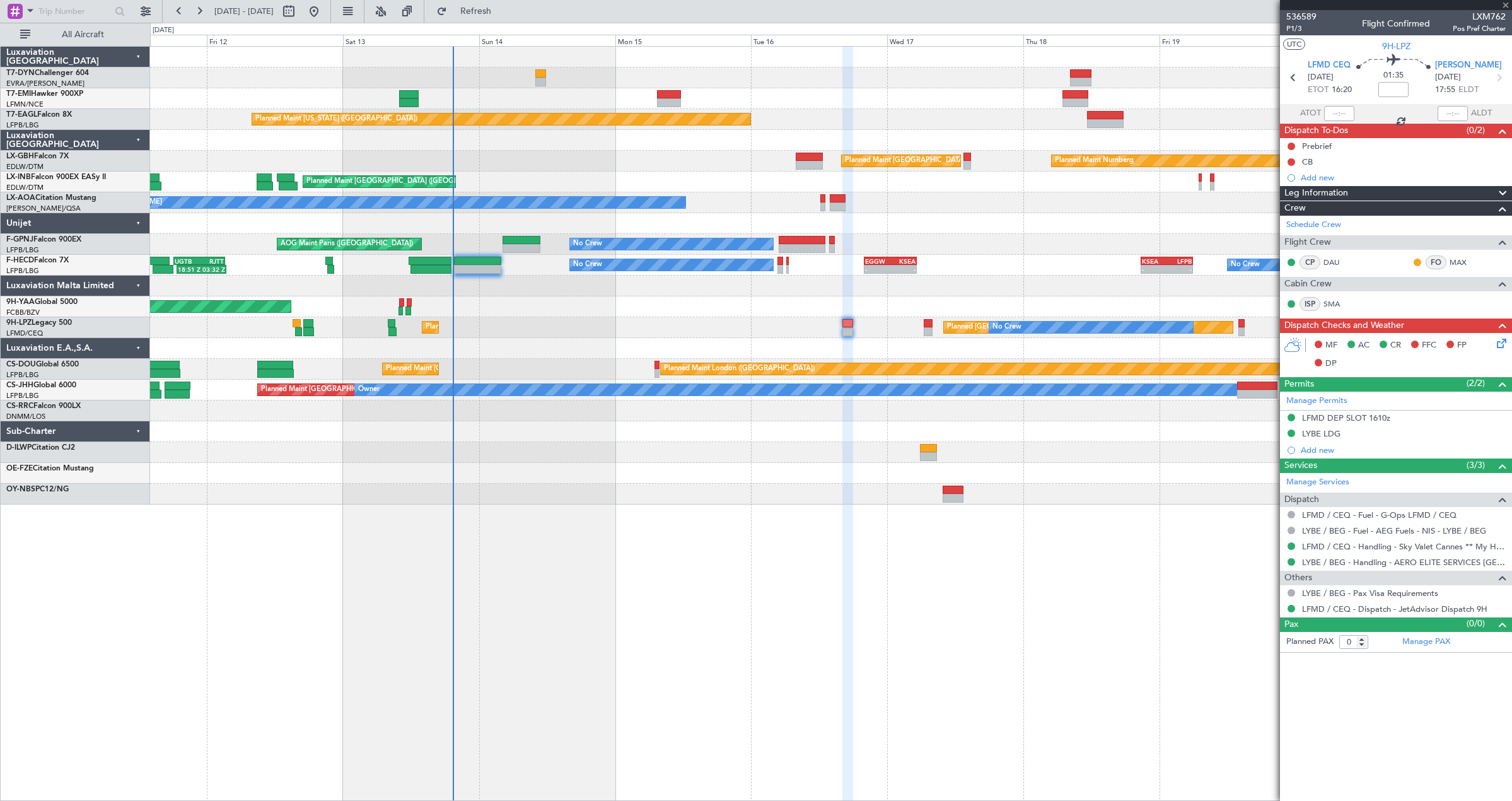
type input "+00:35"
type input "3"
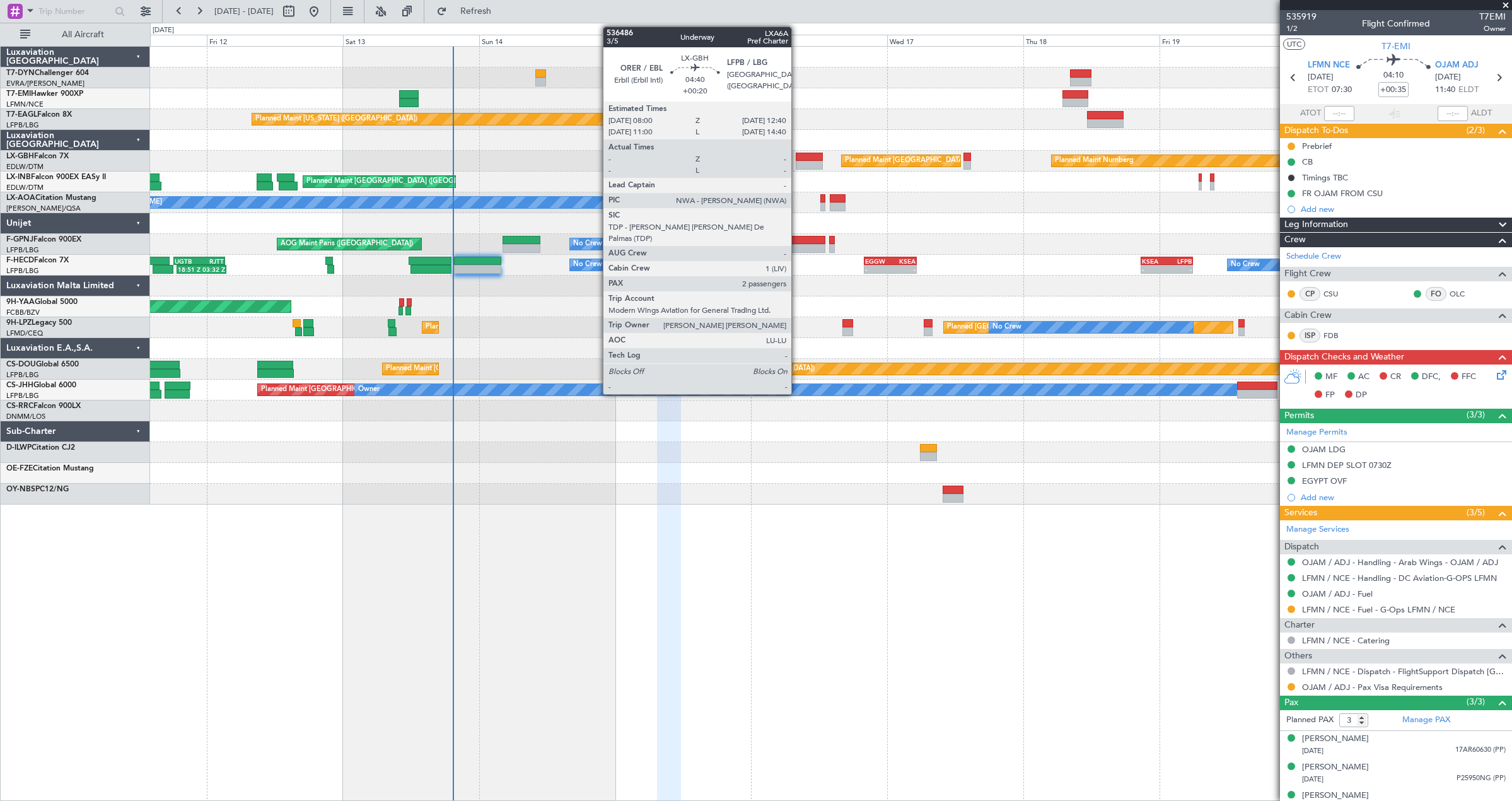
click at [802, 161] on div at bounding box center [808, 165] width 26 height 9
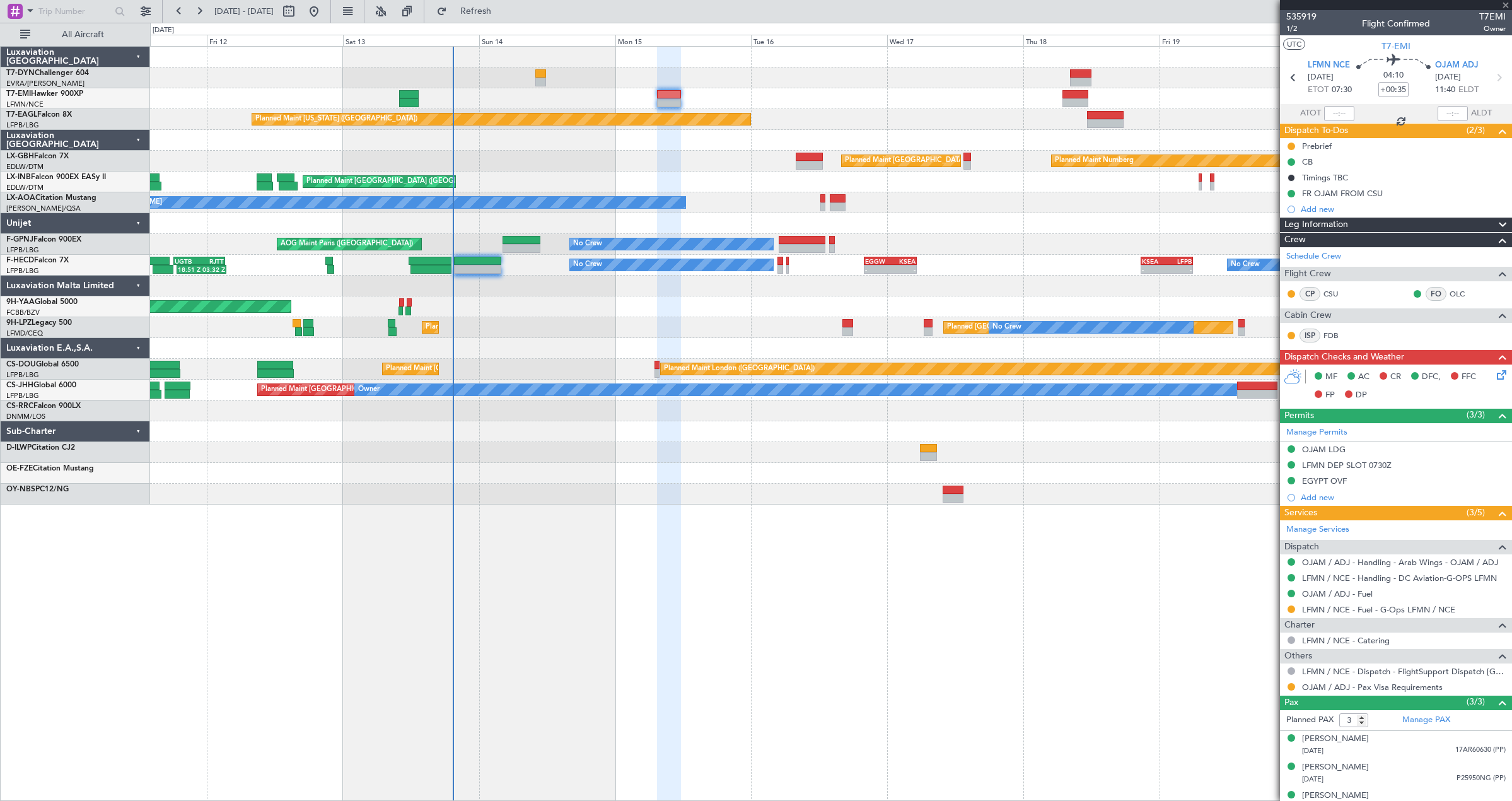
type input "+00:20"
type input "2"
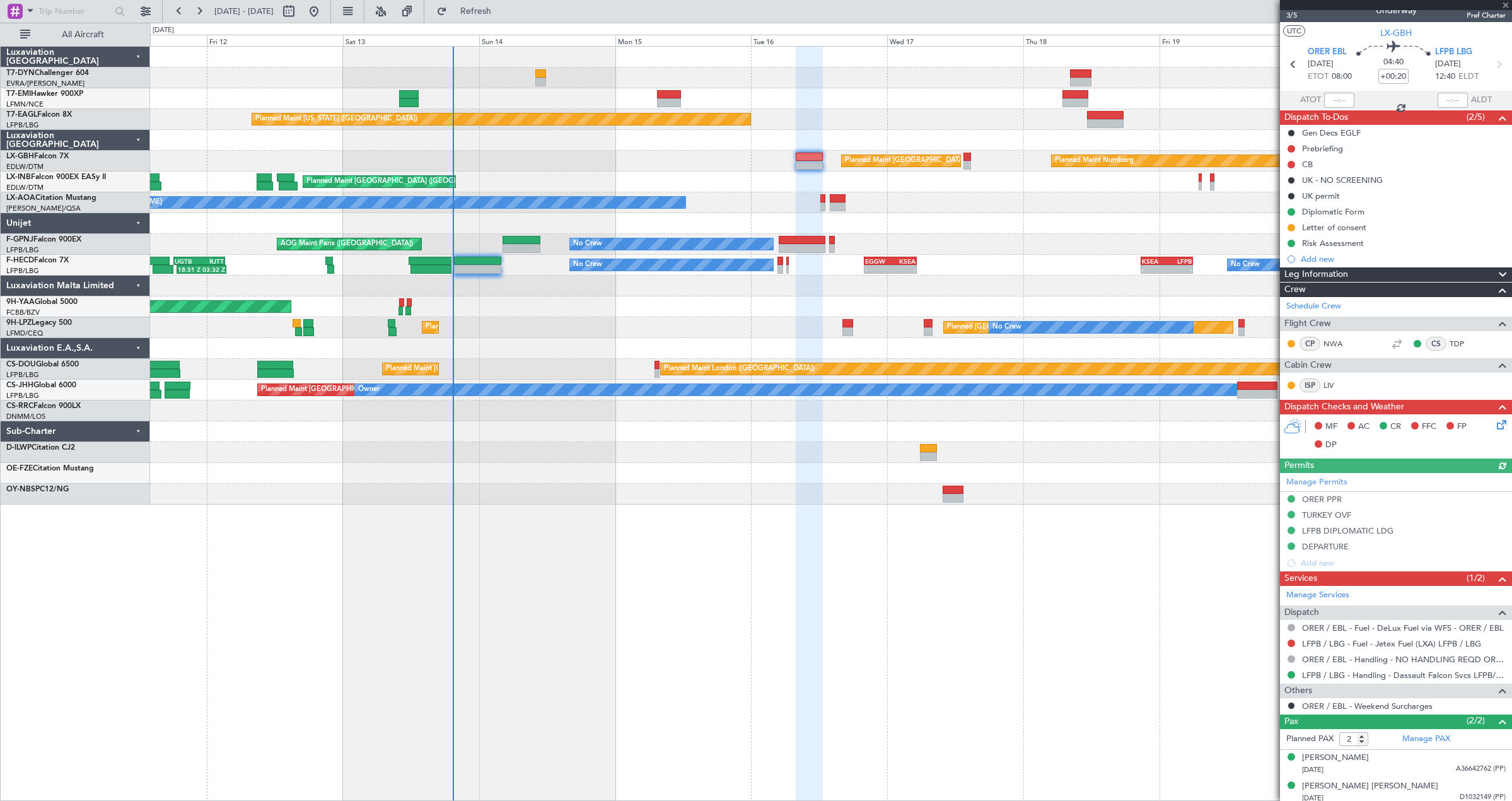
scroll to position [18, 0]
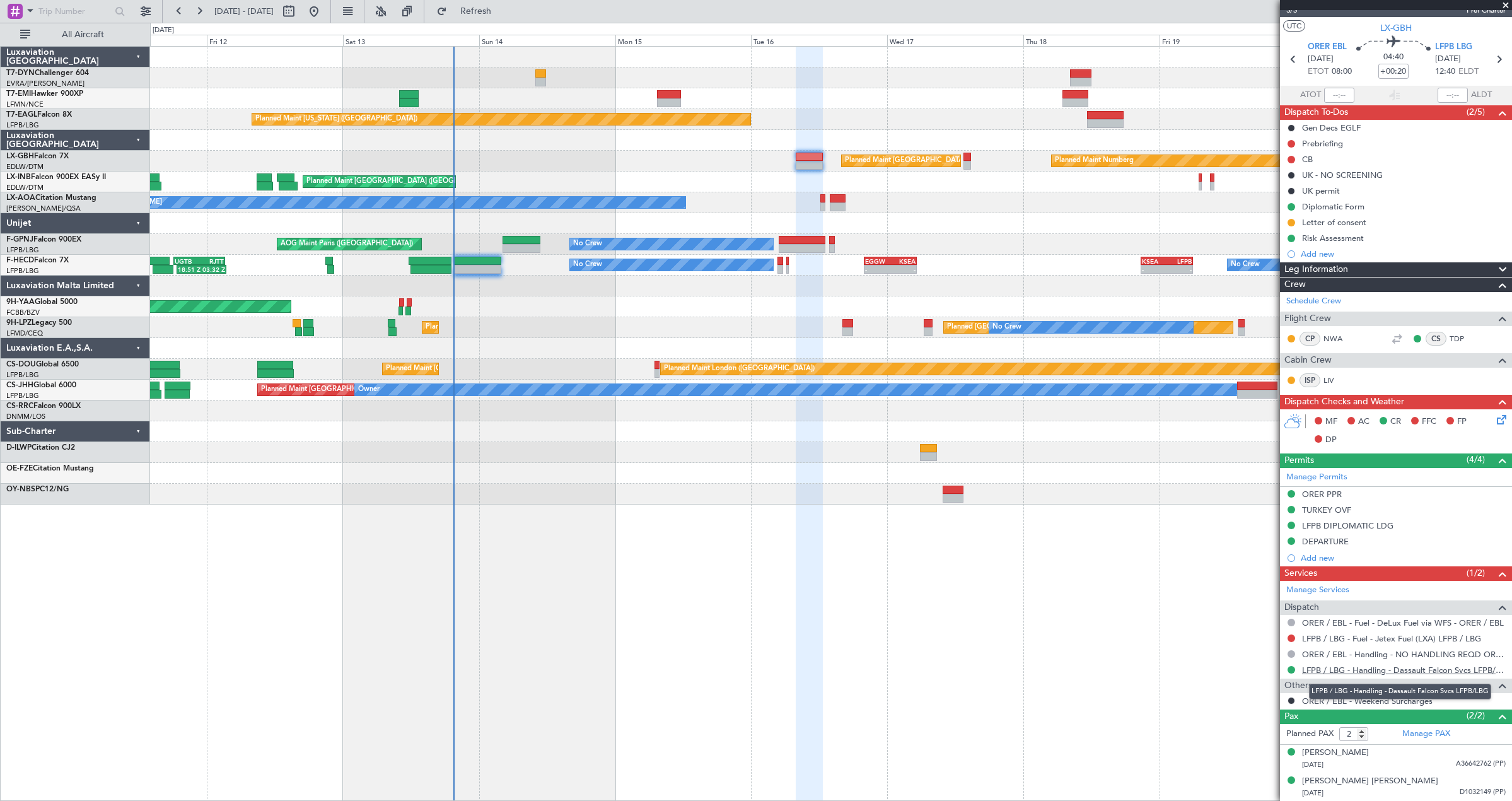
click at [1336, 667] on link "LFPB / LBG - Handling - Dassault Falcon Svcs LFPB/LBG" at bounding box center [1403, 670] width 204 height 11
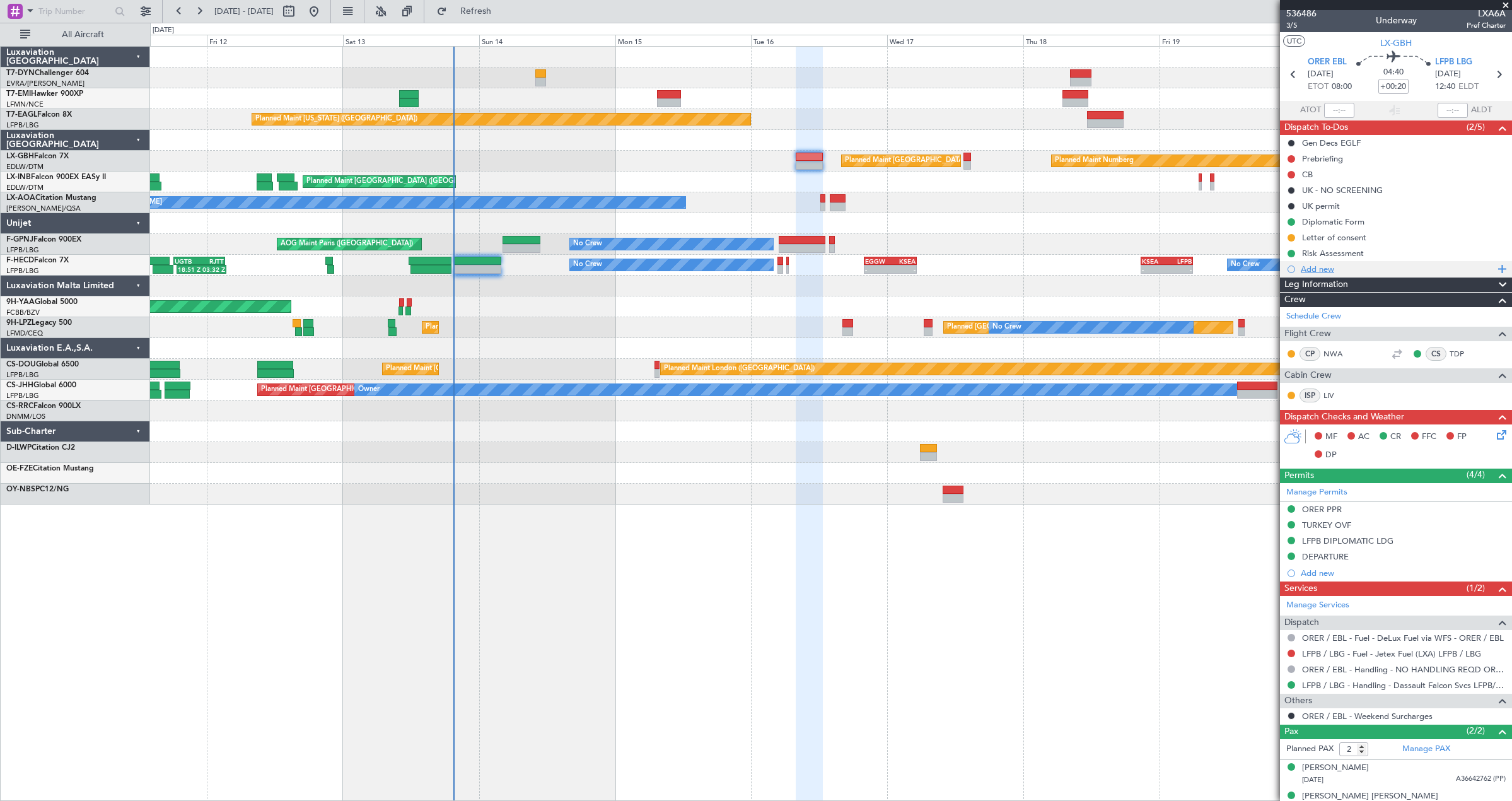
scroll to position [0, 0]
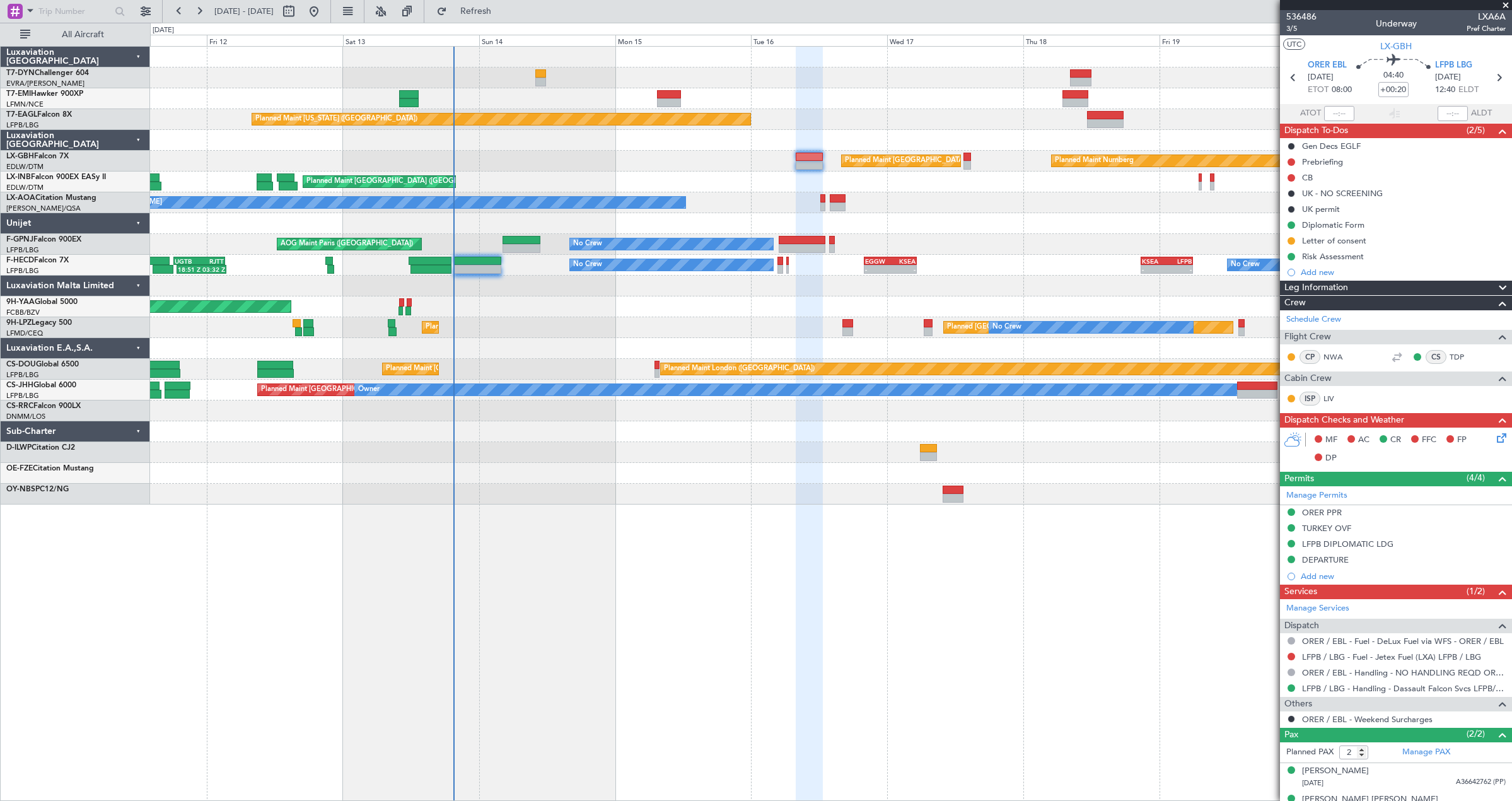
click at [1498, 437] on icon at bounding box center [1499, 435] width 10 height 10
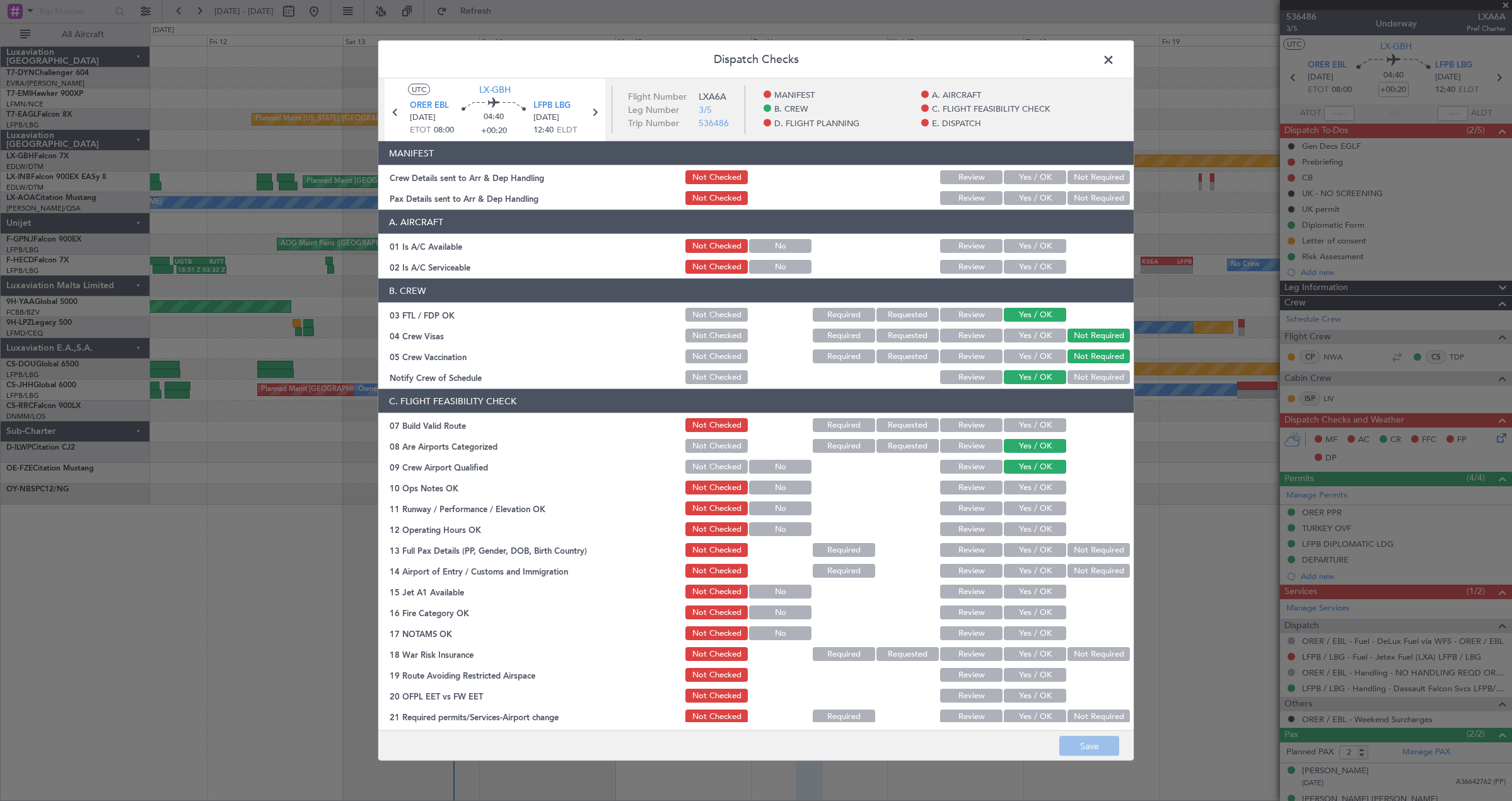
click at [1015, 171] on button "Yes / OK" at bounding box center [1035, 177] width 62 height 14
click at [1013, 195] on button "Yes / OK" at bounding box center [1035, 198] width 62 height 14
click at [1080, 745] on button "Save" at bounding box center [1089, 746] width 60 height 20
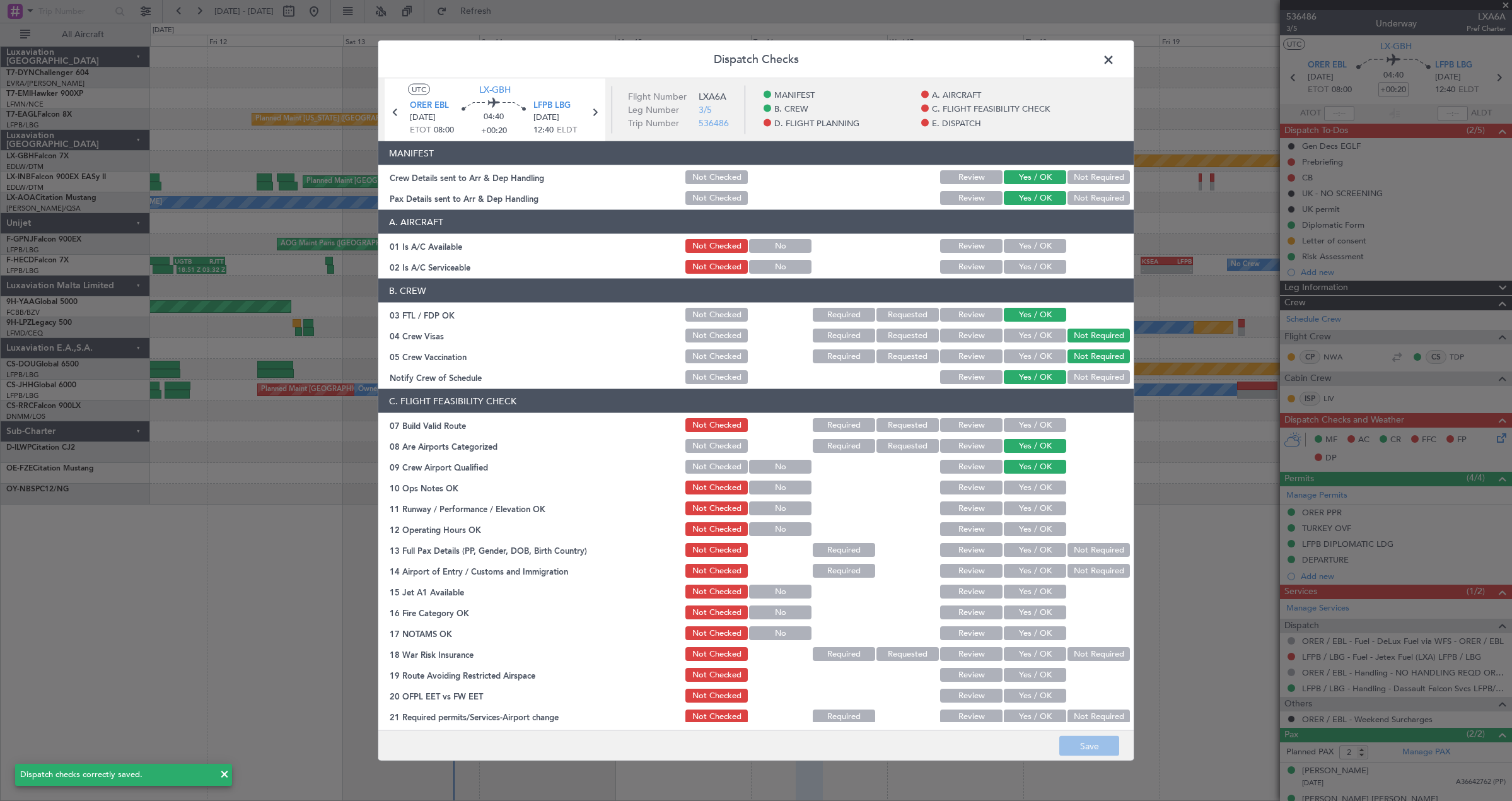
click at [1115, 65] on span at bounding box center [1115, 63] width 0 height 25
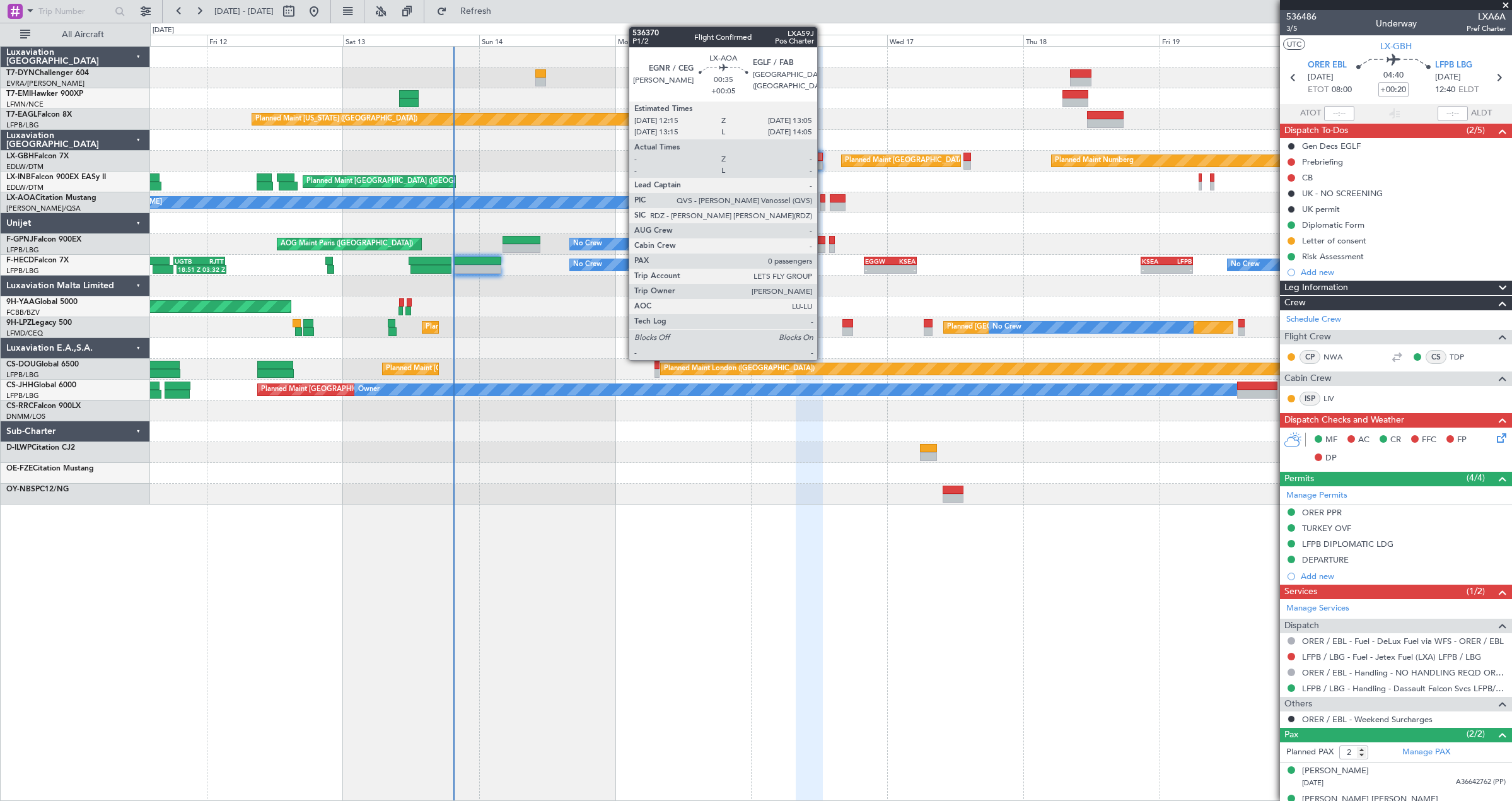
click at [823, 200] on div at bounding box center [822, 198] width 5 height 9
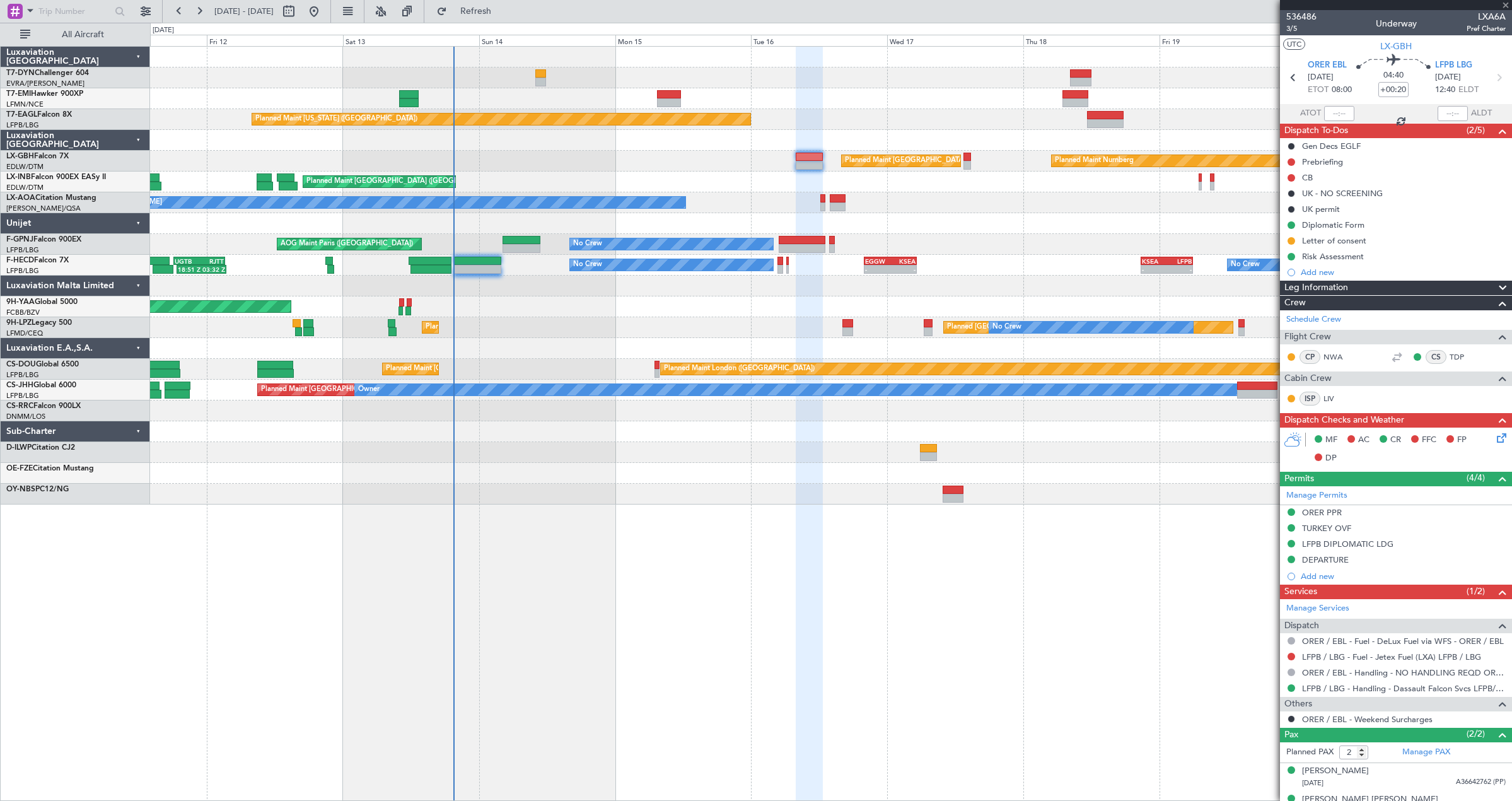
type input "+00:05"
type input "0"
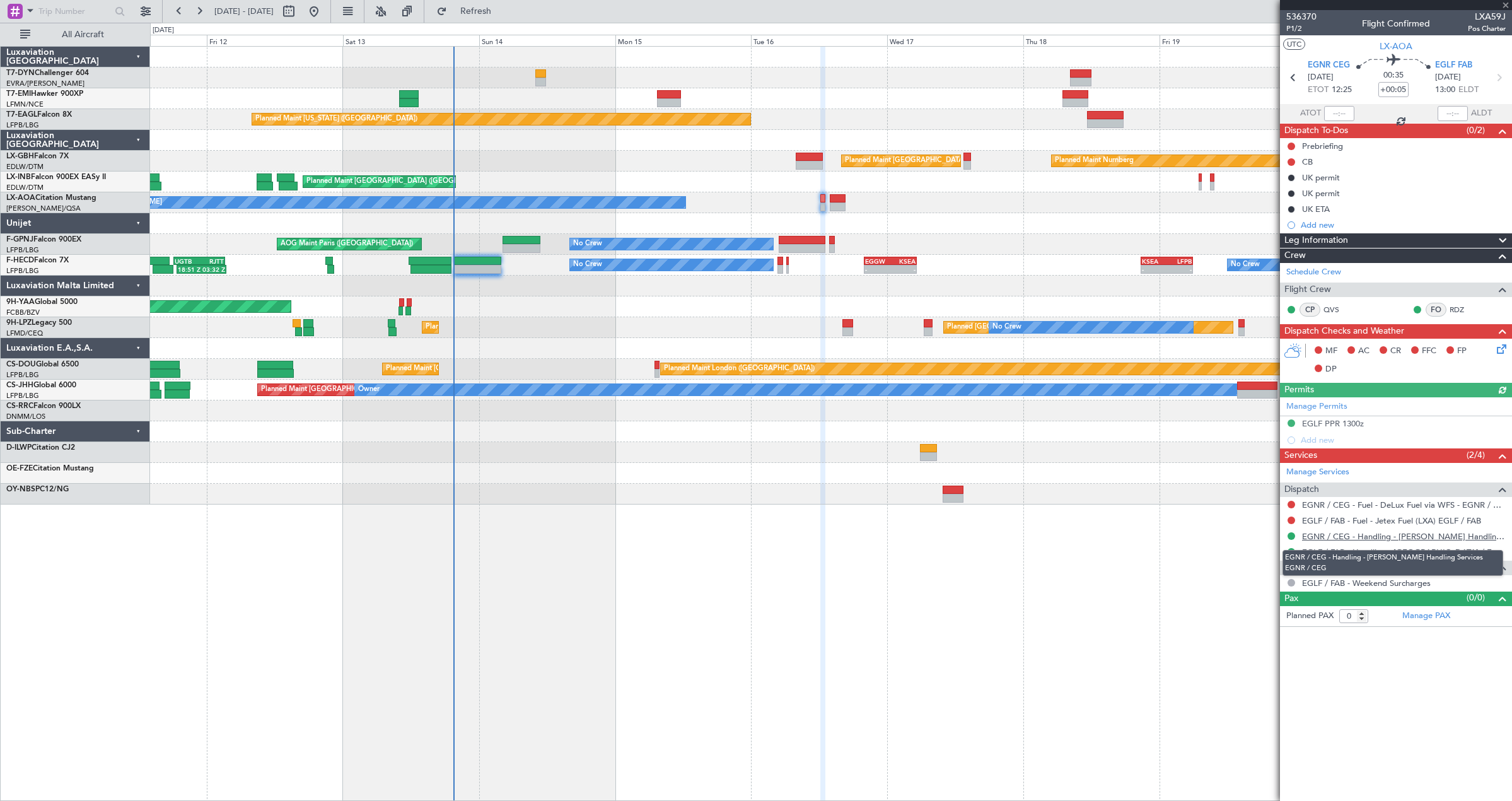
click at [1325, 532] on link "EGNR / CEG - Handling - Chester Handling Services EGNR / CEG" at bounding box center [1403, 536] width 204 height 11
click at [1337, 553] on link "EGLF / FAB - Handling - Farnborough Airport / EGLF / FAB" at bounding box center [1403, 552] width 204 height 11
click at [1496, 350] on icon at bounding box center [1499, 346] width 10 height 10
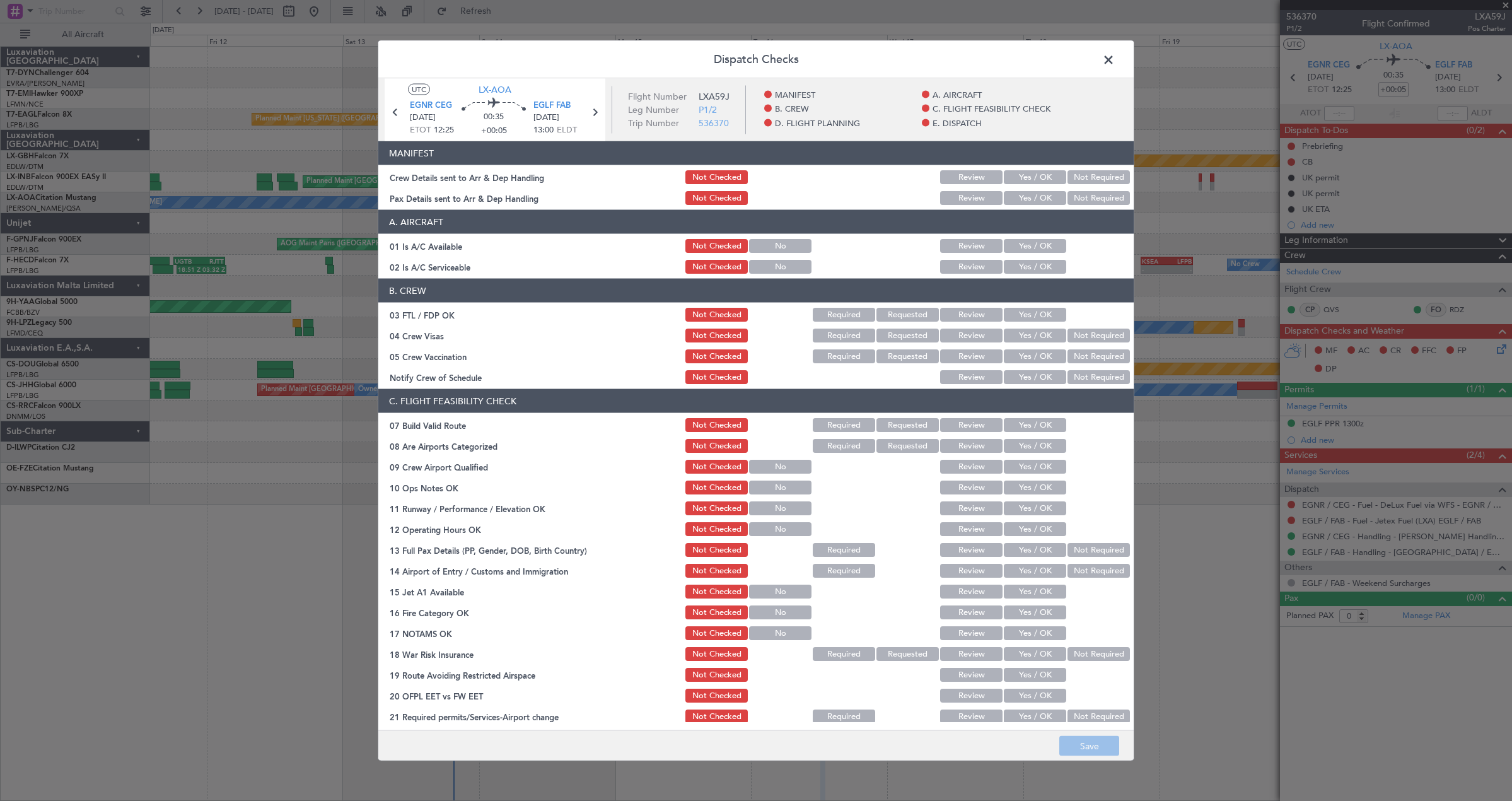
click at [1034, 171] on button "Yes / OK" at bounding box center [1035, 177] width 62 height 14
click at [1023, 196] on button "Yes / OK" at bounding box center [1035, 198] width 62 height 14
click at [1081, 750] on button "Save" at bounding box center [1089, 746] width 60 height 20
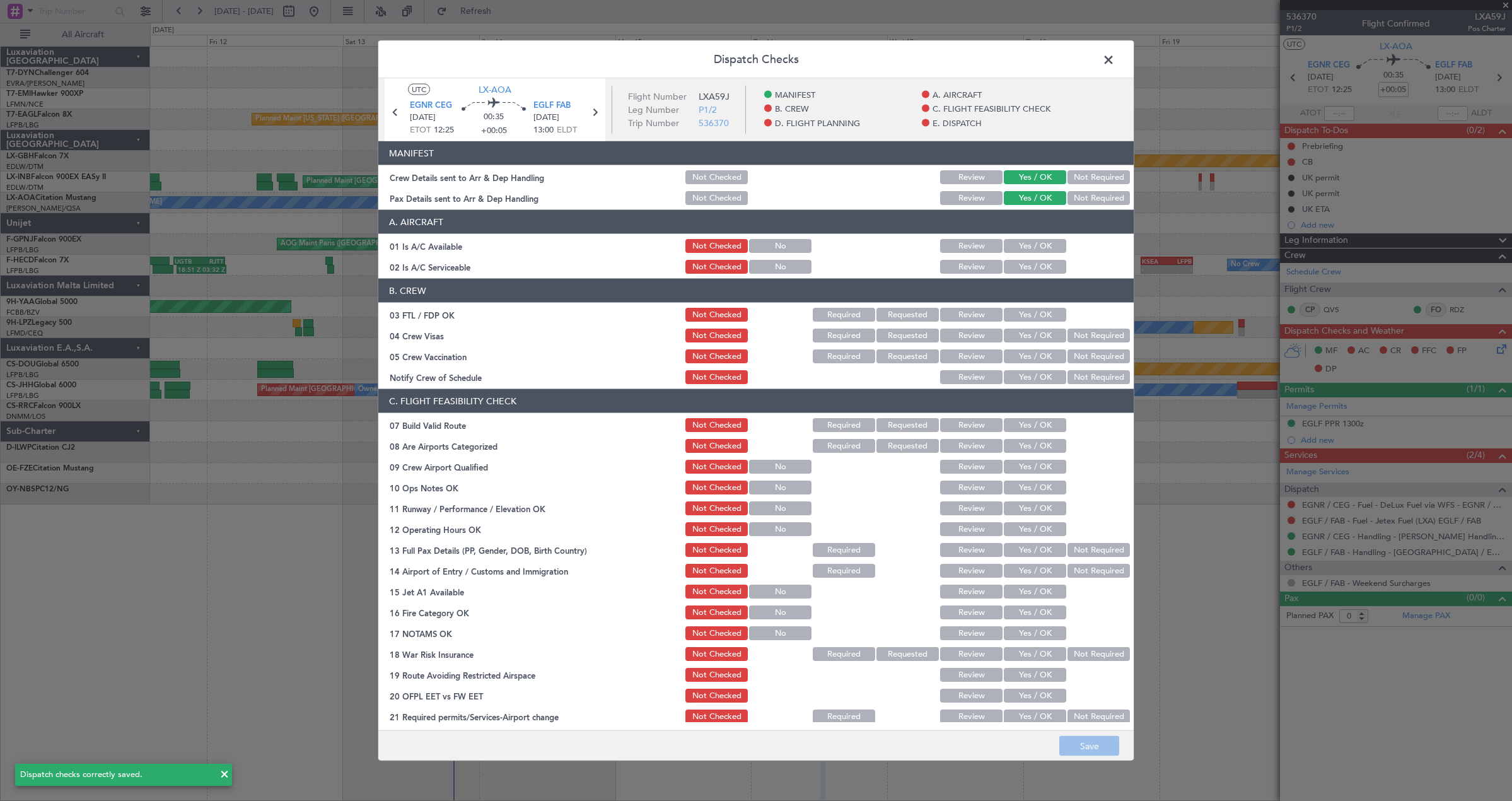
click at [1115, 55] on span at bounding box center [1115, 63] width 0 height 25
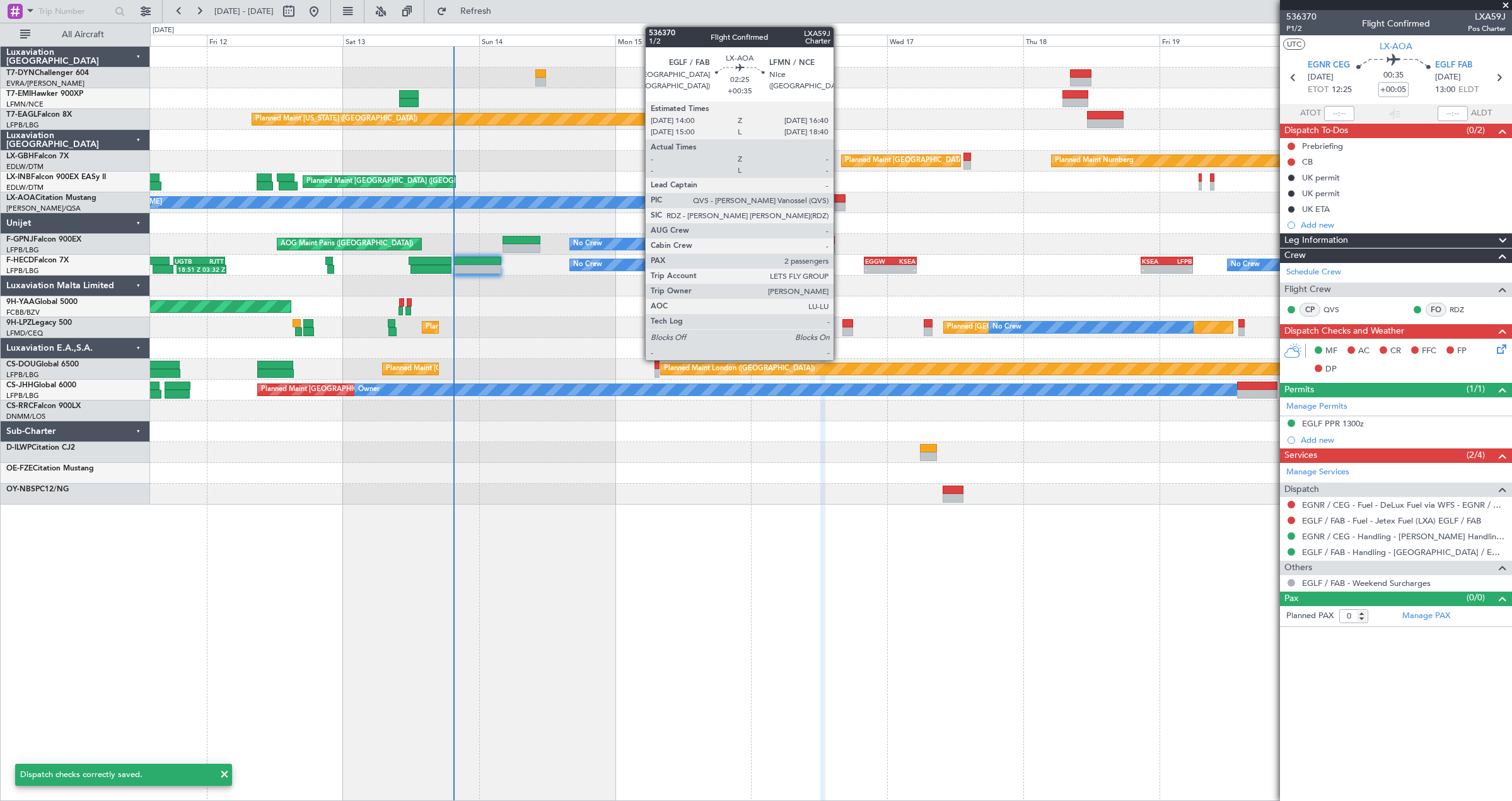
click at [841, 198] on div at bounding box center [837, 198] width 15 height 9
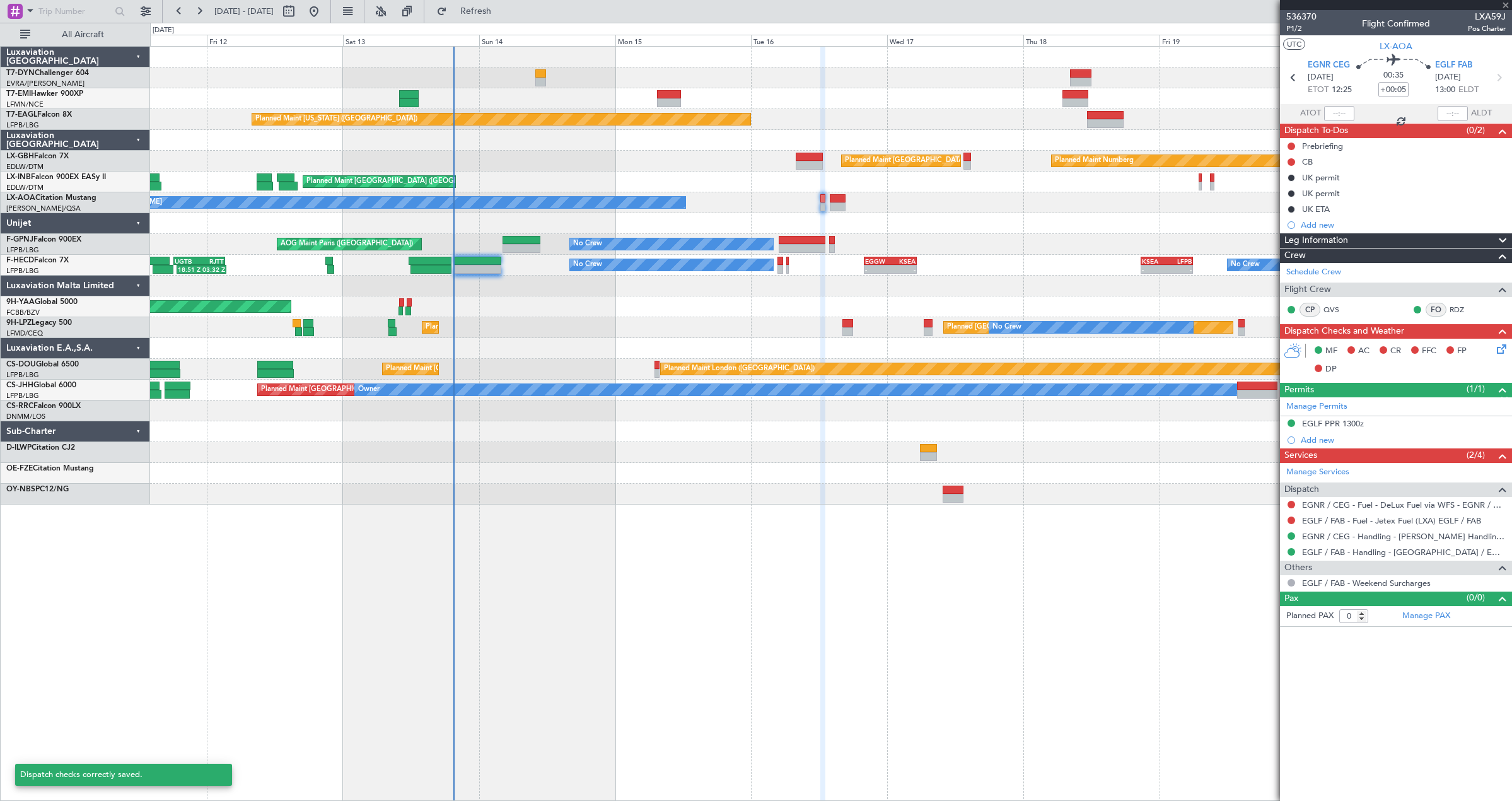
click at [841, 198] on div at bounding box center [837, 198] width 15 height 9
type input "+00:35"
type input "2"
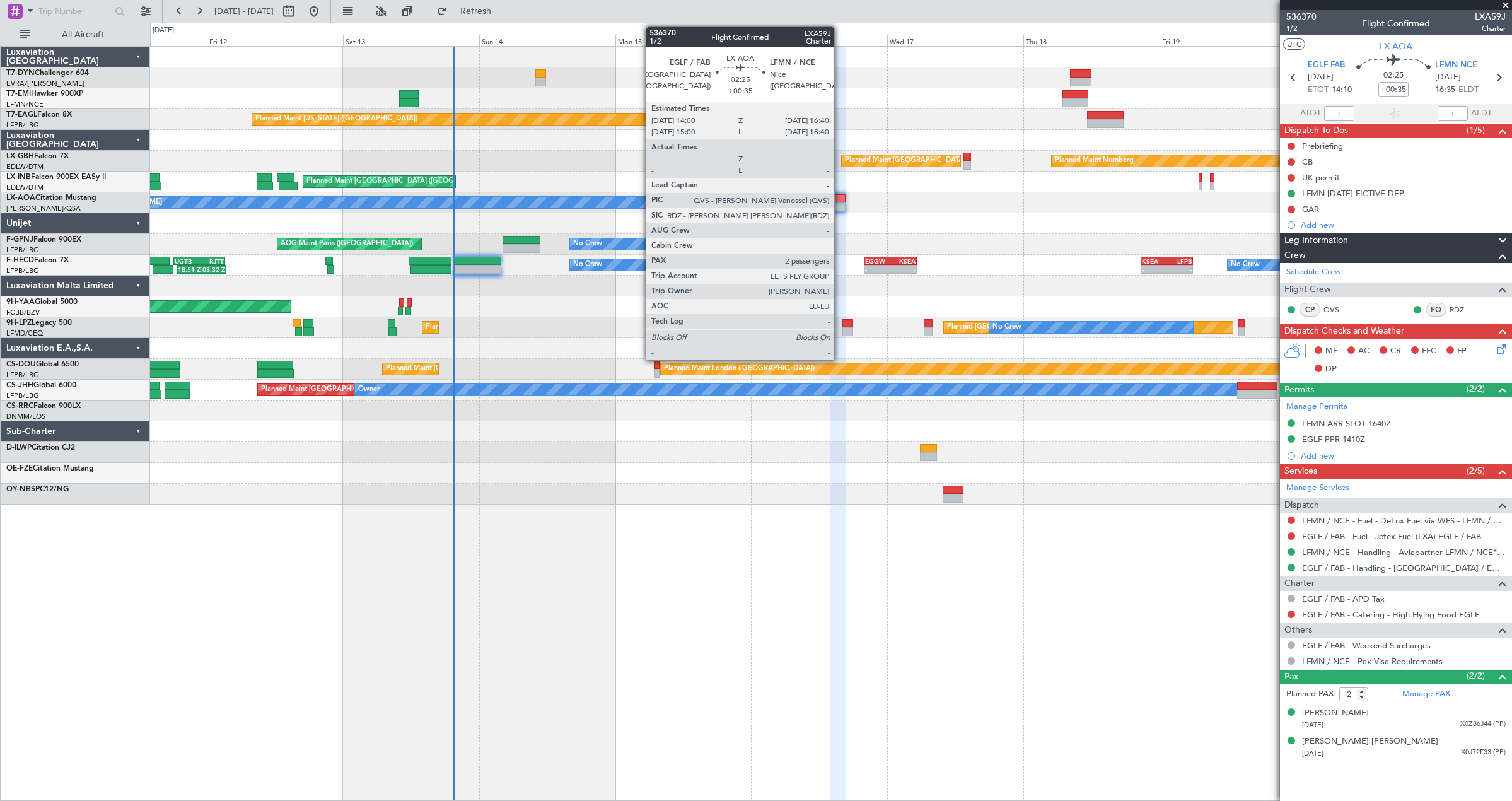
click at [840, 199] on div at bounding box center [837, 198] width 15 height 9
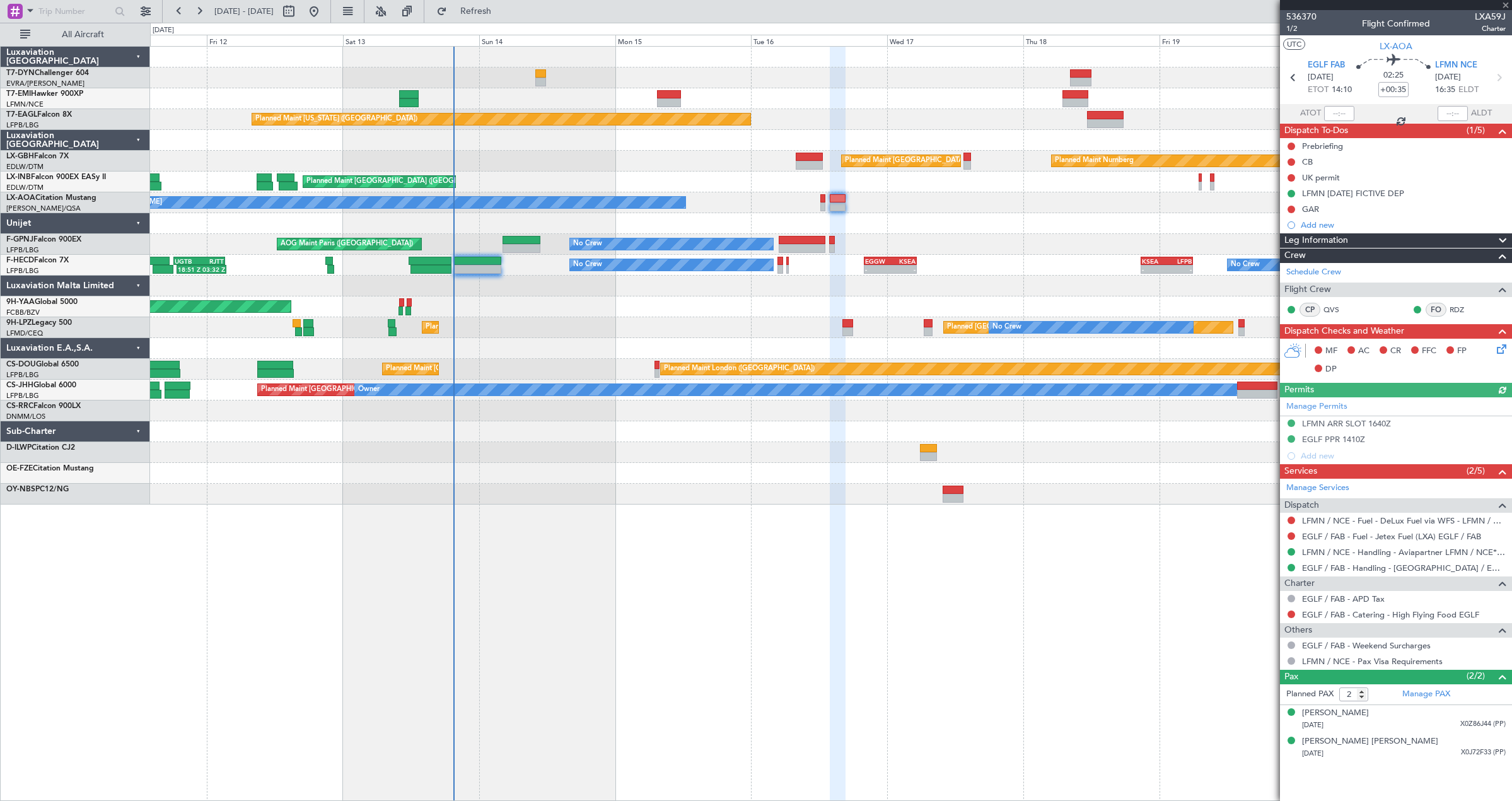
click at [1496, 348] on icon at bounding box center [1499, 346] width 10 height 10
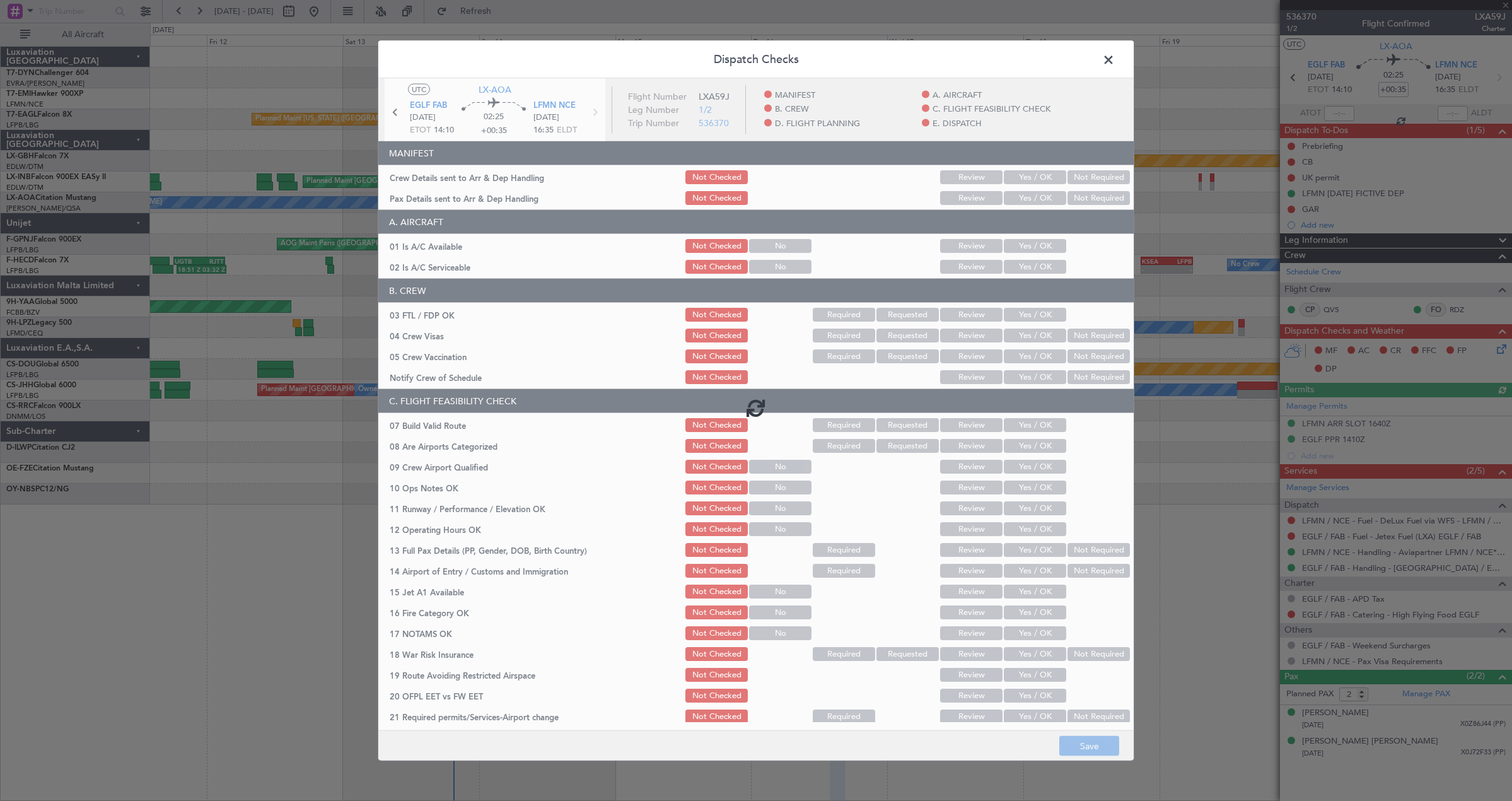
click at [1022, 171] on div at bounding box center [756, 407] width 755 height 656
click at [1021, 175] on div at bounding box center [756, 407] width 755 height 656
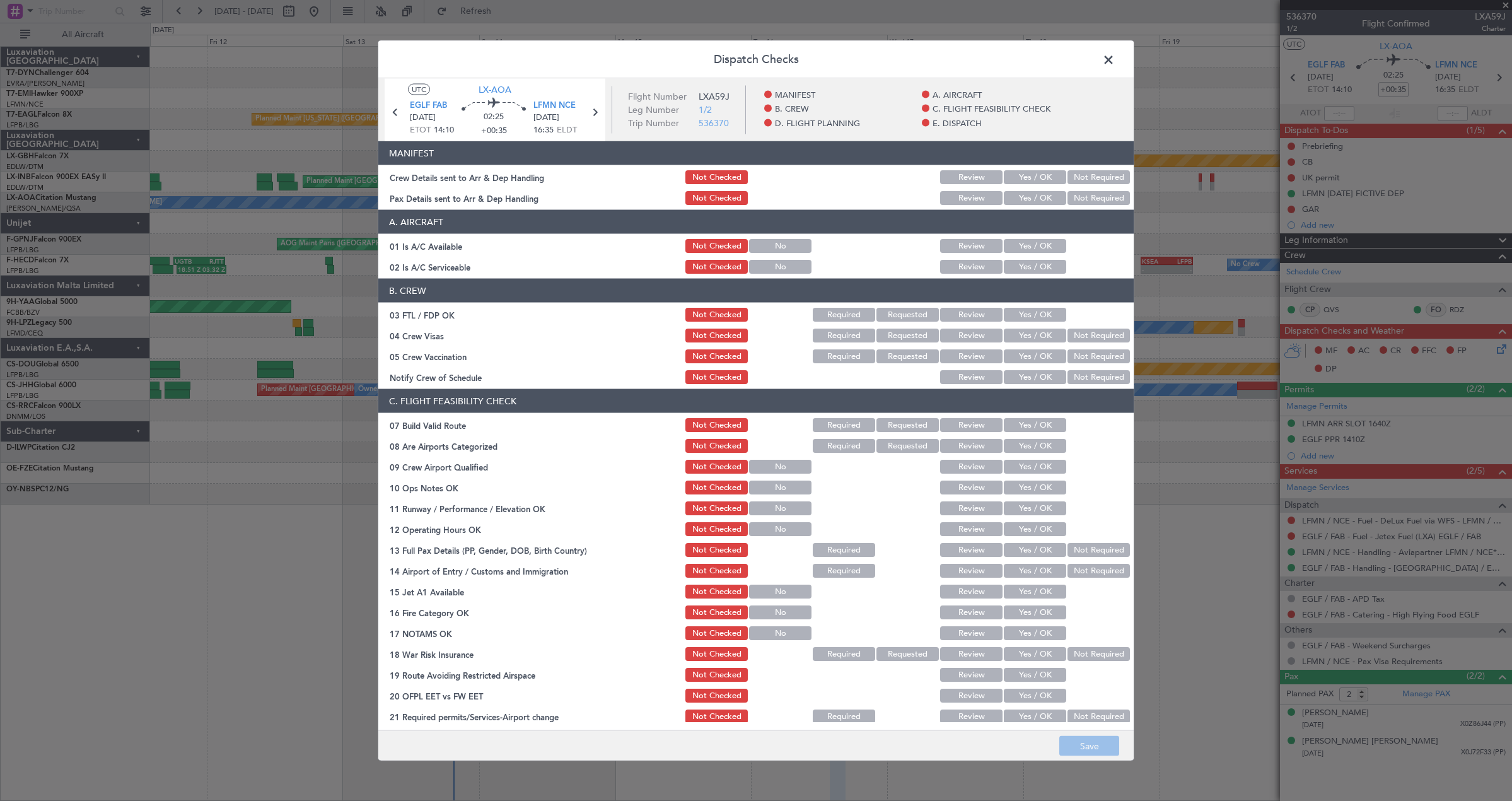
click at [1021, 175] on button "Yes / OK" at bounding box center [1035, 177] width 62 height 14
click at [1018, 199] on button "Yes / OK" at bounding box center [1035, 198] width 62 height 14
click at [1082, 741] on button "Save" at bounding box center [1089, 746] width 60 height 20
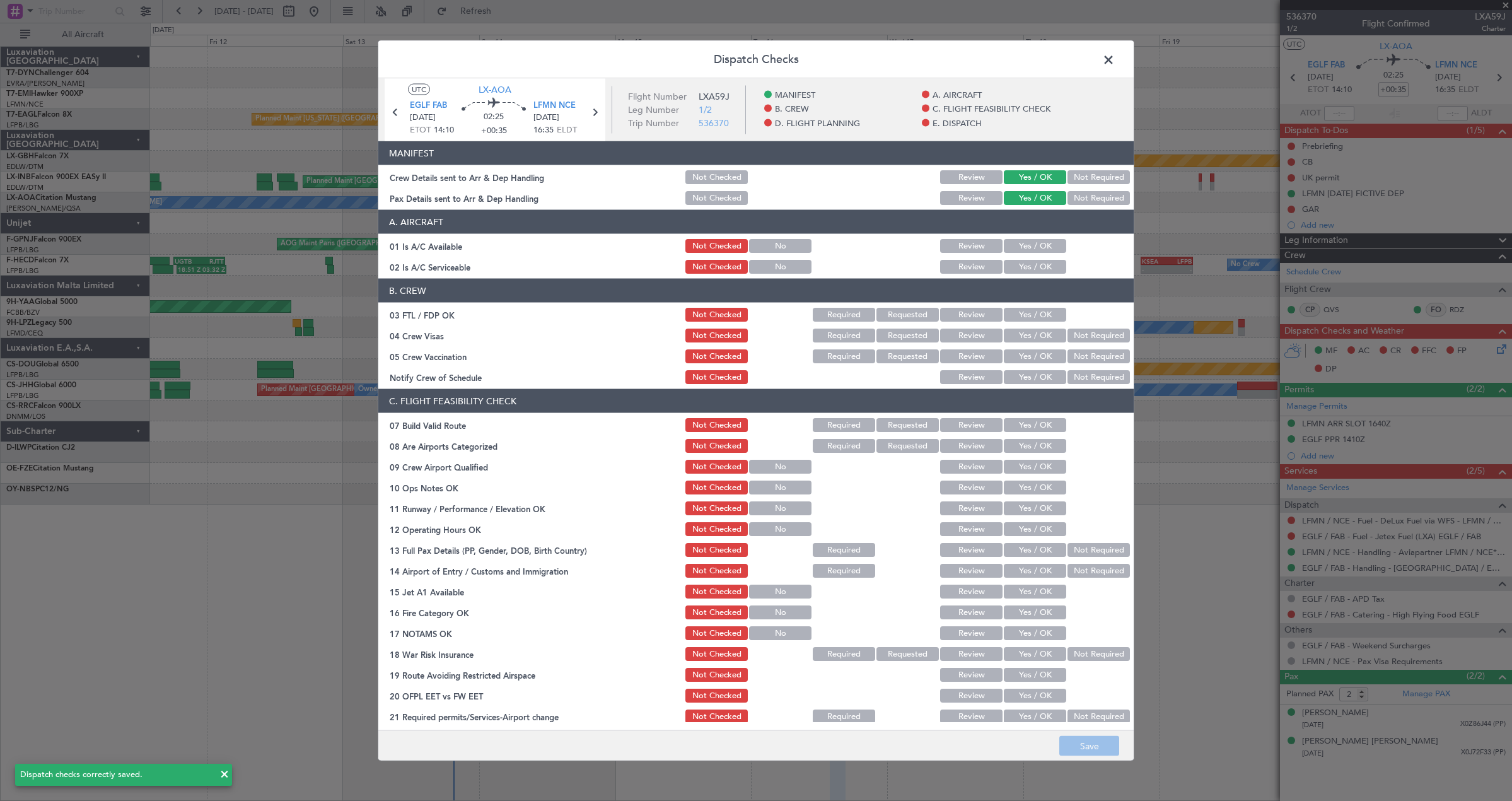
click at [1115, 58] on span at bounding box center [1115, 63] width 0 height 25
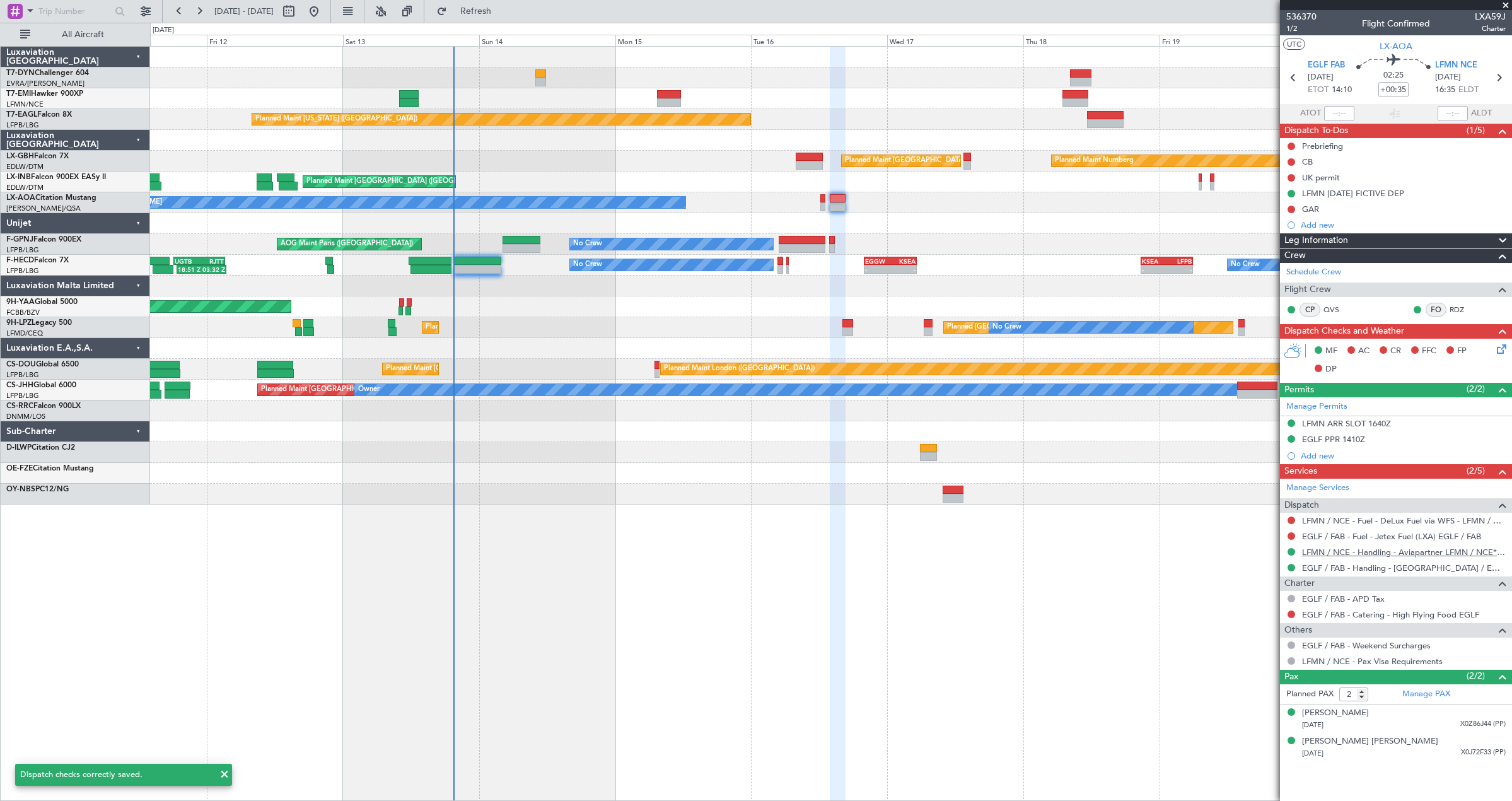
click at [1348, 549] on link "LFMN / NCE - Handling - Aviapartner LFMN / NCE*****MY HANDLING****" at bounding box center [1403, 552] width 204 height 11
click at [1503, 348] on icon at bounding box center [1499, 346] width 10 height 10
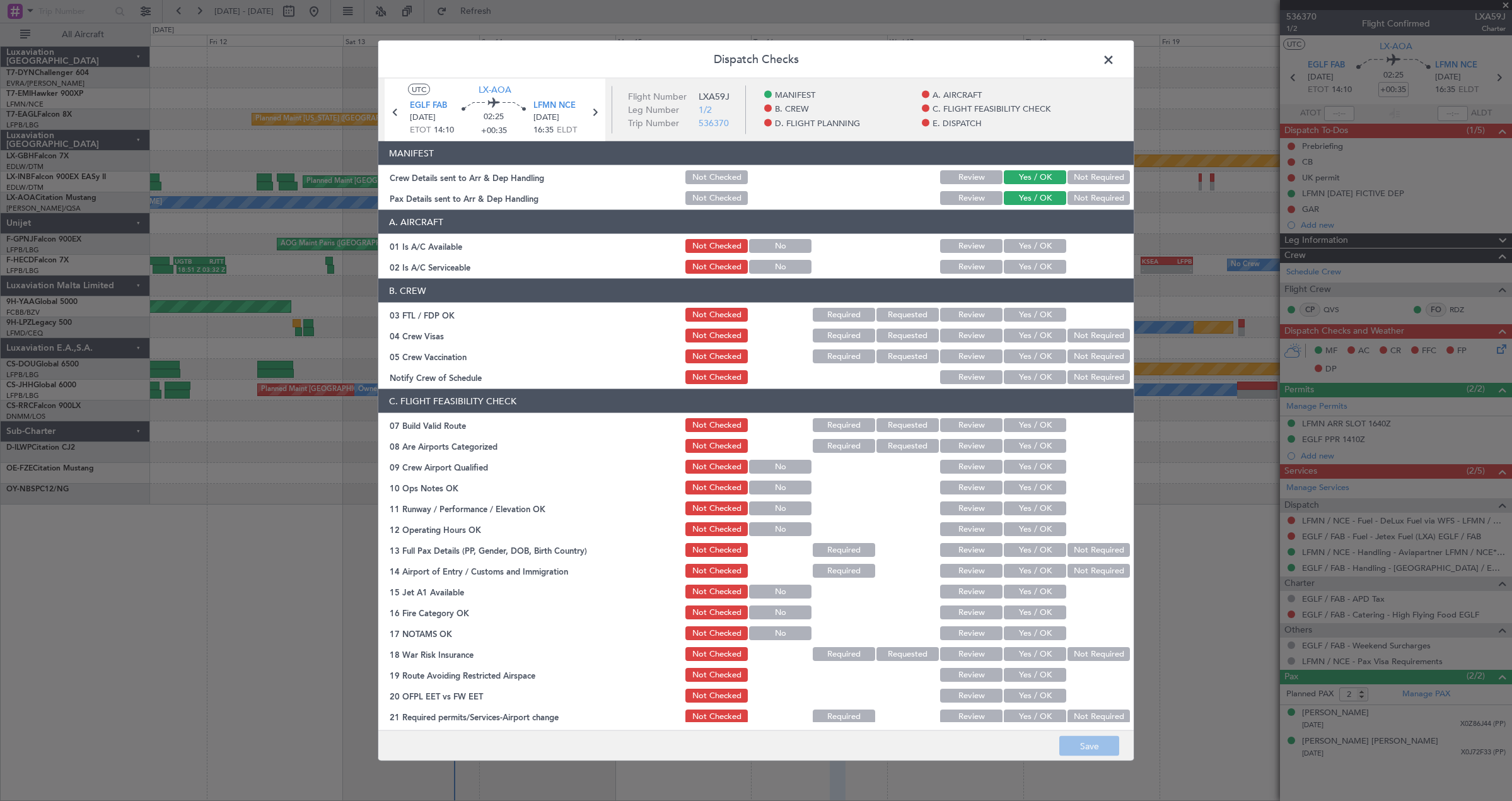
click at [1115, 60] on span at bounding box center [1115, 63] width 0 height 25
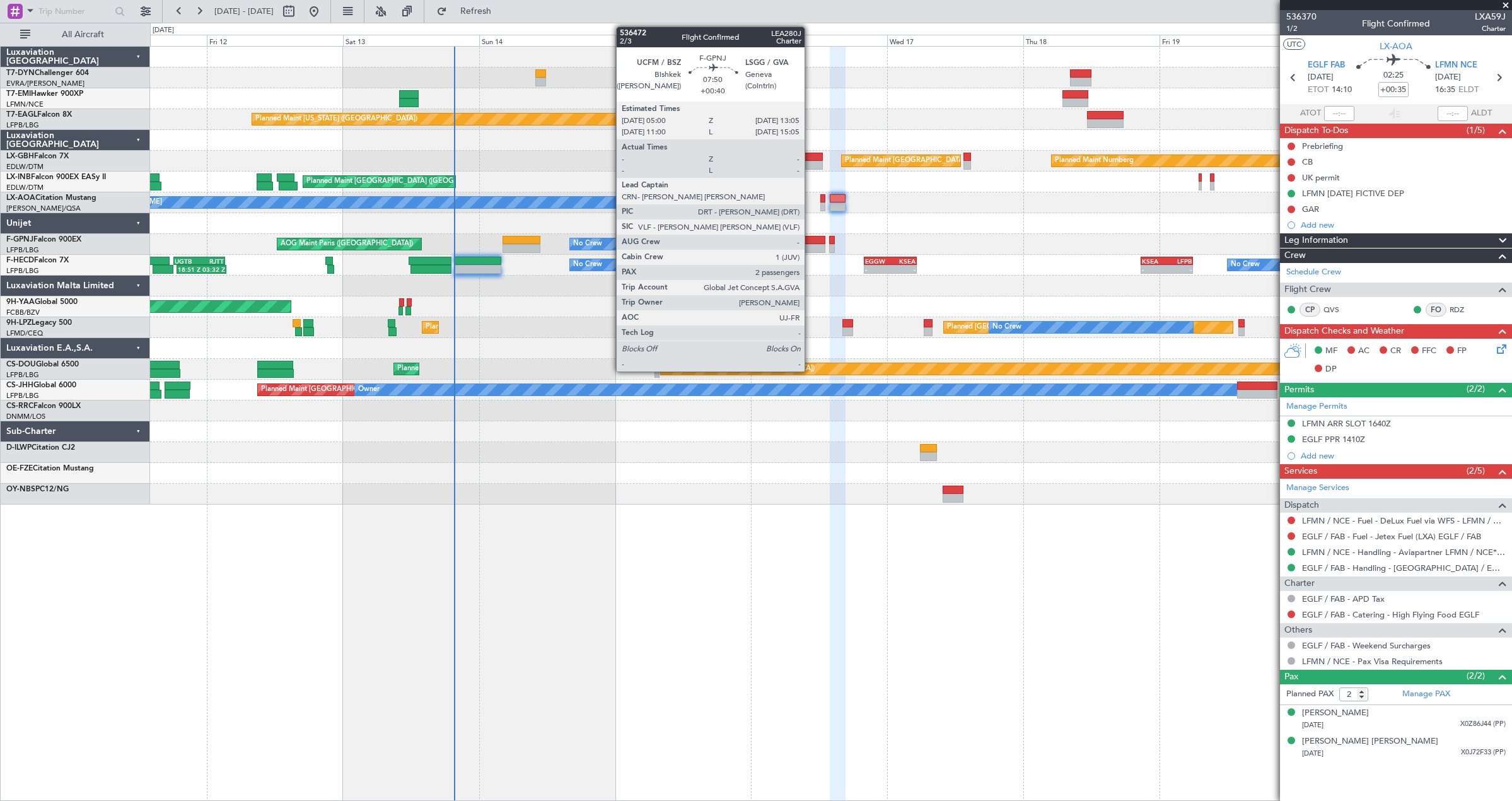
click at [810, 245] on div at bounding box center [802, 248] width 46 height 9
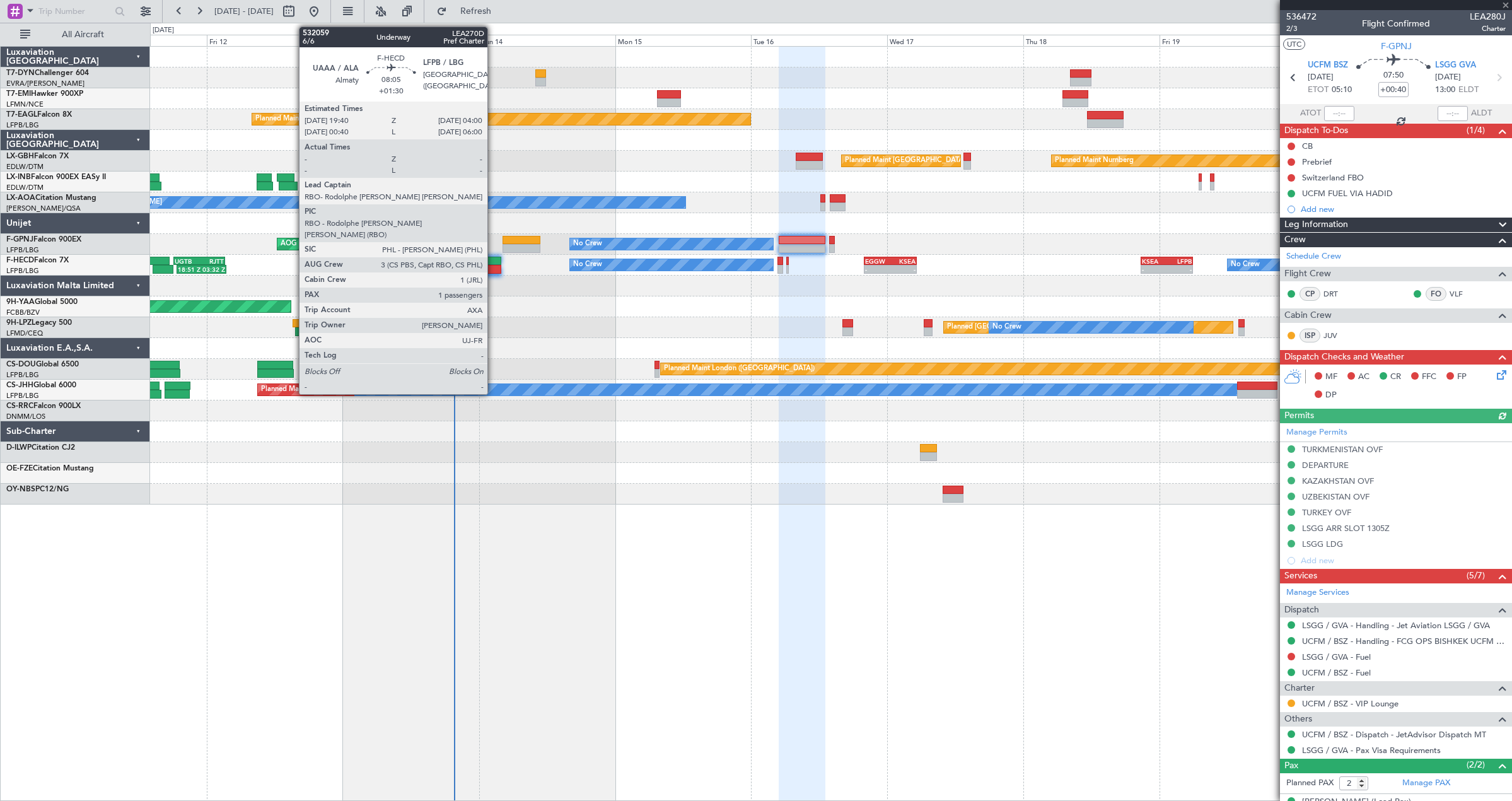
click at [487, 265] on div at bounding box center [478, 269] width 47 height 9
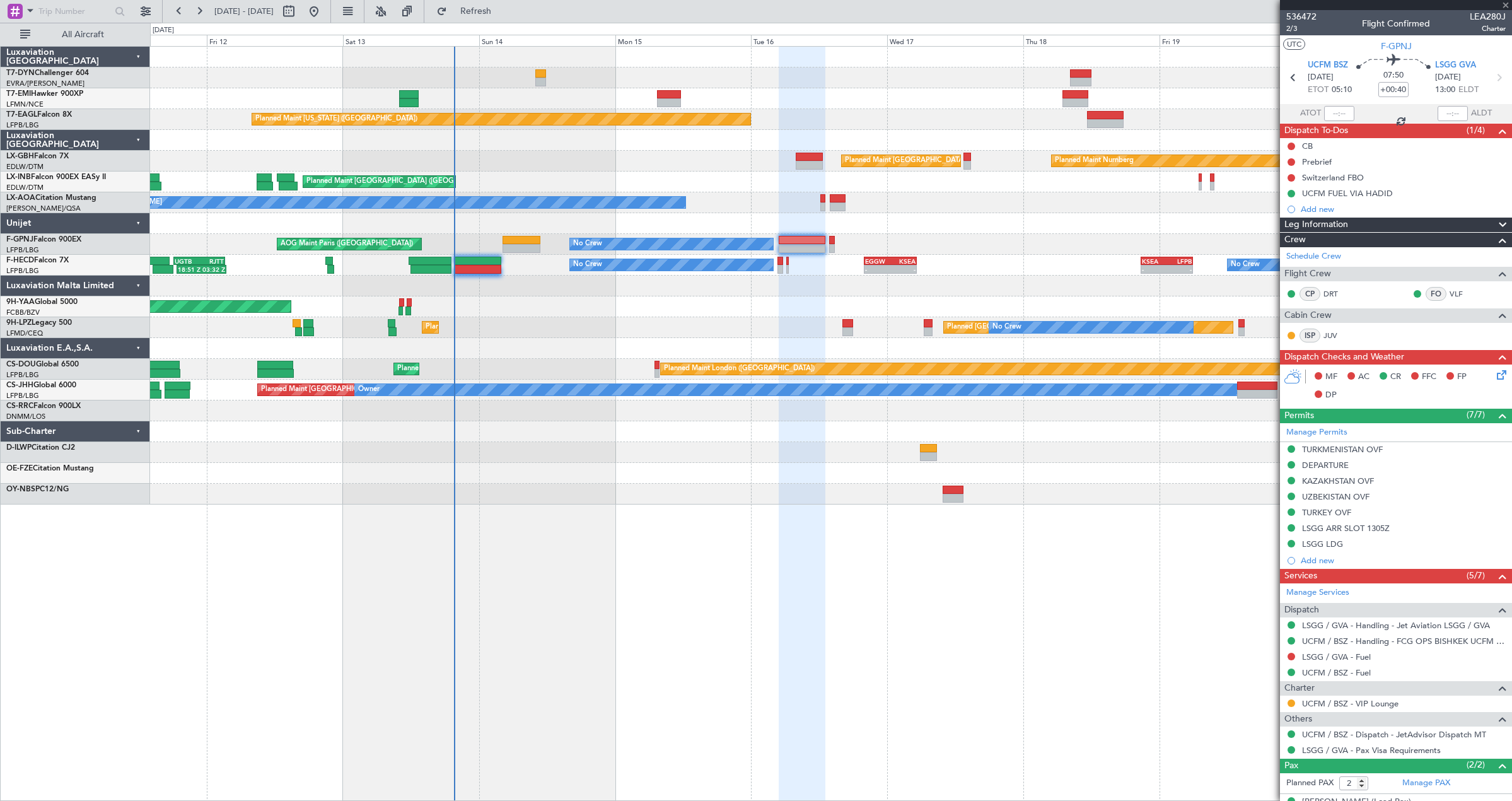
type input "+01:30"
type input "1"
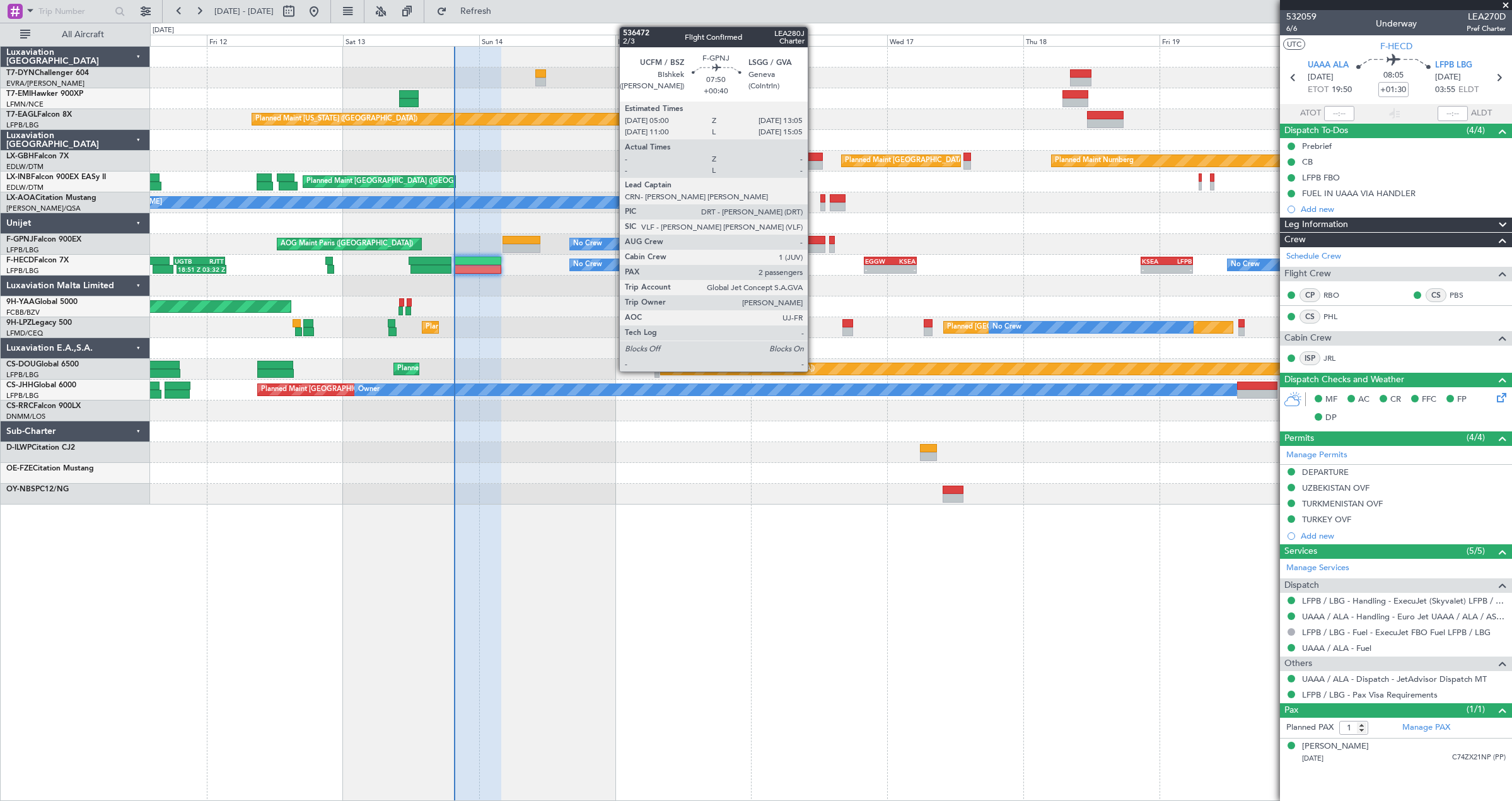
click at [813, 242] on div at bounding box center [802, 240] width 46 height 9
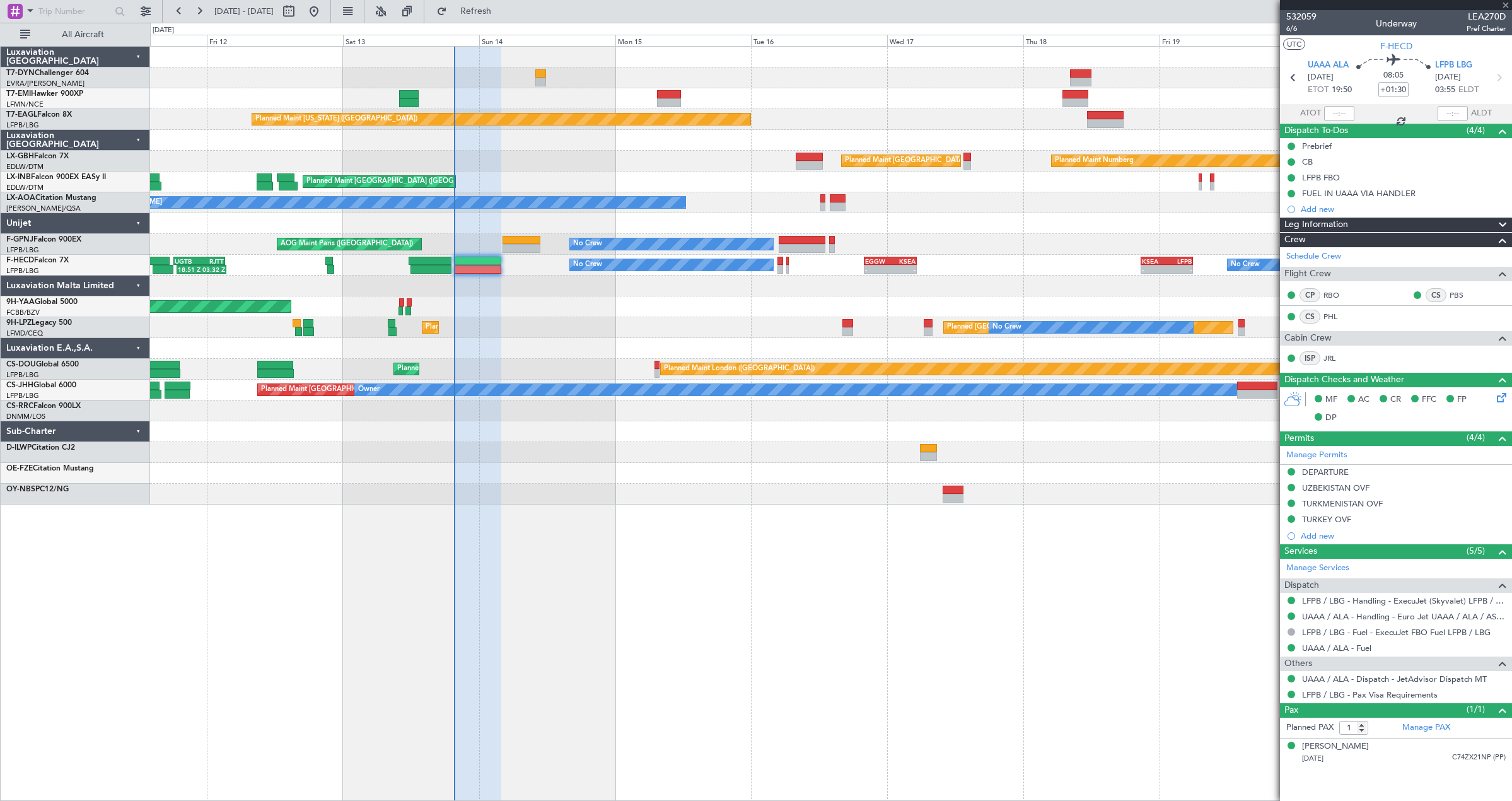
type input "+00:40"
type input "2"
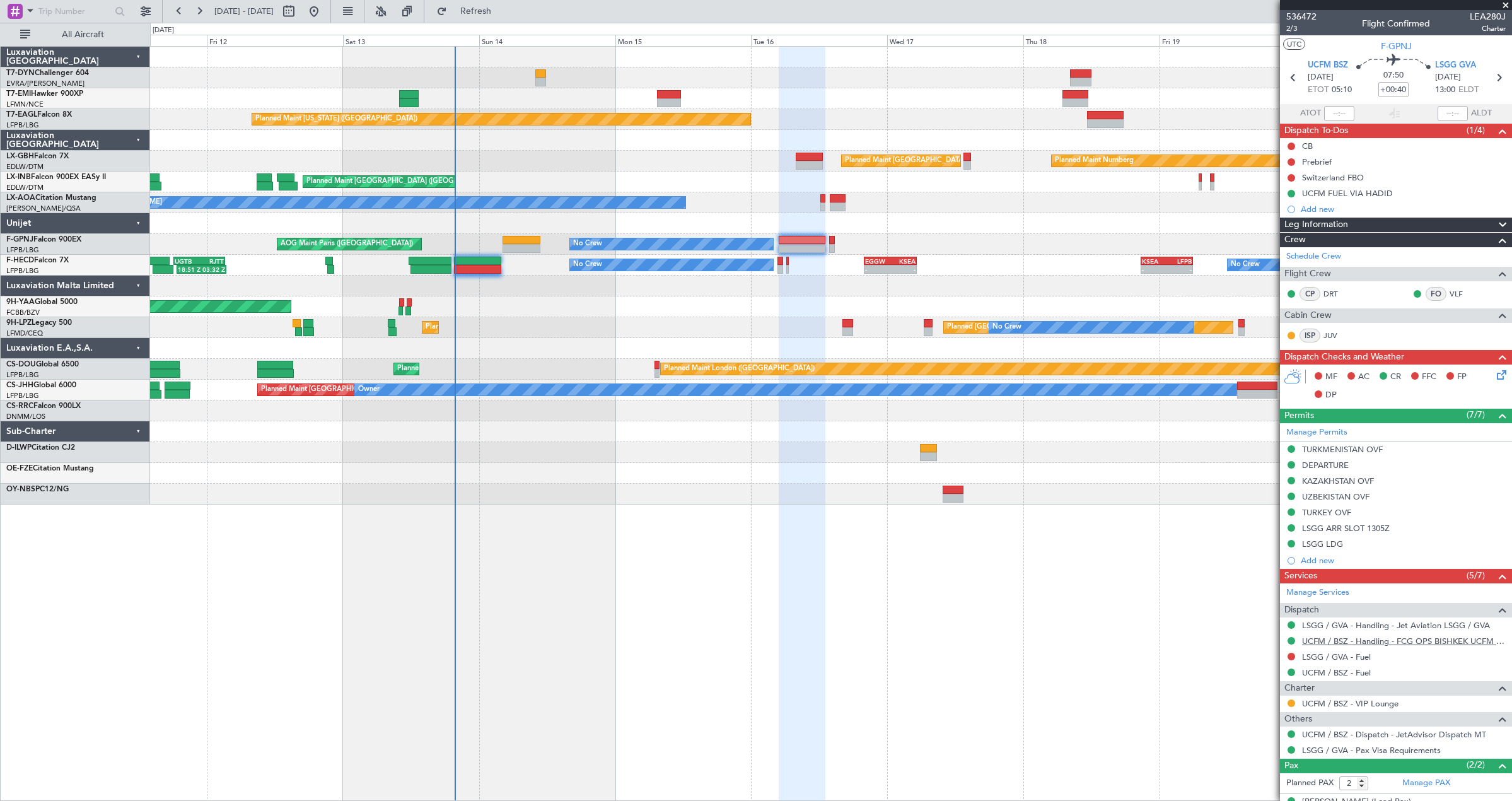
click at [1315, 641] on link "UCFM / BSZ - Handling - FCG OPS BISHKEK UCFM / BSZ" at bounding box center [1403, 641] width 204 height 11
click at [1384, 626] on link "LSGG / GVA - Handling - Jet Aviation LSGG / GVA" at bounding box center [1396, 625] width 188 height 11
click at [1496, 373] on icon at bounding box center [1499, 372] width 10 height 10
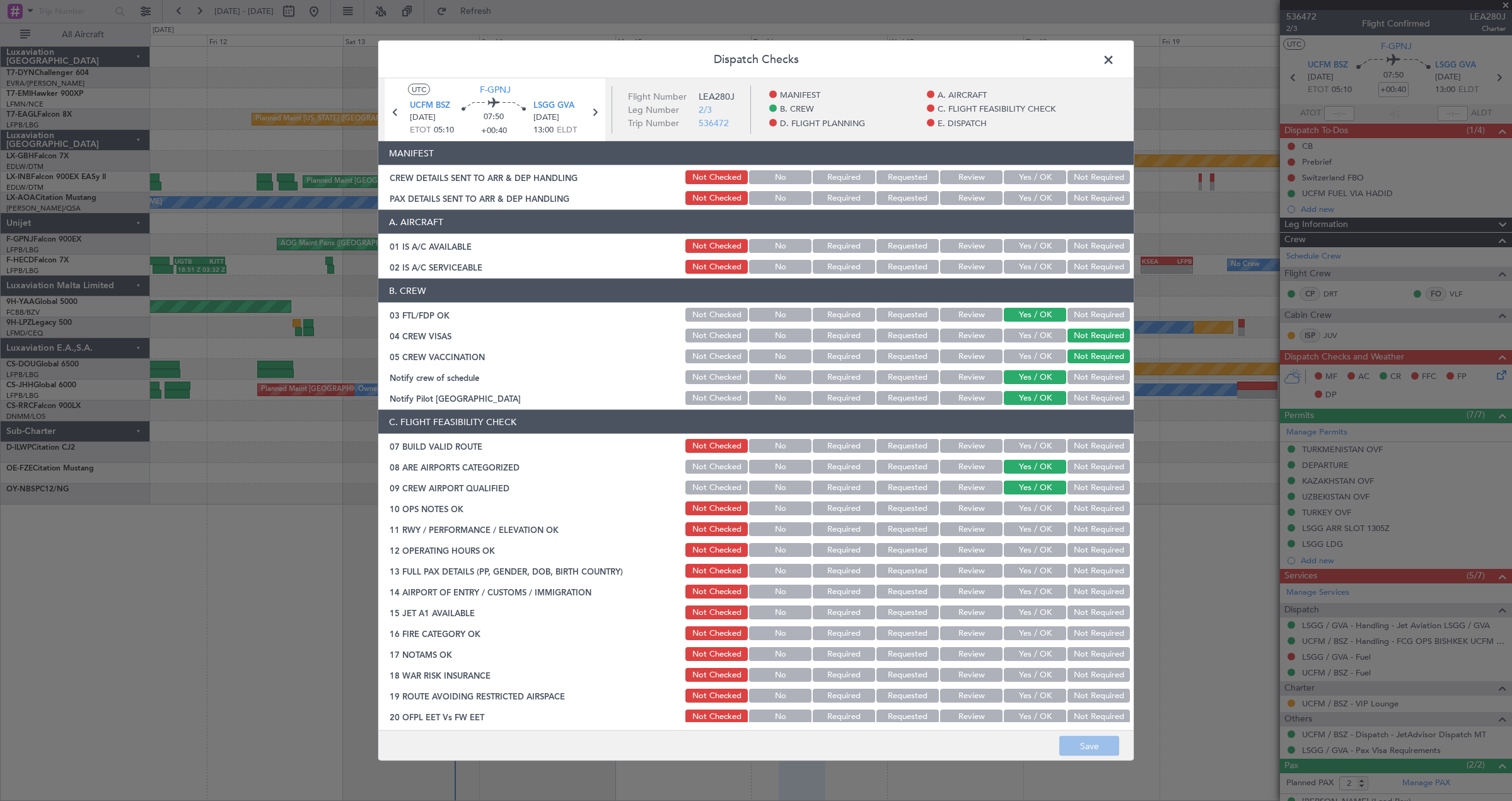
click at [1033, 175] on button "Yes / OK" at bounding box center [1035, 177] width 62 height 14
click at [1030, 190] on div "Yes / OK" at bounding box center [1034, 198] width 64 height 18
click at [1030, 196] on button "Yes / OK" at bounding box center [1035, 198] width 62 height 14
click at [1071, 746] on button "Save" at bounding box center [1089, 746] width 60 height 20
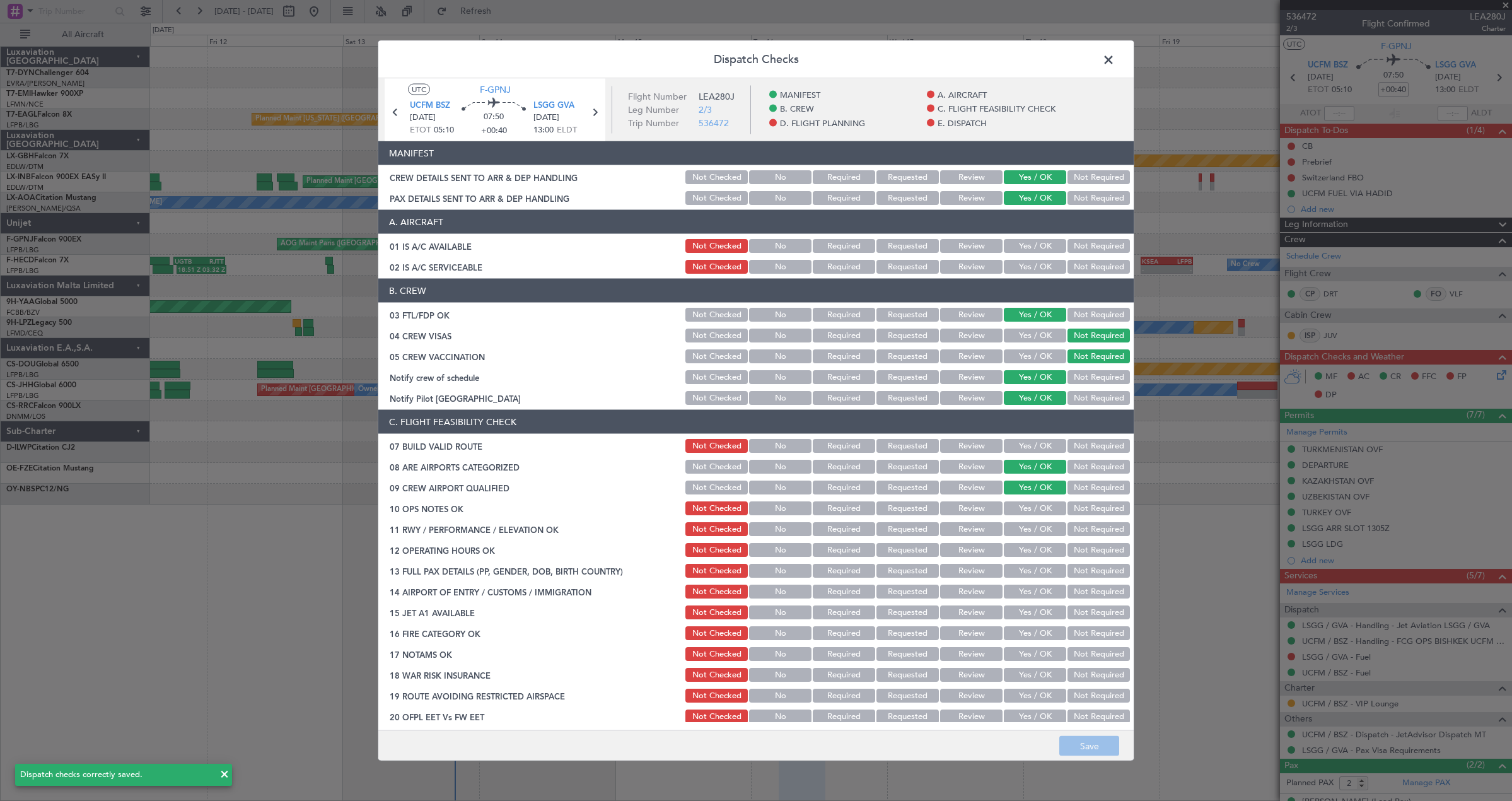
click at [1115, 60] on span at bounding box center [1115, 63] width 0 height 25
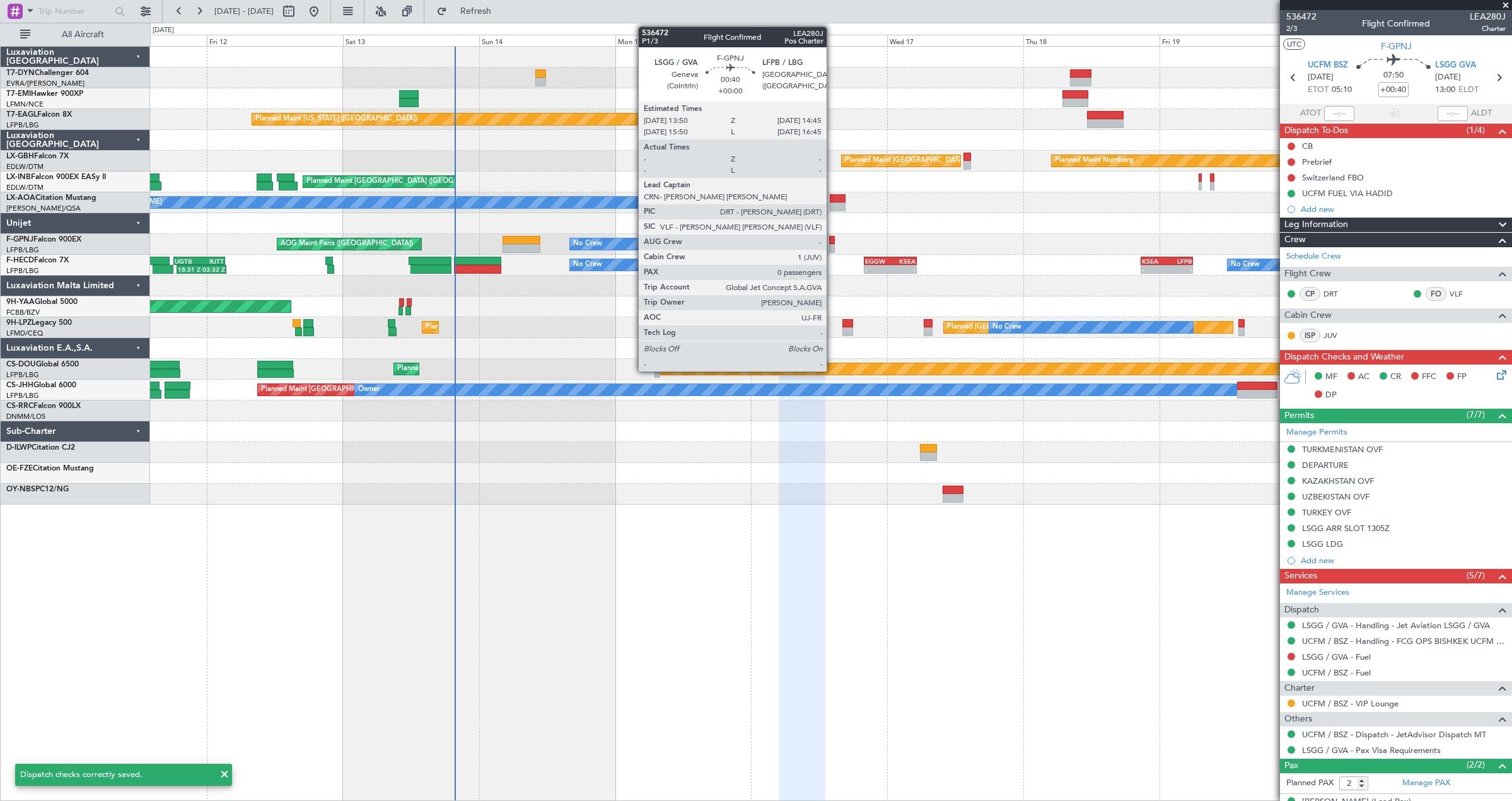
click at [832, 243] on div at bounding box center [831, 240] width 5 height 9
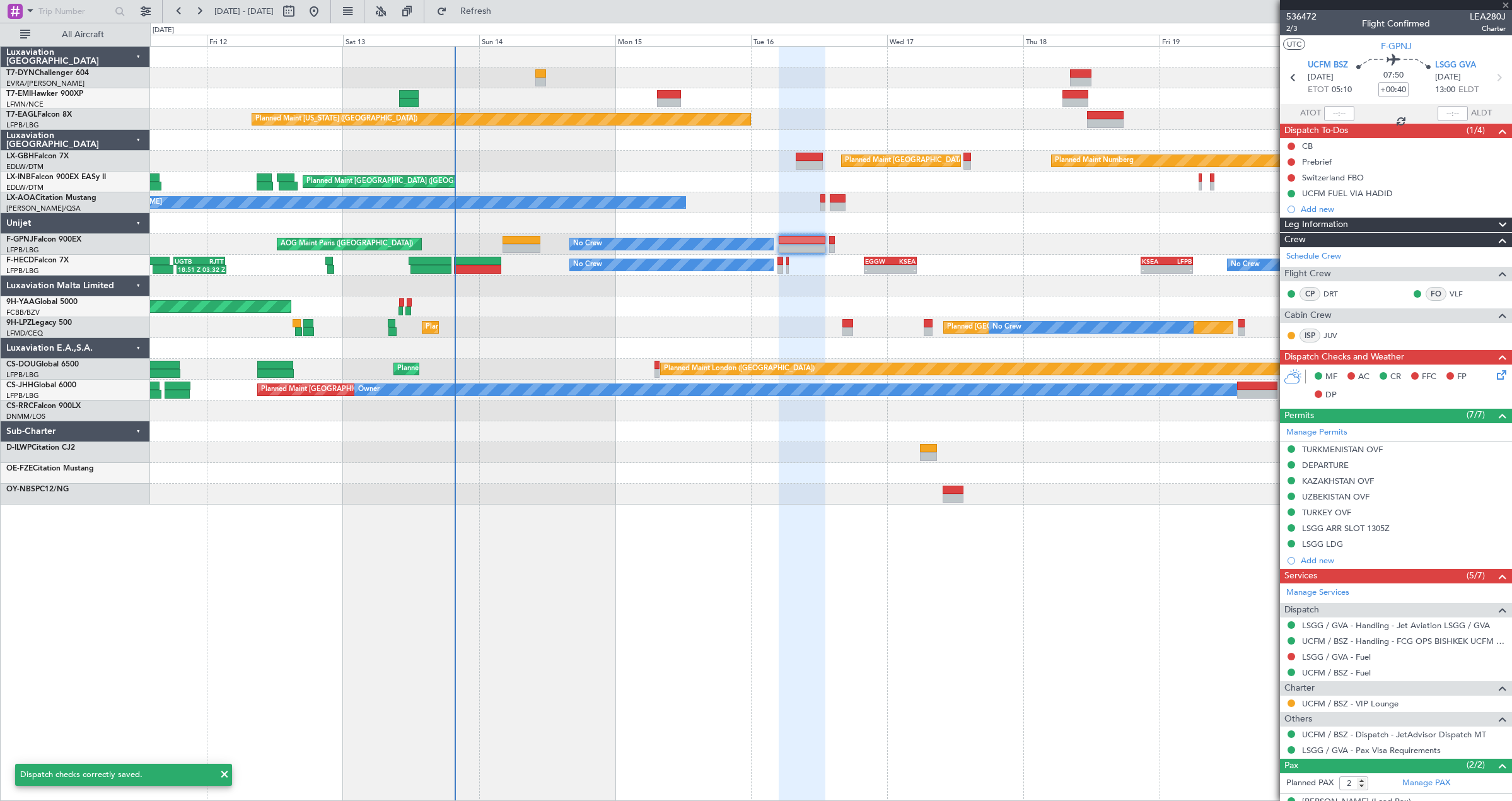
type input "0"
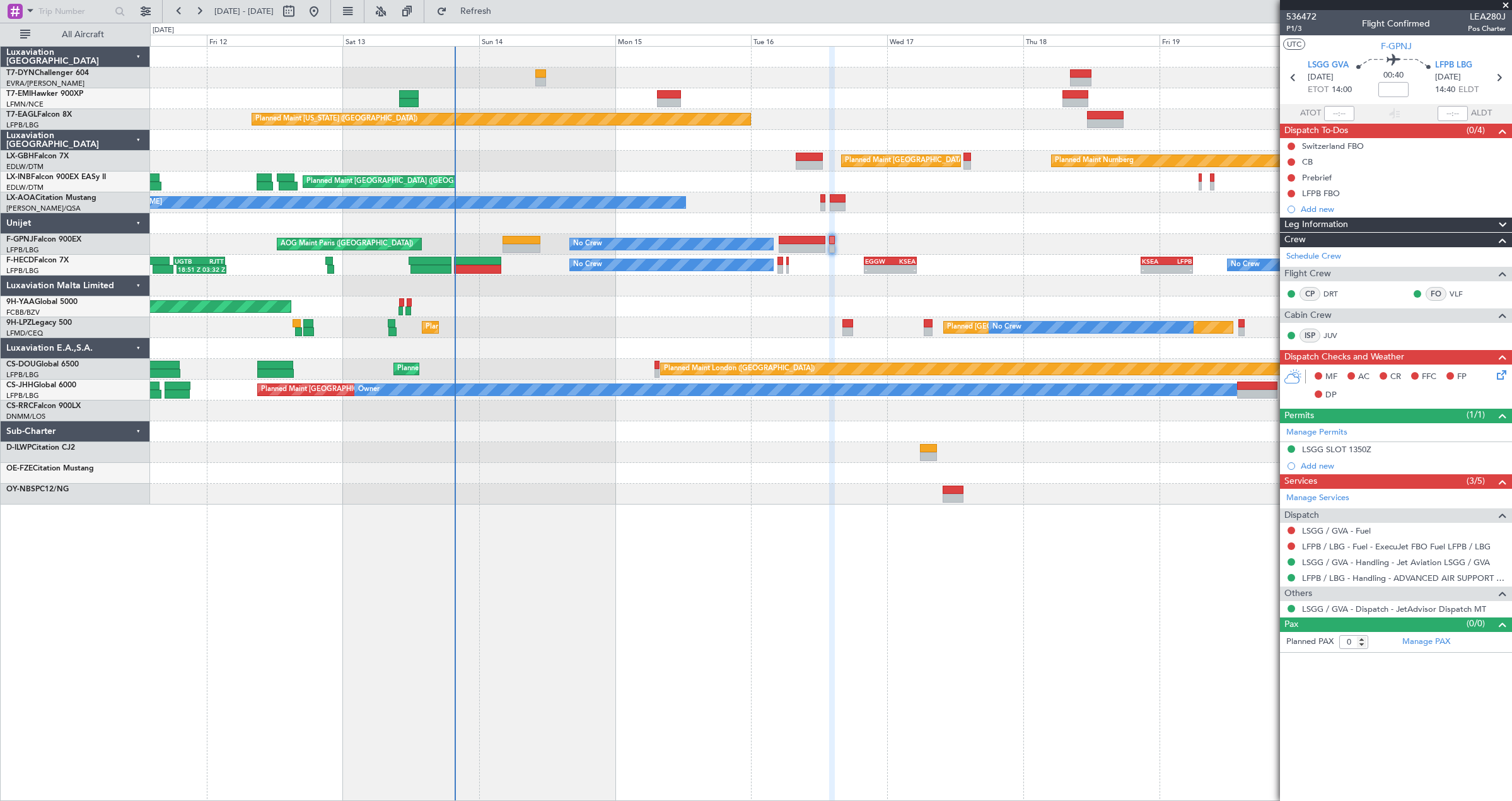
click at [1503, 377] on icon at bounding box center [1499, 372] width 10 height 10
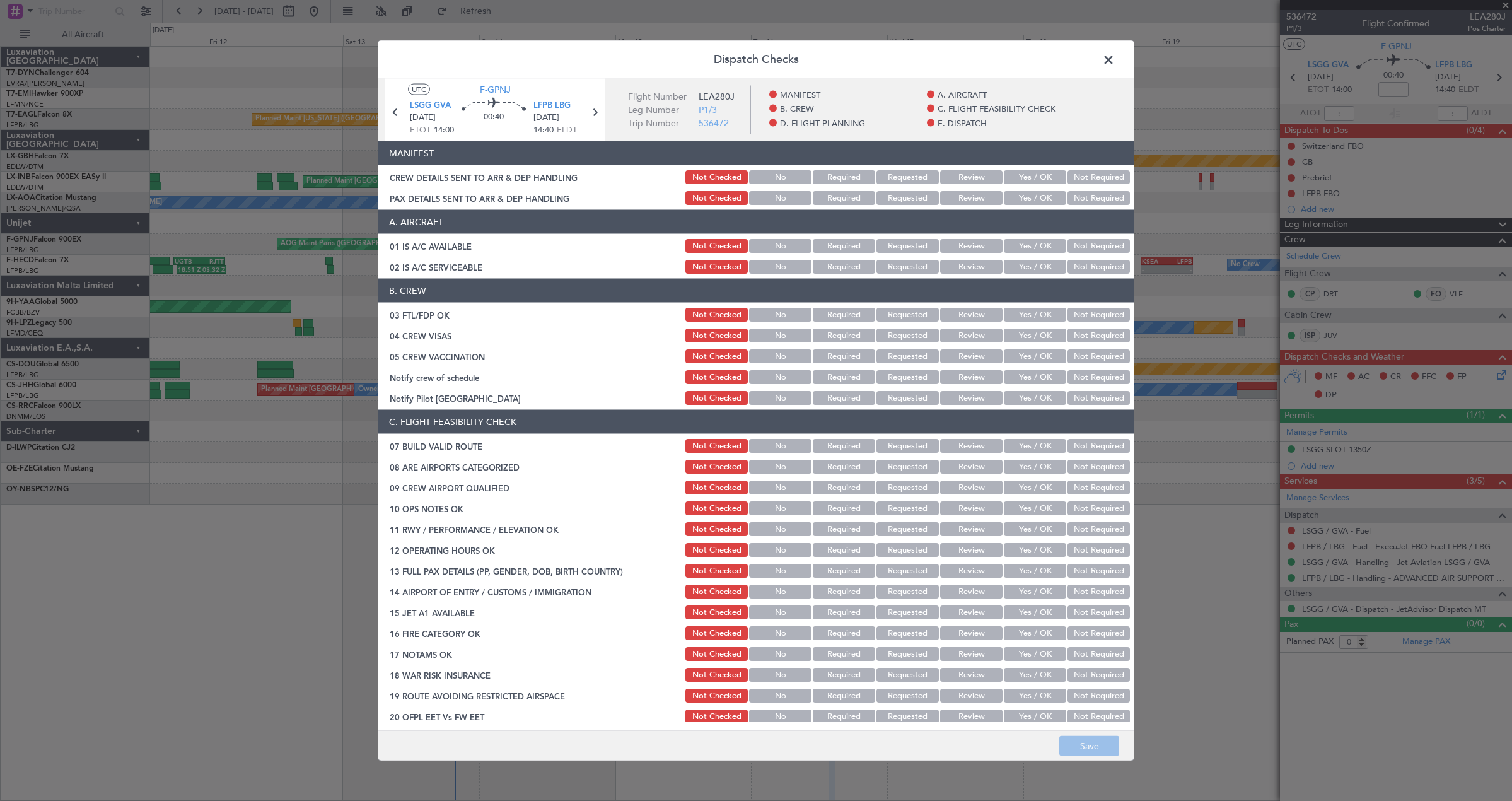
click at [1023, 182] on button "Yes / OK" at bounding box center [1035, 177] width 62 height 14
click at [1023, 198] on button "Yes / OK" at bounding box center [1035, 198] width 62 height 14
click at [1088, 747] on button "Save" at bounding box center [1089, 746] width 60 height 20
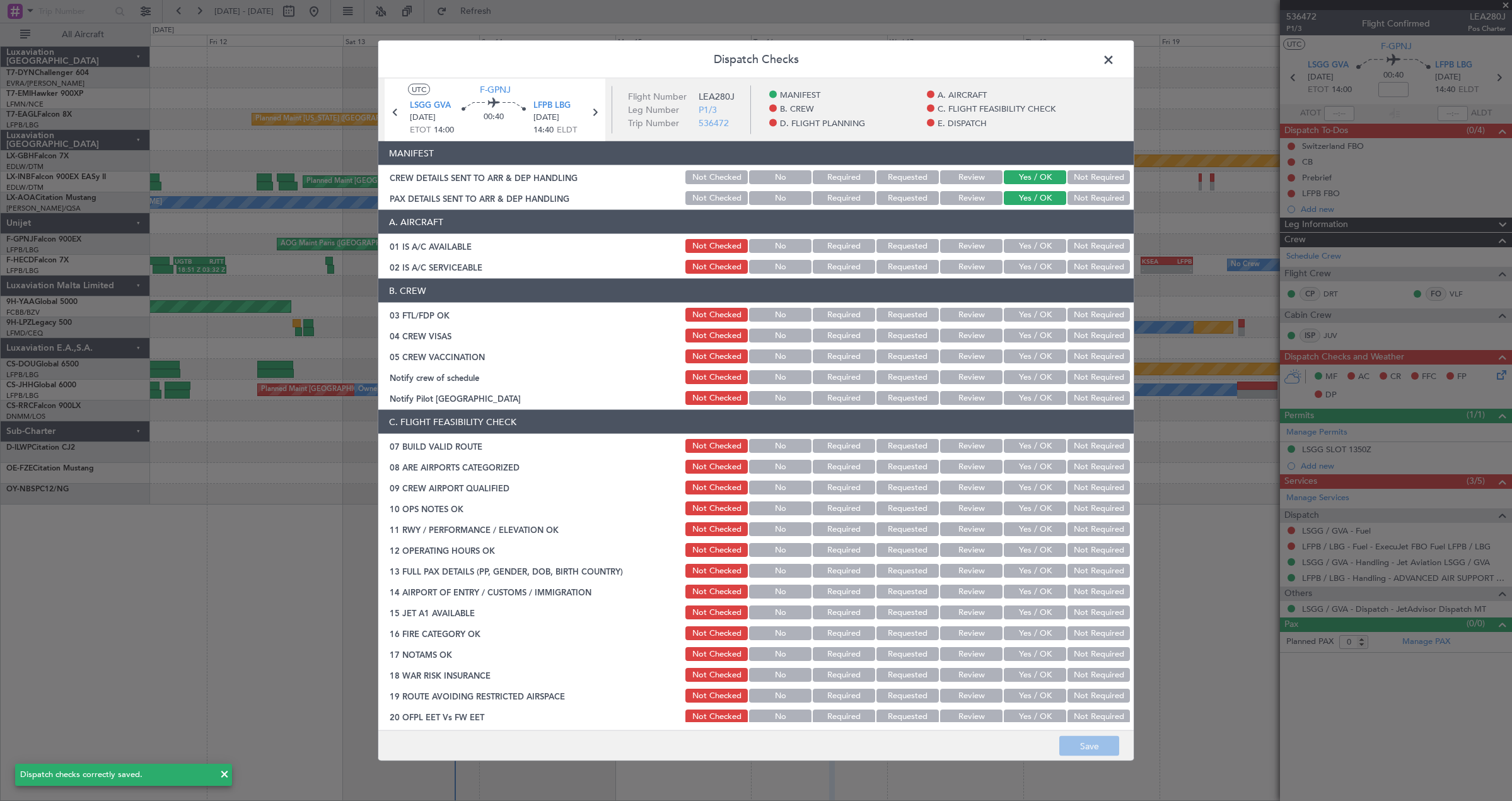
click at [1115, 57] on span at bounding box center [1115, 63] width 0 height 25
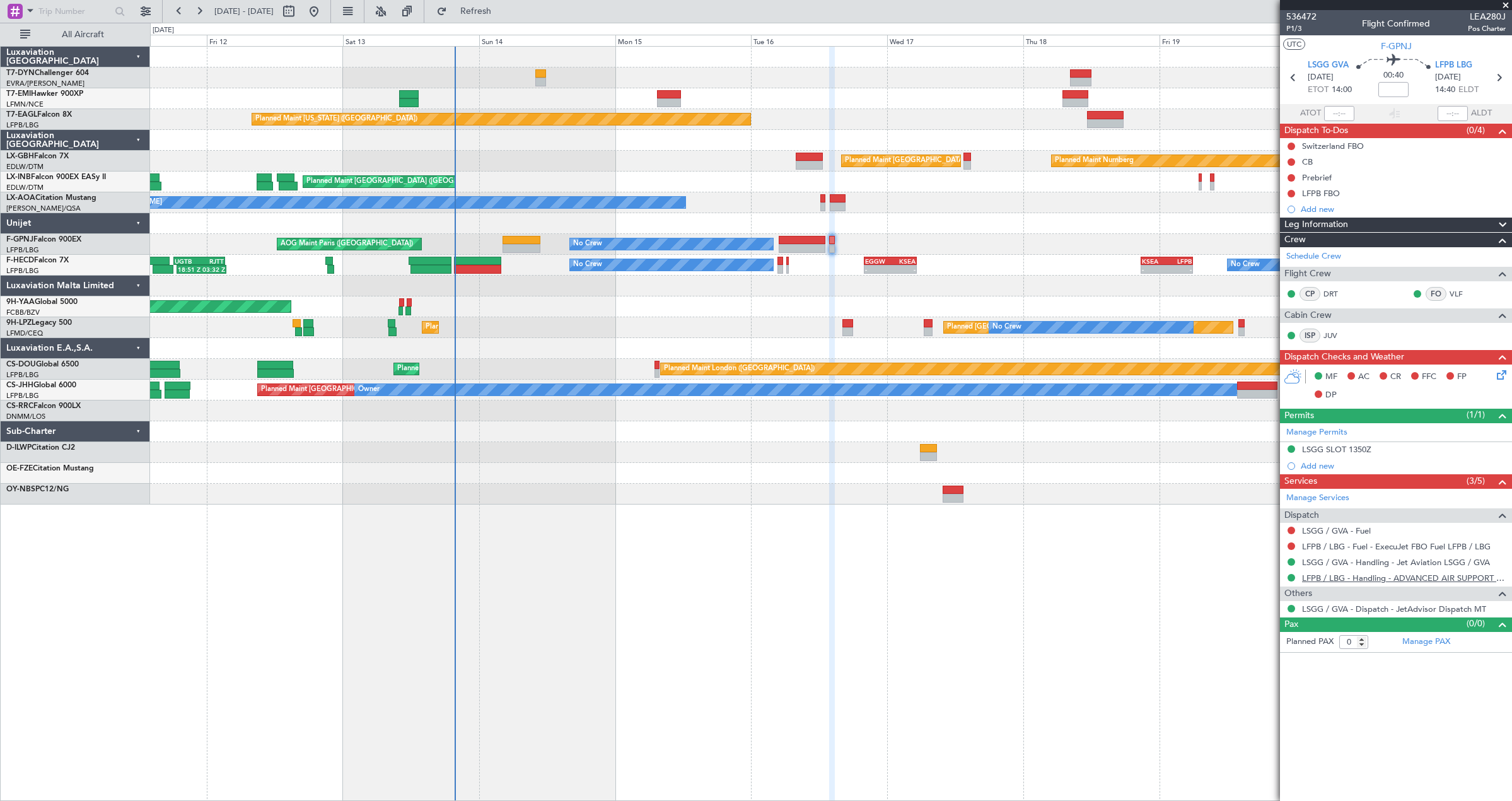
click at [1322, 580] on link "LFPB / LBG - Handling - ADVANCED AIR SUPPORT LFPB" at bounding box center [1403, 578] width 204 height 11
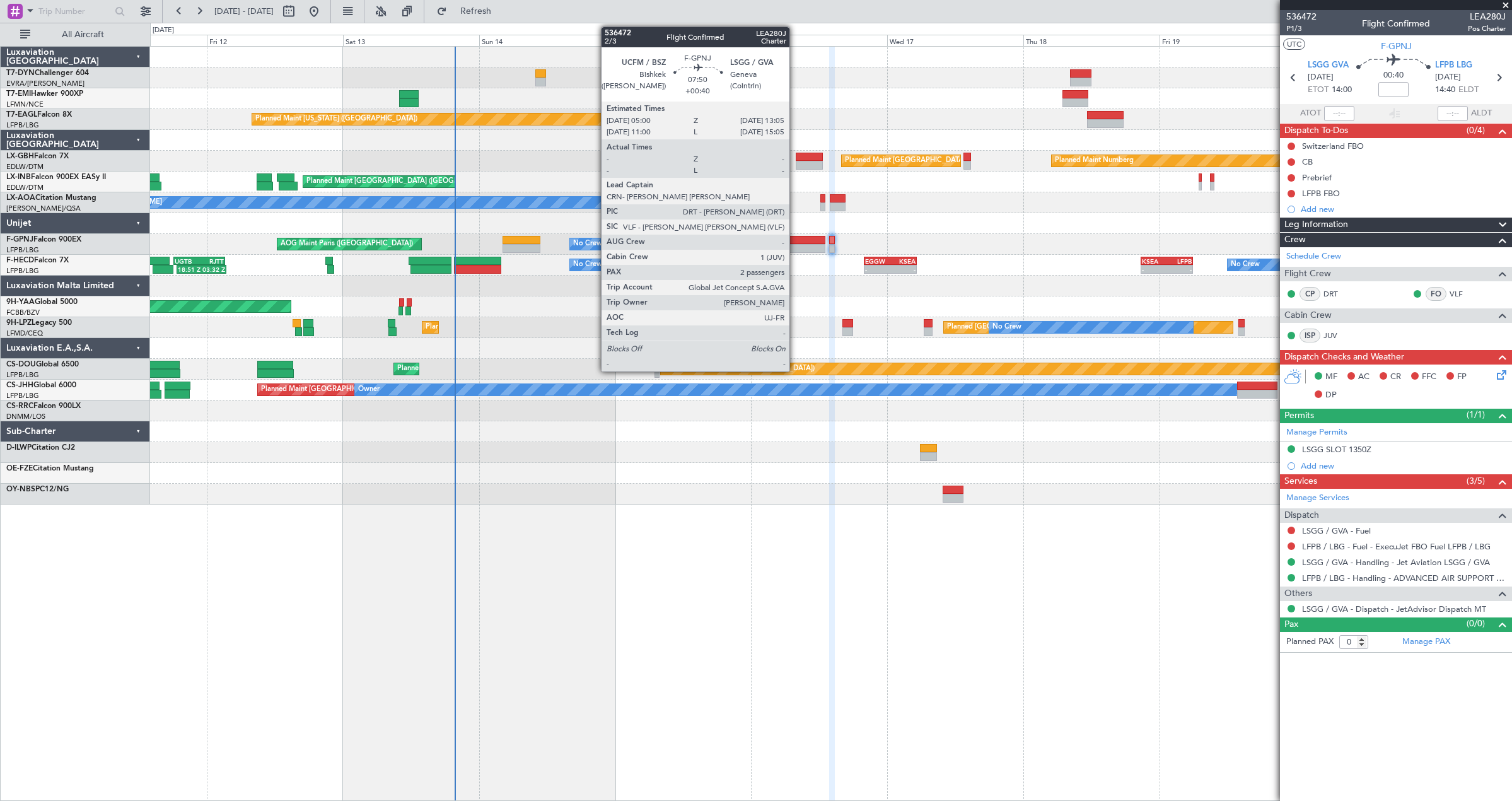
click at [795, 246] on div at bounding box center [802, 248] width 46 height 9
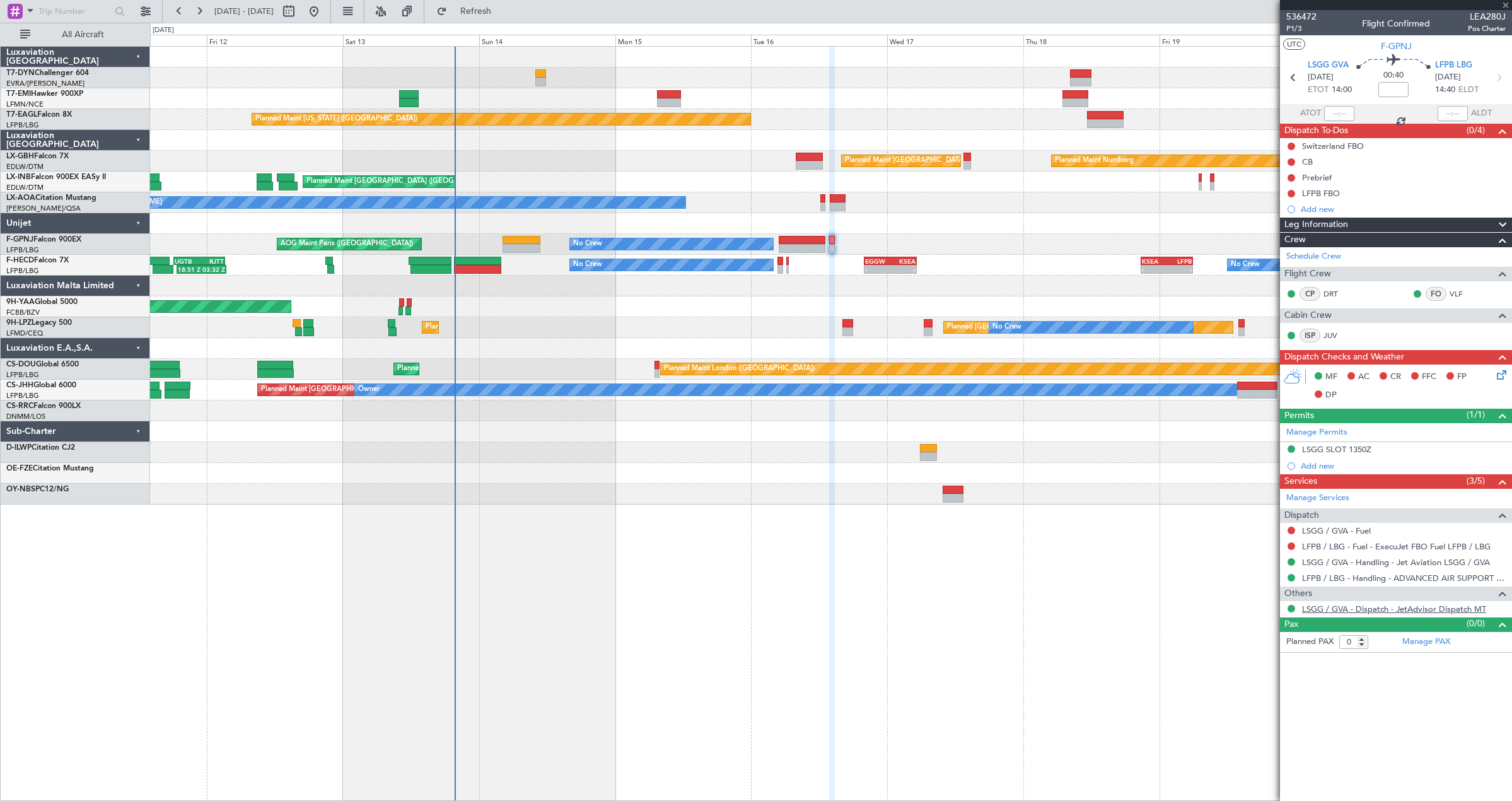
type input "+00:40"
type input "2"
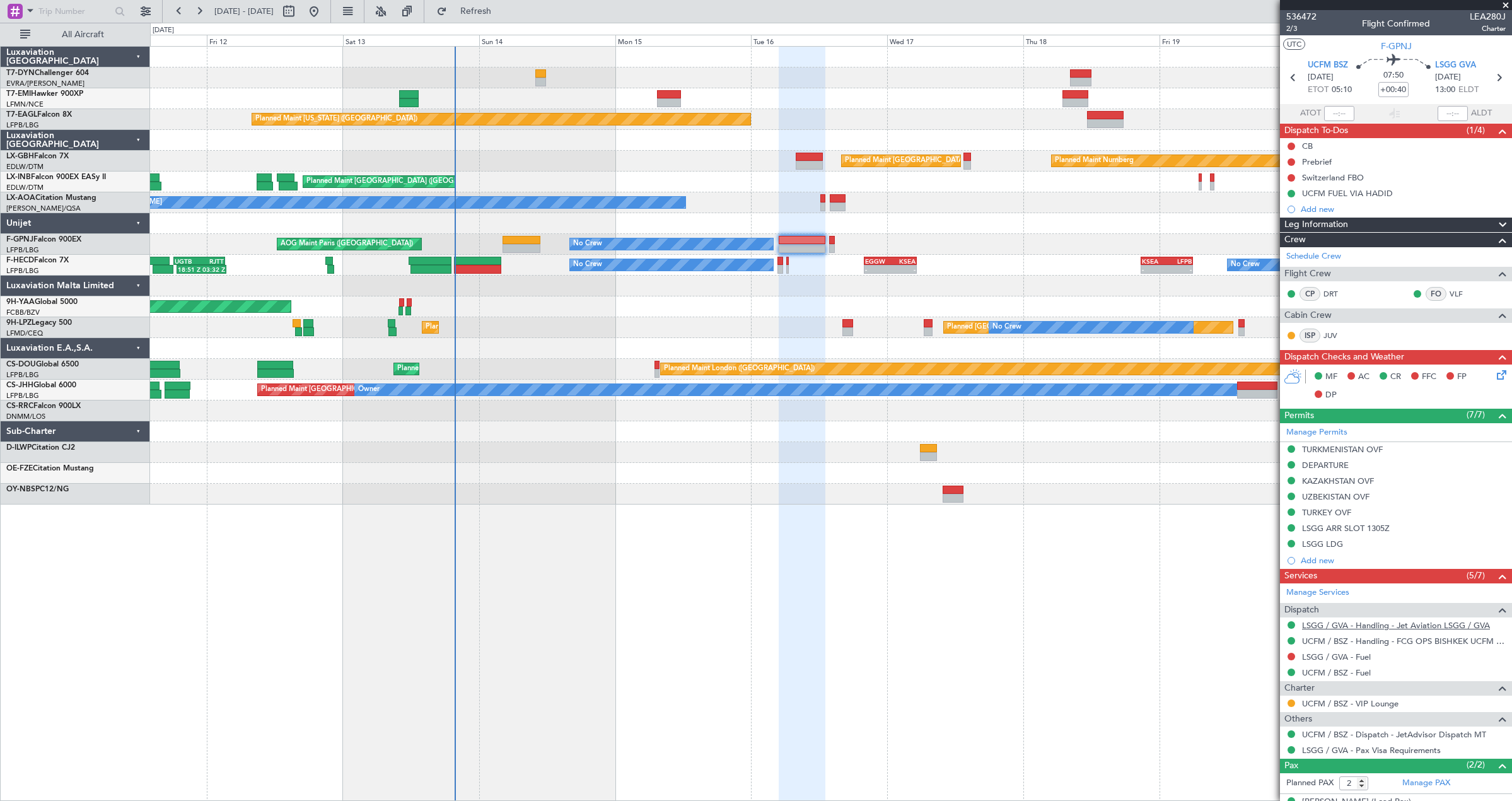
click at [1367, 624] on link "LSGG / GVA - Handling - Jet Aviation LSGG / GVA" at bounding box center [1396, 625] width 188 height 11
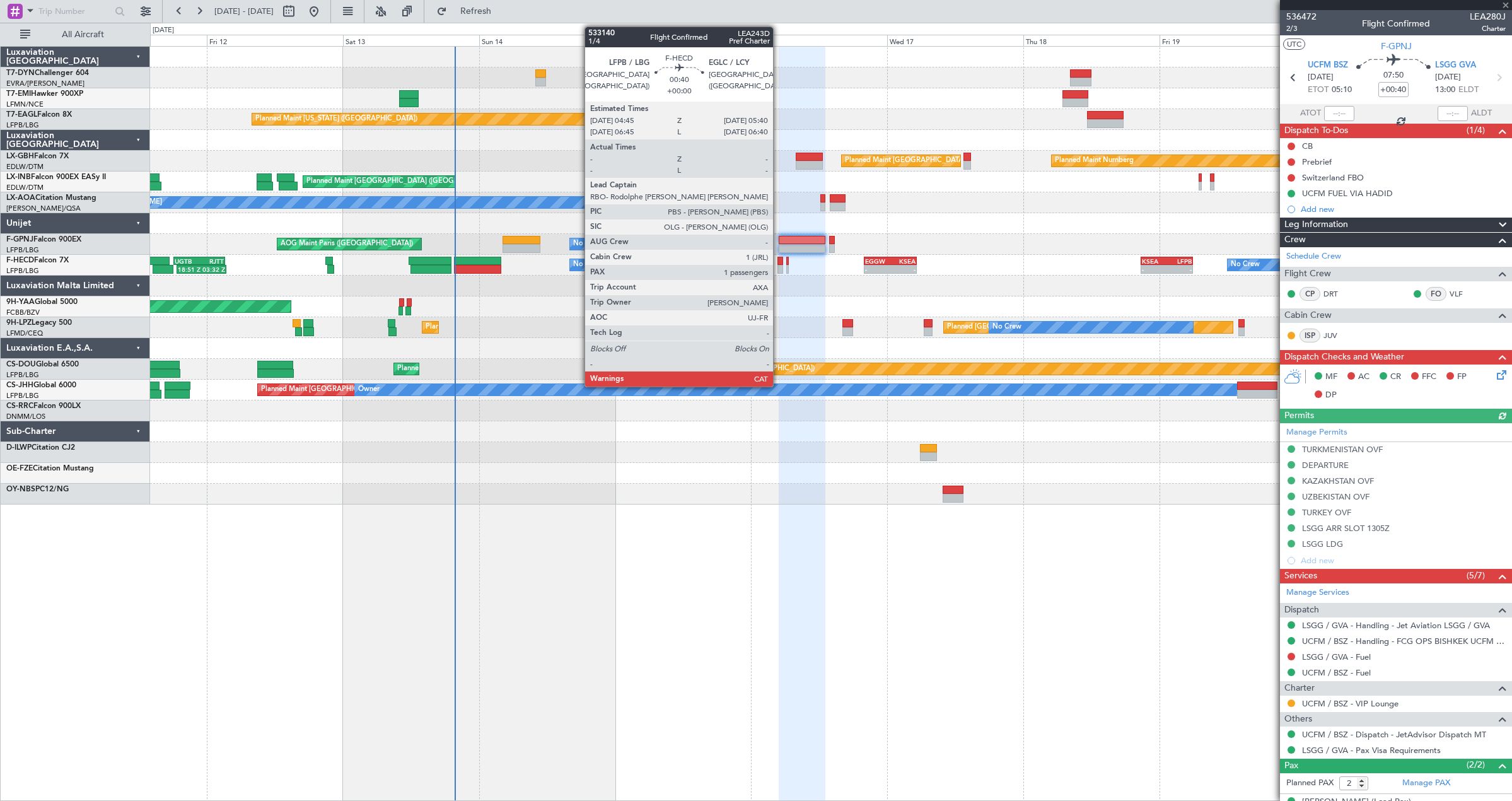
click at [778, 265] on div at bounding box center [780, 269] width 5 height 9
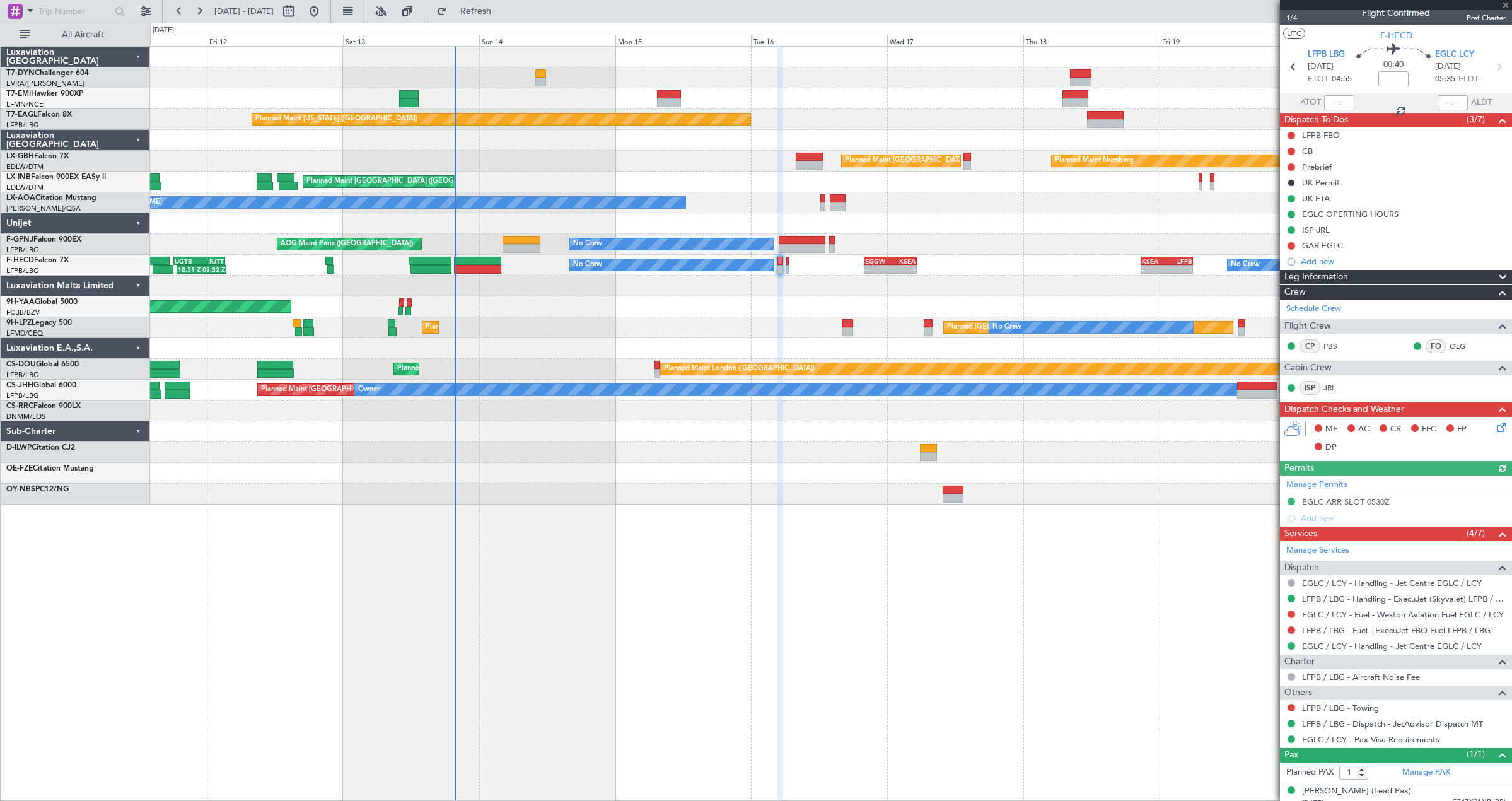
scroll to position [21, 0]
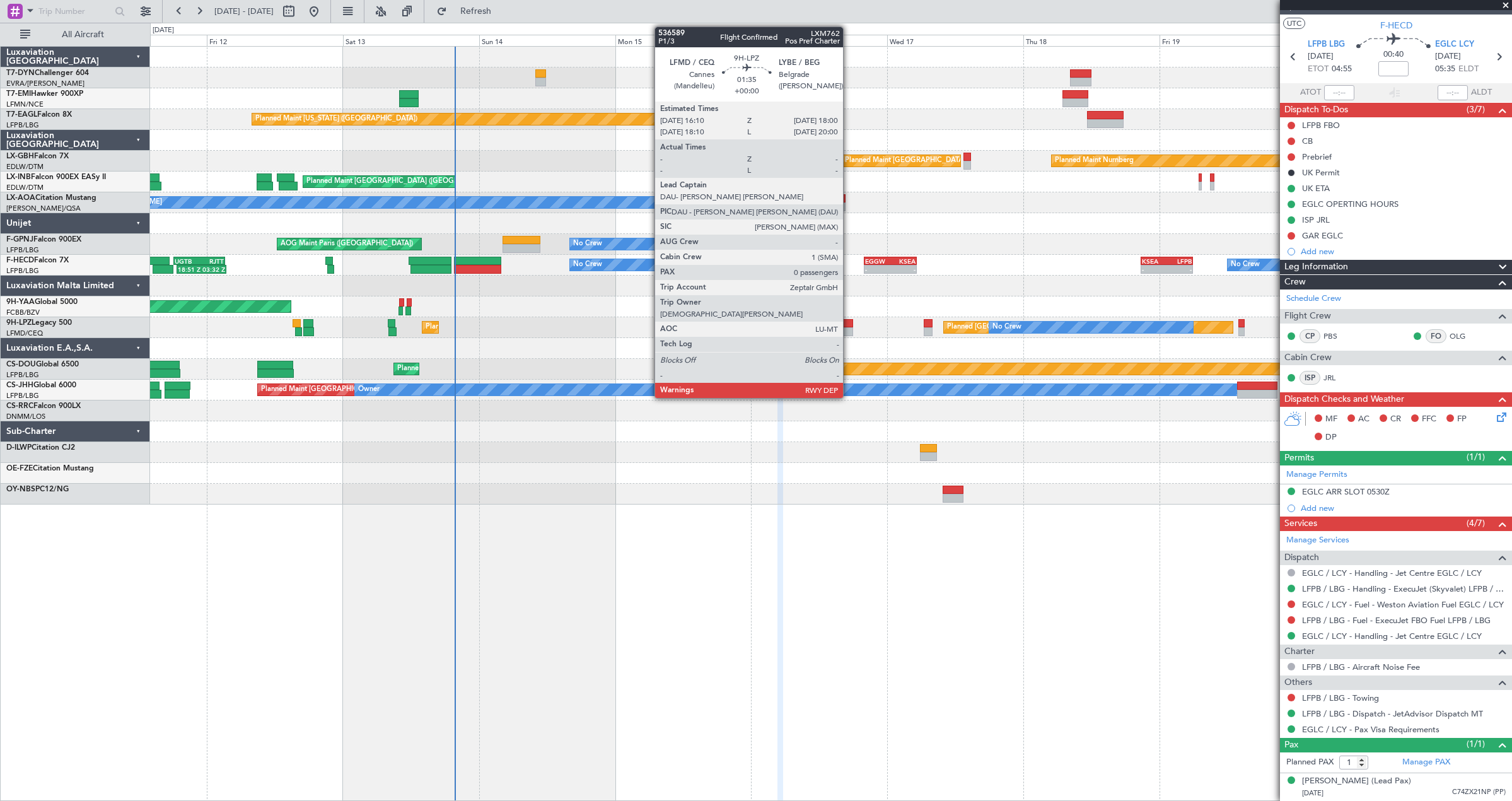
click at [848, 326] on div at bounding box center [848, 323] width 11 height 9
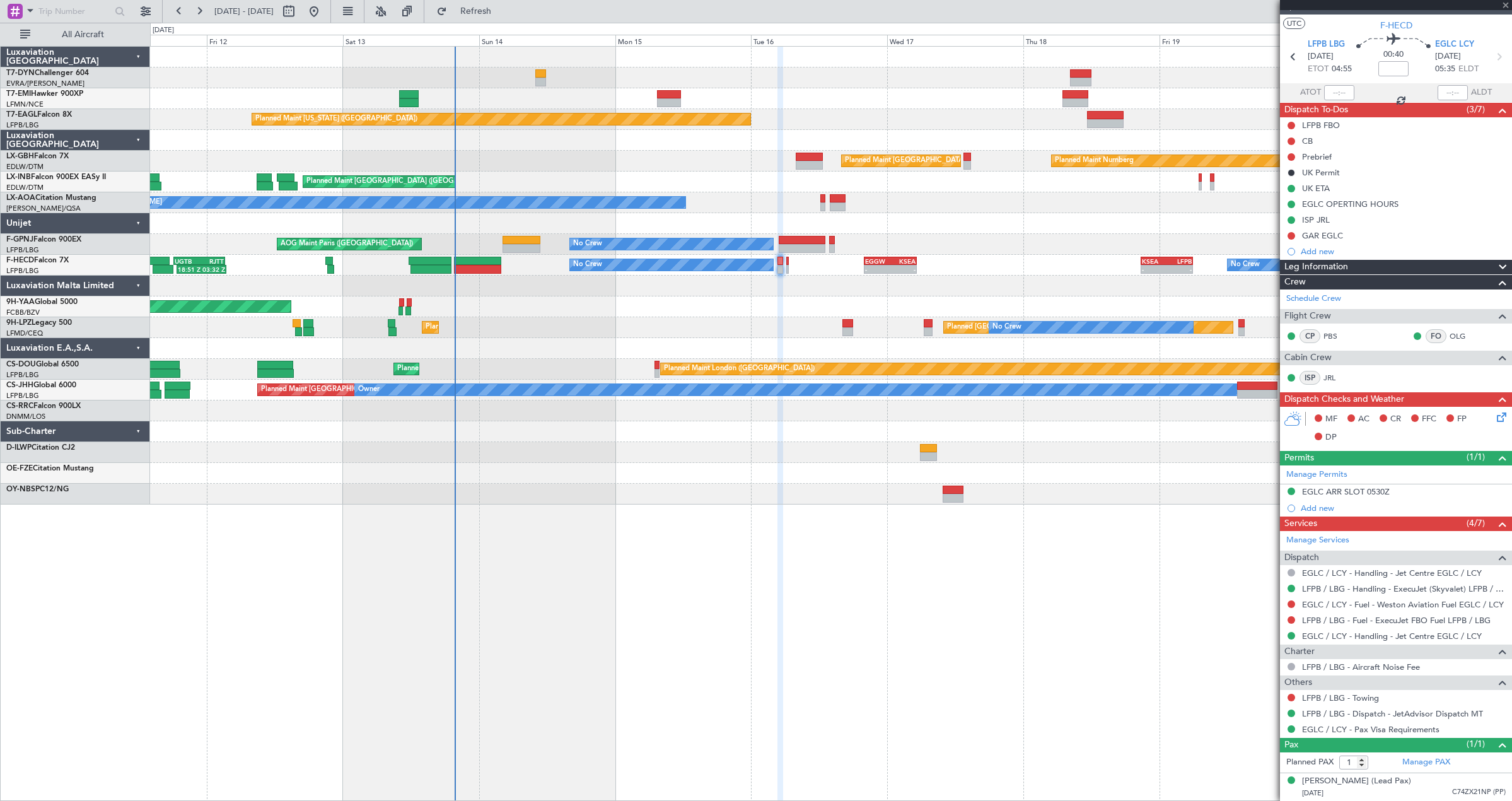
type input "0"
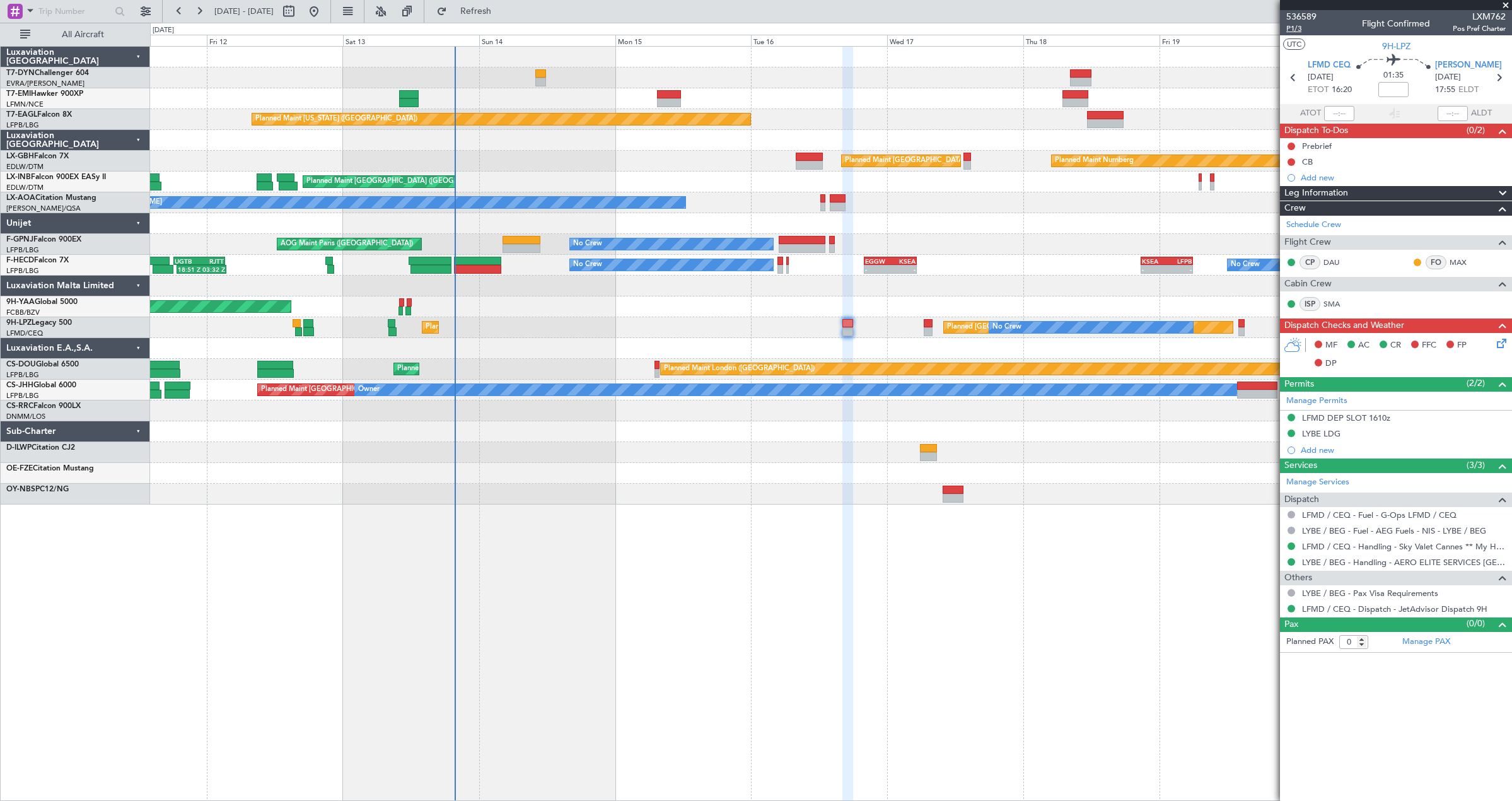
click at [1300, 28] on span "P1/3" at bounding box center [1301, 28] width 30 height 11
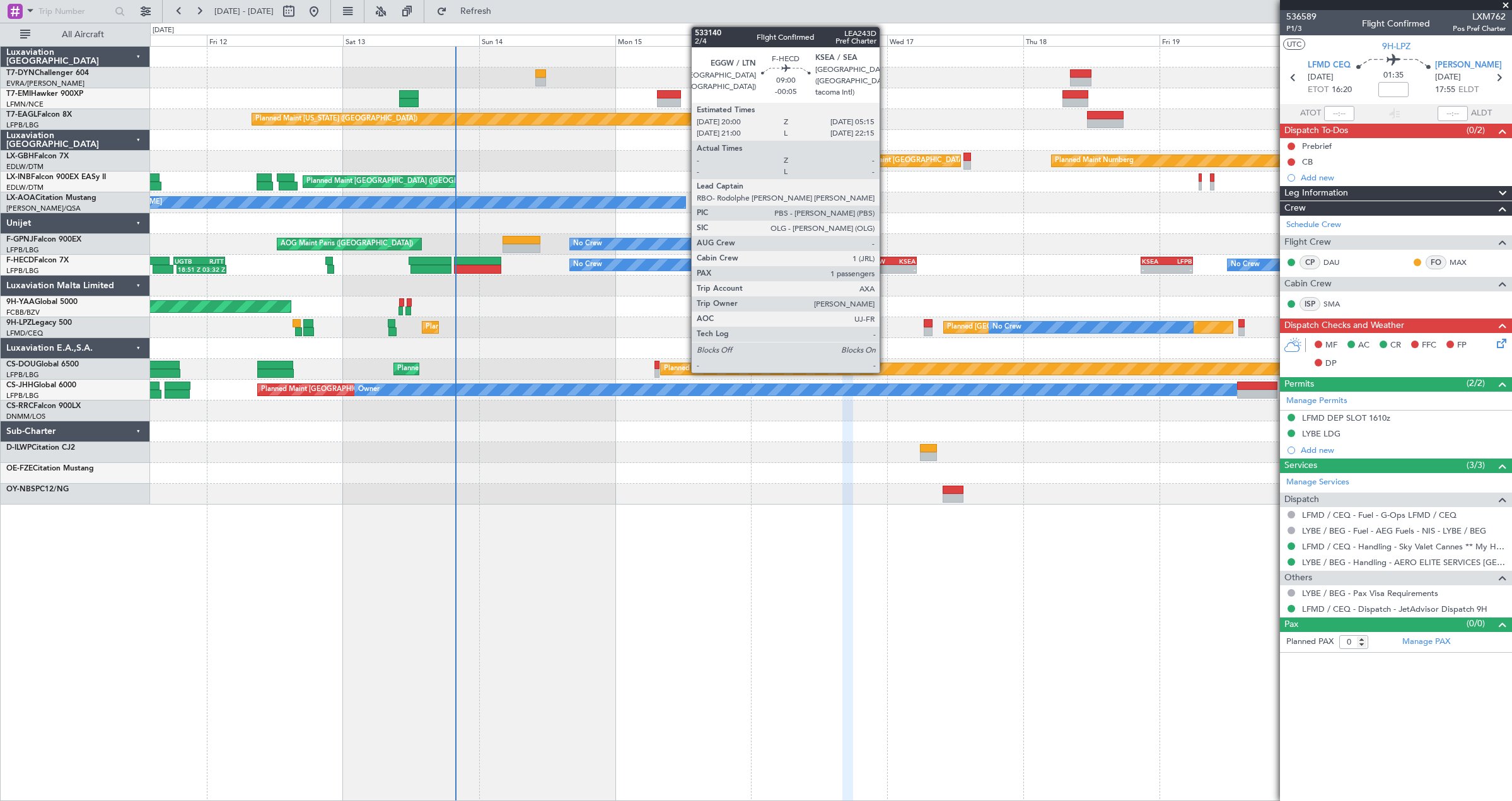
click at [885, 257] on div "EGGW" at bounding box center [877, 260] width 25 height 7
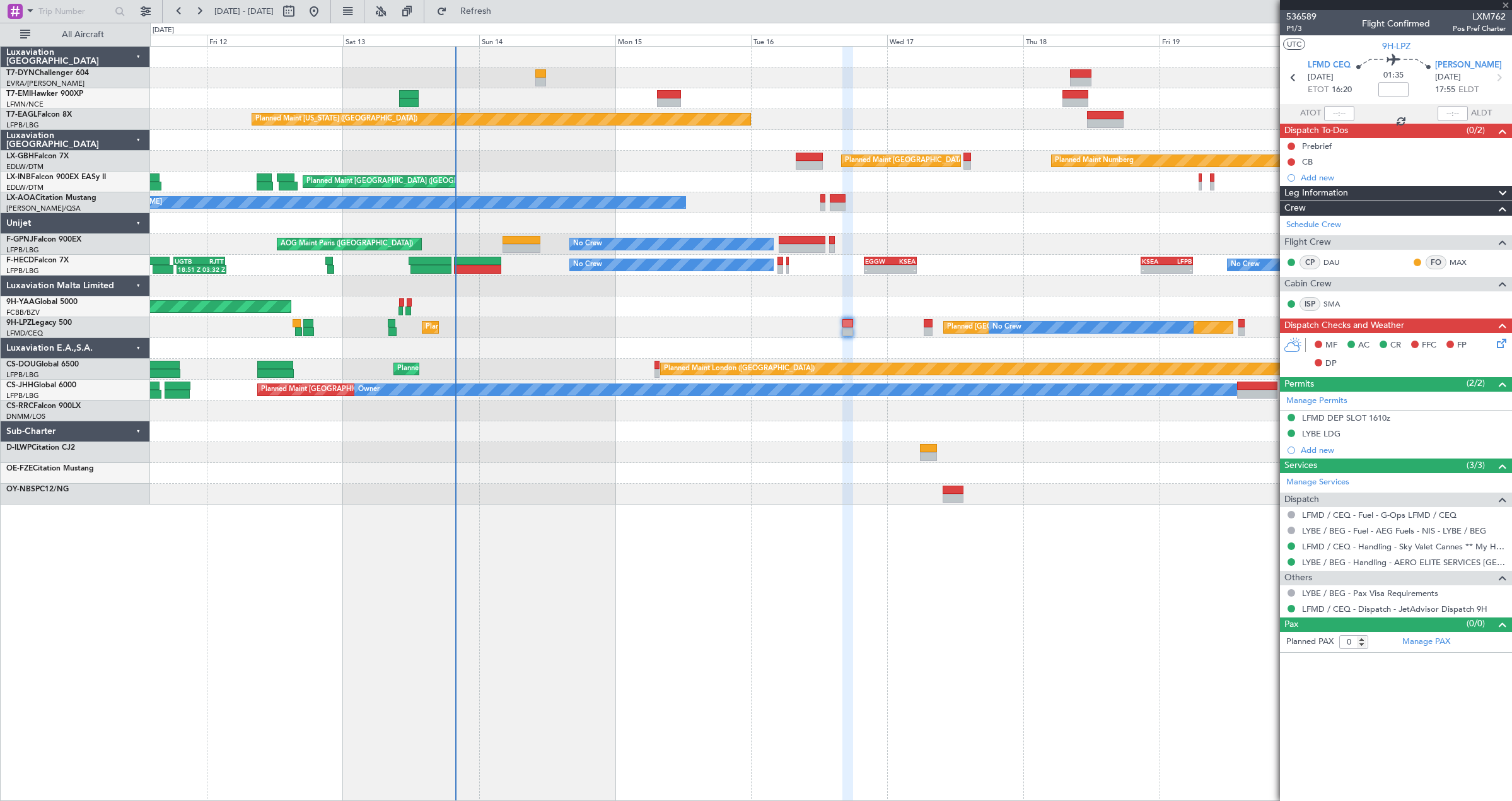
type input "-00:05"
type input "1"
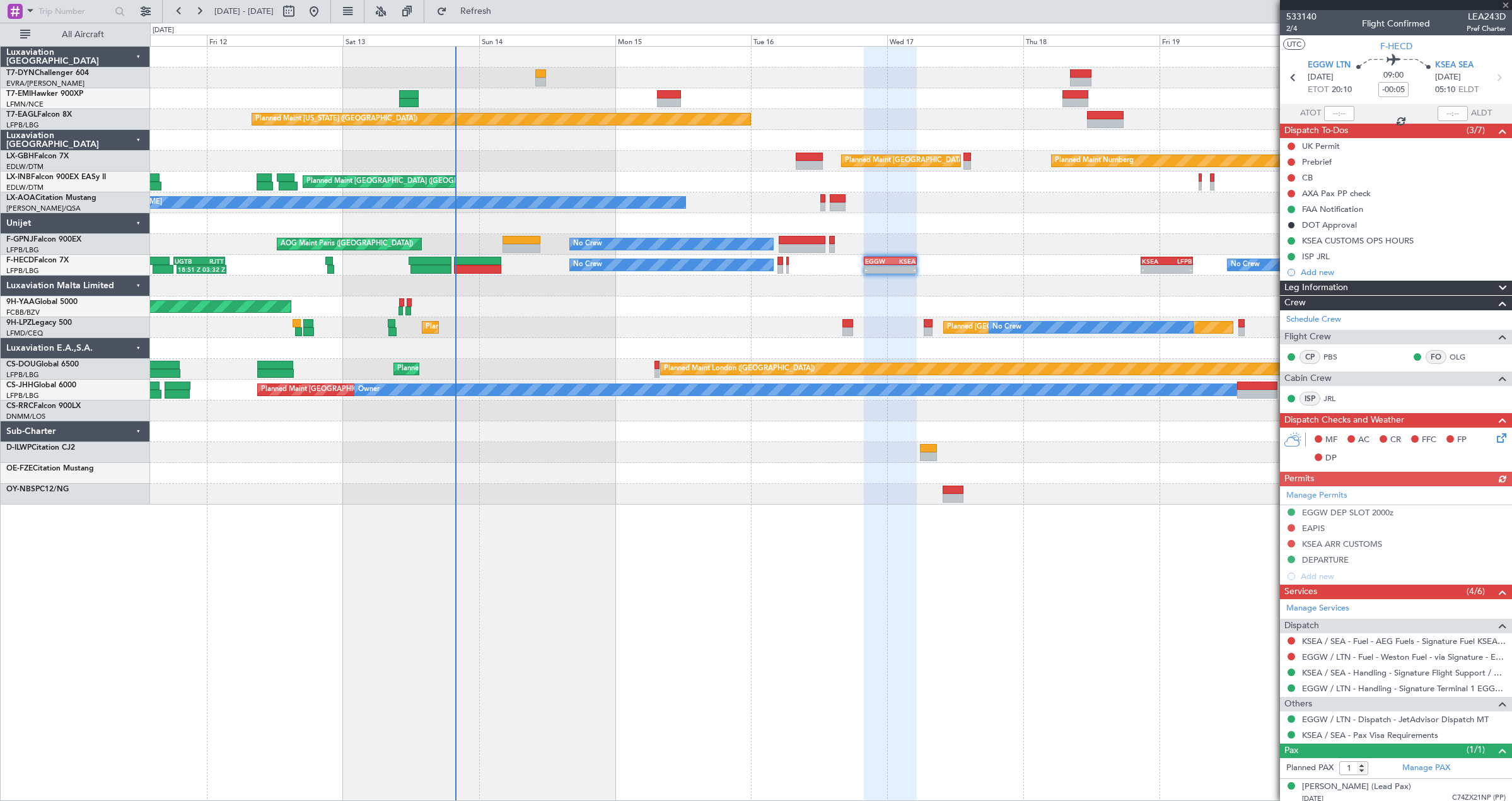
scroll to position [5, 0]
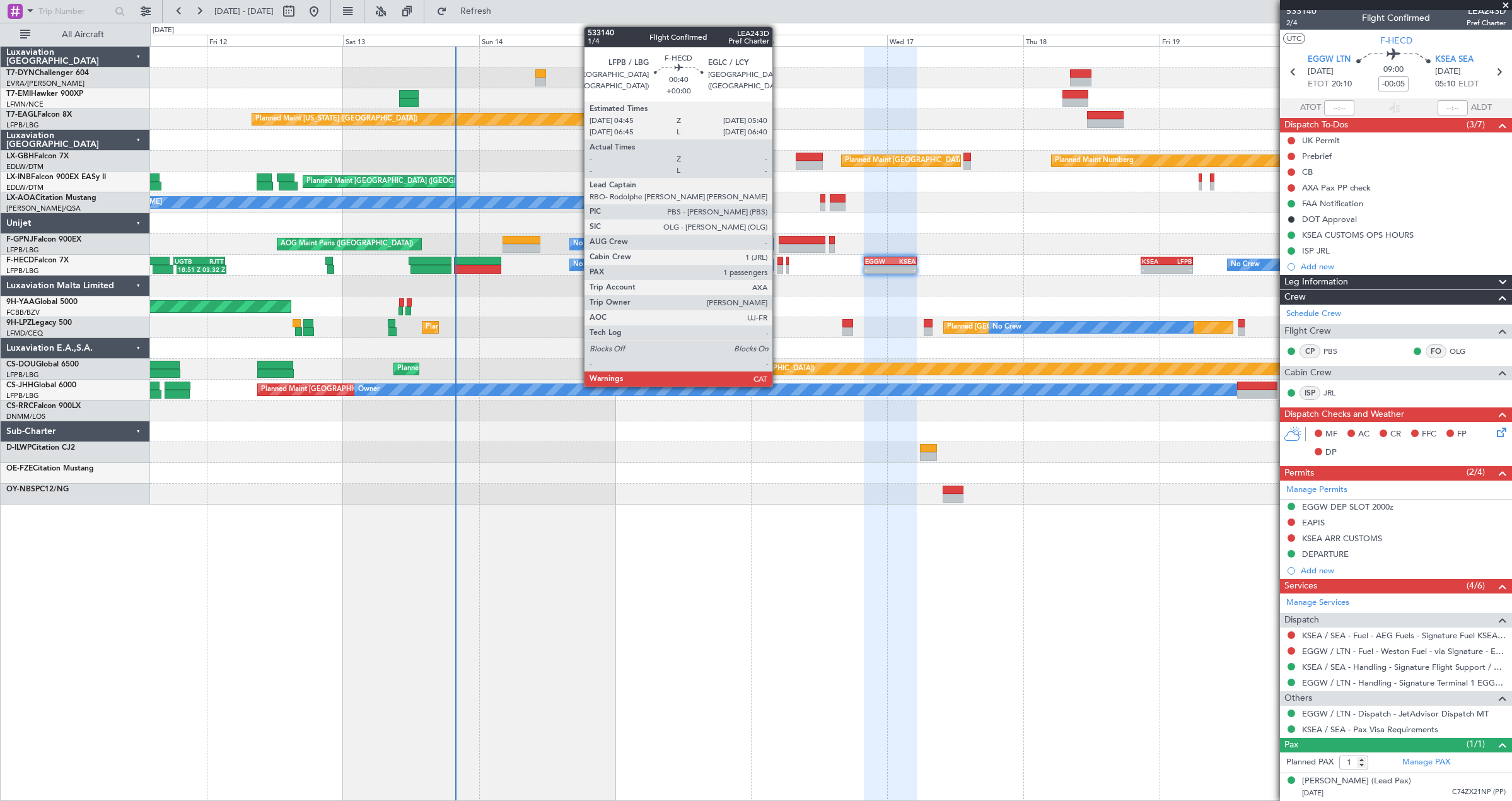
click at [778, 269] on div at bounding box center [780, 269] width 5 height 9
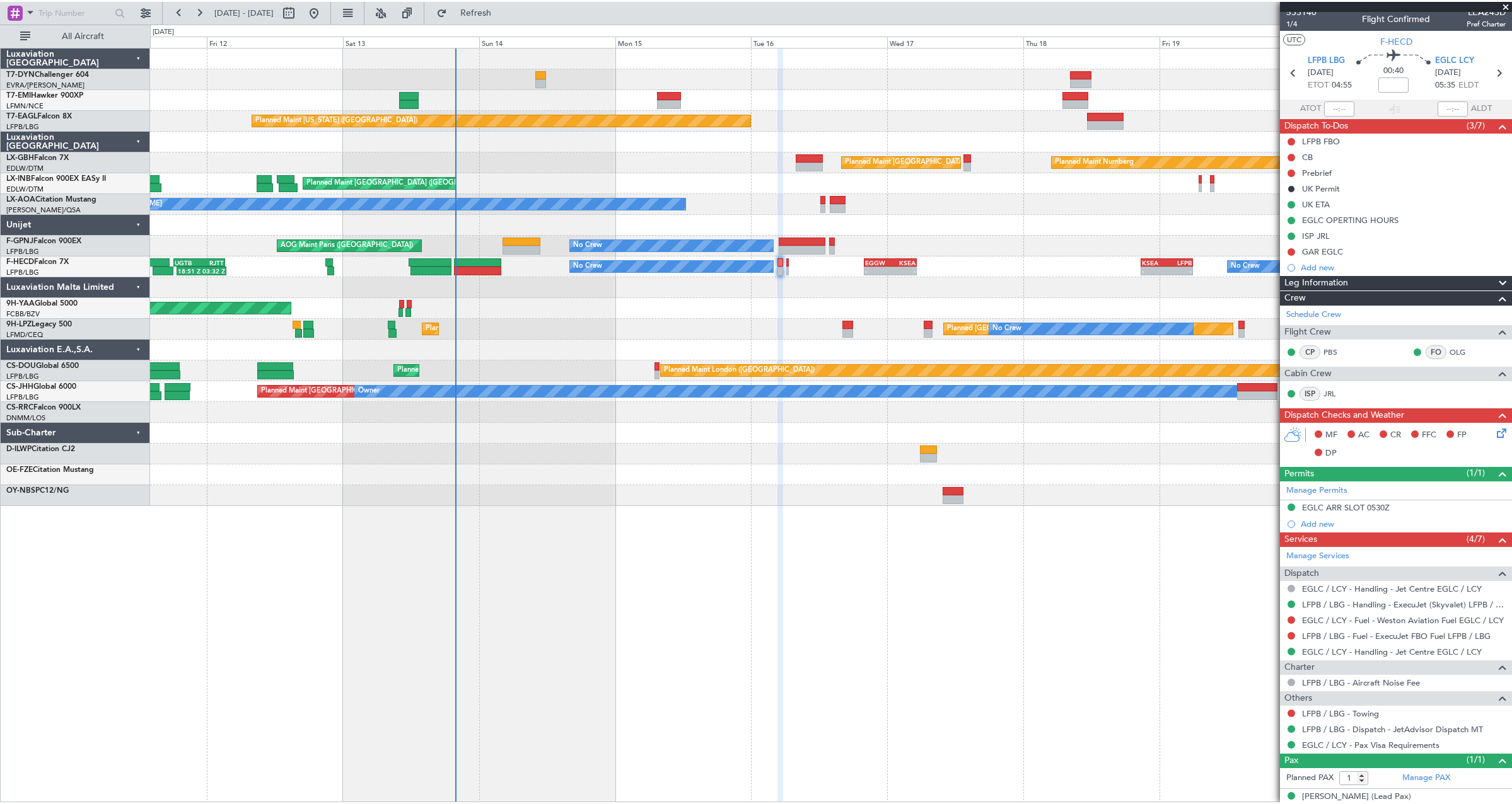
scroll to position [0, 0]
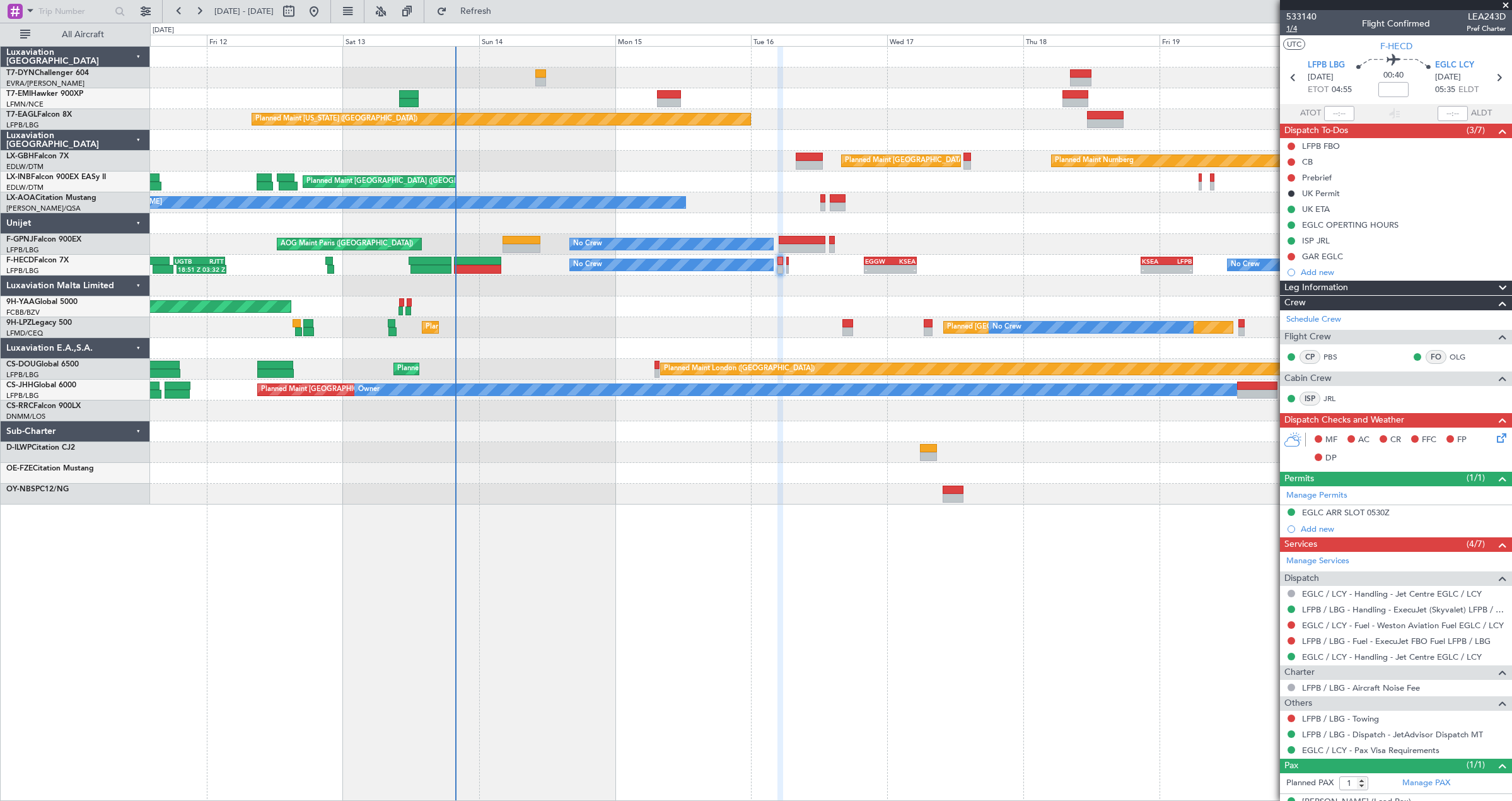
click at [1295, 26] on span "1/4" at bounding box center [1301, 28] width 30 height 11
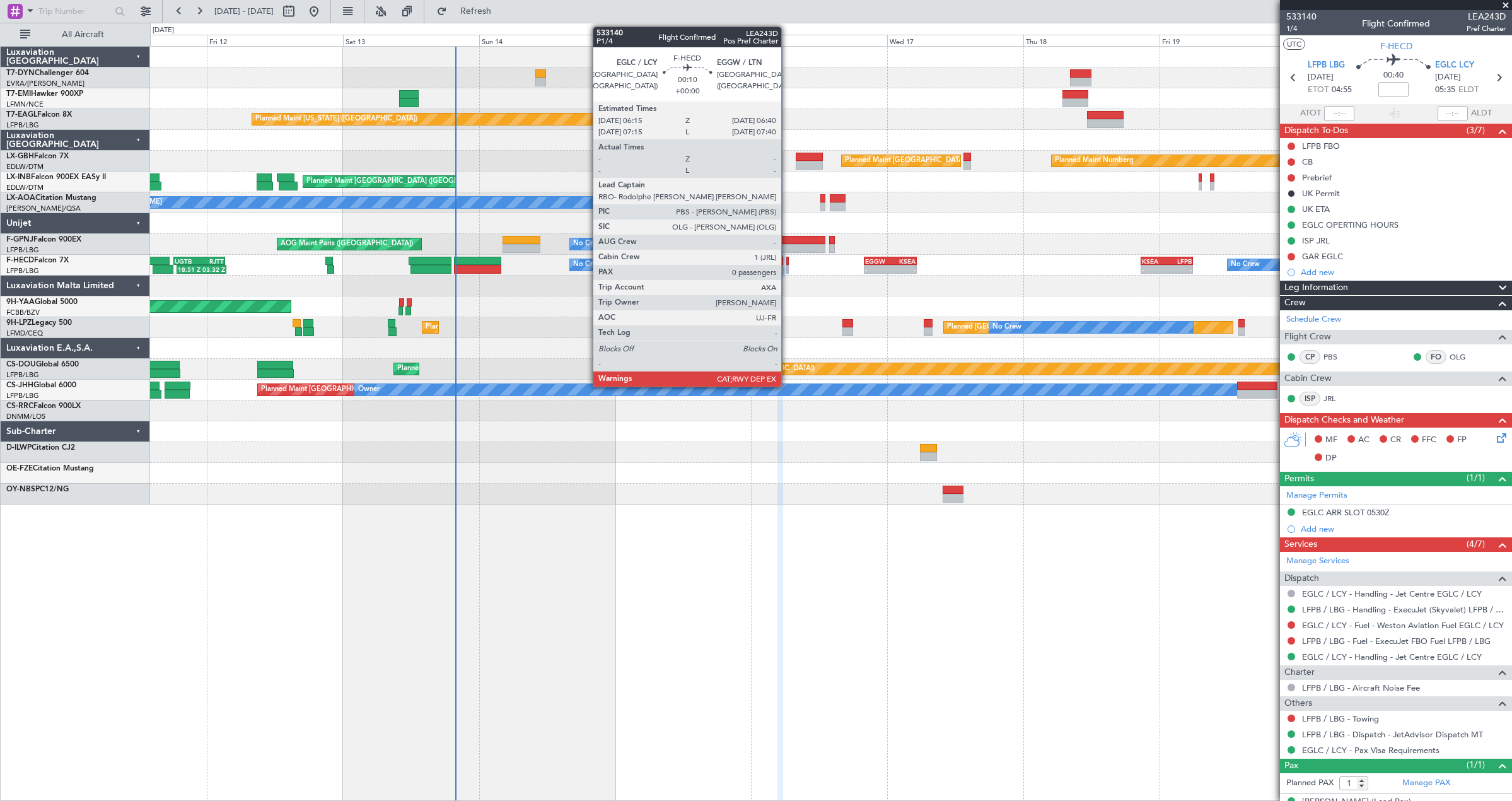
click at [787, 260] on div at bounding box center [787, 260] width 3 height 9
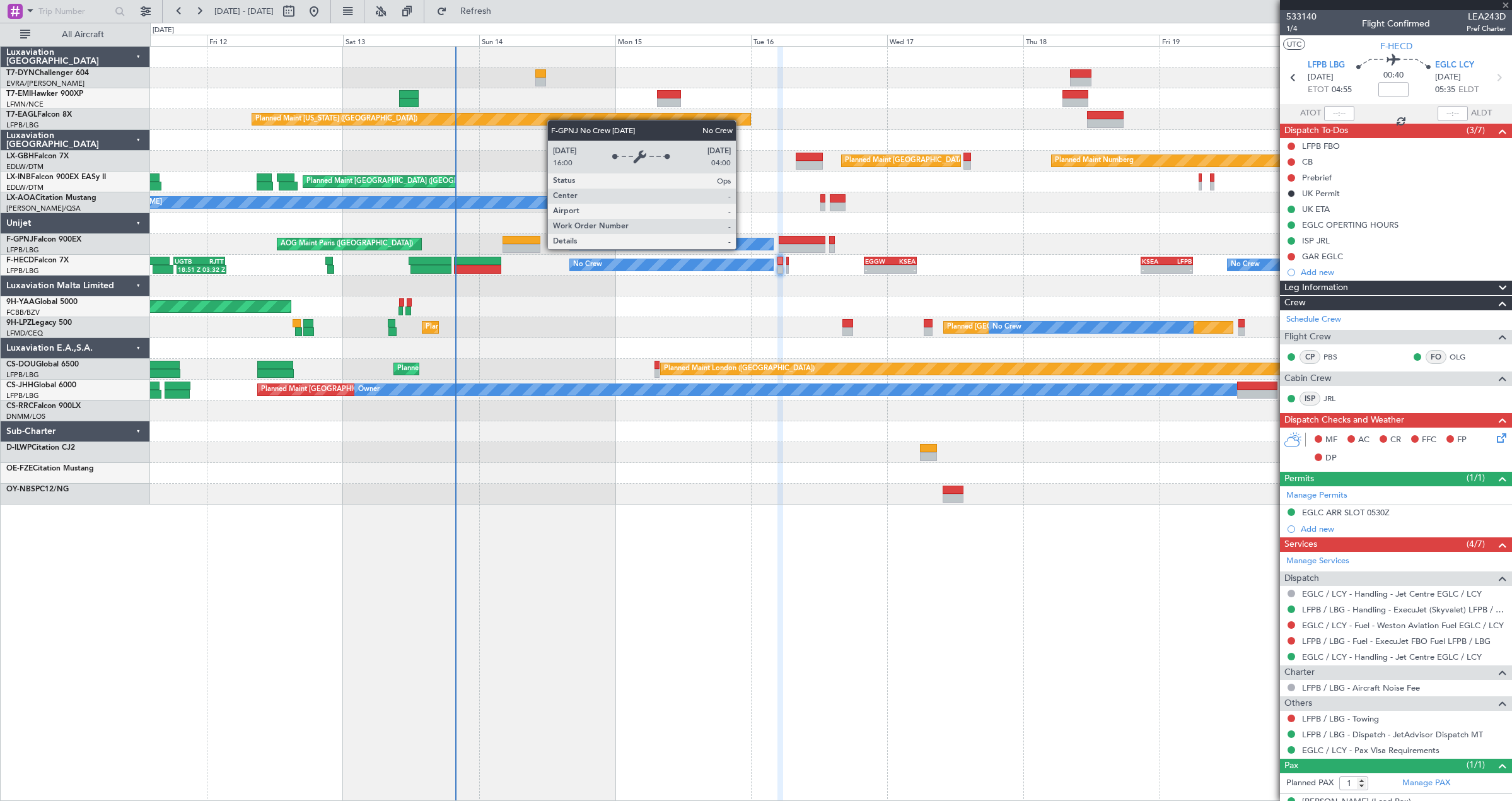
type input "0"
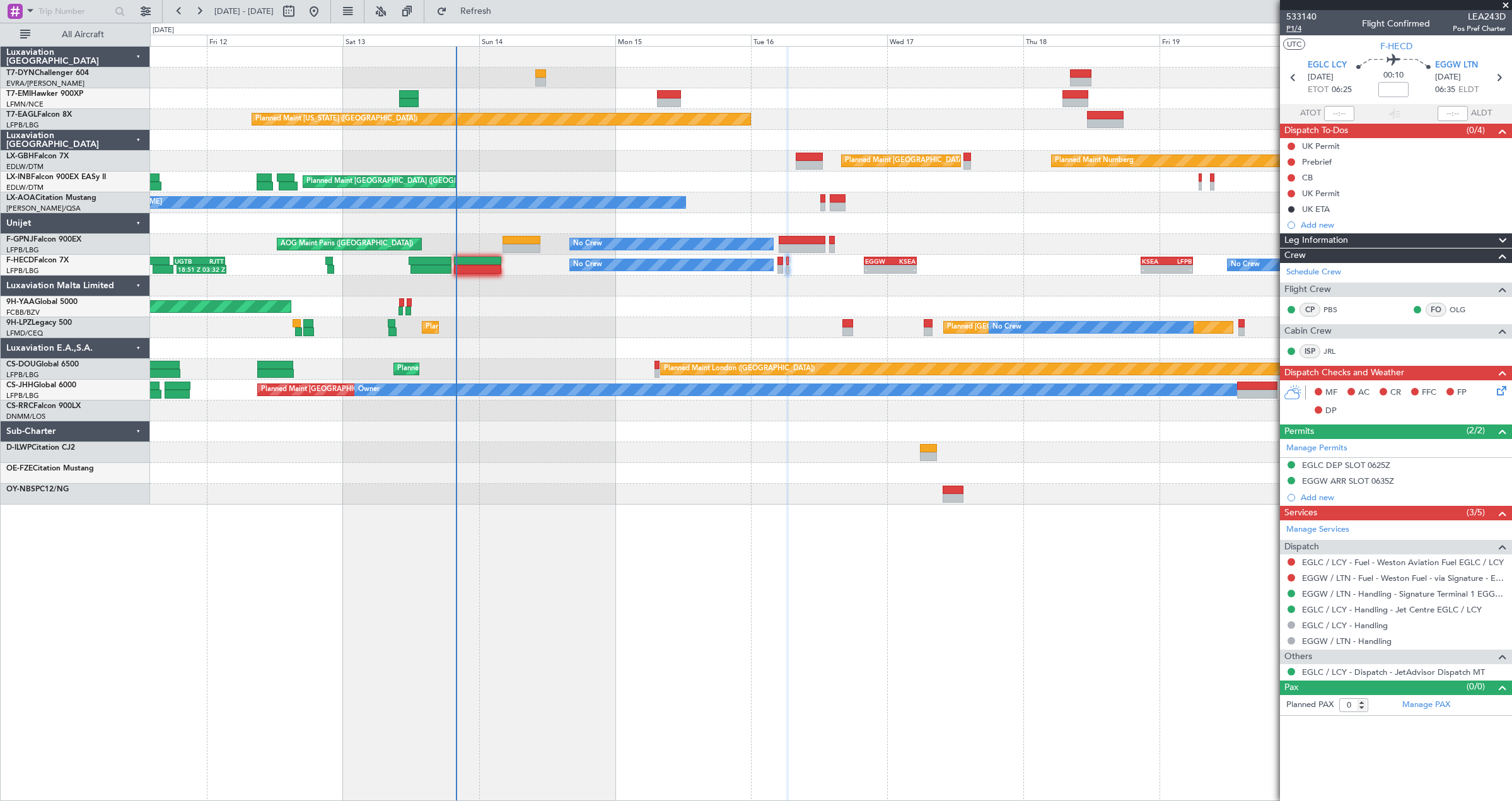
click at [1287, 30] on span "P1/4" at bounding box center [1301, 28] width 30 height 11
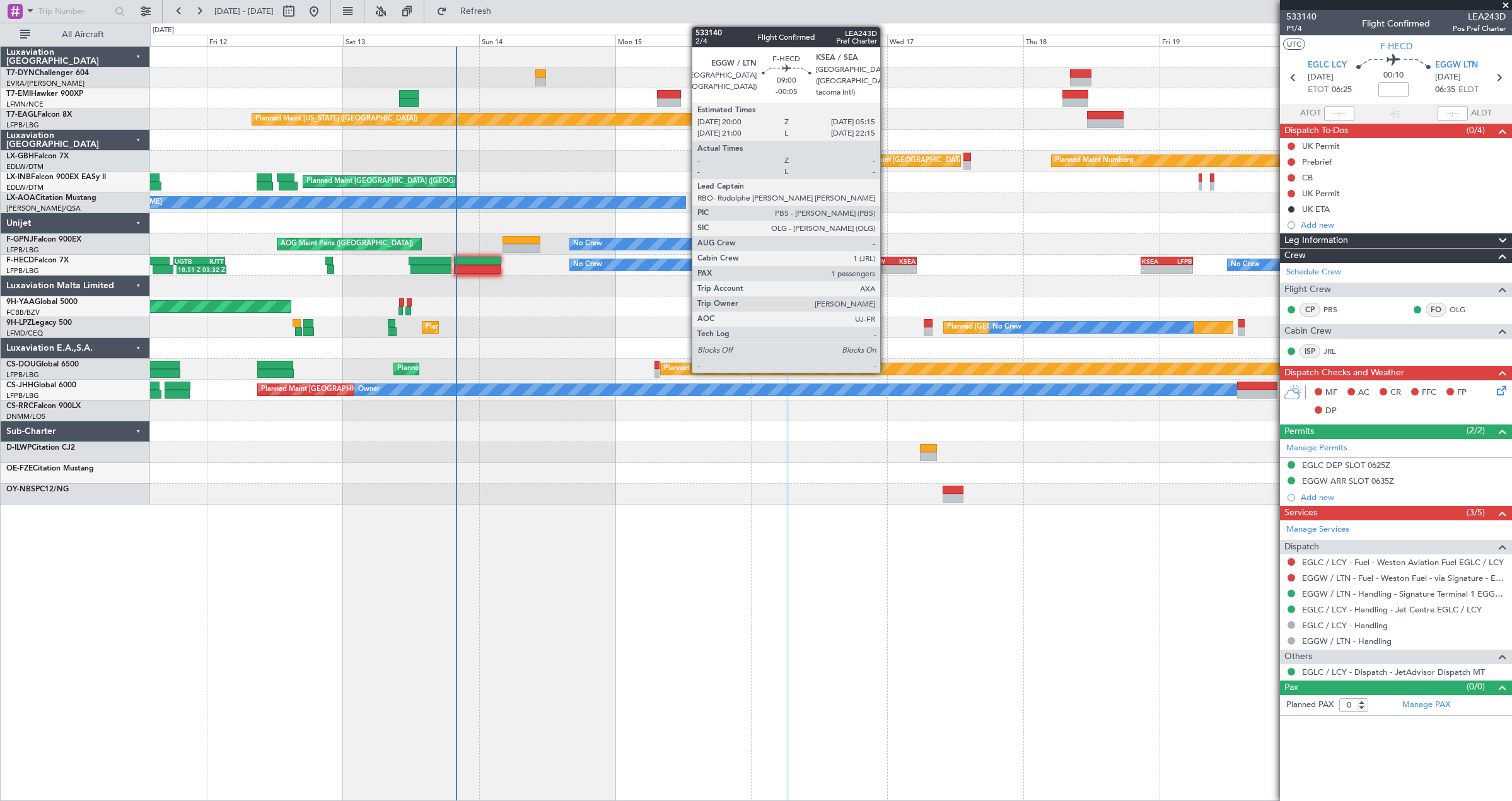
click at [886, 261] on div "EGGW" at bounding box center [877, 260] width 25 height 7
type input "-00:05"
type input "1"
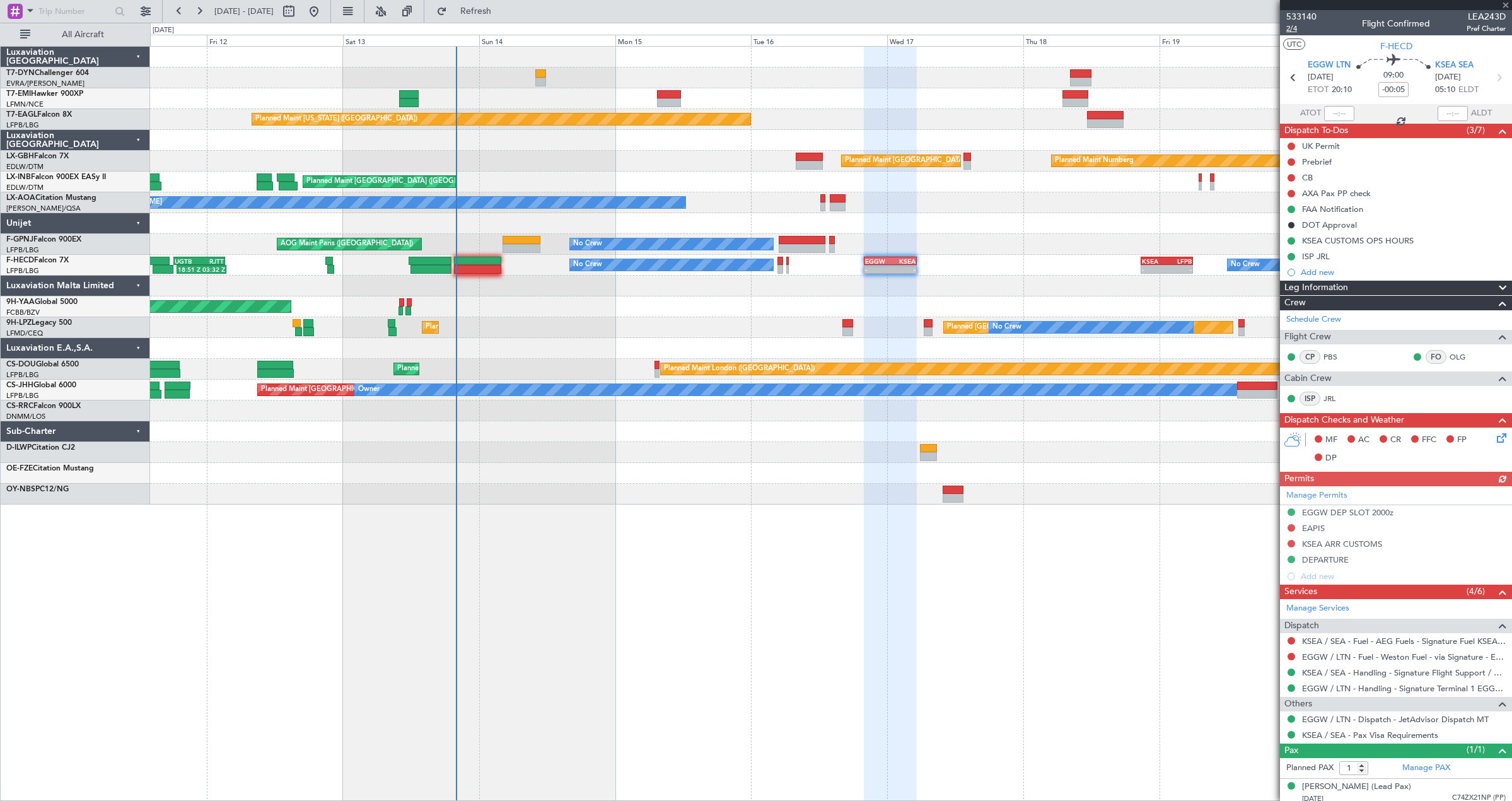
click at [1291, 28] on span "2/4" at bounding box center [1301, 28] width 30 height 11
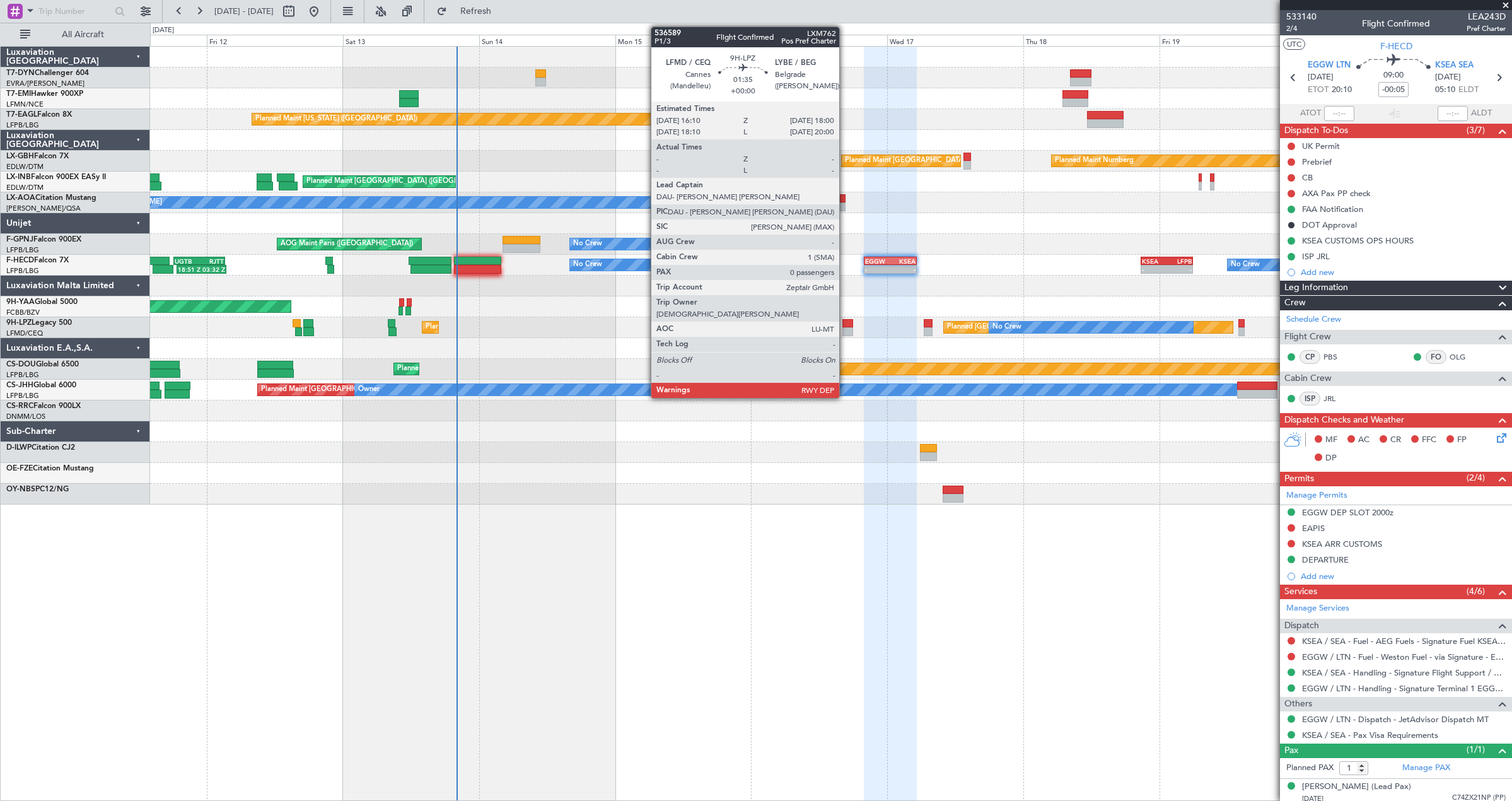
click at [845, 327] on div at bounding box center [848, 331] width 11 height 9
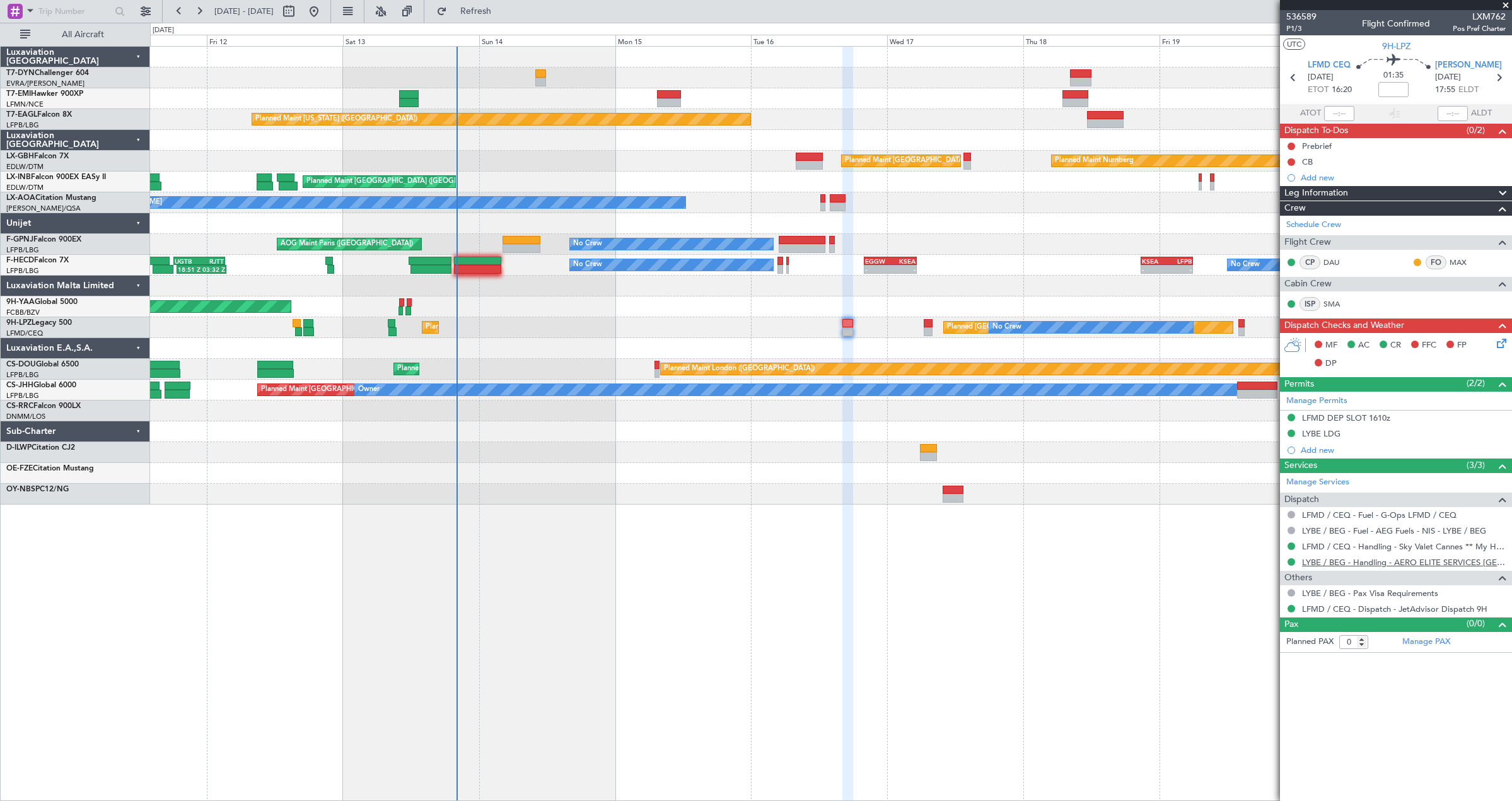
click at [1346, 557] on link "LYBE / BEG - Handling - AERO ELITE SERVICES BELGRADE" at bounding box center [1403, 562] width 204 height 11
click at [1501, 345] on icon at bounding box center [1499, 341] width 10 height 10
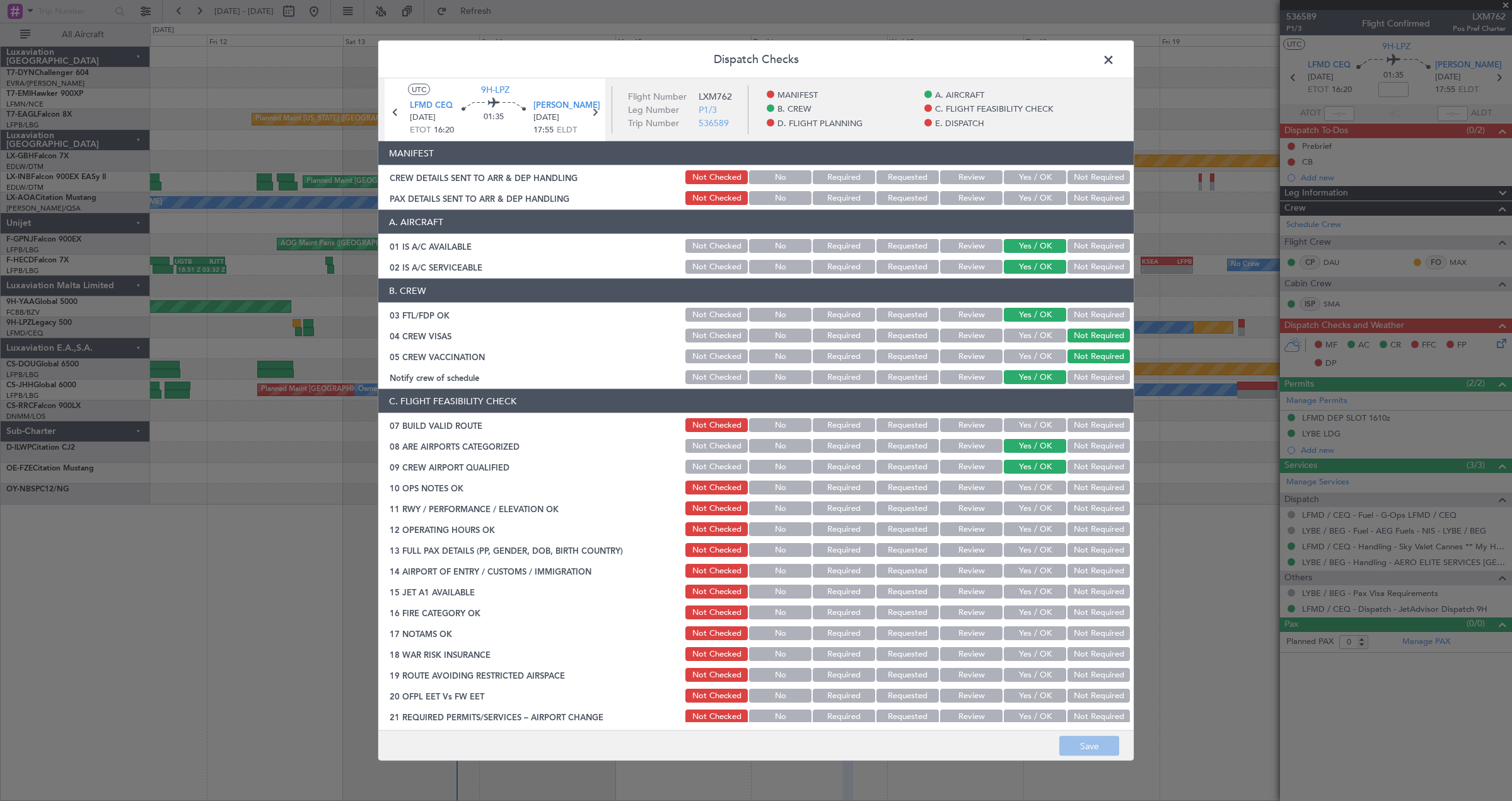
click at [1016, 181] on button "Yes / OK" at bounding box center [1035, 177] width 62 height 14
drag, startPoint x: 1017, startPoint y: 198, endPoint x: 1032, endPoint y: 248, distance: 52.2
click at [1017, 198] on button "Yes / OK" at bounding box center [1035, 198] width 62 height 14
click at [1096, 746] on button "Save" at bounding box center [1089, 746] width 60 height 20
click at [1115, 64] on span at bounding box center [1115, 63] width 0 height 25
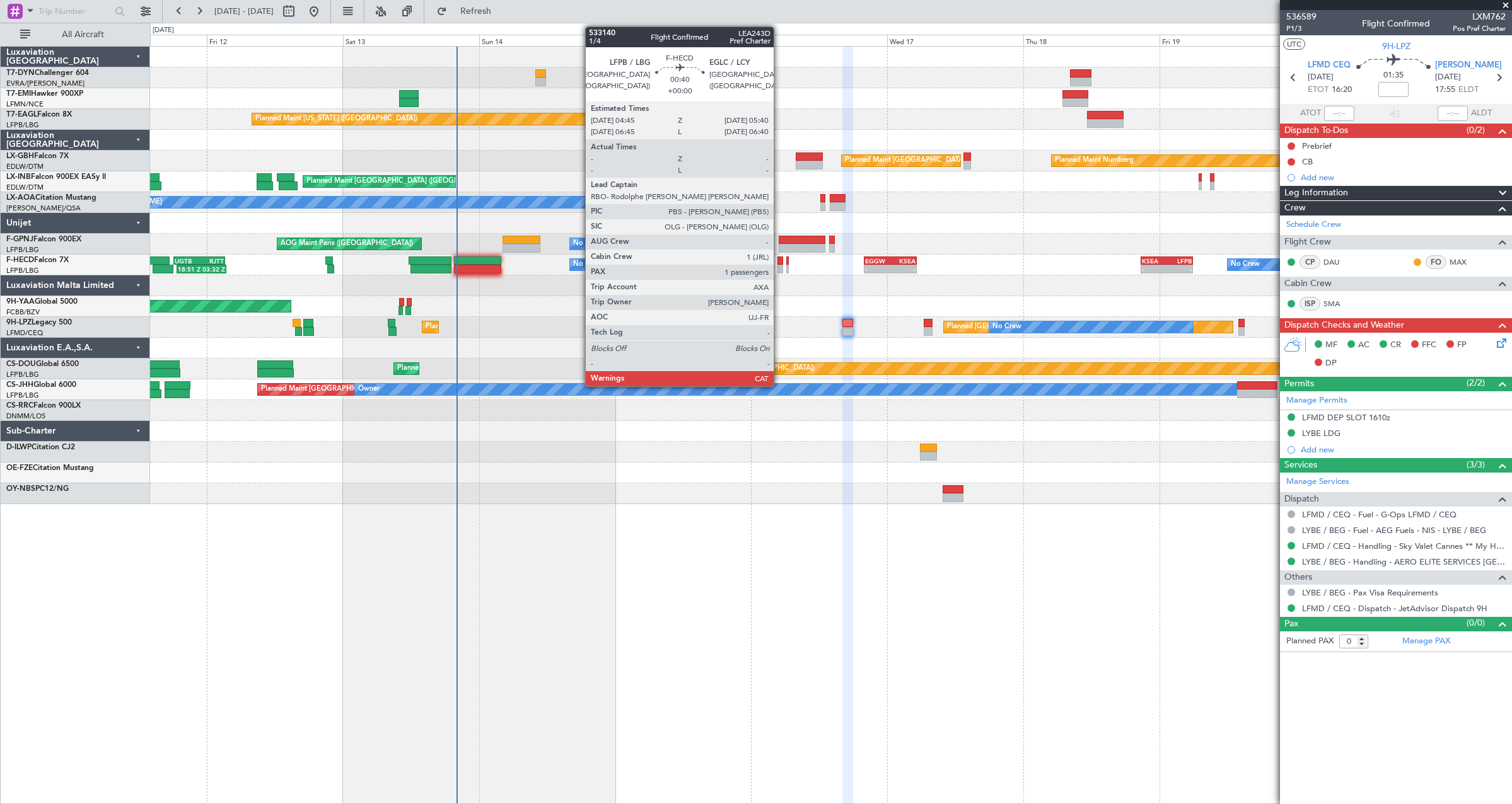
click at [779, 269] on div at bounding box center [780, 268] width 5 height 9
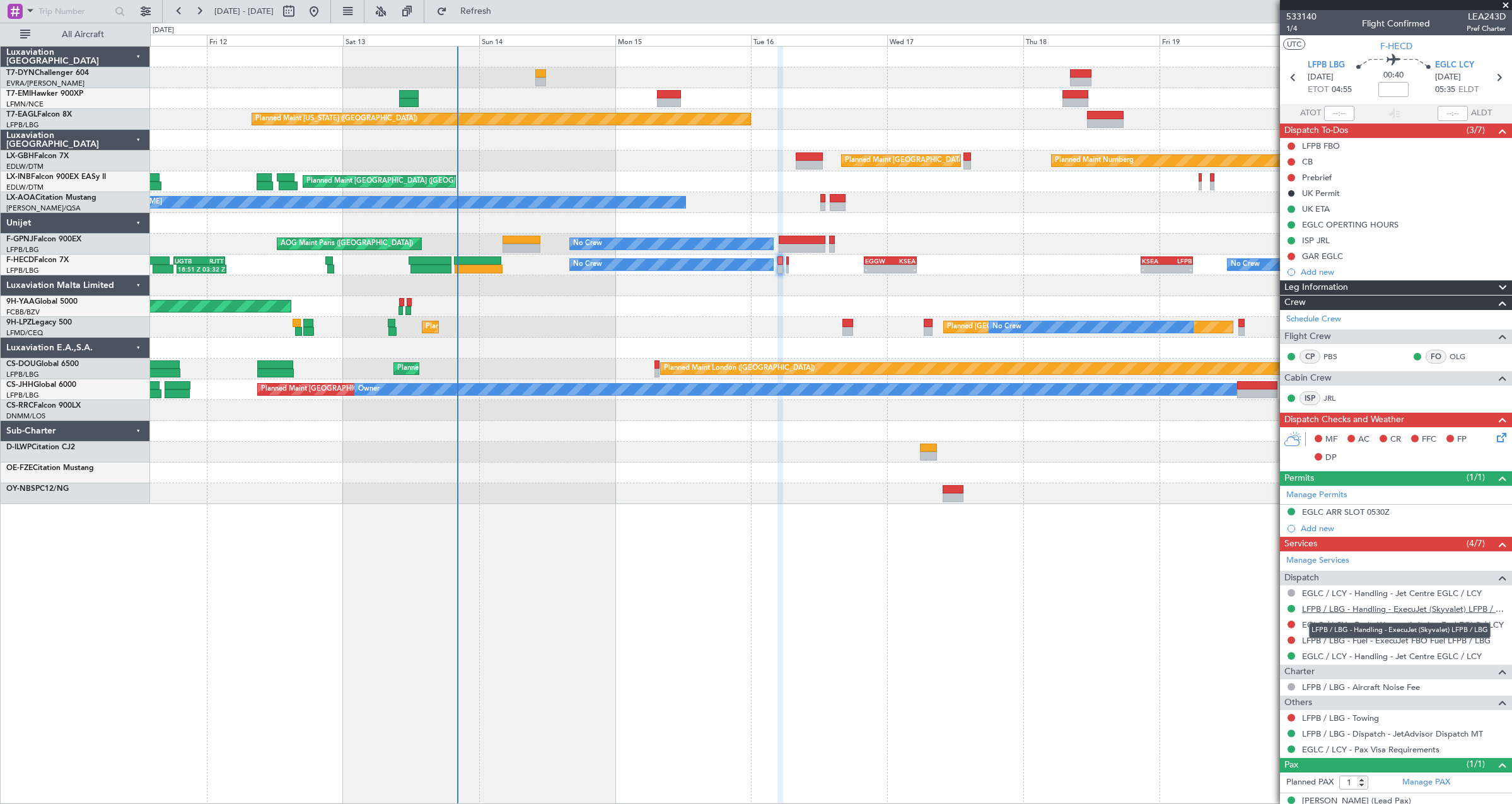
click at [1346, 612] on link "LFPB / LBG - Handling - ExecuJet (Skyvalet) LFPB / LBG" at bounding box center [1403, 609] width 204 height 11
click at [1317, 654] on link "EGLC / LCY - Handling - Jet Centre EGLC / LCY" at bounding box center [1392, 657] width 180 height 11
click at [1494, 440] on icon at bounding box center [1499, 435] width 10 height 10
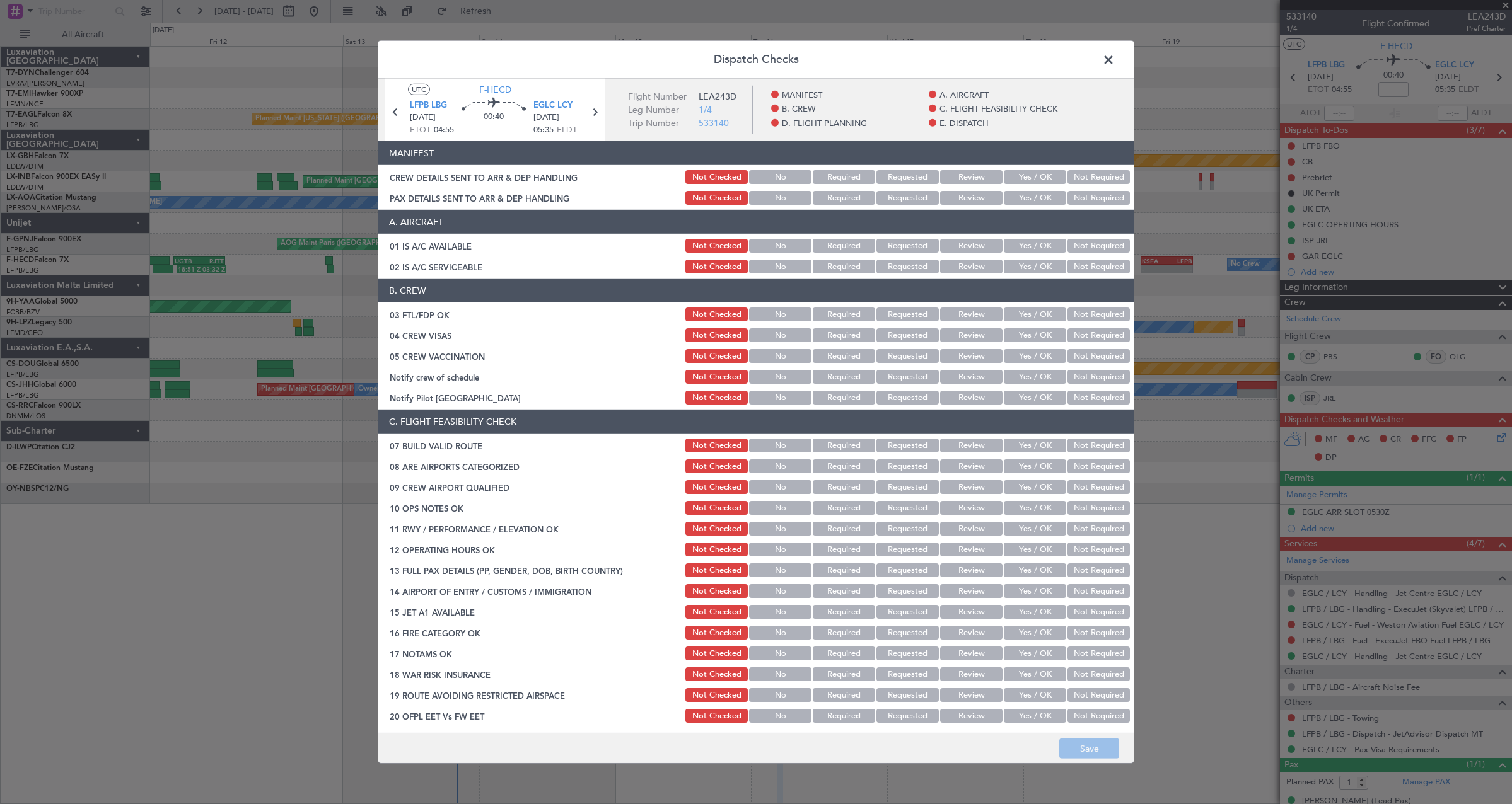
click at [1042, 185] on div "Yes / OK" at bounding box center [1034, 177] width 64 height 18
click at [1032, 181] on button "Yes / OK" at bounding box center [1035, 177] width 62 height 14
click at [1034, 195] on button "Yes / OK" at bounding box center [1035, 197] width 62 height 14
click at [1104, 751] on button "Save" at bounding box center [1089, 749] width 60 height 20
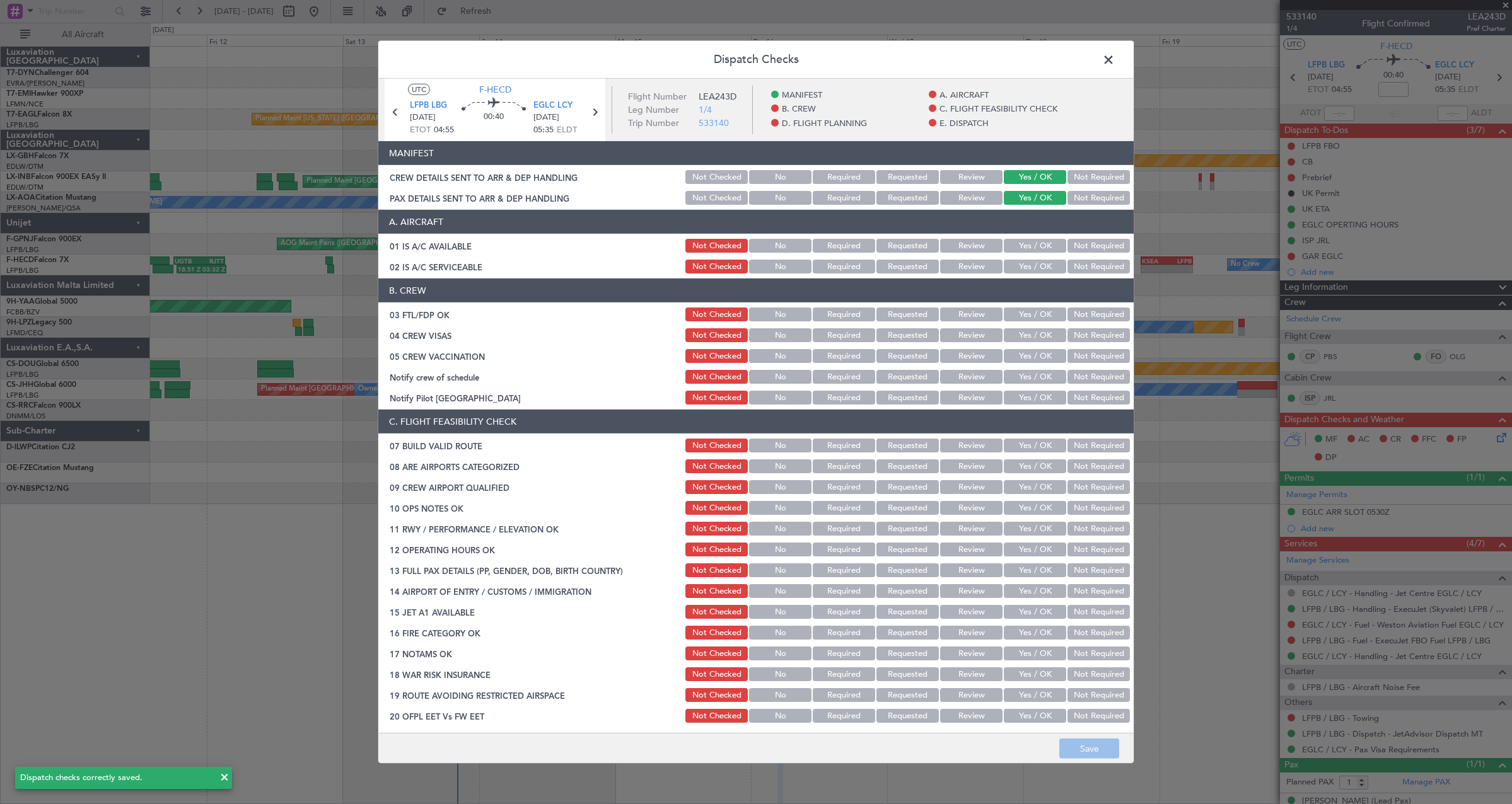
click at [1115, 57] on span at bounding box center [1115, 63] width 0 height 25
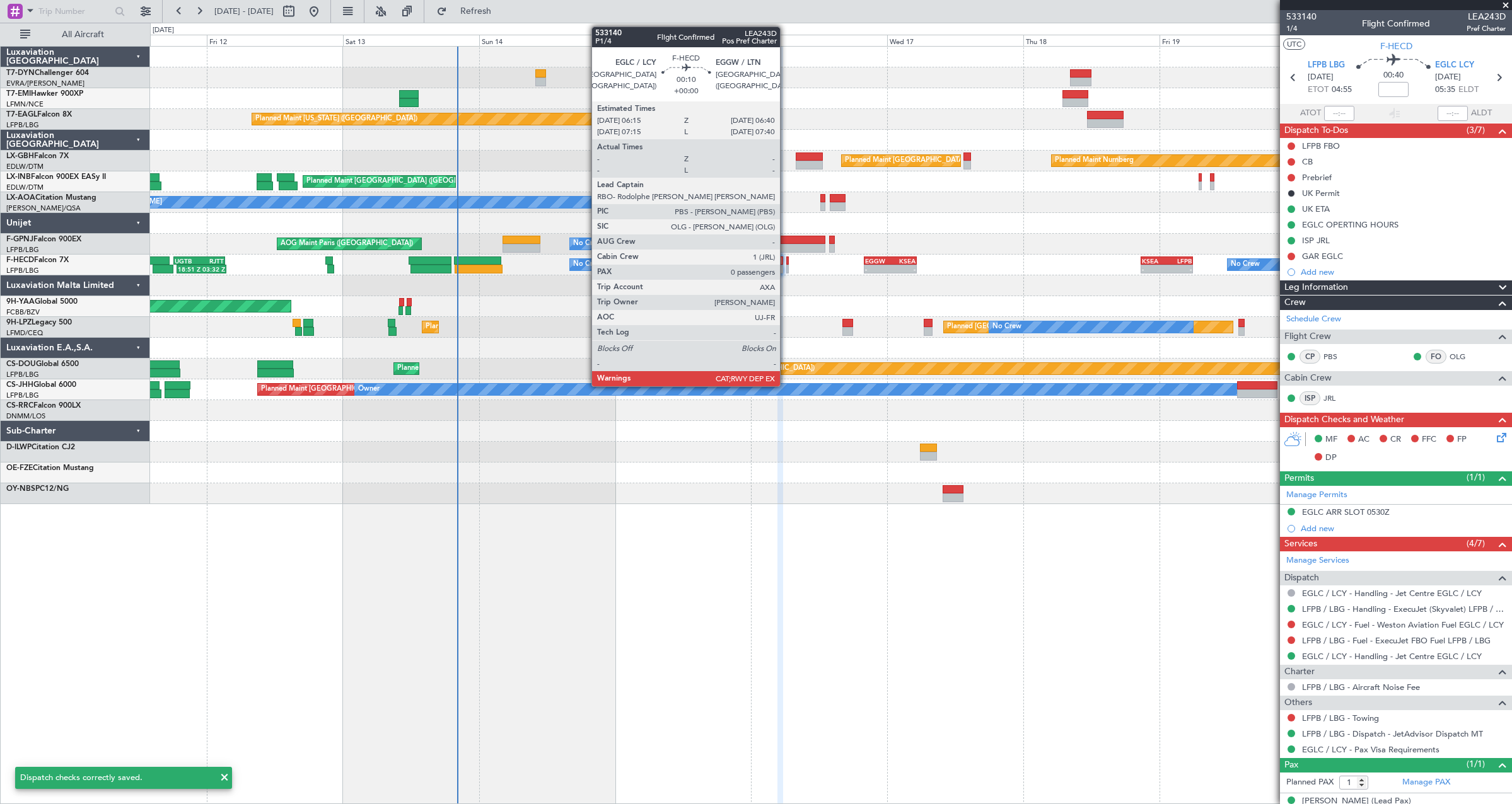
click at [786, 266] on div at bounding box center [787, 268] width 3 height 9
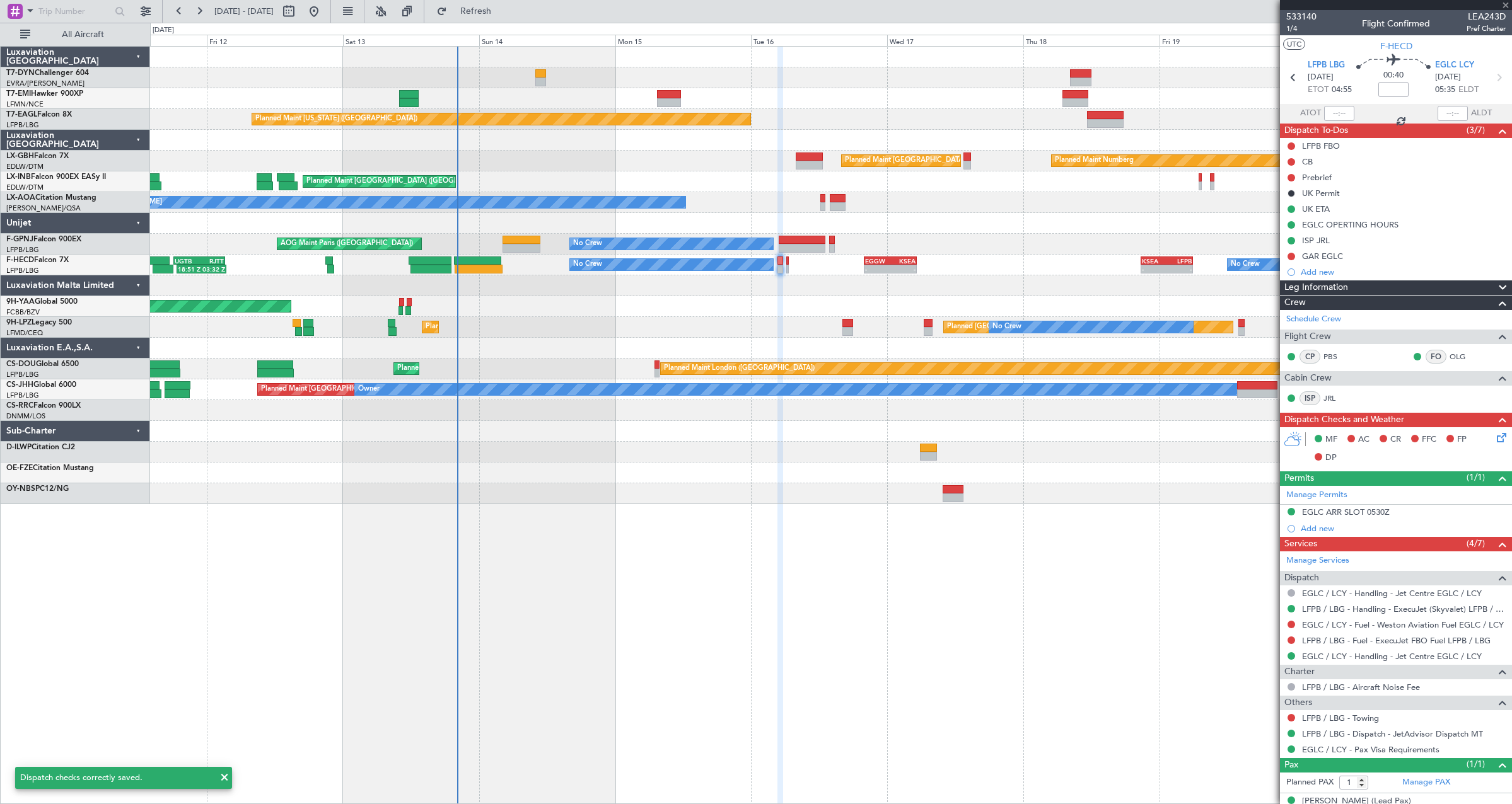
click at [787, 266] on div at bounding box center [787, 268] width 3 height 9
type input "0"
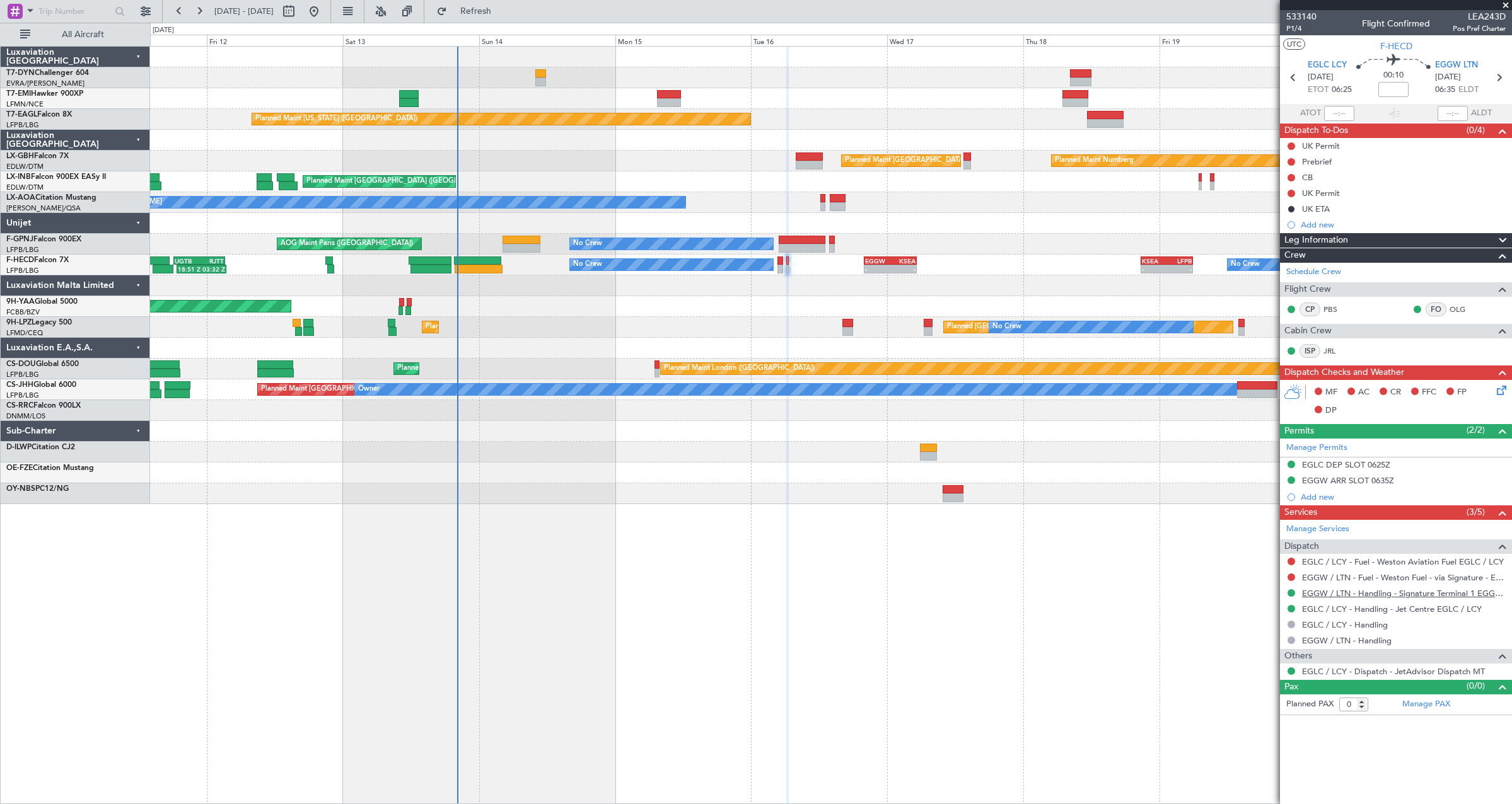
click at [1365, 594] on link "EGGW / LTN - Handling - Signature Terminal 1 EGGW / LTN" at bounding box center [1403, 593] width 204 height 11
click at [1500, 389] on icon at bounding box center [1499, 388] width 10 height 10
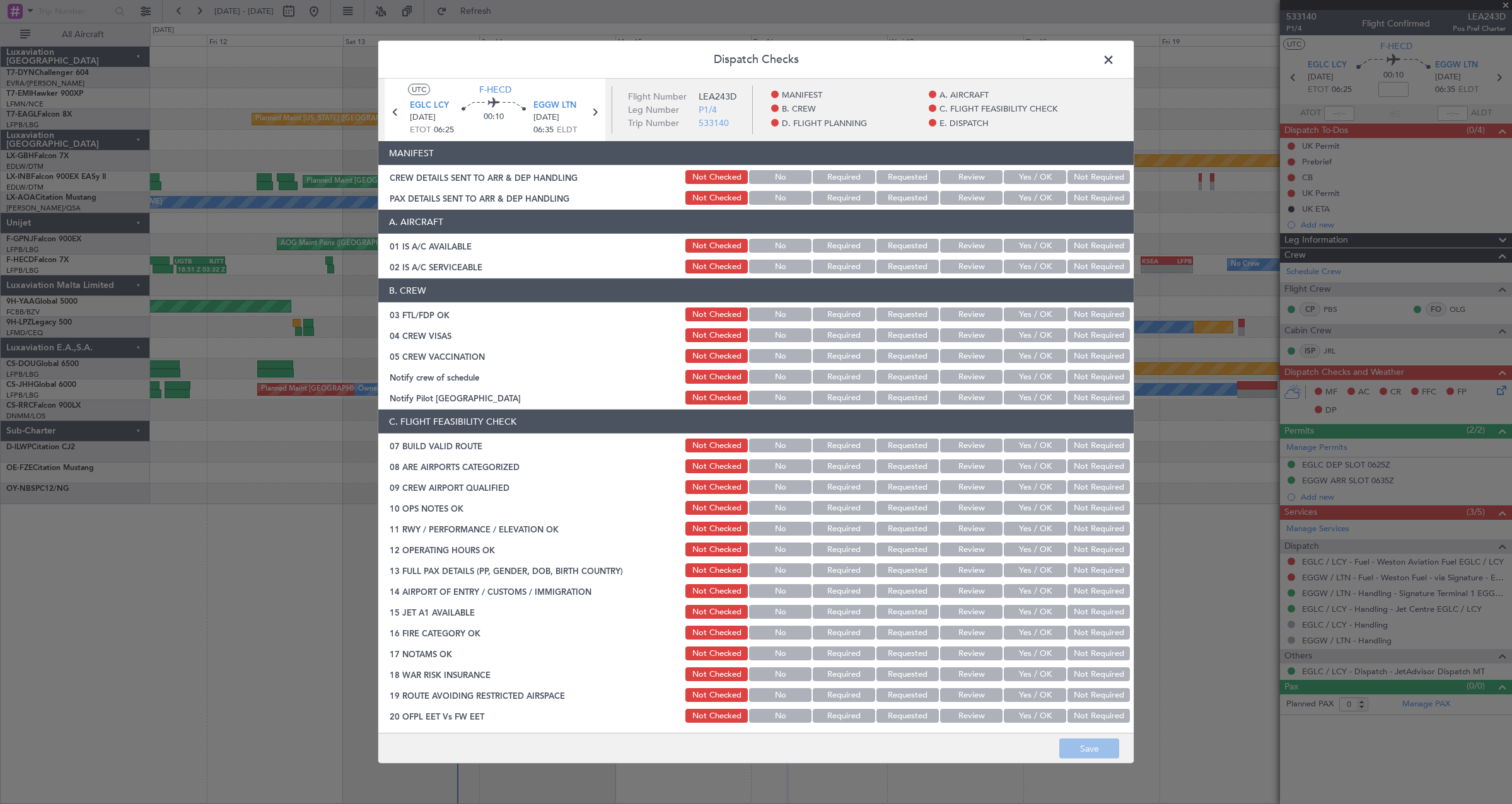
click at [1010, 181] on button "Yes / OK" at bounding box center [1035, 177] width 62 height 14
click at [1011, 187] on section "MANIFEST CREW DETAILS SENT TO ARR & DEP HANDLING Not Checked No Required Reques…" at bounding box center [756, 174] width 755 height 66
click at [1013, 191] on button "Yes / OK" at bounding box center [1035, 197] width 62 height 14
drag, startPoint x: 1078, startPoint y: 735, endPoint x: 1084, endPoint y: 748, distance: 14.3
click at [1083, 748] on div "Dispatch Checks UTC F-HECD EGLC LCY 16/09/2025 ETOT 06:25 00:10 EGGW LTN 16/09/…" at bounding box center [756, 402] width 756 height 724
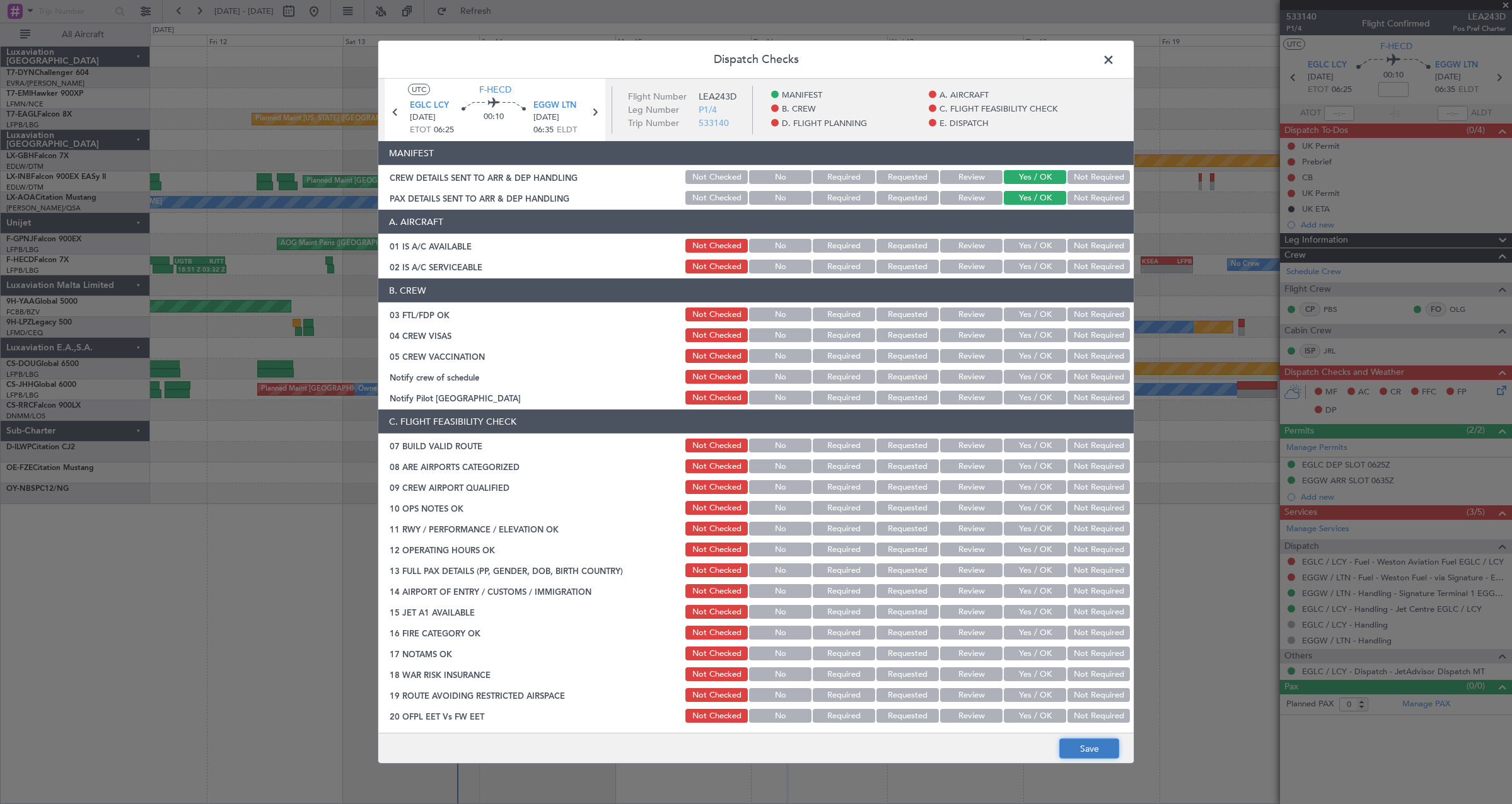
click at [1084, 748] on button "Save" at bounding box center [1089, 749] width 60 height 20
click at [1115, 62] on span at bounding box center [1115, 63] width 0 height 25
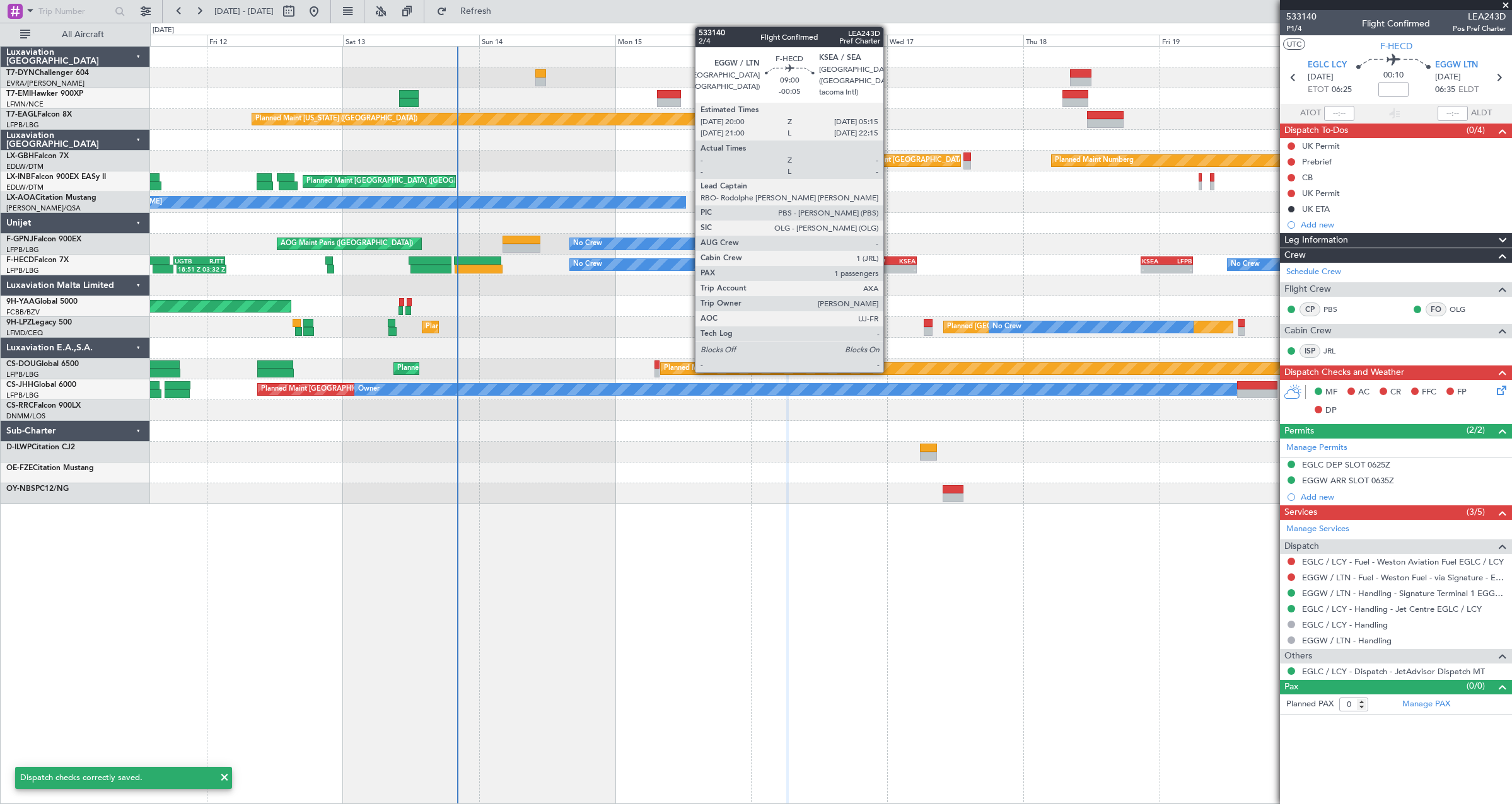
click at [892, 262] on div "KSEA" at bounding box center [902, 260] width 25 height 7
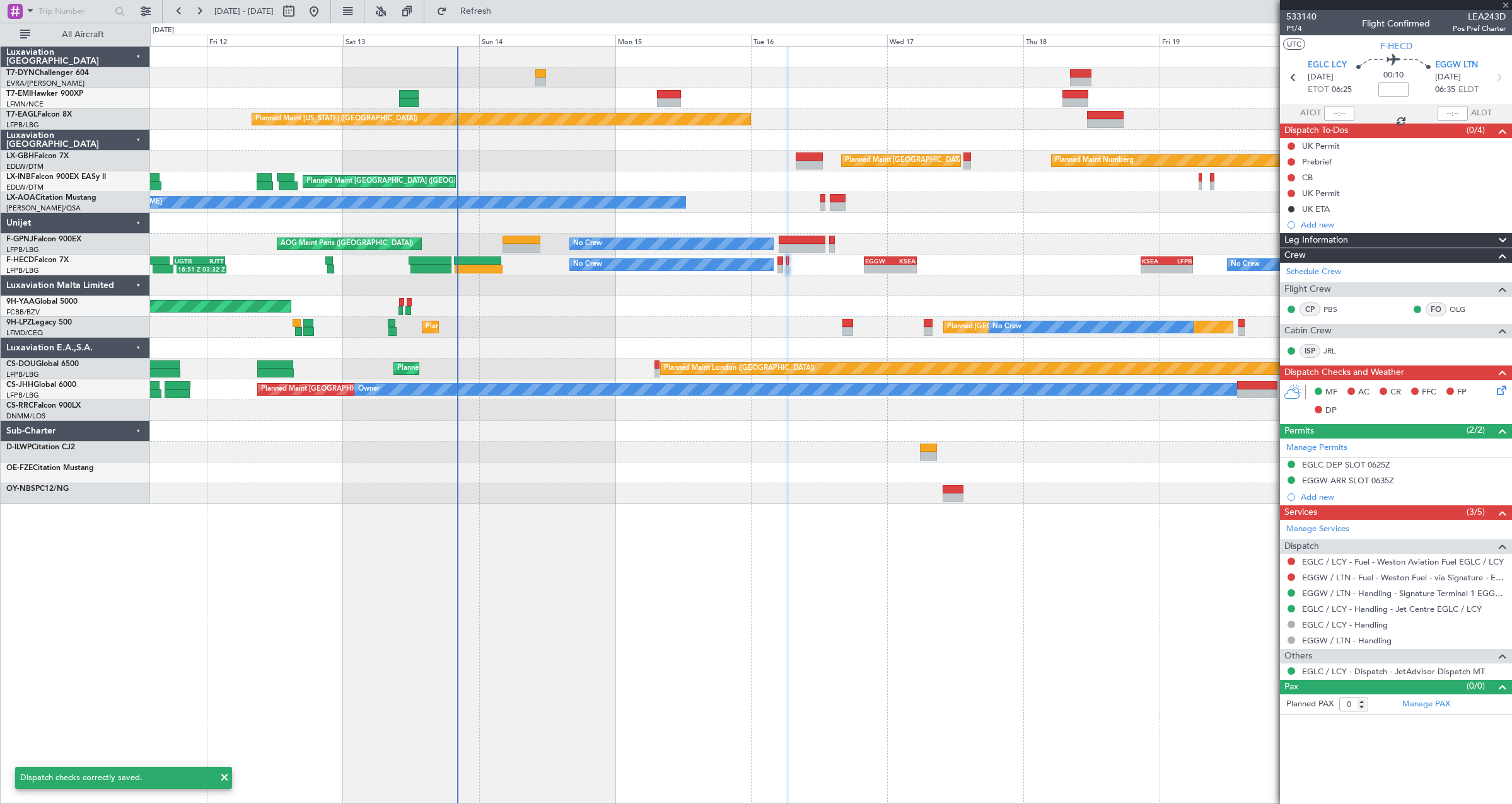
type input "-00:05"
type input "1"
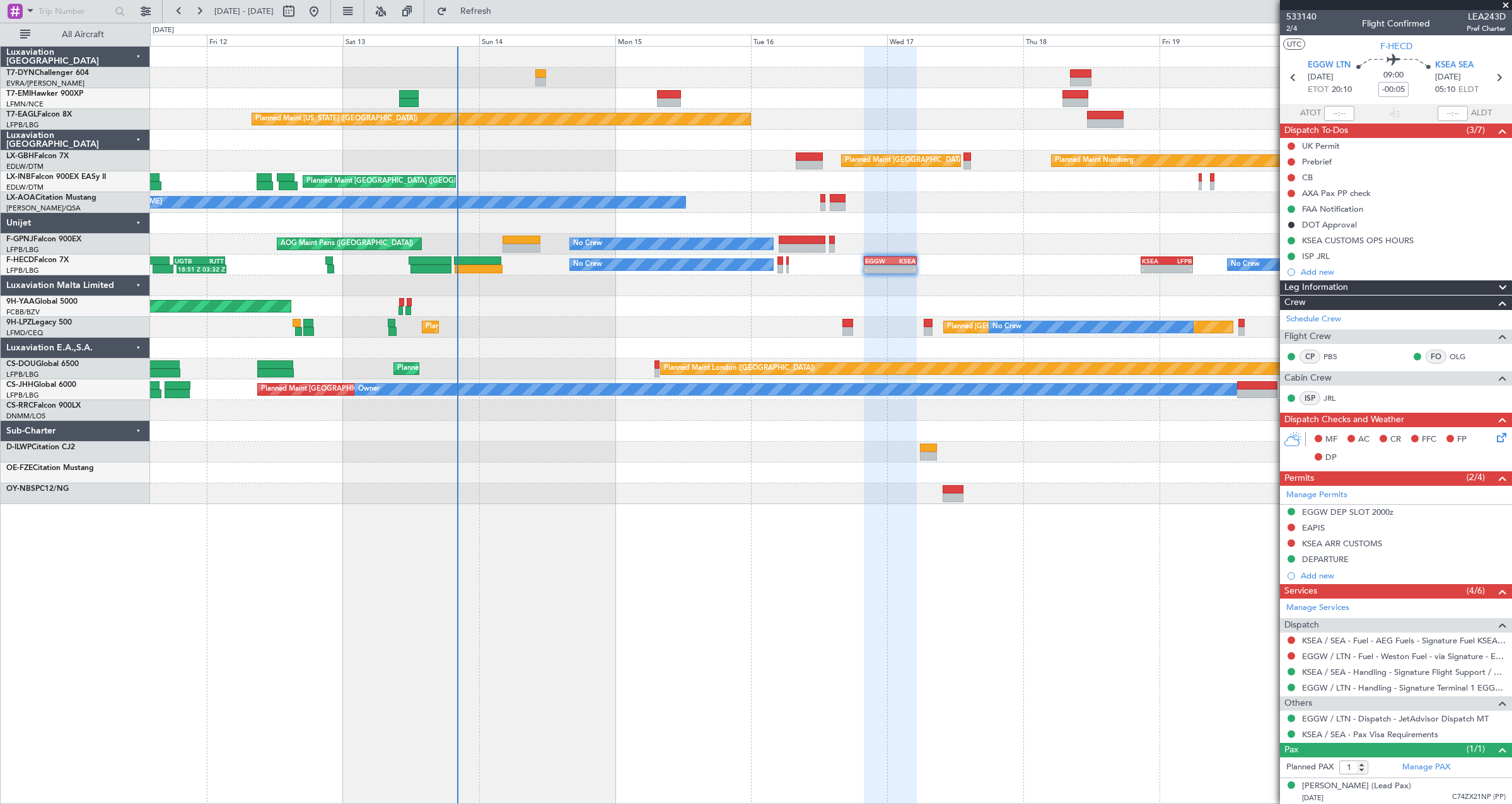
click at [1496, 436] on icon at bounding box center [1499, 435] width 10 height 10
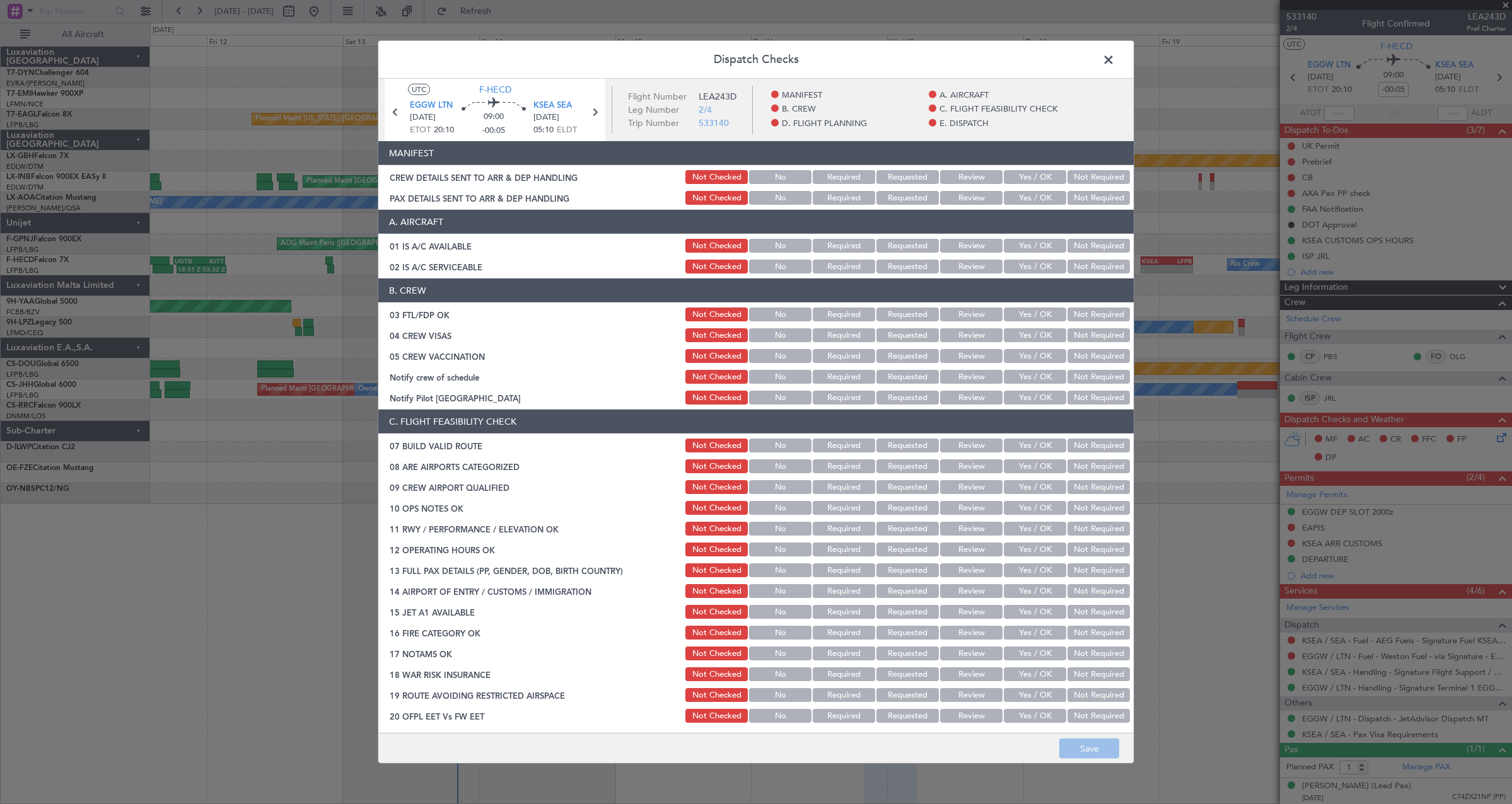
click at [1042, 179] on button "Yes / OK" at bounding box center [1035, 177] width 62 height 14
click at [1029, 196] on button "Yes / OK" at bounding box center [1035, 197] width 62 height 14
click at [1091, 745] on button "Save" at bounding box center [1089, 749] width 60 height 20
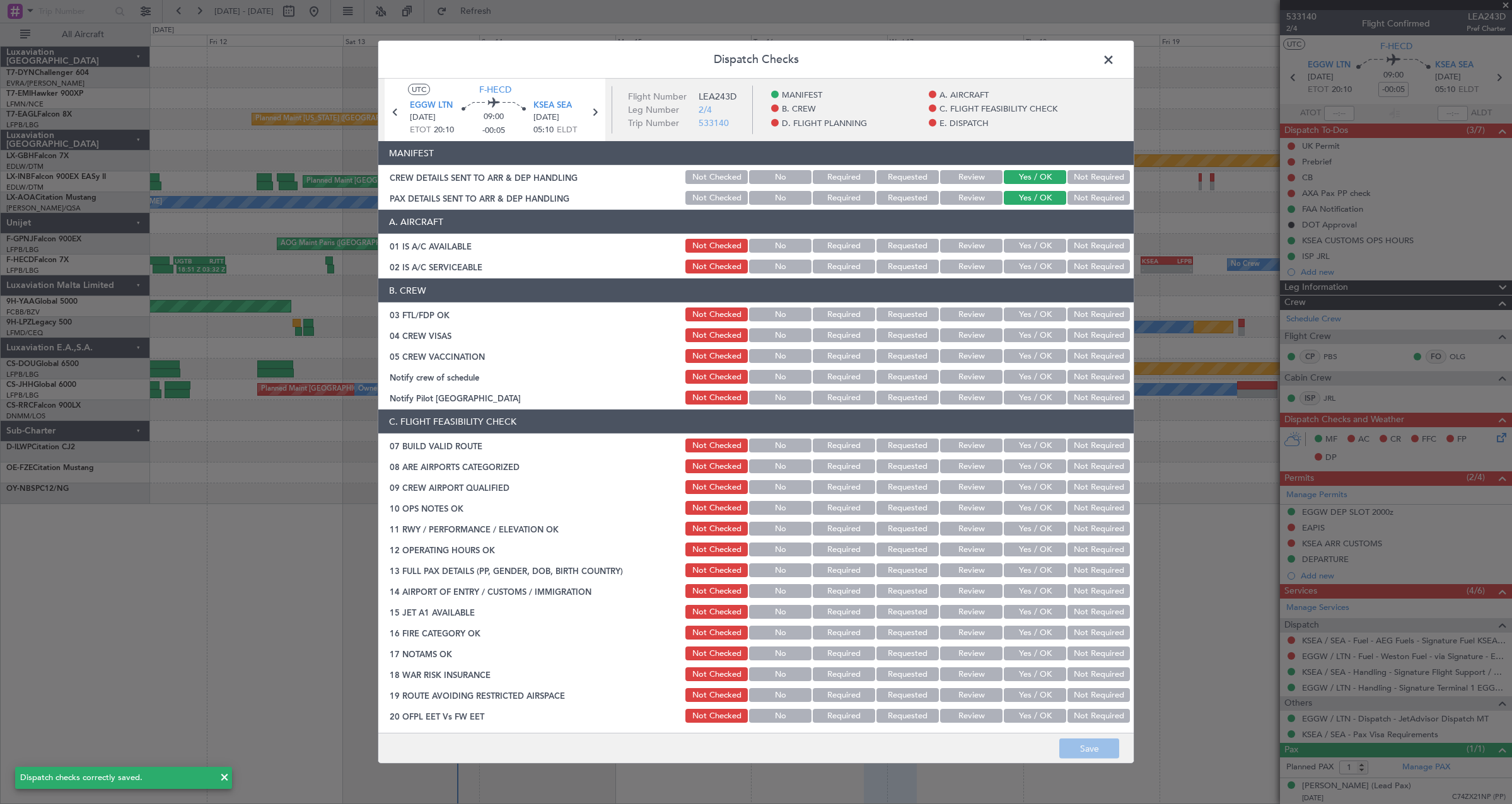
click at [1115, 55] on span at bounding box center [1115, 63] width 0 height 25
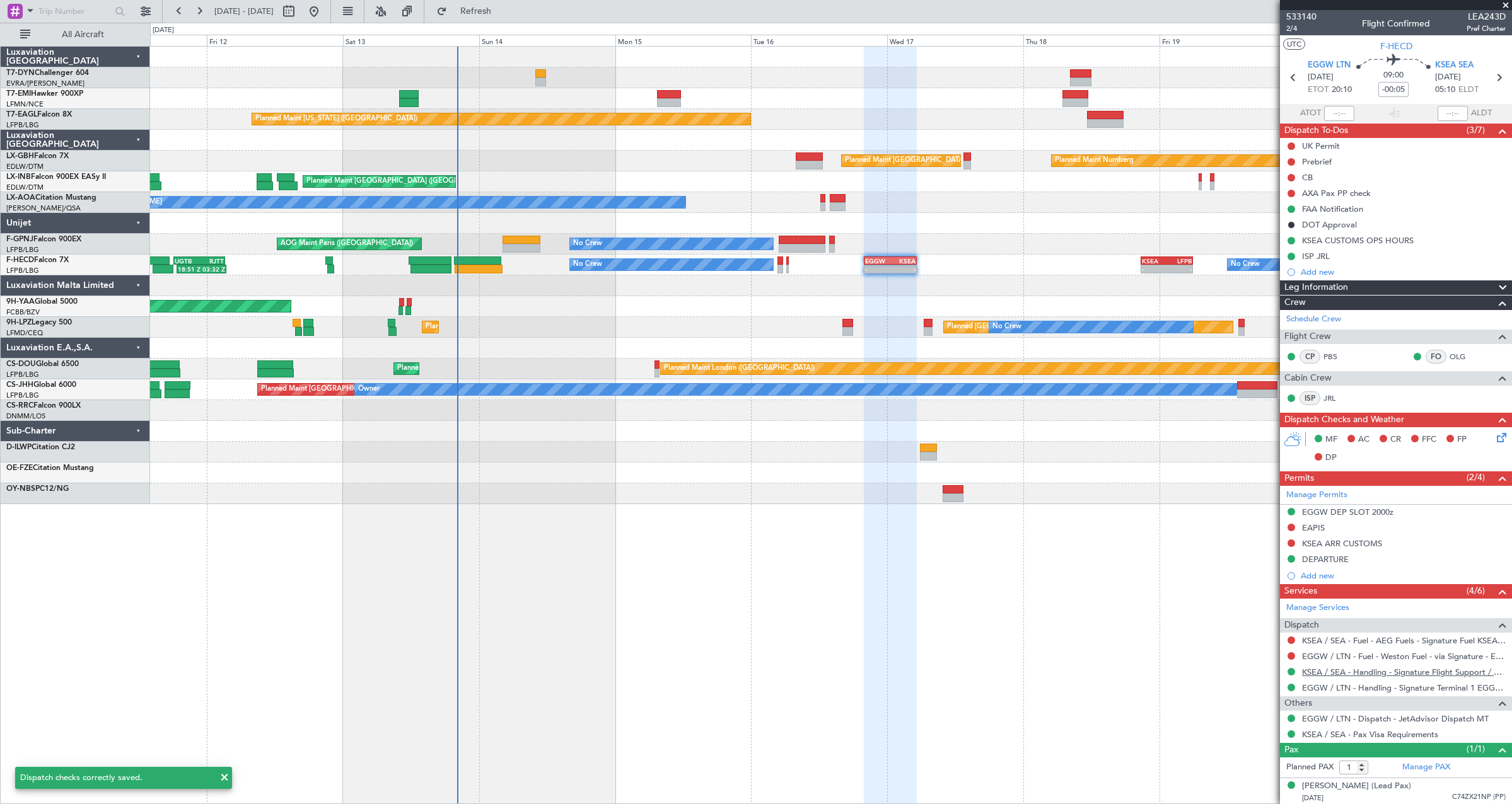
click at [1379, 675] on link "KSEA / SEA - Handling - Signature Flight Support / KSEA / SEA" at bounding box center [1403, 672] width 204 height 11
